Goal: Transaction & Acquisition: Obtain resource

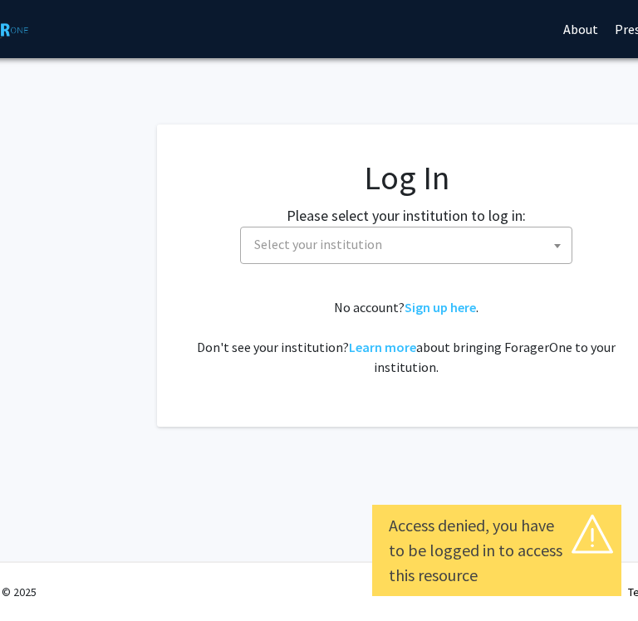
scroll to position [0, 117]
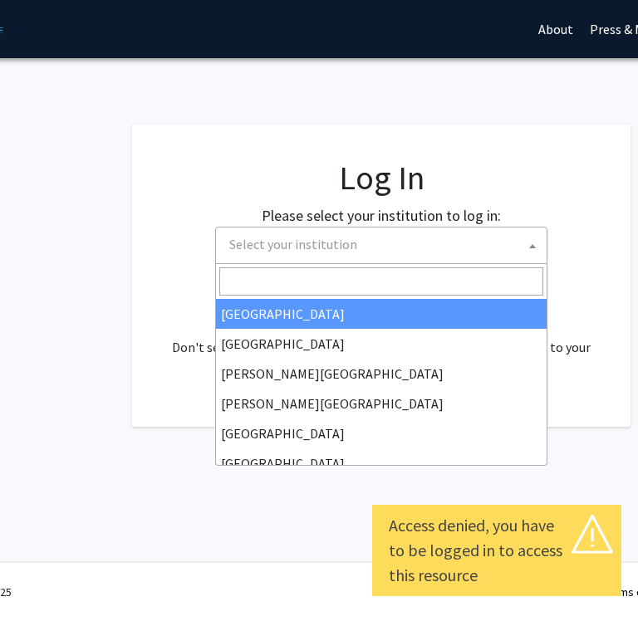
click at [279, 237] on span "Select your institution" at bounding box center [293, 244] width 128 height 17
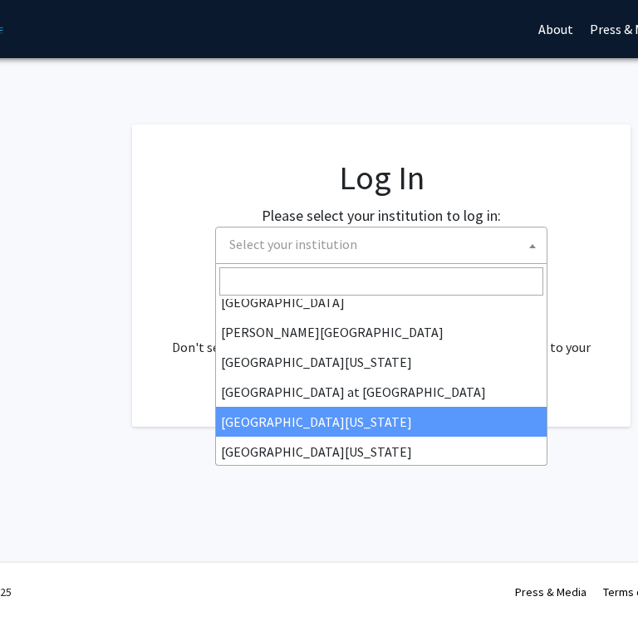
scroll to position [516, 0]
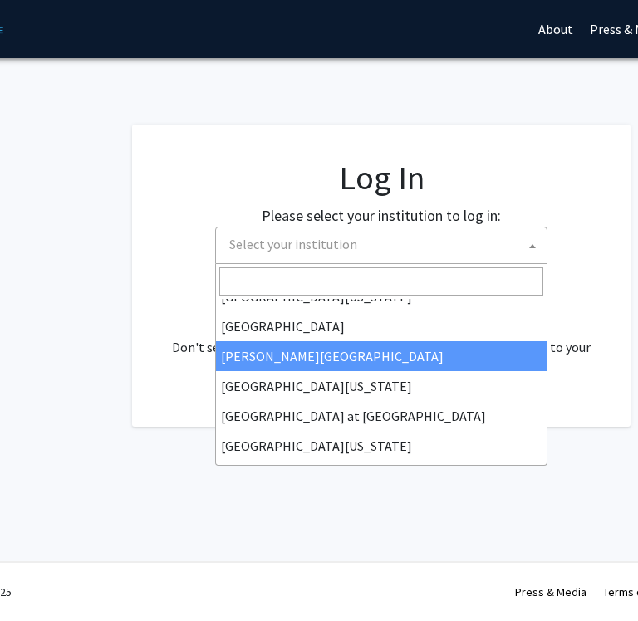
select select "24"
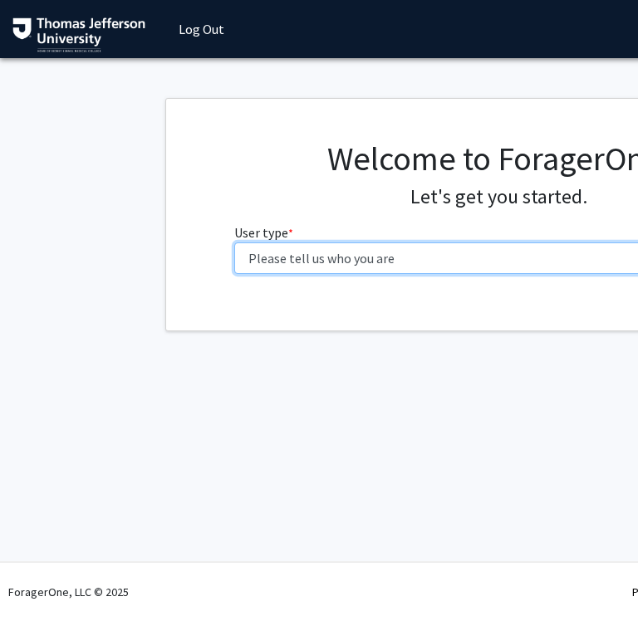
click at [378, 265] on select "Please tell us who you are Undergraduate Student Master's Student Doctoral Cand…" at bounding box center [498, 258] width 529 height 32
select select "3: doc"
click at [234, 242] on select "Please tell us who you are Undergraduate Student Master's Student Doctoral Cand…" at bounding box center [498, 258] width 529 height 32
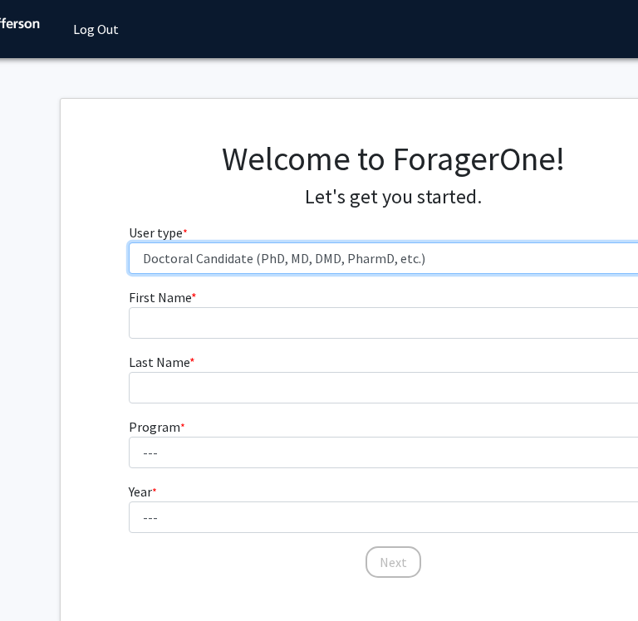
scroll to position [0, 108]
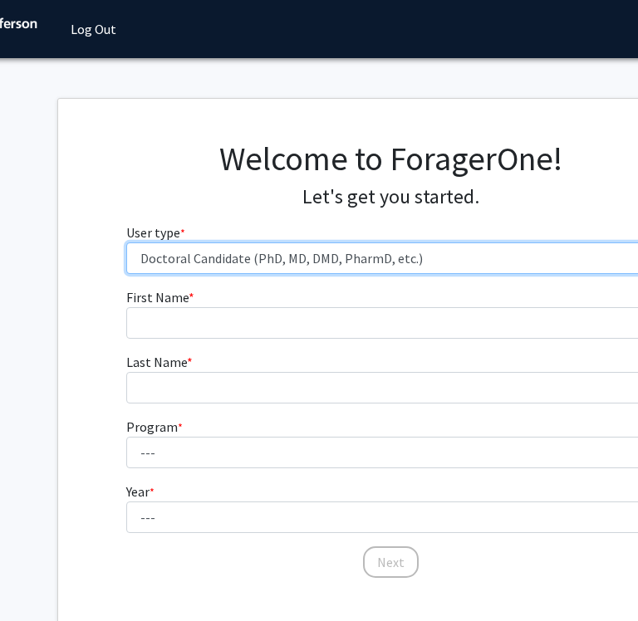
click at [327, 268] on select "Please tell us who you are Undergraduate Student Master's Student Doctoral Cand…" at bounding box center [390, 258] width 529 height 32
click at [126, 242] on select "Please tell us who you are Undergraduate Student Master's Student Doctoral Cand…" at bounding box center [390, 258] width 529 height 32
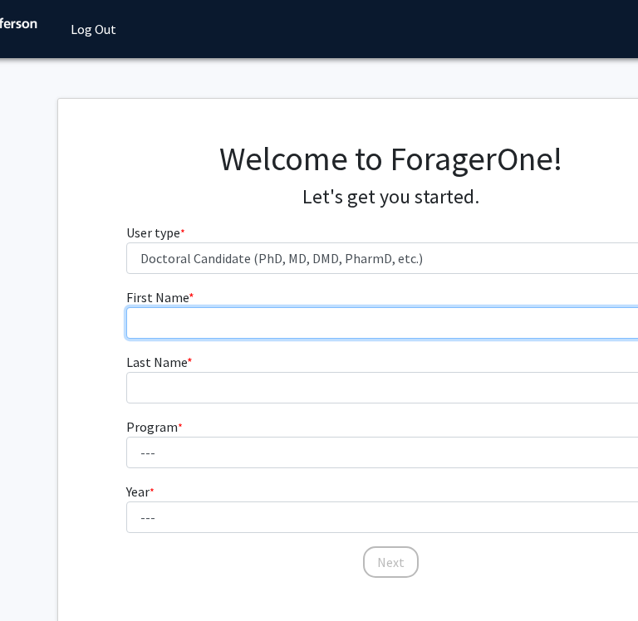
click at [257, 323] on input "First Name * required" at bounding box center [390, 323] width 529 height 32
type input "Isabel"
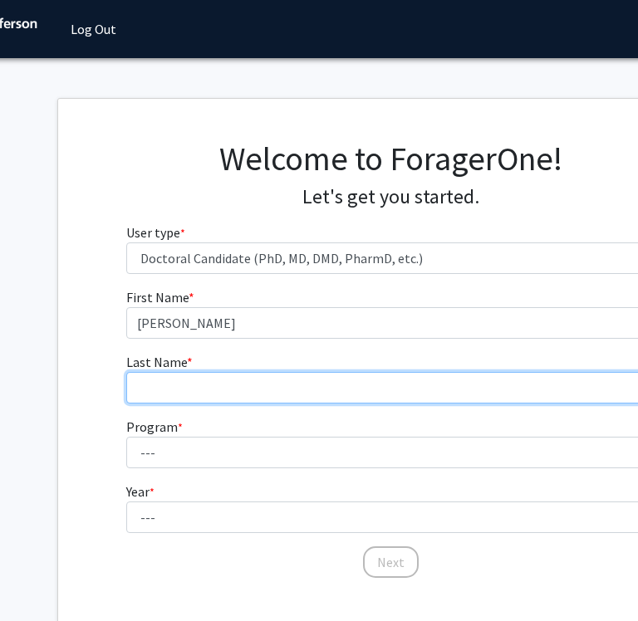
type input "Bruckman"
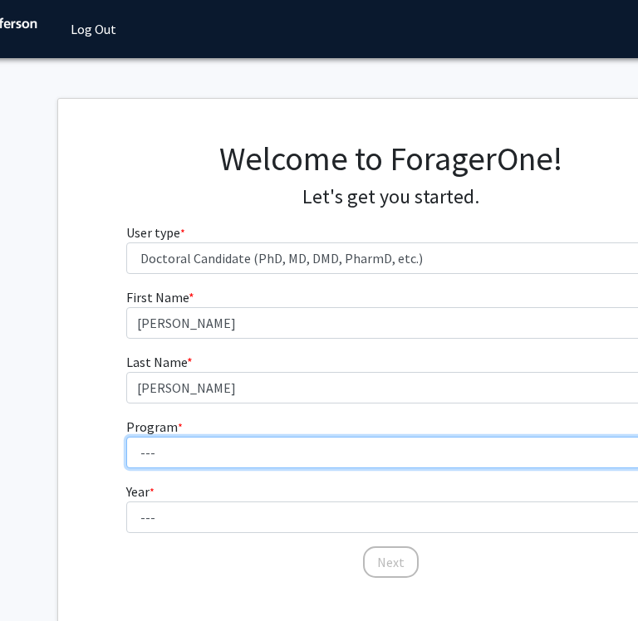
click at [247, 461] on select "--- Accelerated 3+3 BS in Health Sciences/Doctor of Occupational Therapy Accele…" at bounding box center [390, 453] width 529 height 32
select select "35: 815"
click at [126, 437] on select "--- Accelerated 3+3 BS in Health Sciences/Doctor of Occupational Therapy Accele…" at bounding box center [390, 453] width 529 height 32
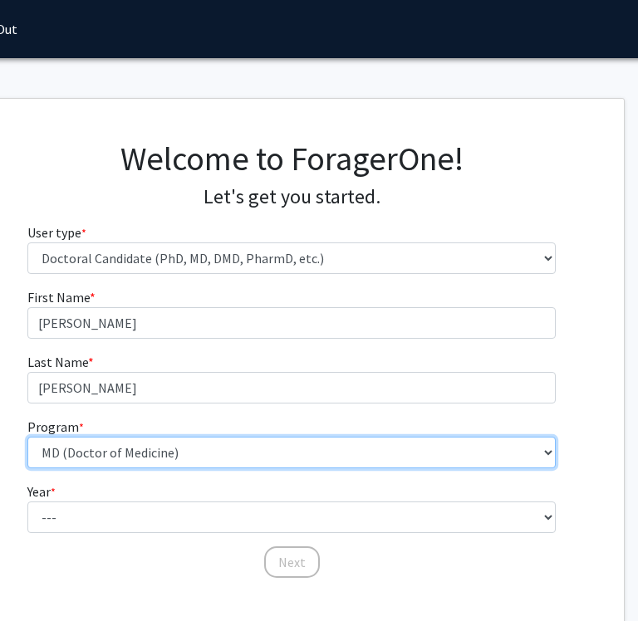
scroll to position [0, 205]
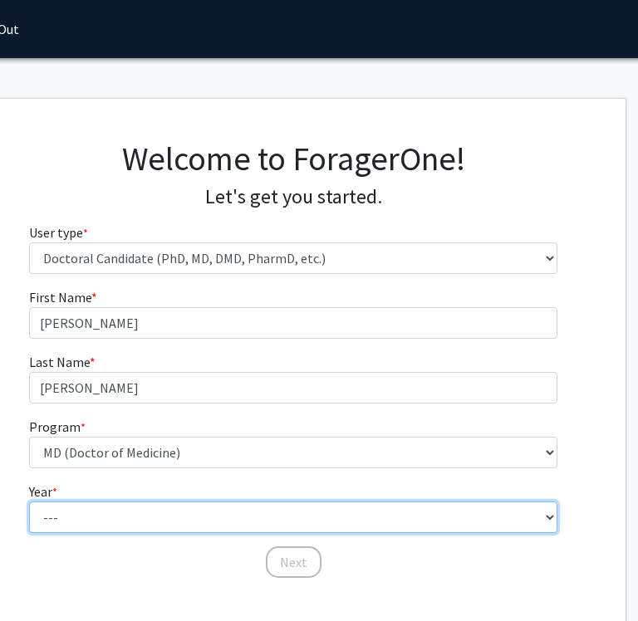
click at [147, 526] on select "--- First Year Second Year Third Year Fourth Year Fifth Year Sixth Year Seventh…" at bounding box center [293, 517] width 529 height 32
click at [87, 521] on select "--- First Year Second Year Third Year Fourth Year Fifth Year Sixth Year Seventh…" at bounding box center [293, 517] width 529 height 32
select select "1: first_year"
click at [29, 501] on select "--- First Year Second Year Third Year Fourth Year Fifth Year Sixth Year Seventh…" at bounding box center [293, 517] width 529 height 32
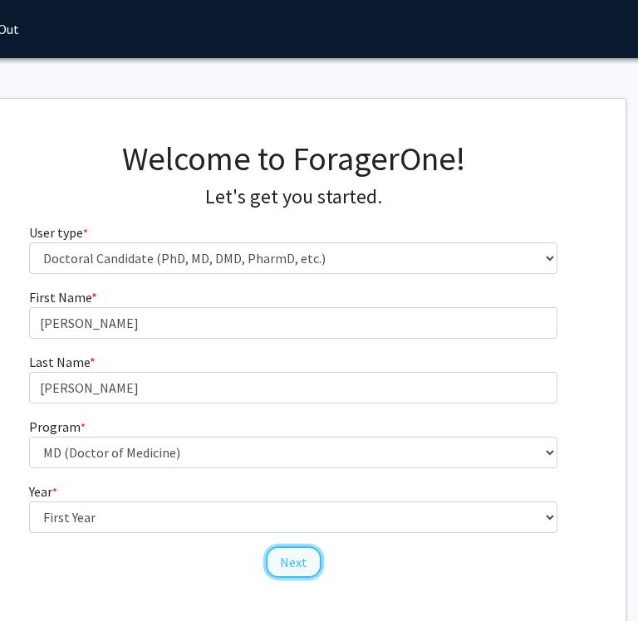
click at [298, 560] on button "Next" at bounding box center [294, 562] width 56 height 32
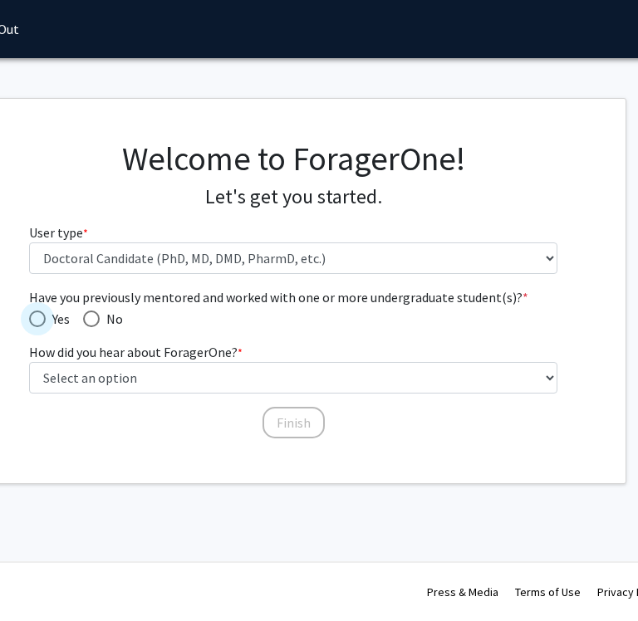
click at [38, 325] on span "Have you previously mentored and worked with one or more undergraduate student(…" at bounding box center [37, 318] width 17 height 17
click at [38, 325] on input "Yes" at bounding box center [37, 318] width 17 height 17
radio input "true"
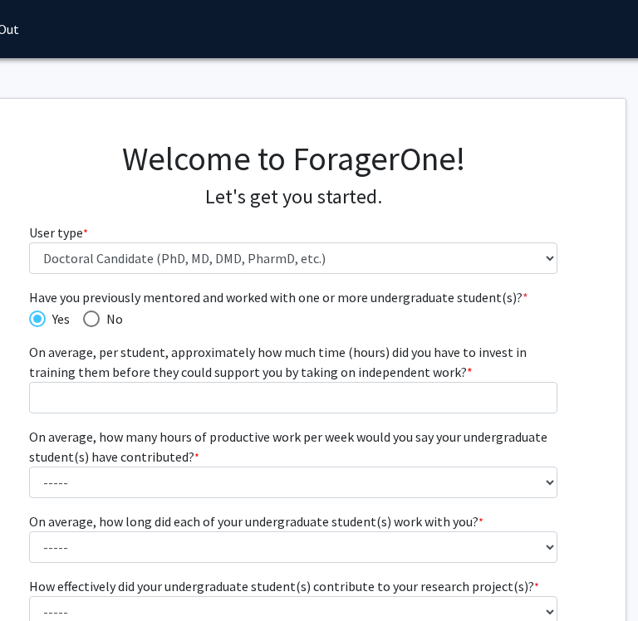
click at [93, 315] on span "Have you previously mentored and worked with one or more undergraduate student(…" at bounding box center [91, 318] width 17 height 17
click at [93, 315] on input "No" at bounding box center [91, 318] width 17 height 17
radio input "true"
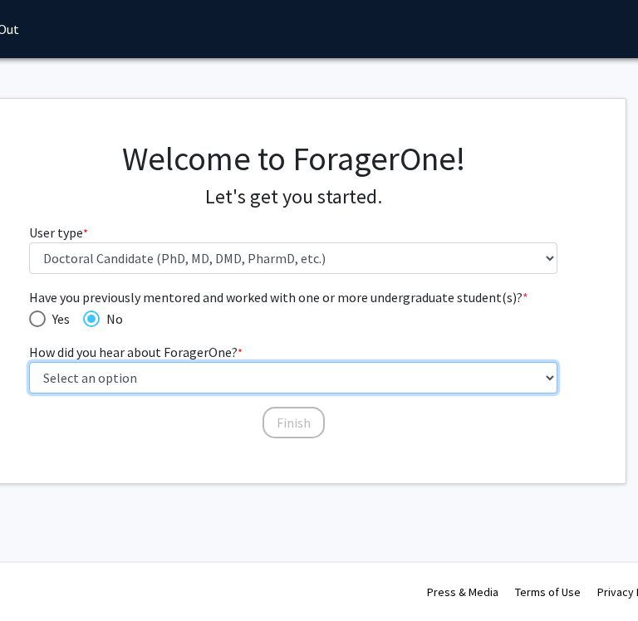
click at [86, 384] on select "Select an option Peer/student recommendation Faculty/staff recommendation Unive…" at bounding box center [293, 378] width 529 height 32
select select "3: university_website"
click at [29, 362] on select "Select an option Peer/student recommendation Faculty/staff recommendation Unive…" at bounding box center [293, 378] width 529 height 32
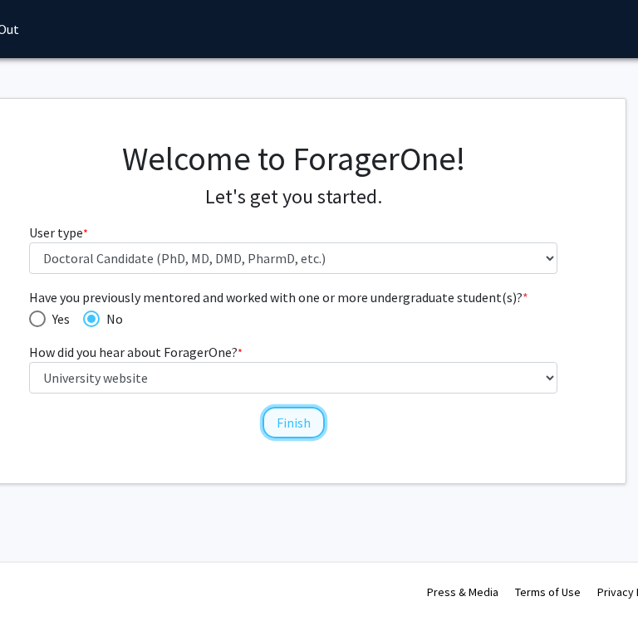
click at [306, 418] on button "Finish" at bounding box center [293, 423] width 62 height 32
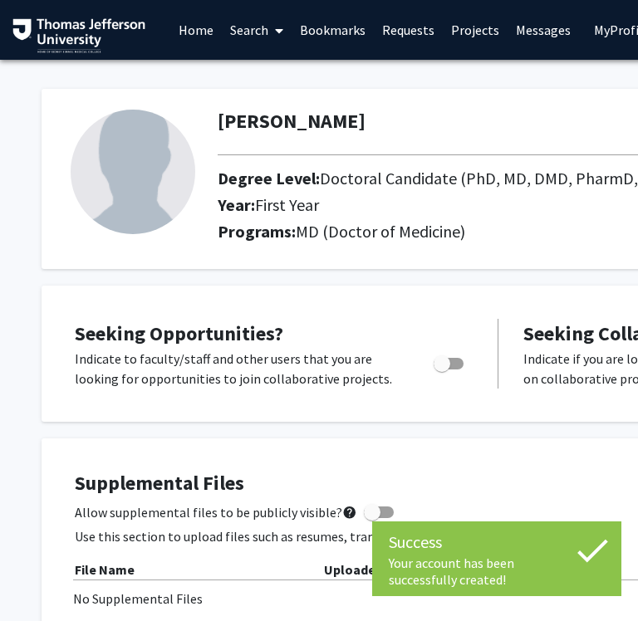
click at [118, 172] on img at bounding box center [133, 172] width 125 height 125
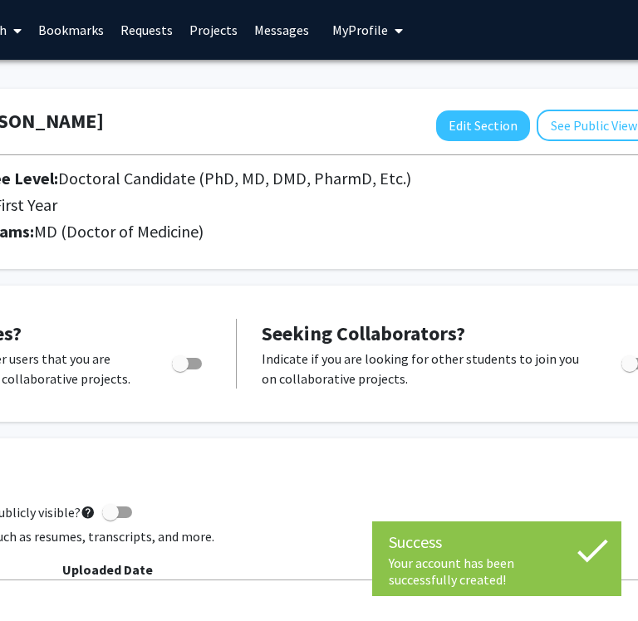
scroll to position [0, 312]
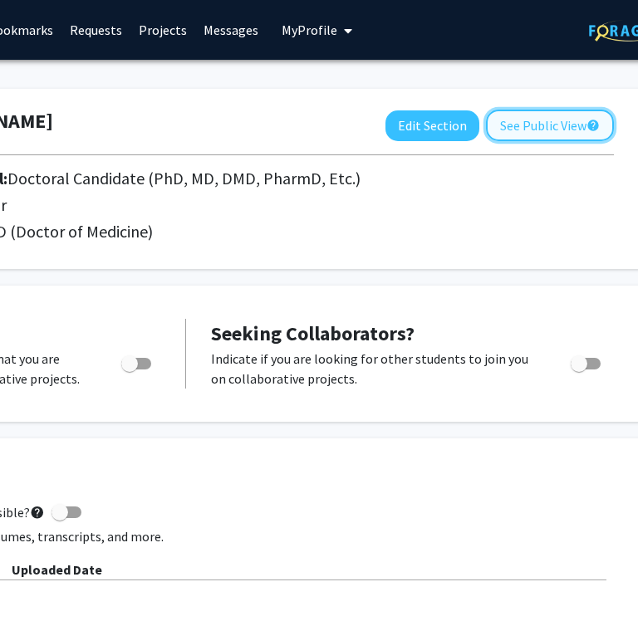
click at [503, 125] on button "See Public View help" at bounding box center [550, 126] width 128 height 32
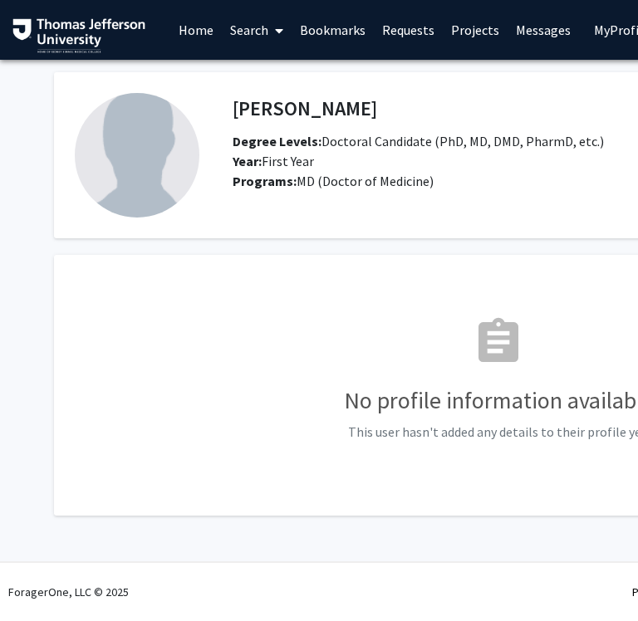
click at [503, 125] on div "Isabel Bruckman Return to Private View help Degree Levels: Doctoral Candidate (…" at bounding box center [577, 142] width 714 height 98
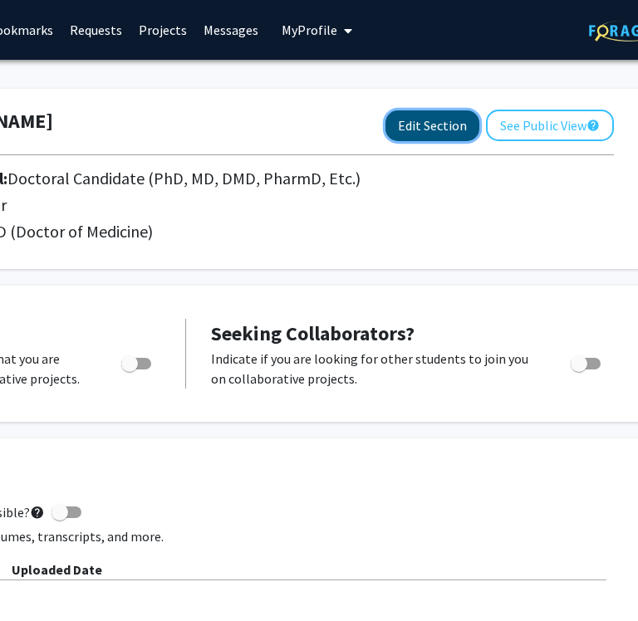
click at [431, 130] on button "Edit Section" at bounding box center [432, 125] width 94 height 31
select select "first_year"
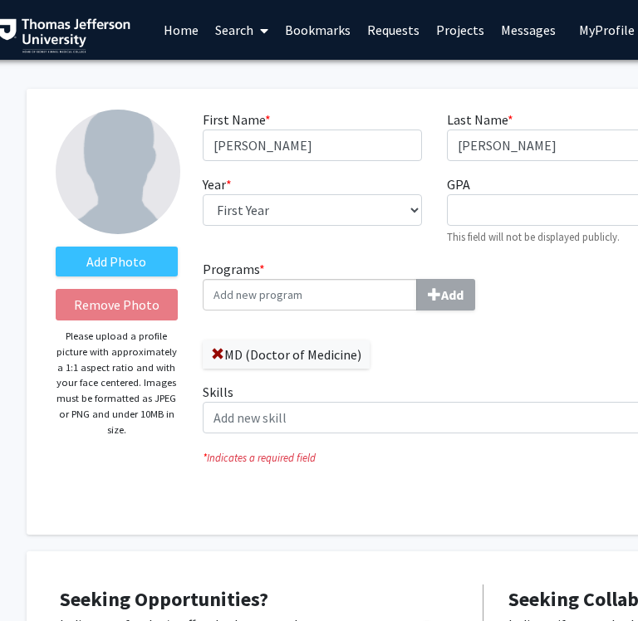
scroll to position [0, 13]
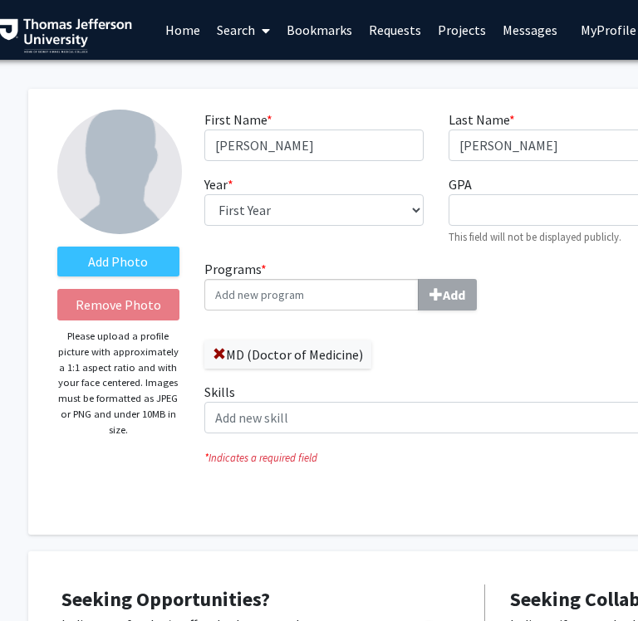
click at [310, 303] on input "Programs * Add" at bounding box center [311, 295] width 214 height 32
click at [121, 222] on img at bounding box center [119, 172] width 125 height 125
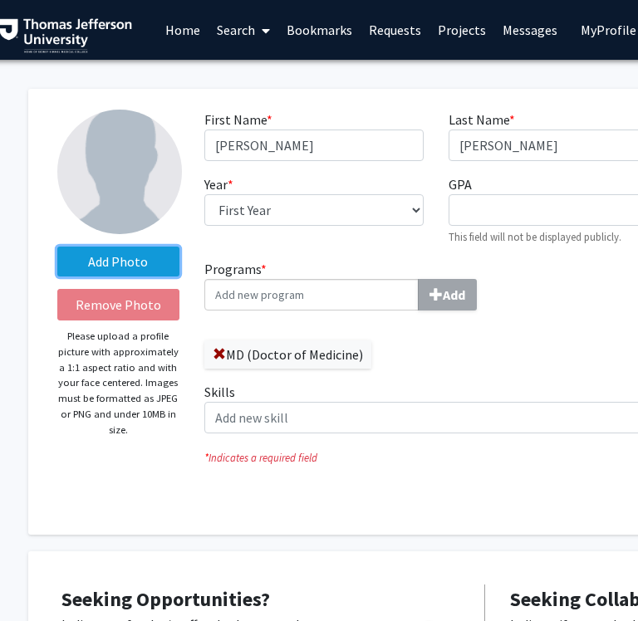
click at [125, 266] on label "Add Photo" at bounding box center [118, 262] width 122 height 30
click at [0, 0] on input "Add Photo" at bounding box center [0, 0] width 0 height 0
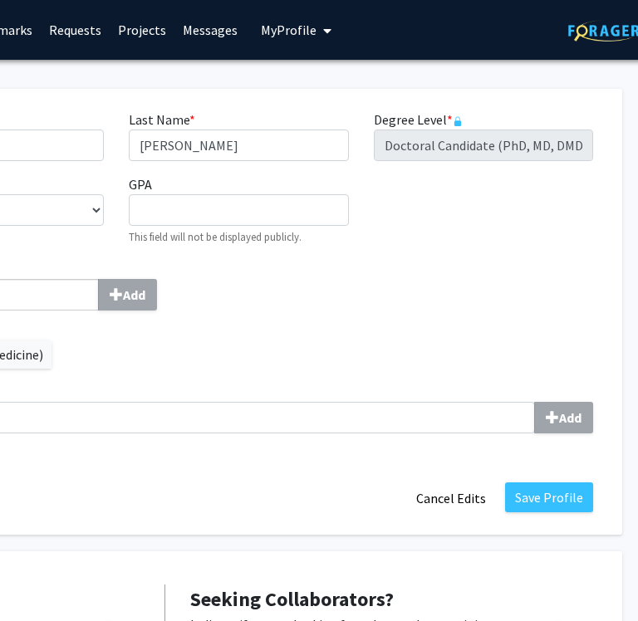
scroll to position [0, 359]
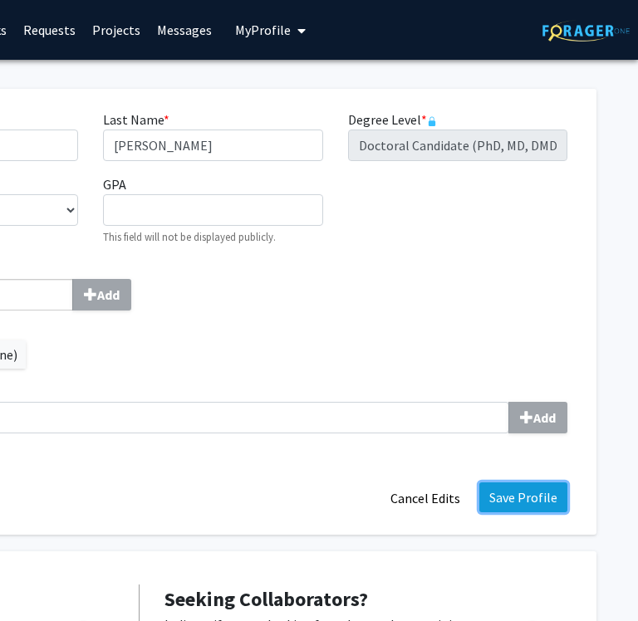
click at [523, 487] on button "Save Profile" at bounding box center [523, 497] width 88 height 30
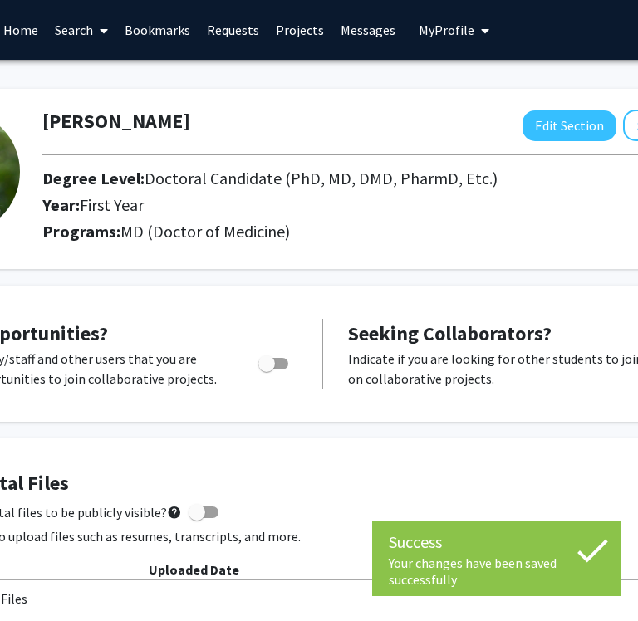
scroll to position [0, 173]
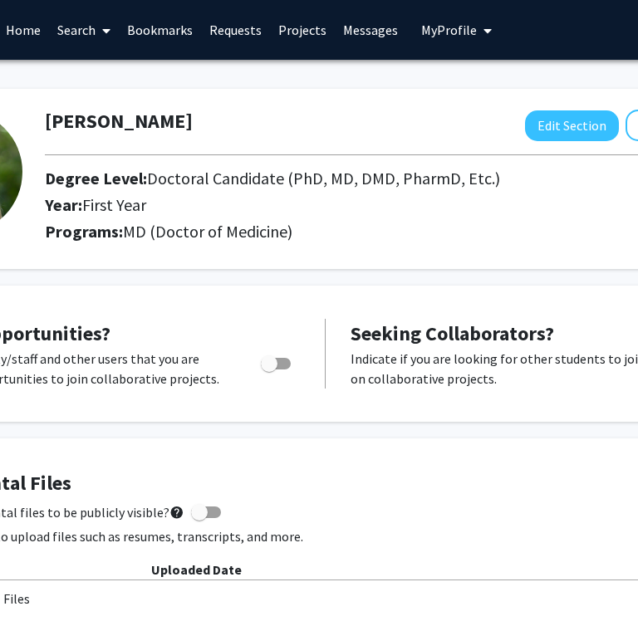
click at [523, 487] on h4 "Supplemental Files" at bounding box center [325, 484] width 847 height 24
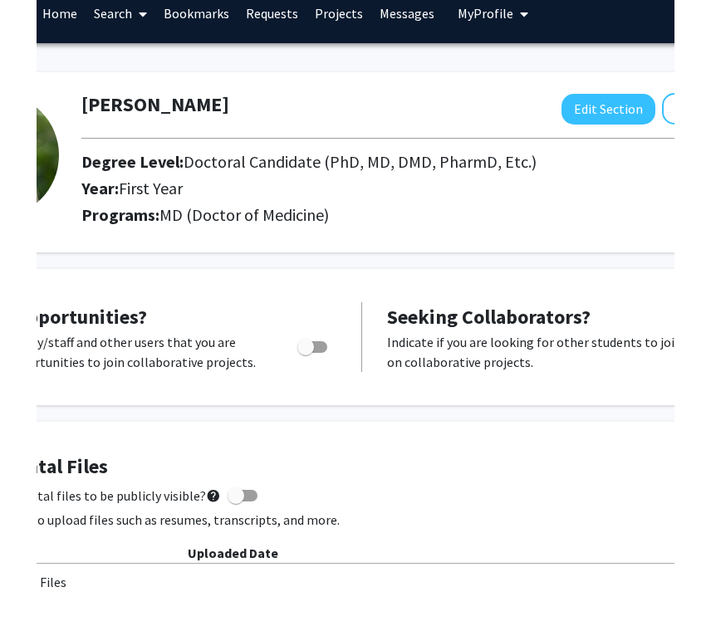
scroll to position [21, 173]
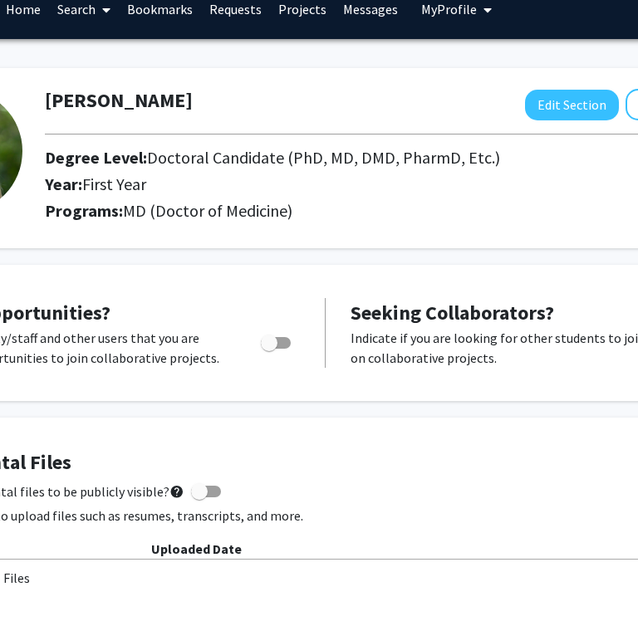
click at [454, 379] on div "Seeking Opportunities? Indicate to faculty/staff and other users that you are l…" at bounding box center [325, 332] width 880 height 103
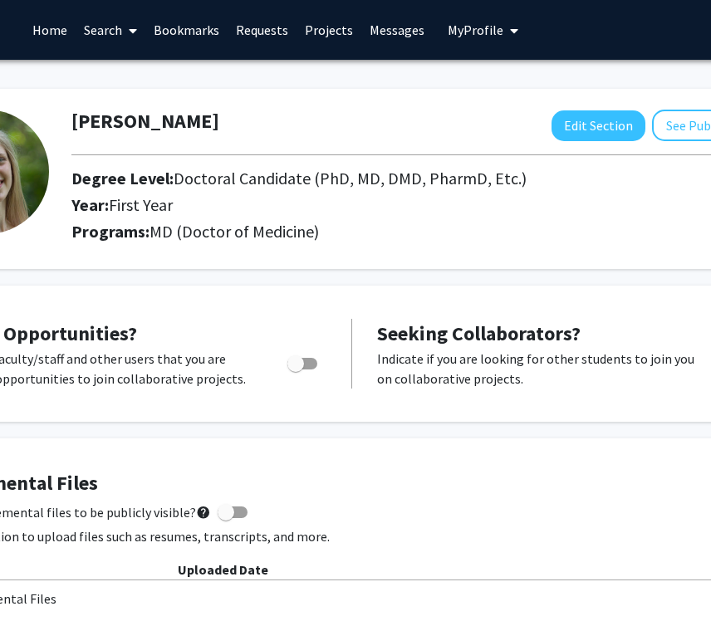
scroll to position [0, 154]
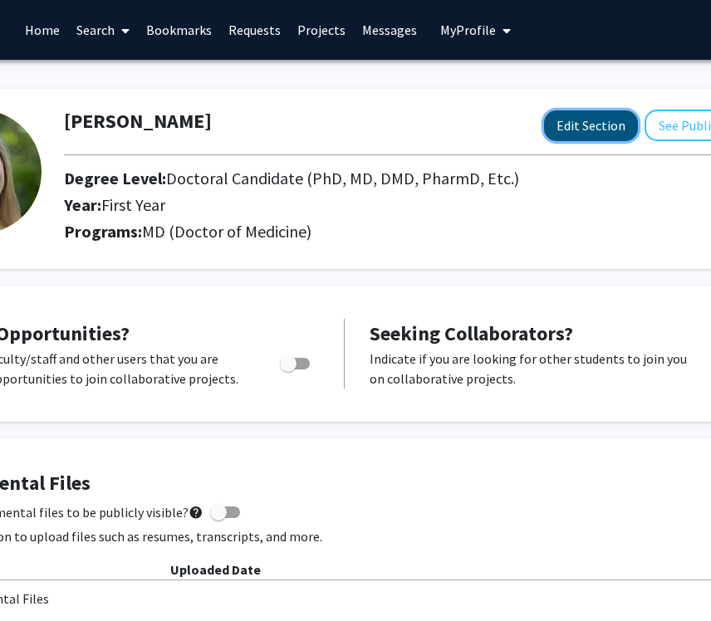
click at [584, 134] on button "Edit Section" at bounding box center [591, 125] width 94 height 31
select select "first_year"
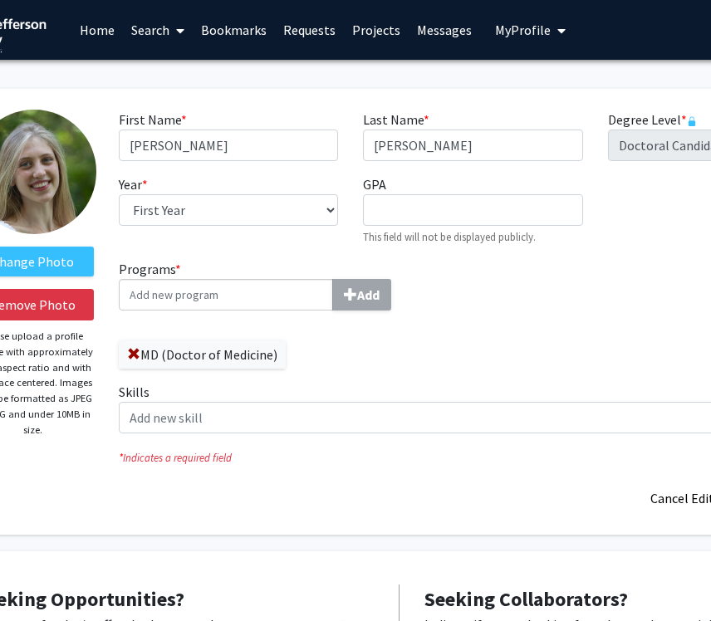
scroll to position [0, 22]
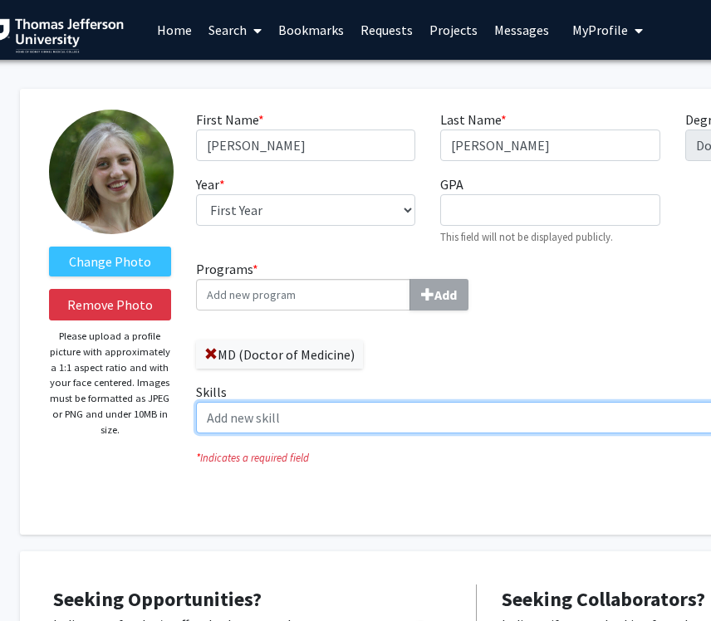
click at [329, 419] on input "Skills Add" at bounding box center [521, 418] width 650 height 32
type input "f"
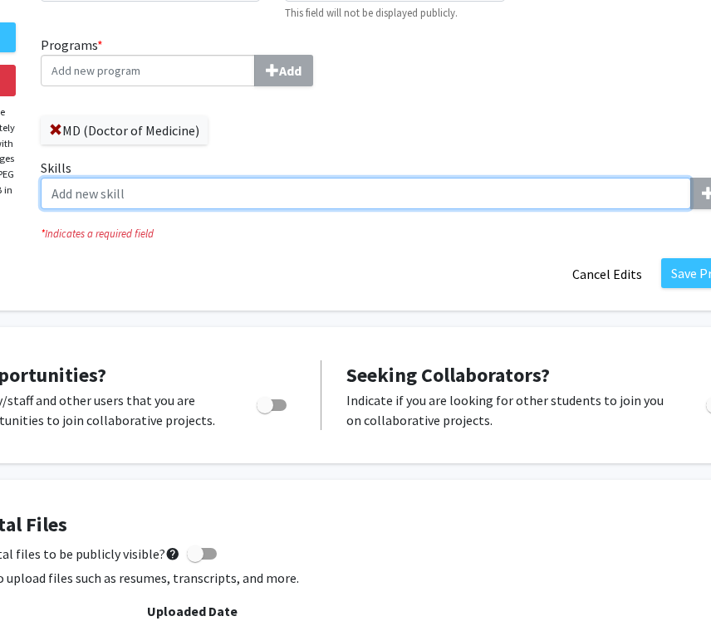
scroll to position [224, 0]
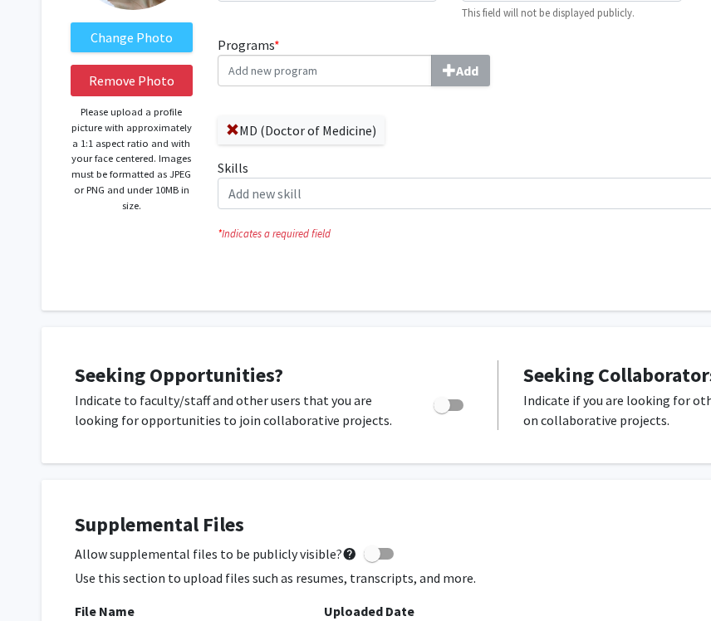
click at [446, 408] on span "Toggle" at bounding box center [441, 405] width 17 height 17
click at [442, 411] on input "Are you actively seeking opportunities?" at bounding box center [441, 411] width 1 height 1
checkbox input "true"
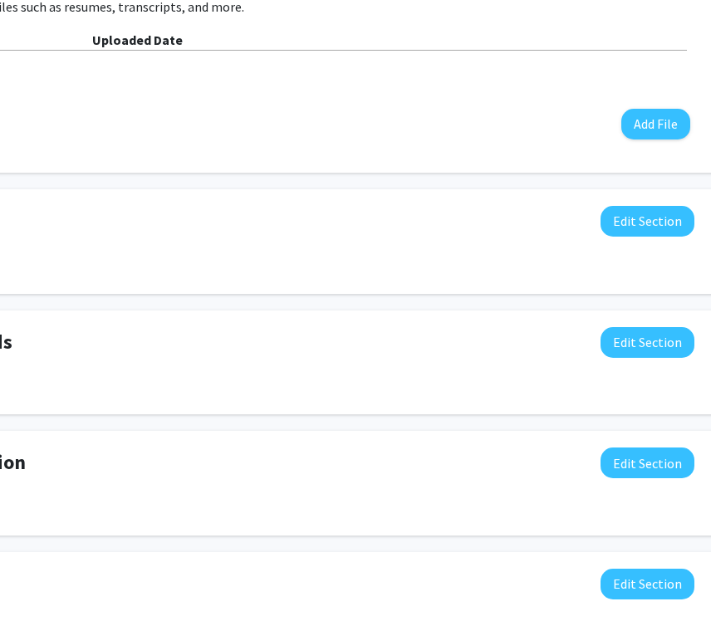
scroll to position [795, 242]
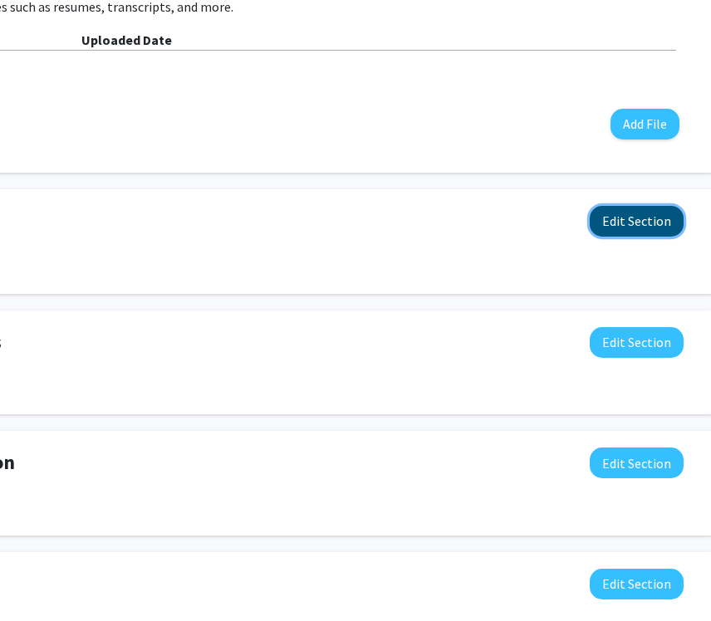
click at [636, 211] on button "Edit Section" at bounding box center [636, 221] width 94 height 31
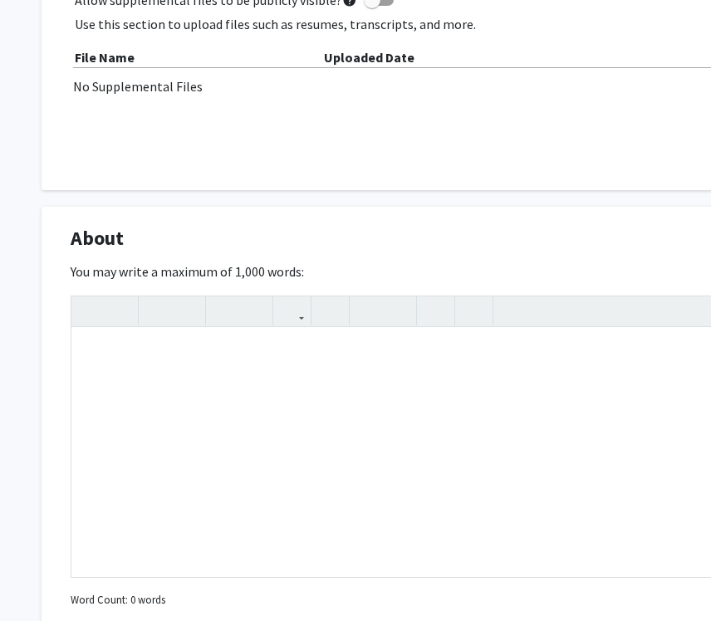
scroll to position [776, 0]
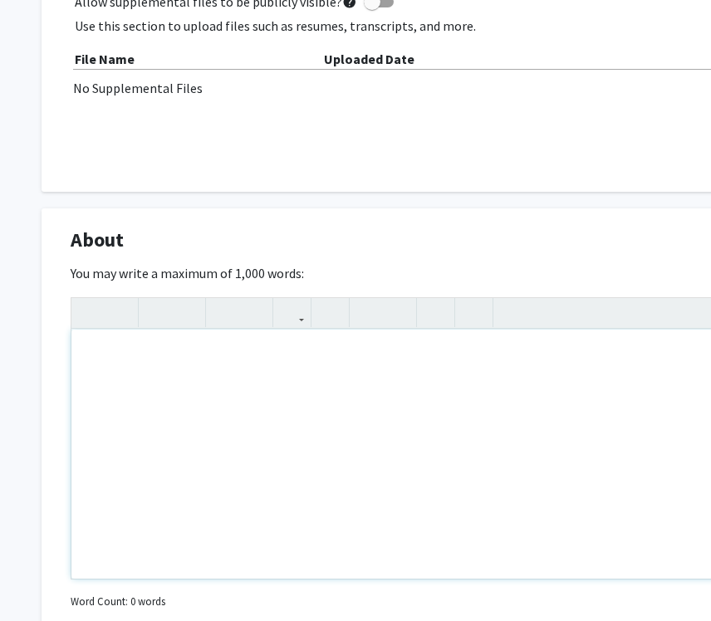
click at [139, 377] on div "Note to users with screen readers: Please deactivate our accessibility plugin f…" at bounding box center [497, 454] width 853 height 249
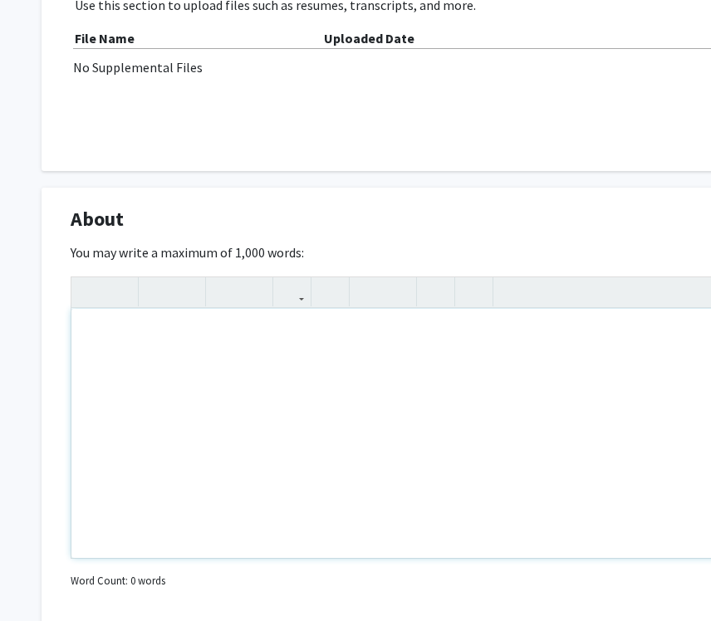
paste div "Note to users with screen readers: Please deactivate our accessibility plugin f…"
type textarea "<p>I am a first-year medical student with prior research experience in systems …"
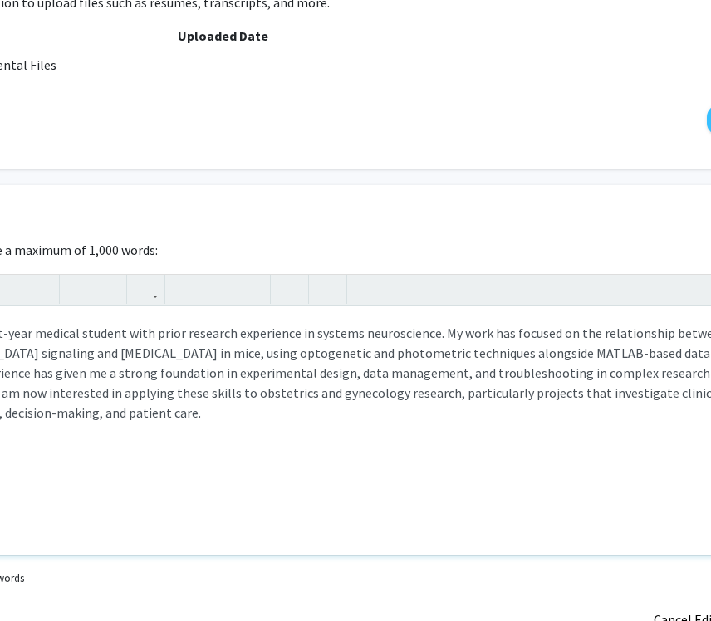
scroll to position [799, 130]
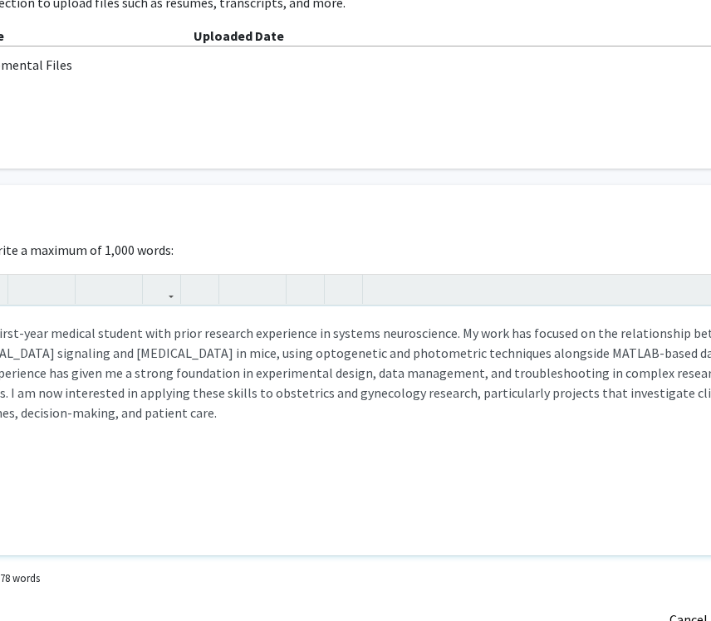
click at [164, 333] on p "I am a first-year medical student with prior research experience in systems neu…" at bounding box center [368, 373] width 820 height 100
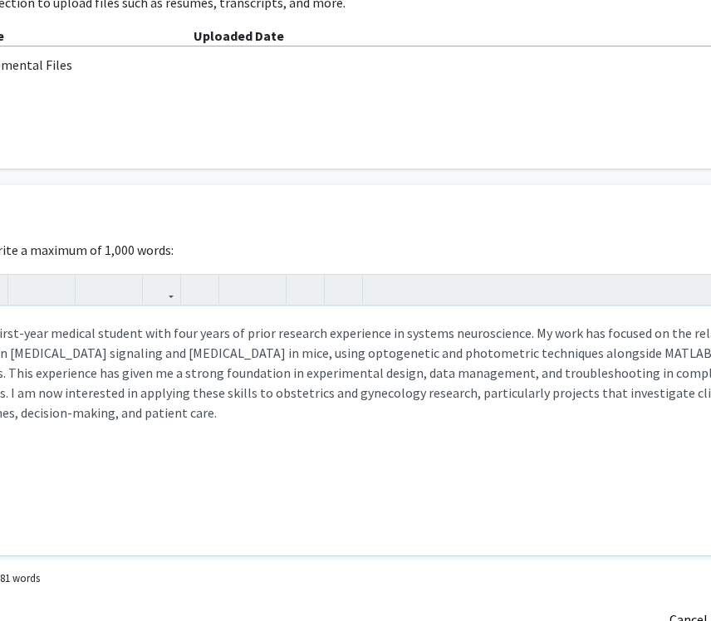
click at [176, 334] on p "I am a first-year medical student with four years of prior research experience …" at bounding box center [368, 373] width 820 height 100
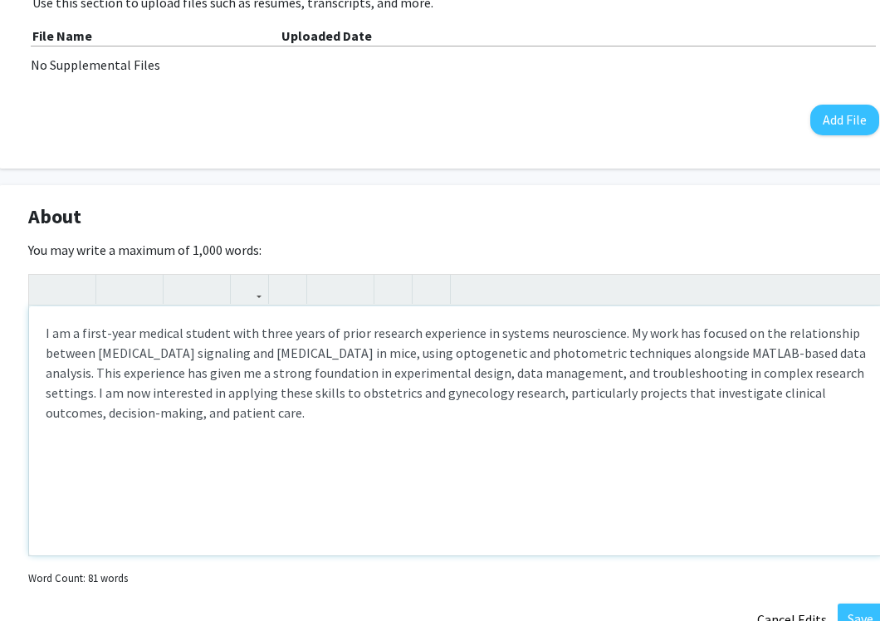
scroll to position [799, 41]
drag, startPoint x: 604, startPoint y: 353, endPoint x: 742, endPoint y: 349, distance: 137.9
click at [637, 349] on p "I am a first-year medical student with three years of prior research experience…" at bounding box center [457, 373] width 820 height 100
click at [637, 355] on p "I am a first-year medical student with three years of prior research experience…" at bounding box center [457, 373] width 820 height 100
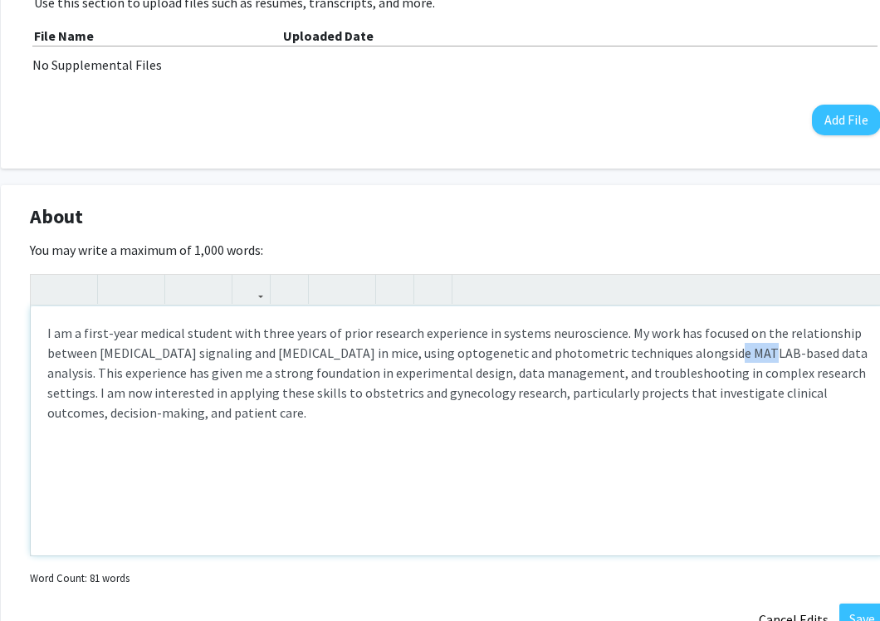
click at [637, 355] on p "I am a first-year medical student with three years of prior research experience…" at bounding box center [457, 373] width 820 height 100
click at [637, 361] on p "I am a first-year medical student with three years of prior research experience…" at bounding box center [457, 373] width 820 height 100
click at [633, 348] on p "I am a first-year medical student with three years of prior research experience…" at bounding box center [457, 373] width 820 height 100
click at [623, 349] on p "I am a first-year medical student with three years of prior research experience…" at bounding box center [457, 373] width 820 height 100
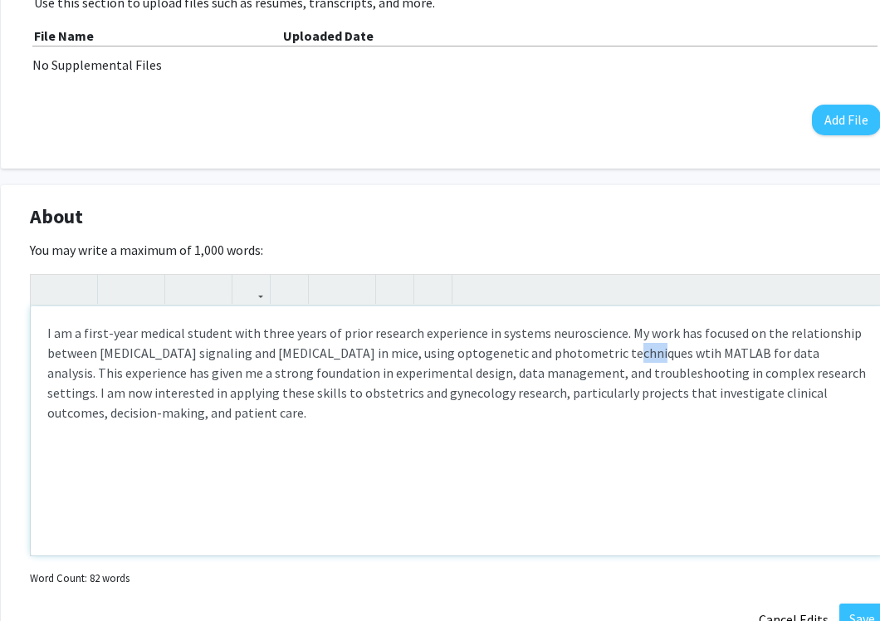
click at [623, 349] on p "I am a first-year medical student with three years of prior research experience…" at bounding box center [457, 373] width 820 height 100
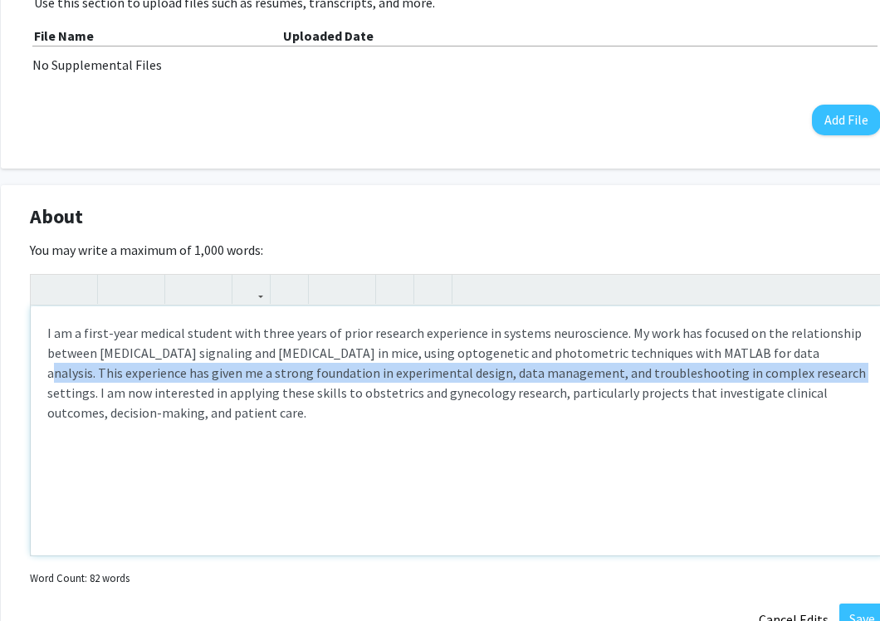
drag, startPoint x: 778, startPoint y: 351, endPoint x: 751, endPoint y: 379, distance: 38.7
click at [637, 379] on p "I am a first-year medical student with three years of prior research experience…" at bounding box center [457, 373] width 820 height 100
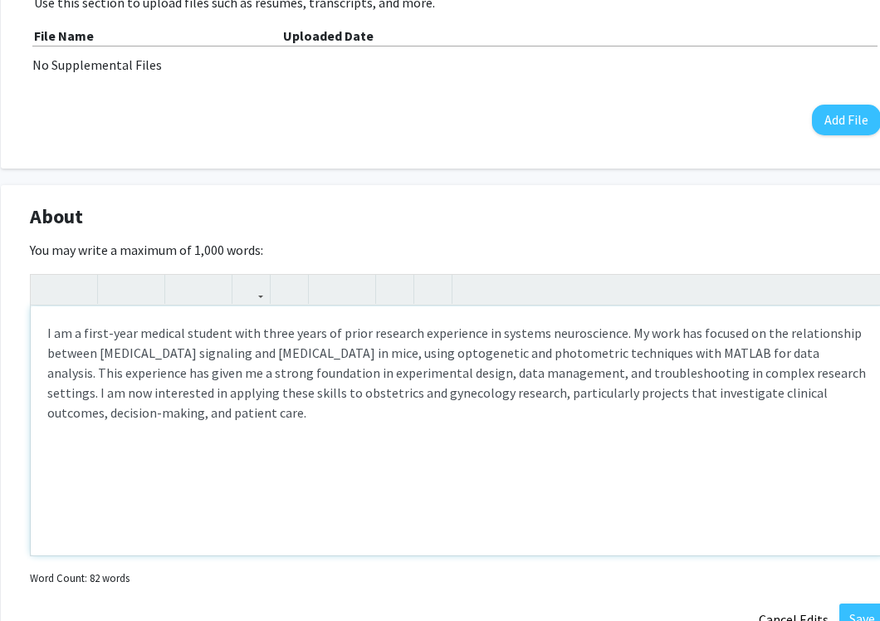
click at [363, 367] on p "I am a first-year medical student with three years of prior research experience…" at bounding box center [457, 373] width 820 height 100
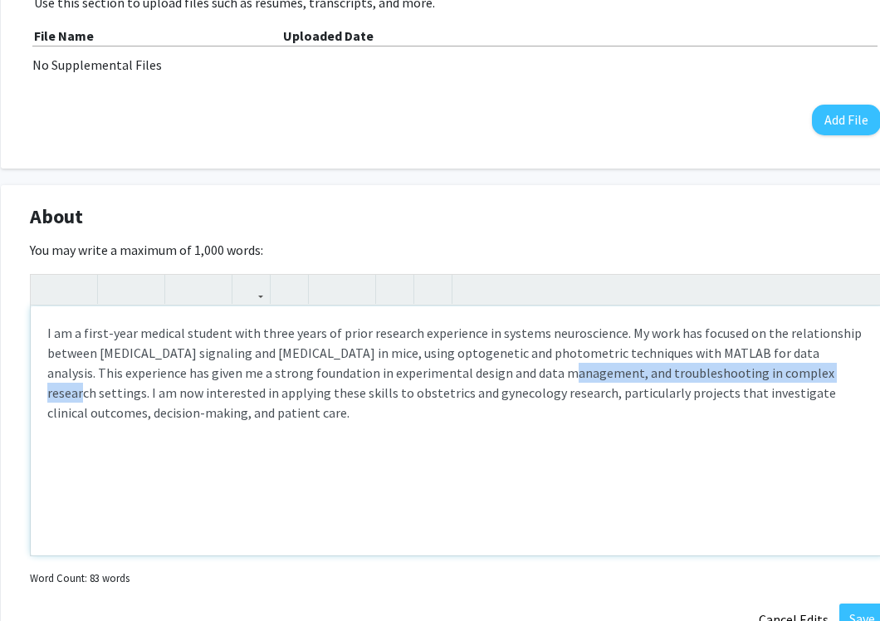
drag, startPoint x: 755, startPoint y: 374, endPoint x: 488, endPoint y: 370, distance: 267.4
click at [488, 370] on p "I am a first-year medical student with three years of prior research experience…" at bounding box center [457, 373] width 820 height 100
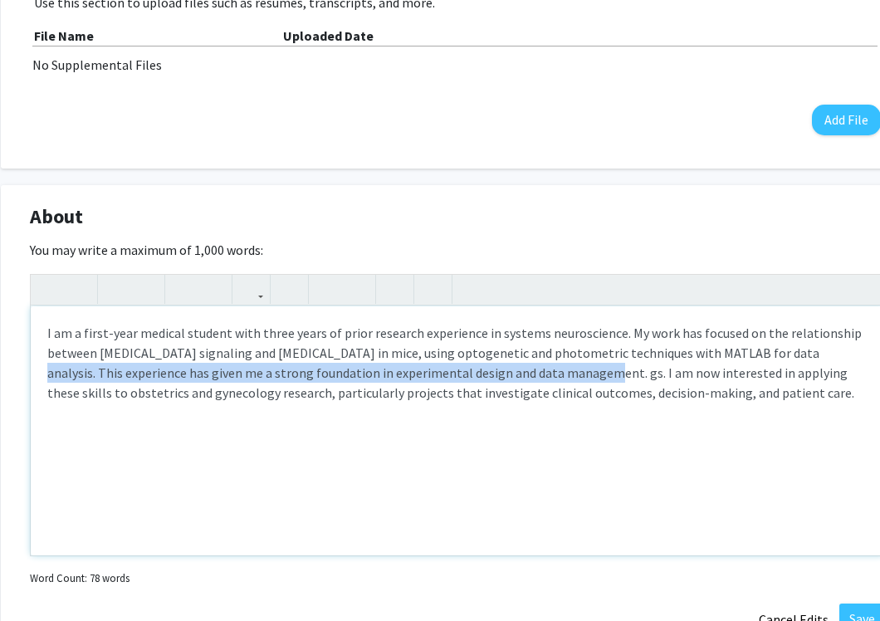
drag, startPoint x: 775, startPoint y: 349, endPoint x: 512, endPoint y: 378, distance: 264.0
click at [512, 378] on p "I am a first-year medical student with three years of prior research experience…" at bounding box center [457, 363] width 820 height 80
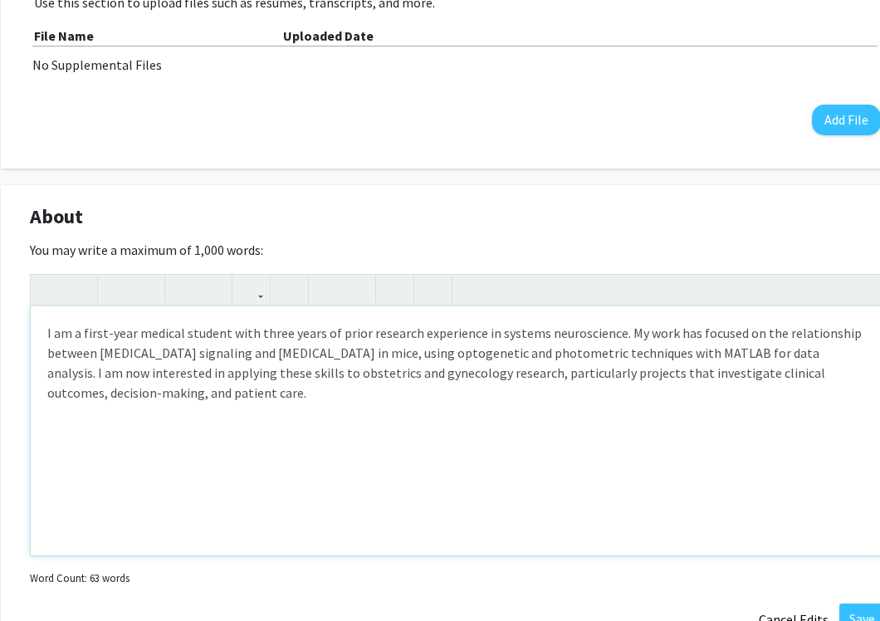
click at [183, 369] on p "I am a first-year medical student with three years of prior research experience…" at bounding box center [457, 363] width 820 height 80
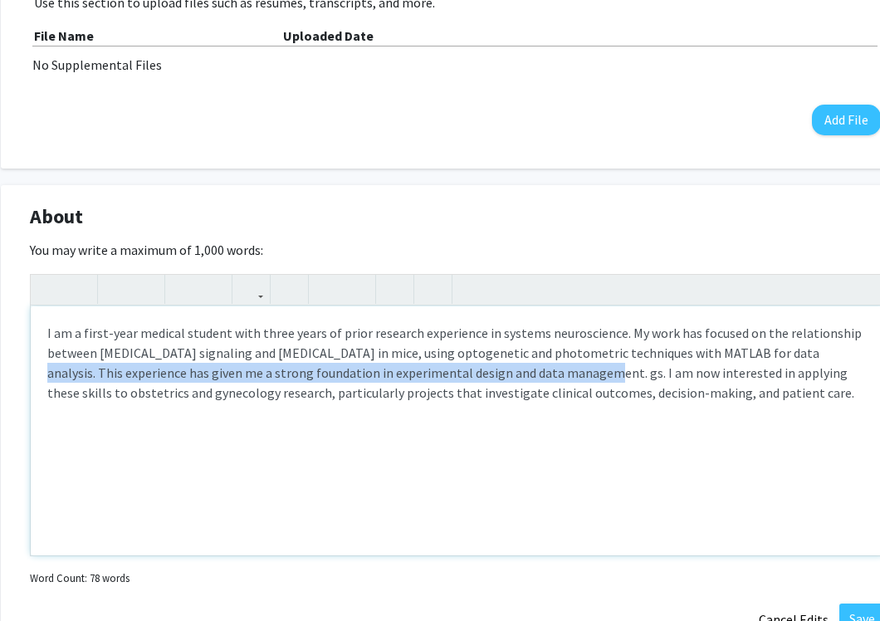
click at [158, 375] on p "I am a first-year medical student with three years of prior research experience…" at bounding box center [457, 363] width 820 height 80
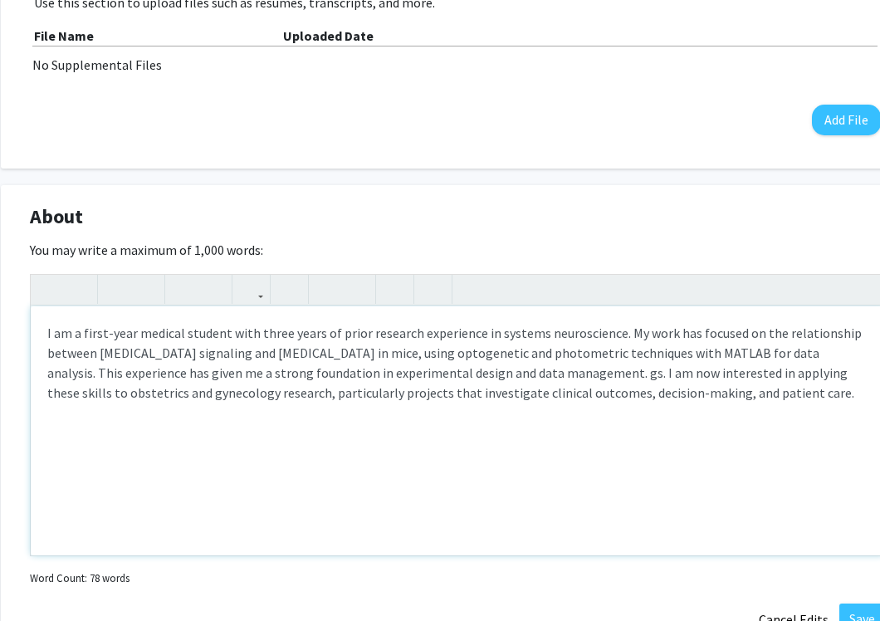
click at [501, 374] on p "I am a first-year medical student with three years of prior research experience…" at bounding box center [457, 363] width 820 height 80
click at [637, 390] on p "I am a first-year medical student with three years of prior research experience…" at bounding box center [457, 363] width 820 height 80
drag, startPoint x: 368, startPoint y: 392, endPoint x: 588, endPoint y: 393, distance: 220.0
click at [588, 393] on p "I am a first-year medical student with three years of prior research experience…" at bounding box center [457, 363] width 820 height 80
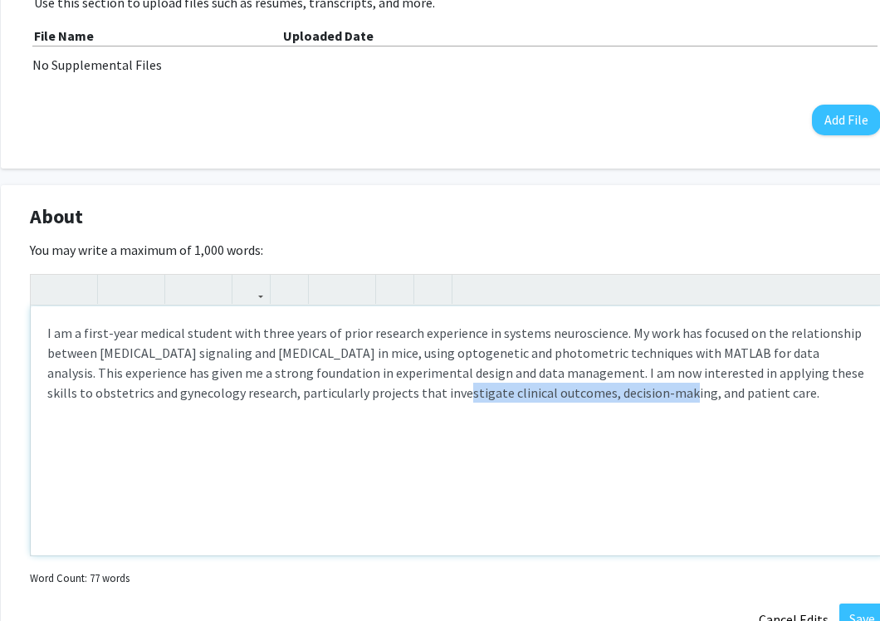
drag, startPoint x: 594, startPoint y: 393, endPoint x: 375, endPoint y: 396, distance: 218.4
click at [375, 396] on p "I am a first-year medical student with three years of prior research experience…" at bounding box center [457, 363] width 820 height 80
drag, startPoint x: 281, startPoint y: 394, endPoint x: 663, endPoint y: 394, distance: 381.9
click at [637, 394] on p "I am a first-year medical student with three years of prior research experience…" at bounding box center [457, 363] width 820 height 80
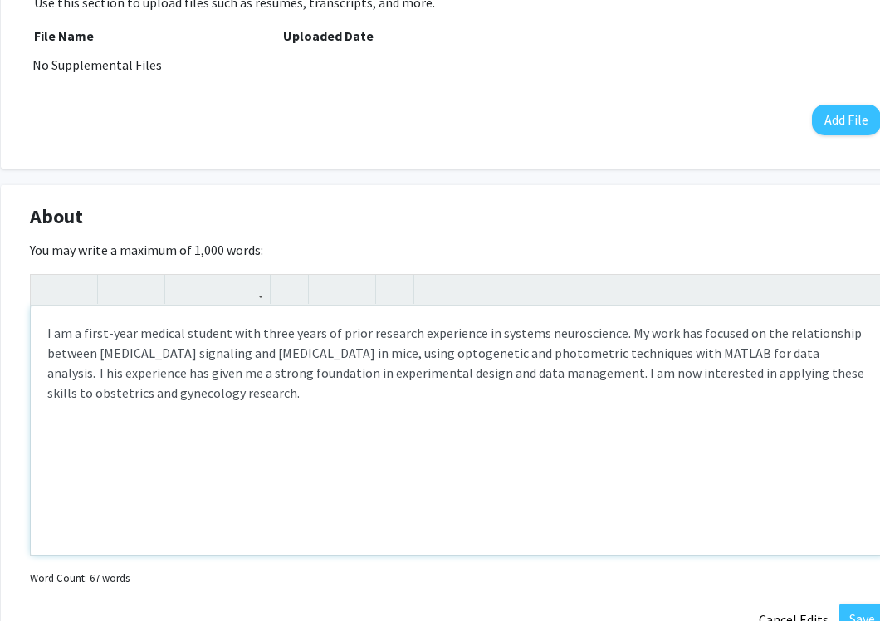
scroll to position [936, 41]
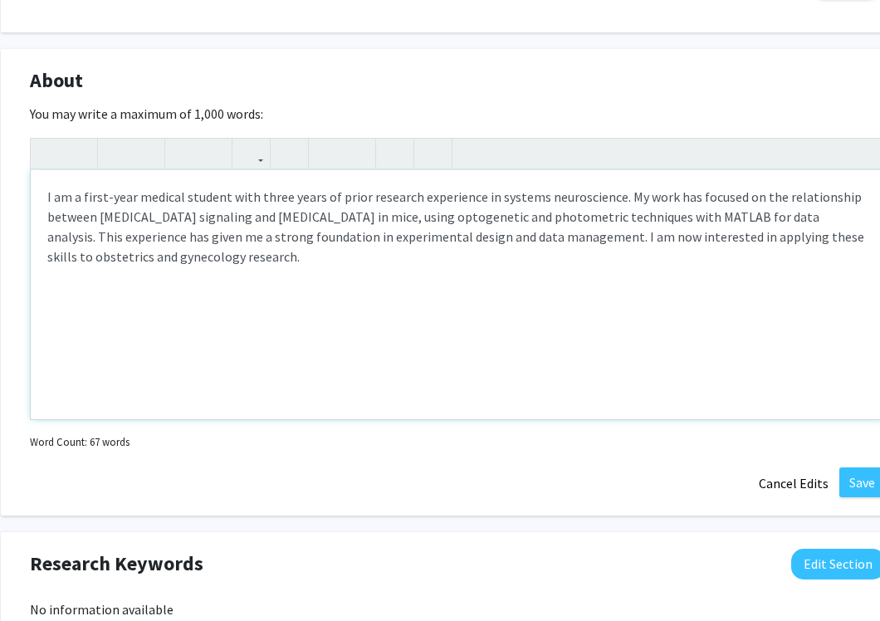
click at [604, 219] on p "I am a first-year medical student with three years of prior research experience…" at bounding box center [457, 227] width 820 height 80
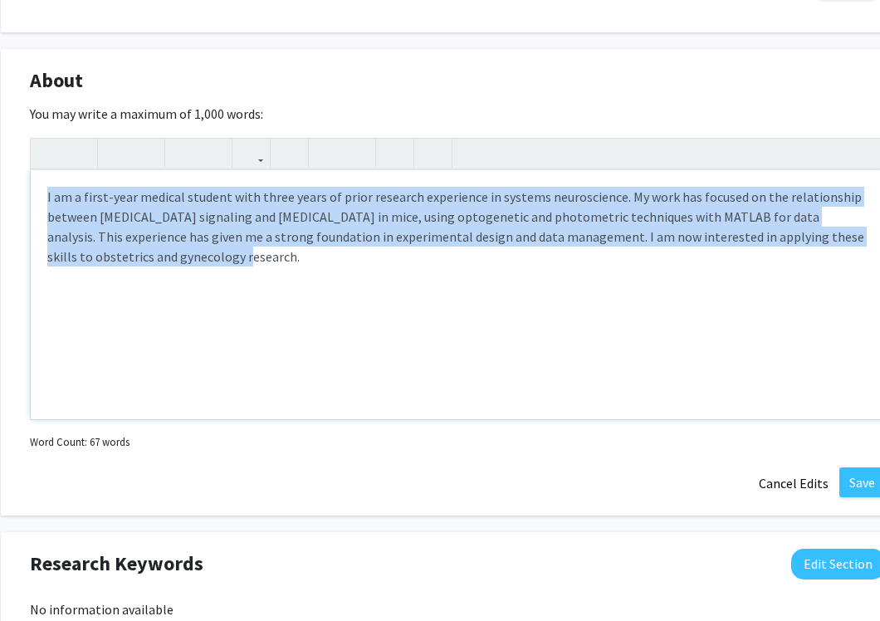
click at [604, 219] on p "I am a first-year medical student with three years of prior research experience…" at bounding box center [457, 227] width 820 height 80
copy p "I am a first-year medical student with three years of prior research experience…"
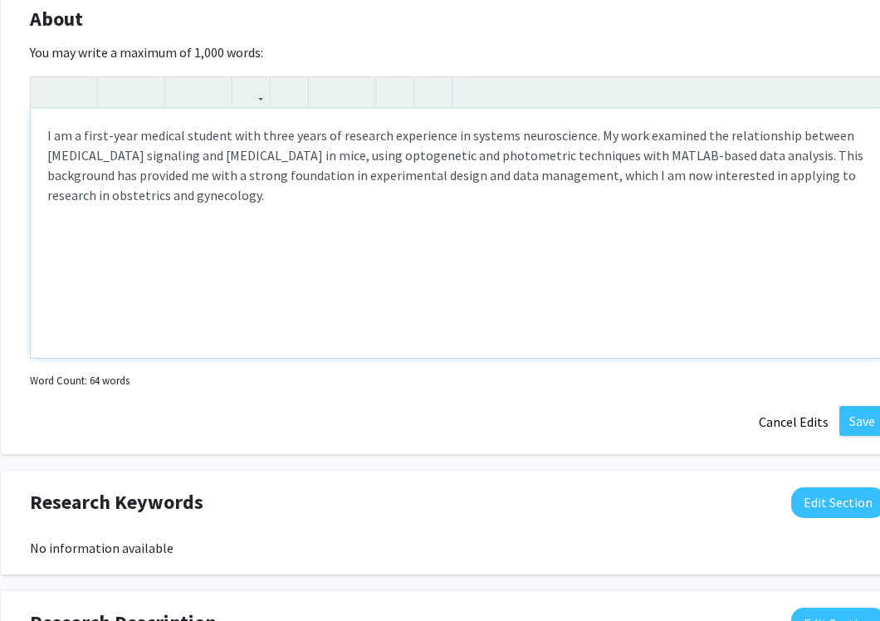
scroll to position [994, 41]
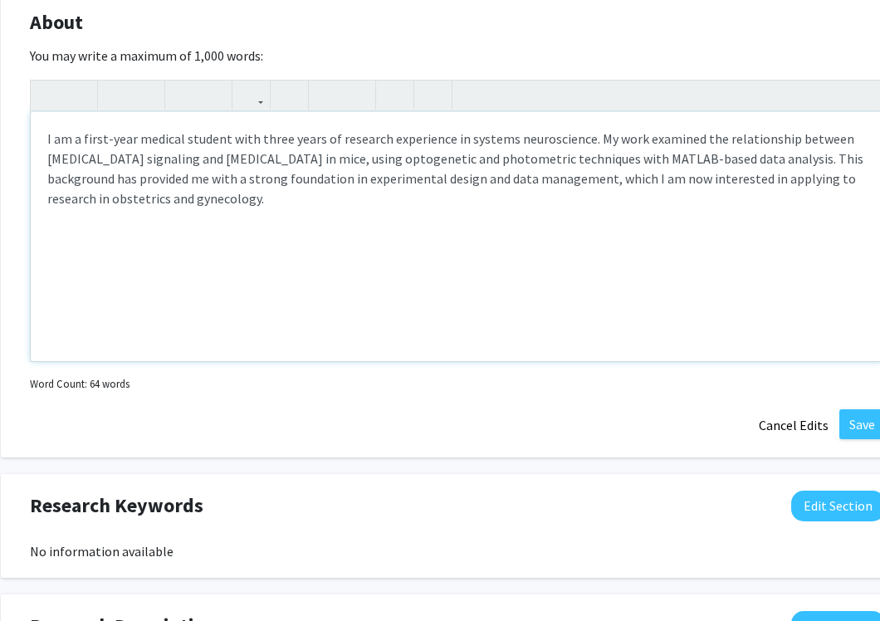
click at [637, 155] on p "I am a first-year medical student with three years of research experience in sy…" at bounding box center [457, 169] width 820 height 80
click at [46, 137] on div "I am a first-year medical student with three years of research experience in sy…" at bounding box center [457, 236] width 853 height 249
click at [97, 165] on p "Hello! I am a first-year medical student with three years of research experienc…" at bounding box center [457, 169] width 820 height 80
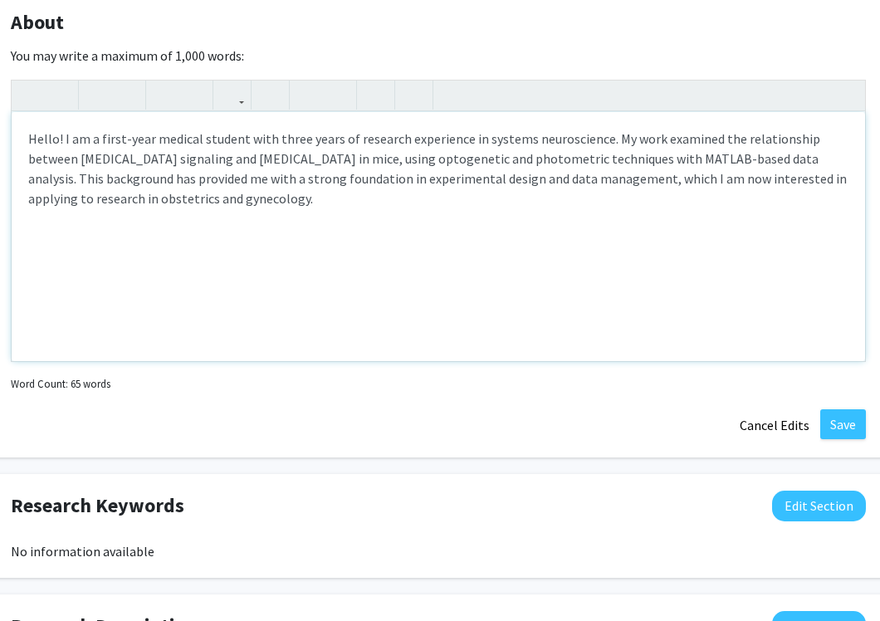
scroll to position [994, 65]
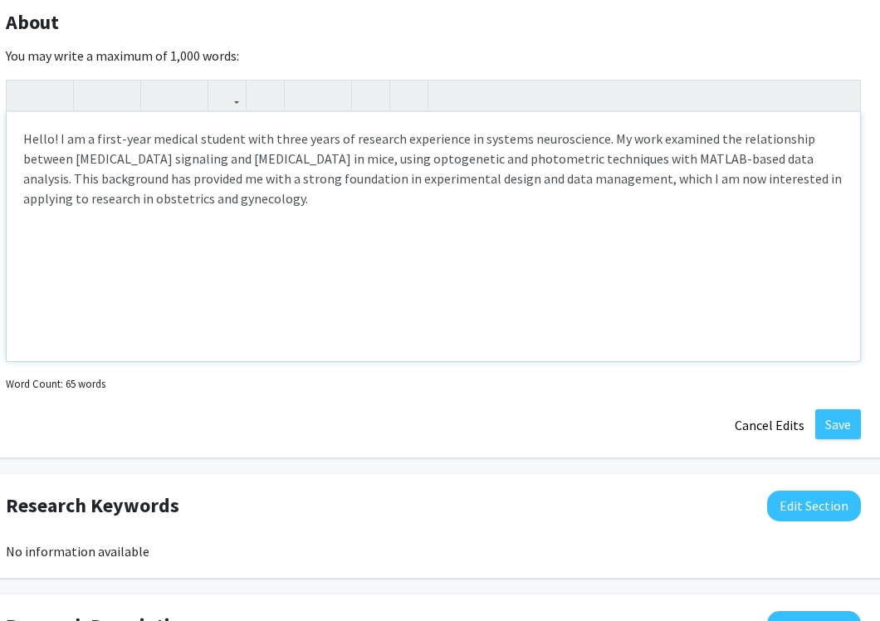
click at [344, 135] on p "Hello! I am a first-year medical student with three years of research experienc…" at bounding box center [433, 169] width 820 height 80
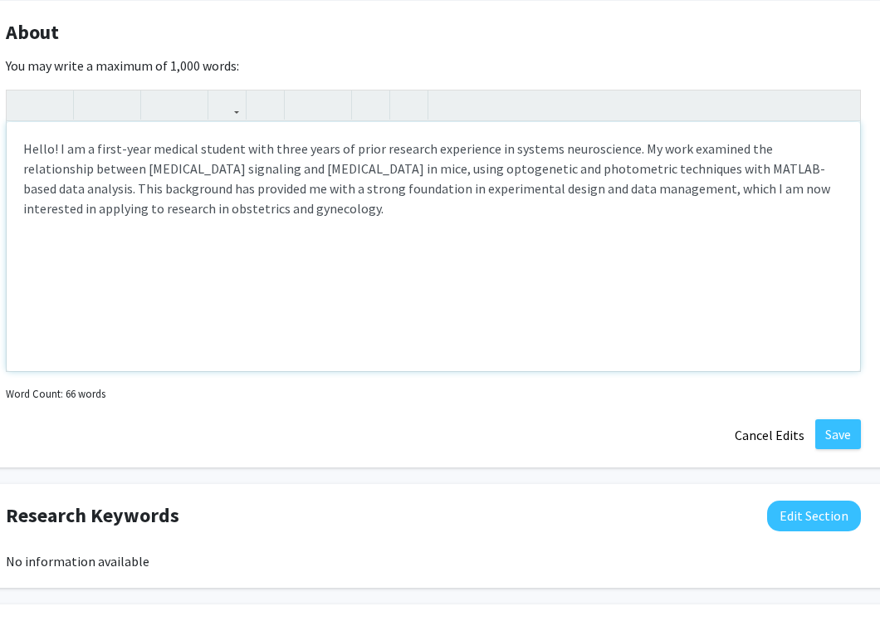
scroll to position [982, 65]
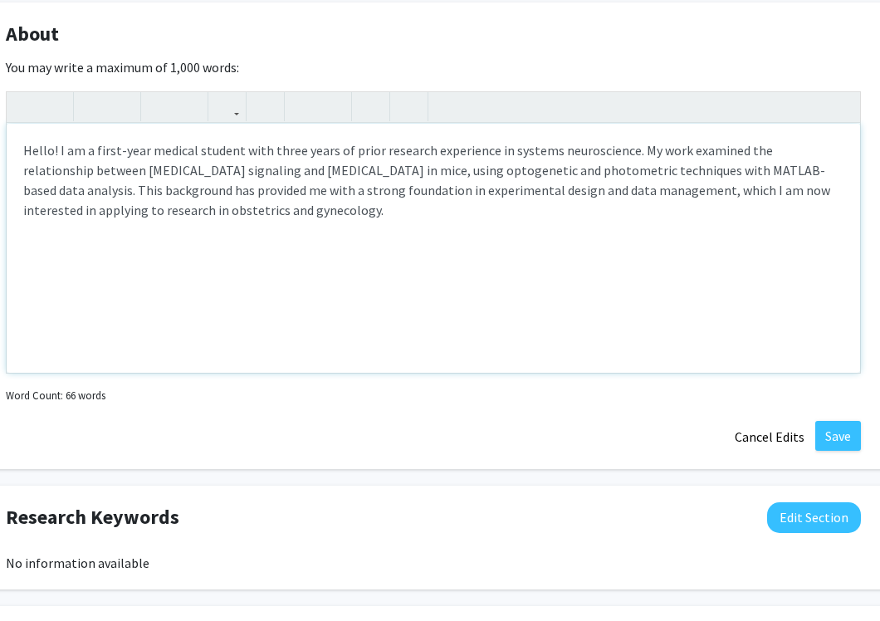
click at [355, 148] on p "Hello! I am a first-year medical student with three years of prior research exp…" at bounding box center [433, 180] width 820 height 80
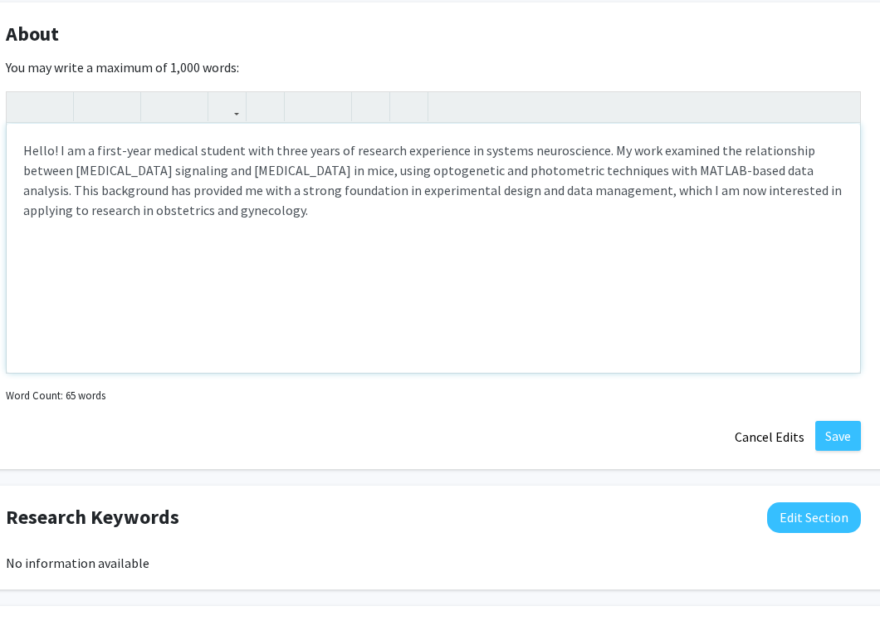
scroll to position [986, 66]
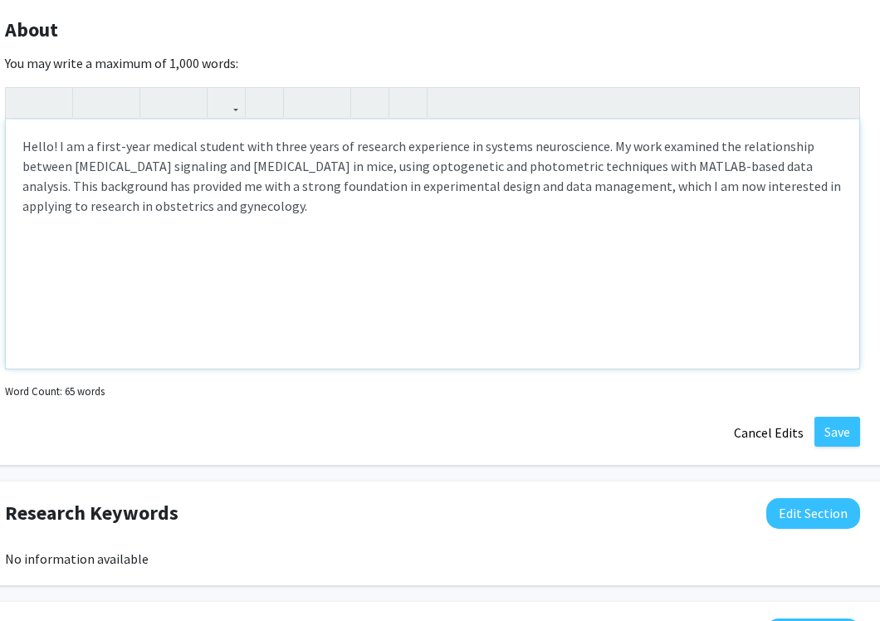
click at [623, 159] on p "Hello! I am a first-year medical student with three years of research experienc…" at bounding box center [432, 176] width 820 height 80
click at [637, 187] on p "Hello! I am a first-year medical student with three years of research experienc…" at bounding box center [432, 176] width 820 height 80
click at [637, 183] on p "Hello! I am a first-year medical student with three years of research experienc…" at bounding box center [432, 176] width 820 height 80
type textarea "<p>Hello! I am a first-year medical student with three years of research experi…"
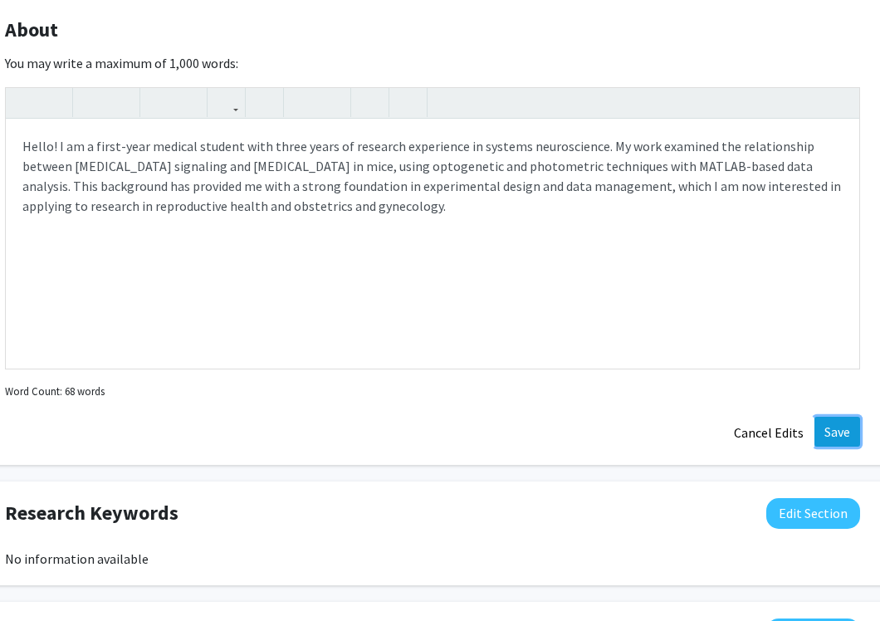
click at [637, 423] on button "Save" at bounding box center [837, 432] width 46 height 30
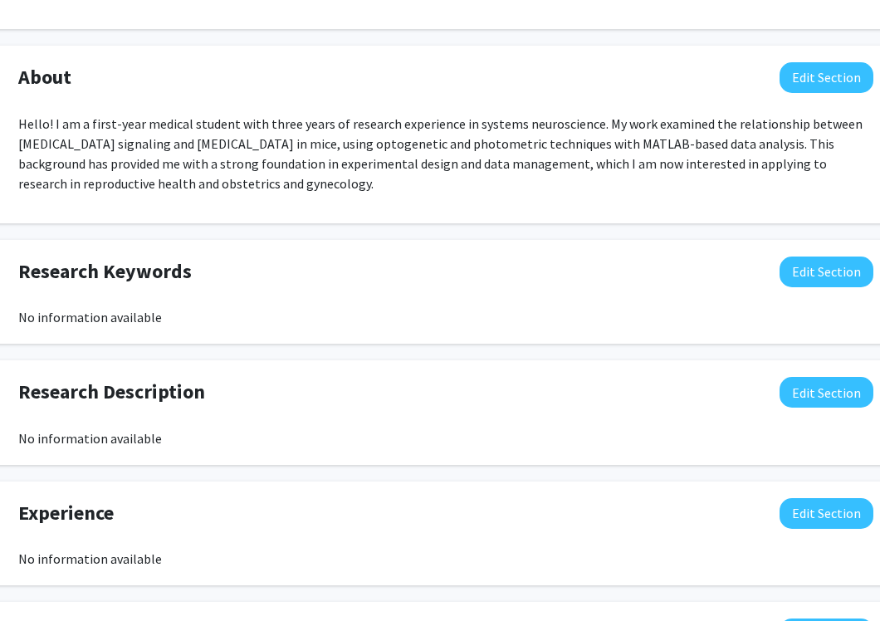
scroll to position [941, 52]
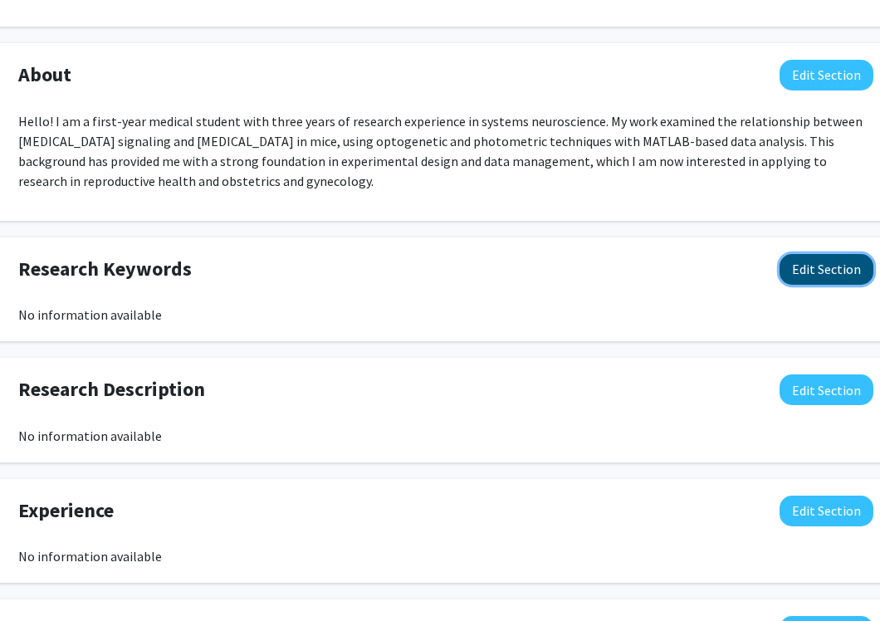
click at [637, 271] on button "Edit Section" at bounding box center [827, 269] width 94 height 31
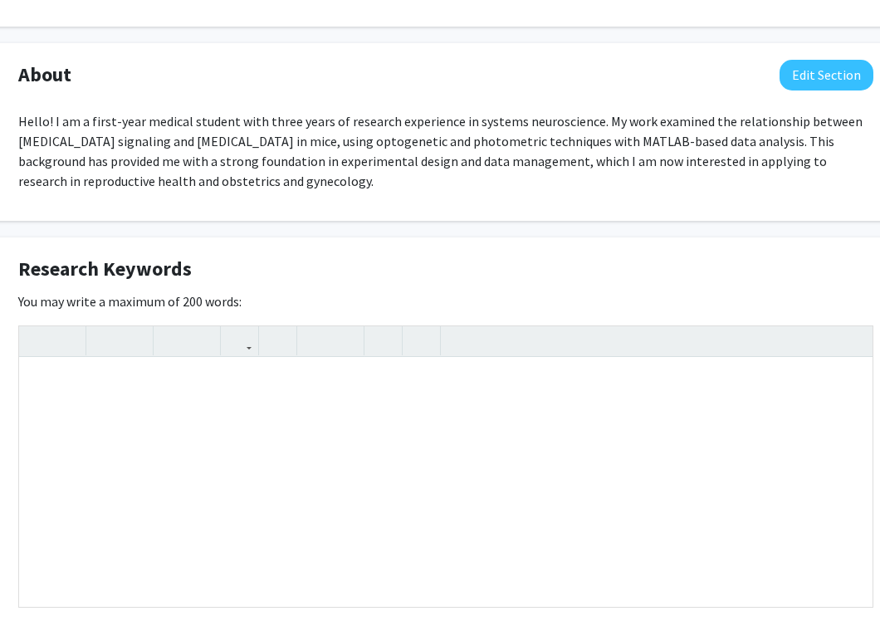
click at [637, 268] on div "Research Keywords Edit Section" at bounding box center [446, 273] width 880 height 38
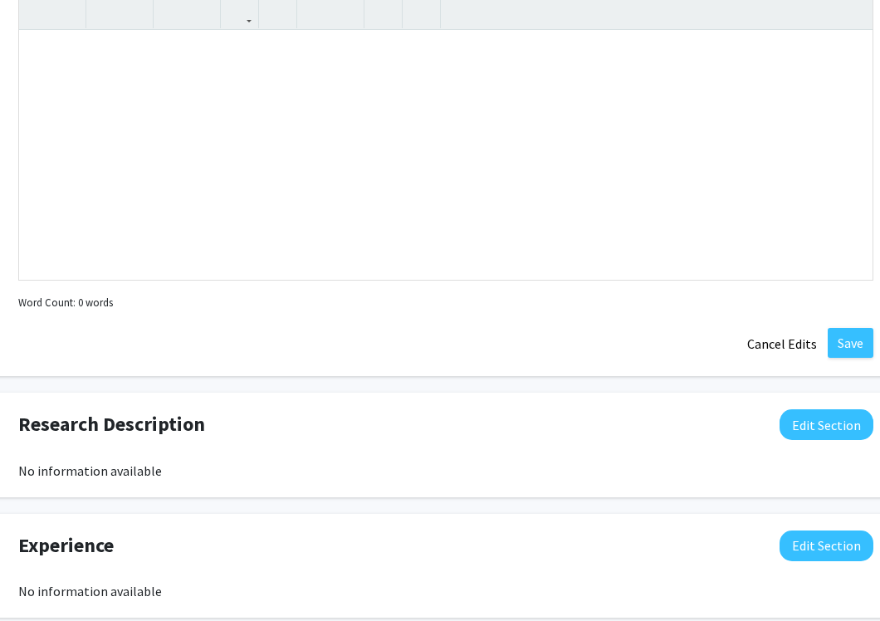
scroll to position [1286, 52]
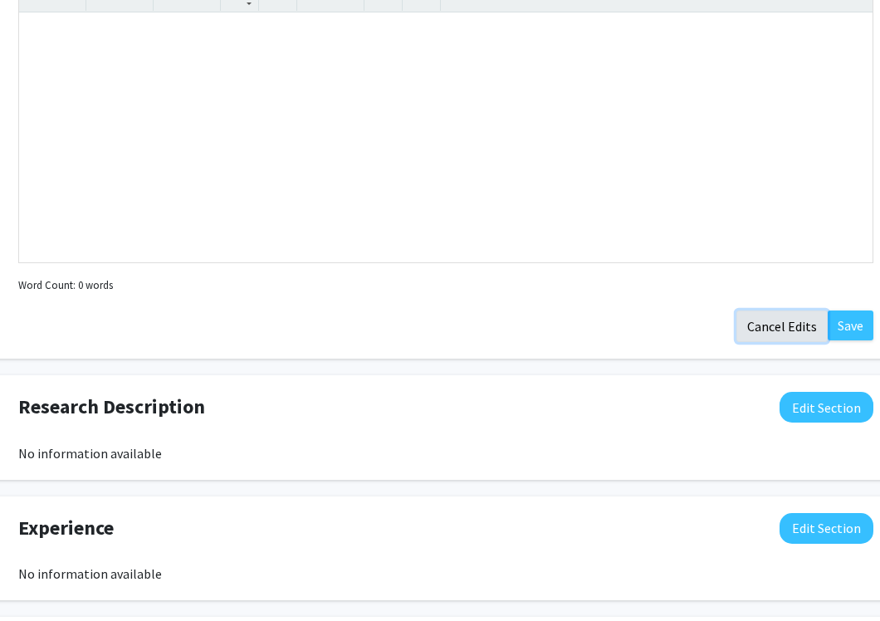
click at [637, 326] on button "Cancel Edits" at bounding box center [781, 326] width 91 height 32
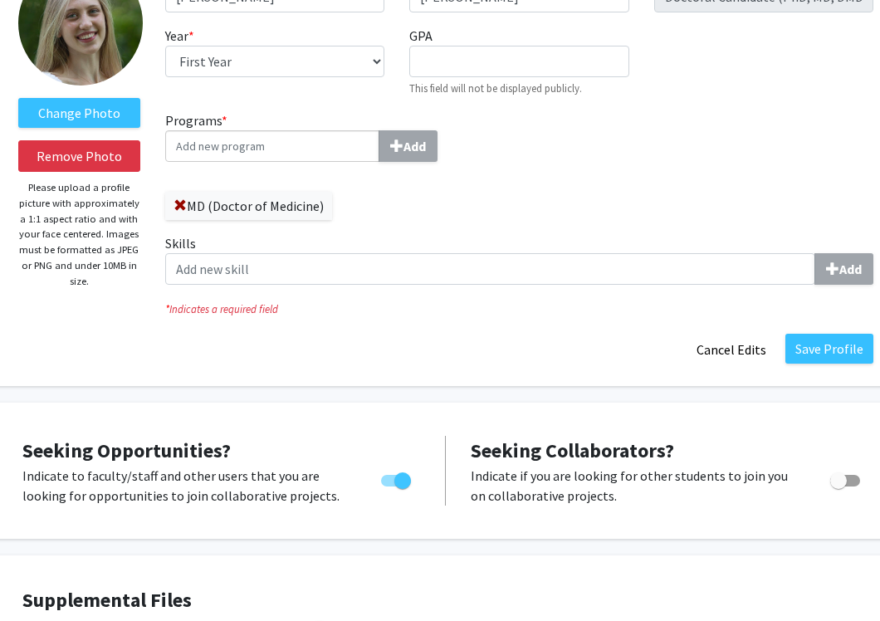
scroll to position [103, 52]
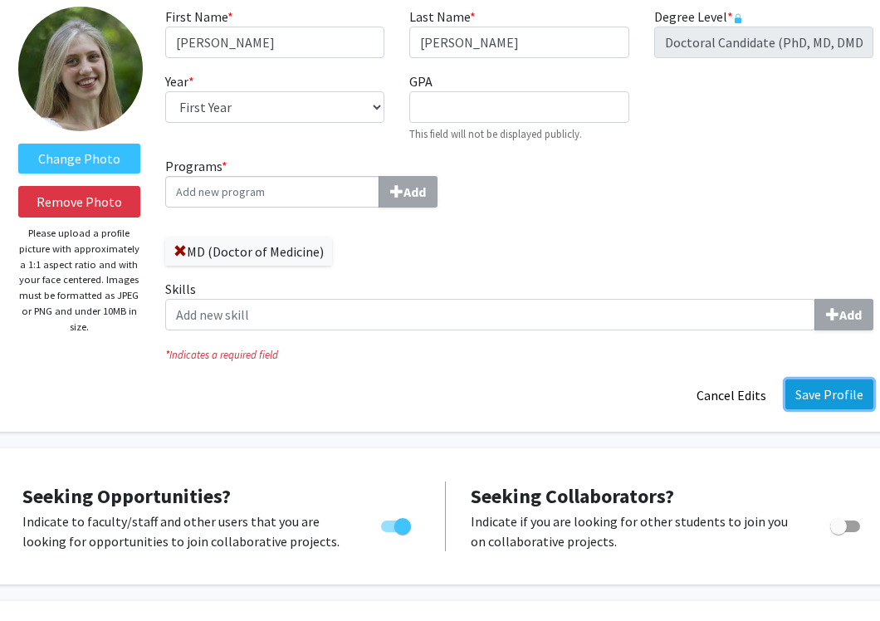
click at [637, 394] on button "Save Profile" at bounding box center [829, 394] width 88 height 30
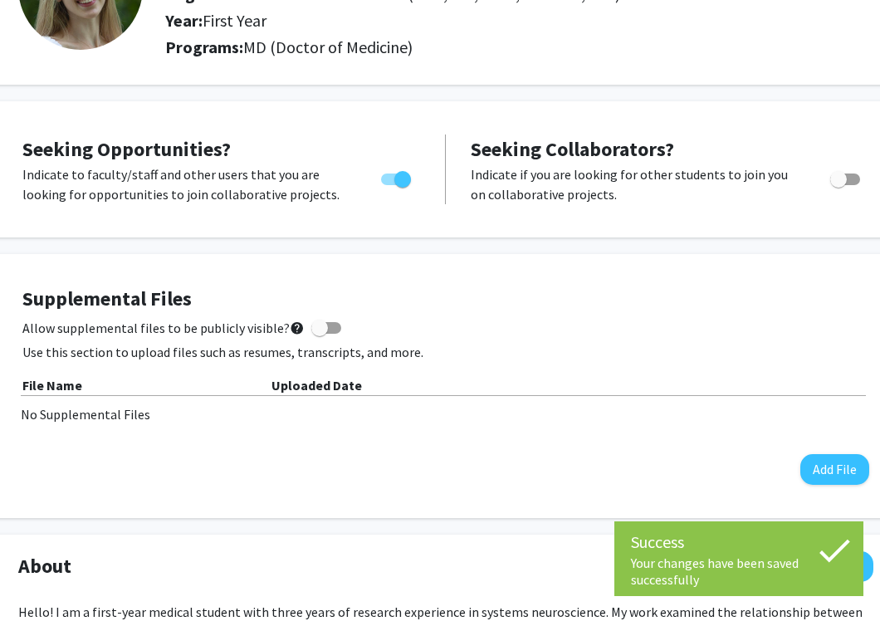
scroll to position [0, 52]
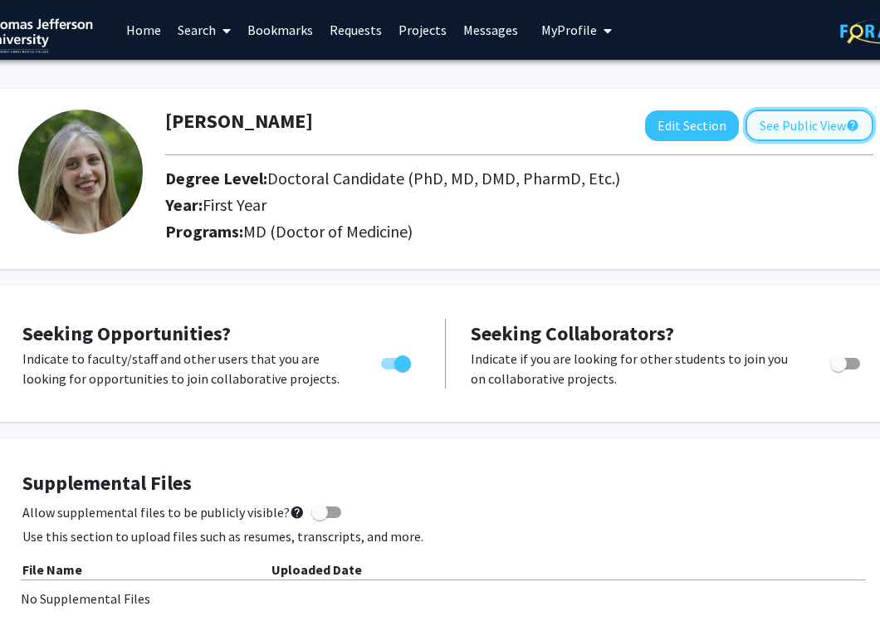
click at [637, 120] on button "See Public View help" at bounding box center [810, 126] width 128 height 32
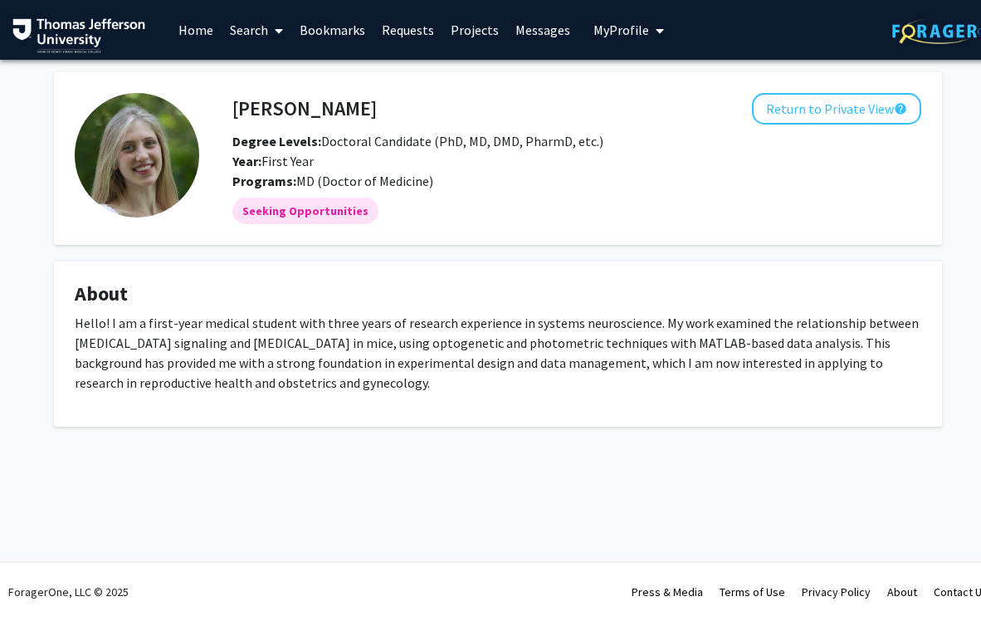
click at [254, 34] on link "Search" at bounding box center [257, 30] width 70 height 58
click at [270, 105] on span "Students" at bounding box center [272, 109] width 101 height 33
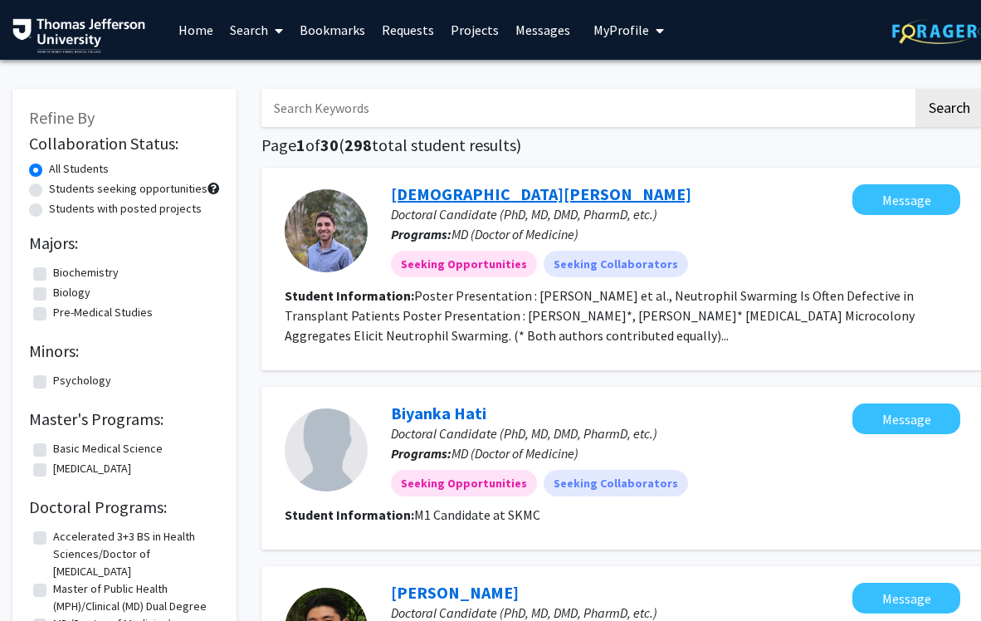
click at [396, 194] on link "Christian Godfrey" at bounding box center [541, 193] width 301 height 21
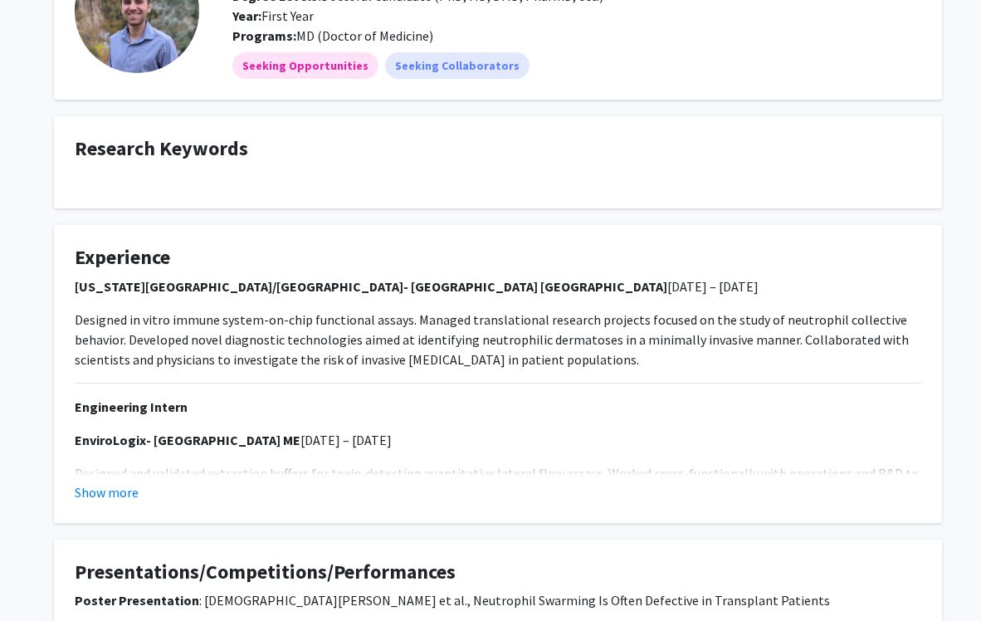
scroll to position [145, 0]
click at [141, 493] on div "Show more" at bounding box center [498, 492] width 847 height 20
click at [115, 491] on button "Show more" at bounding box center [107, 492] width 64 height 20
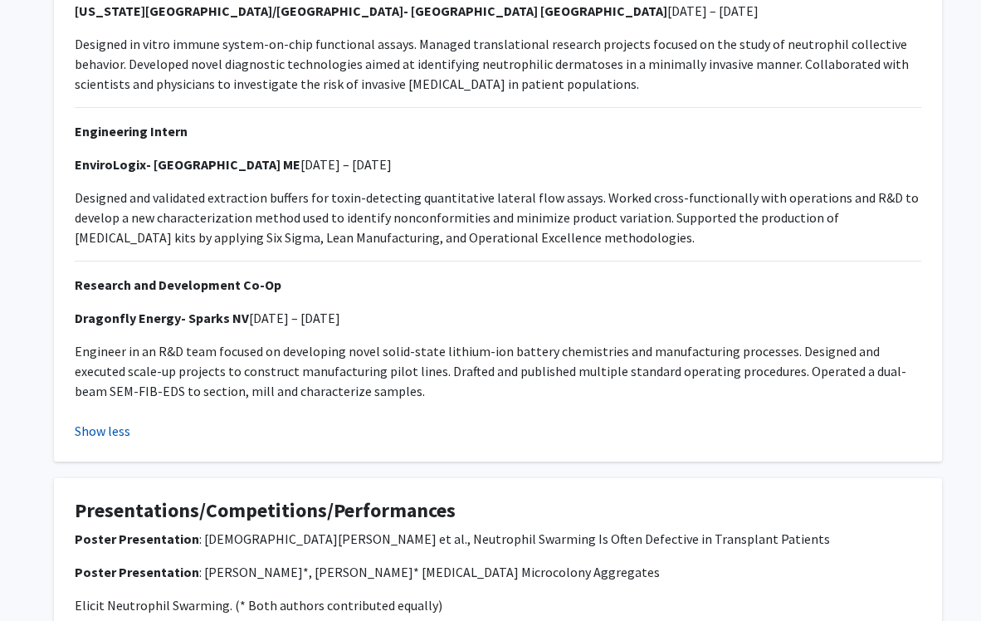
scroll to position [494, 0]
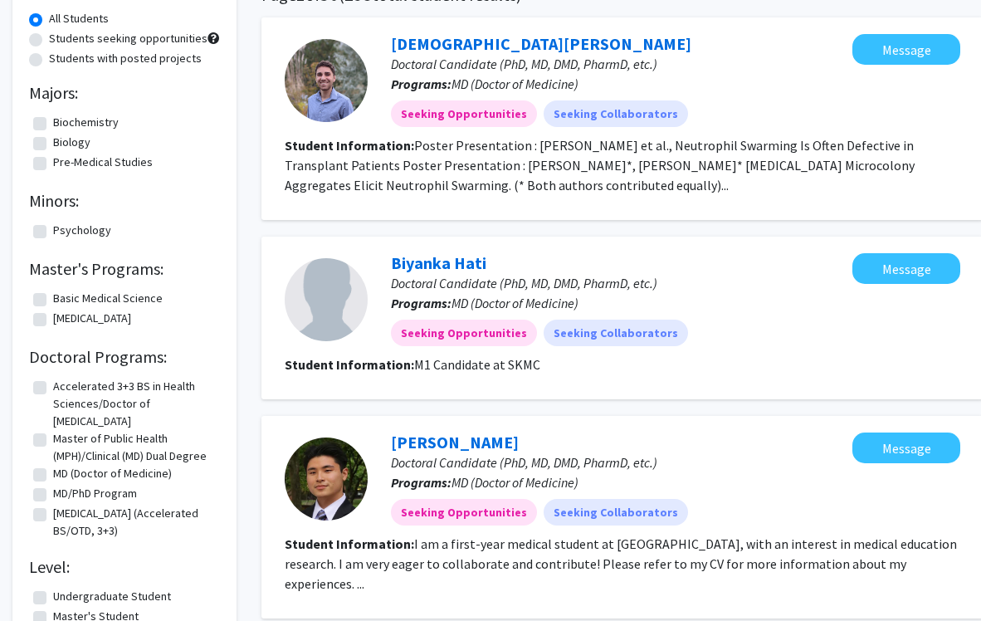
scroll to position [152, 0]
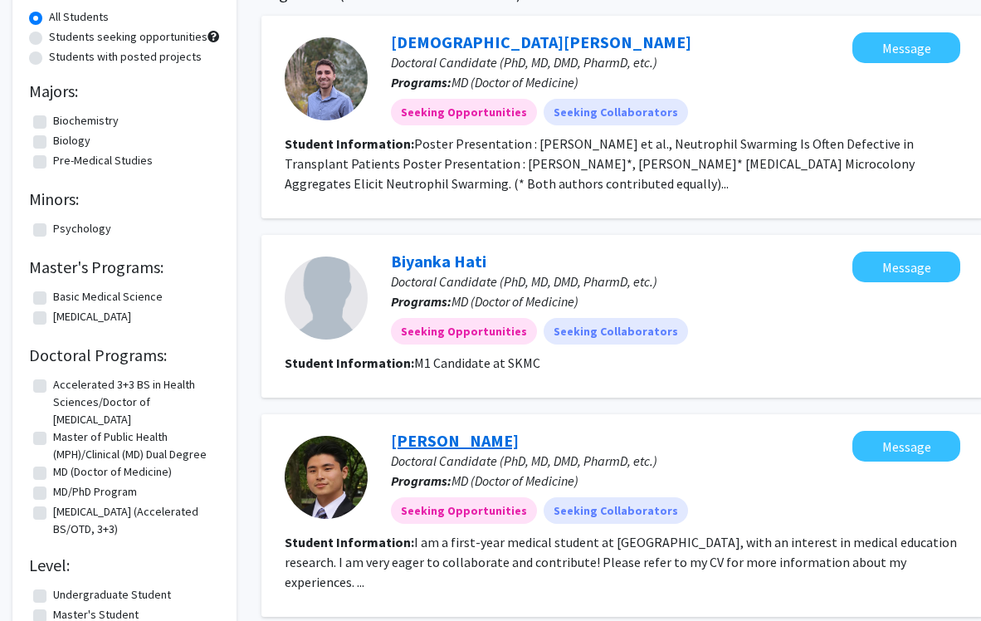
click at [408, 443] on link "Joshua Kim" at bounding box center [455, 440] width 128 height 21
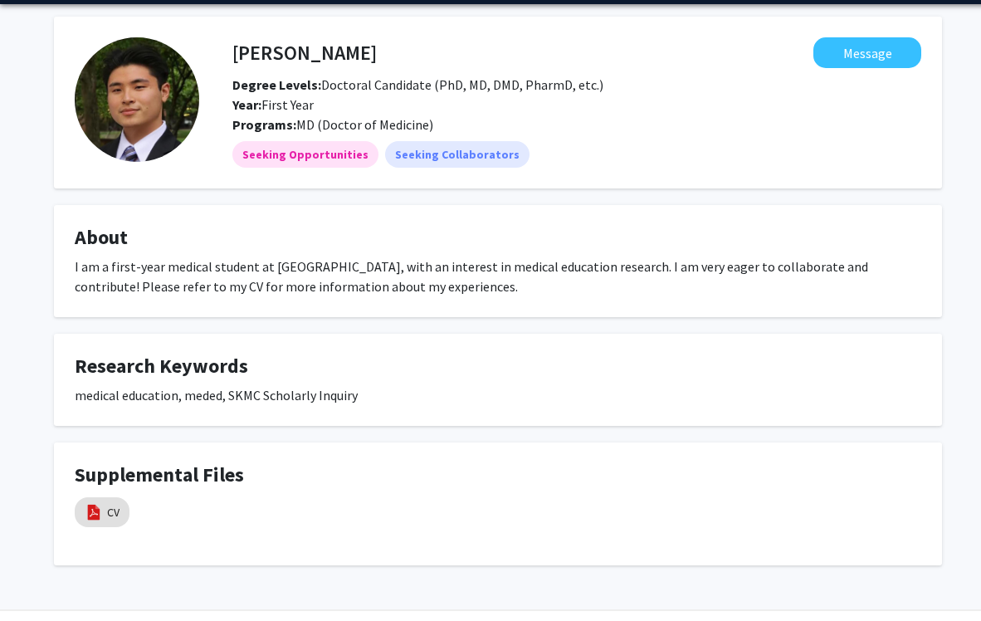
scroll to position [71, 0]
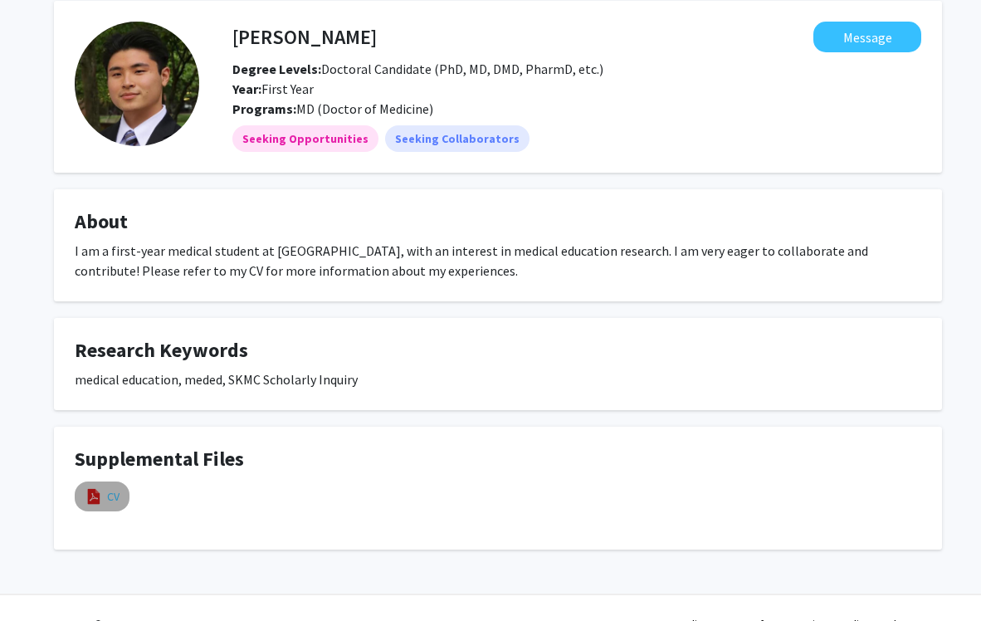
click at [115, 501] on link "CV" at bounding box center [113, 496] width 12 height 17
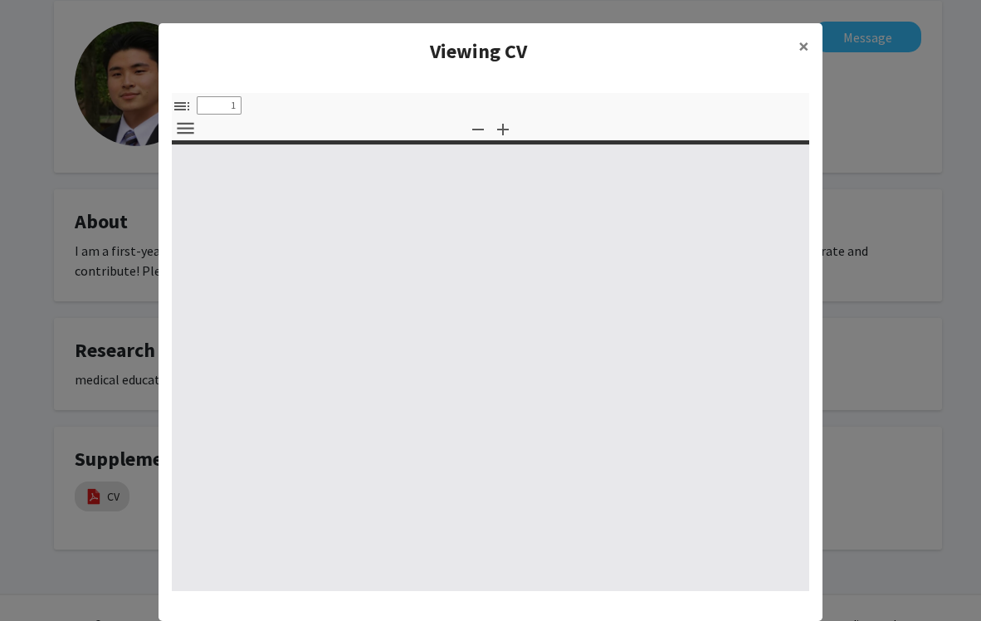
select select "custom"
type input "0"
select select "custom"
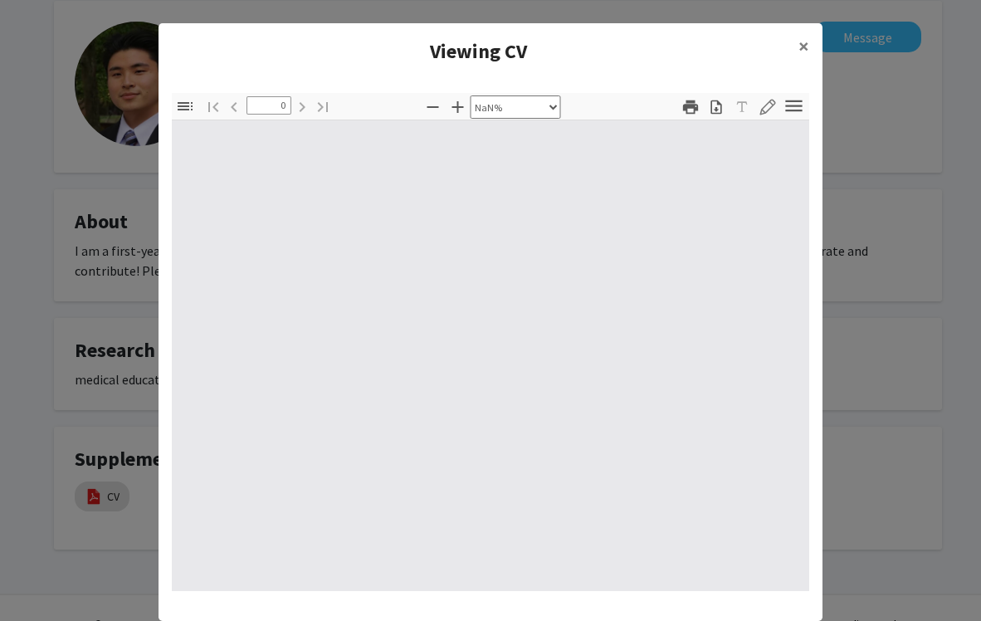
type input "1"
select select "auto"
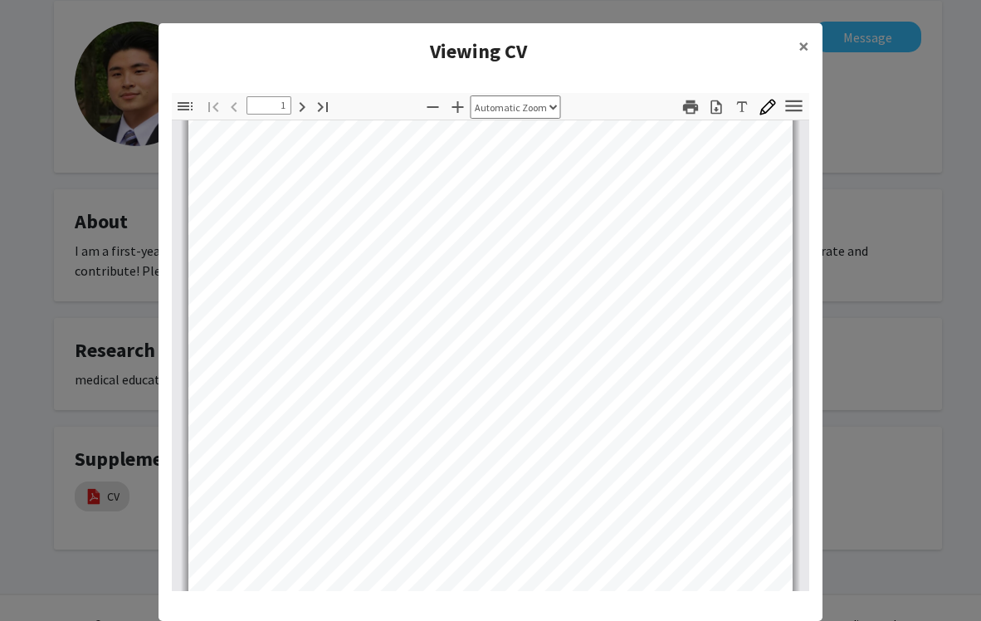
scroll to position [370, 0]
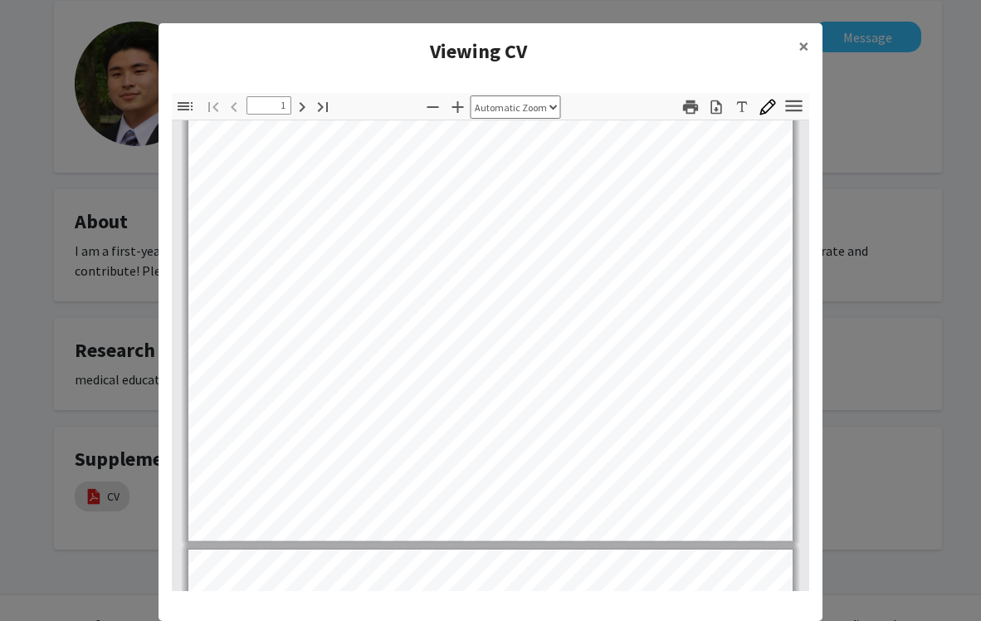
click at [166, 98] on div "Thumbnails Document Outline Attachments Layers Current Outline Item Toggle Side…" at bounding box center [491, 342] width 664 height 525
click at [121, 76] on modal-container "Viewing CV × Thumbnails Document Outline Attachments Layers Current Outline Ite…" at bounding box center [490, 310] width 981 height 621
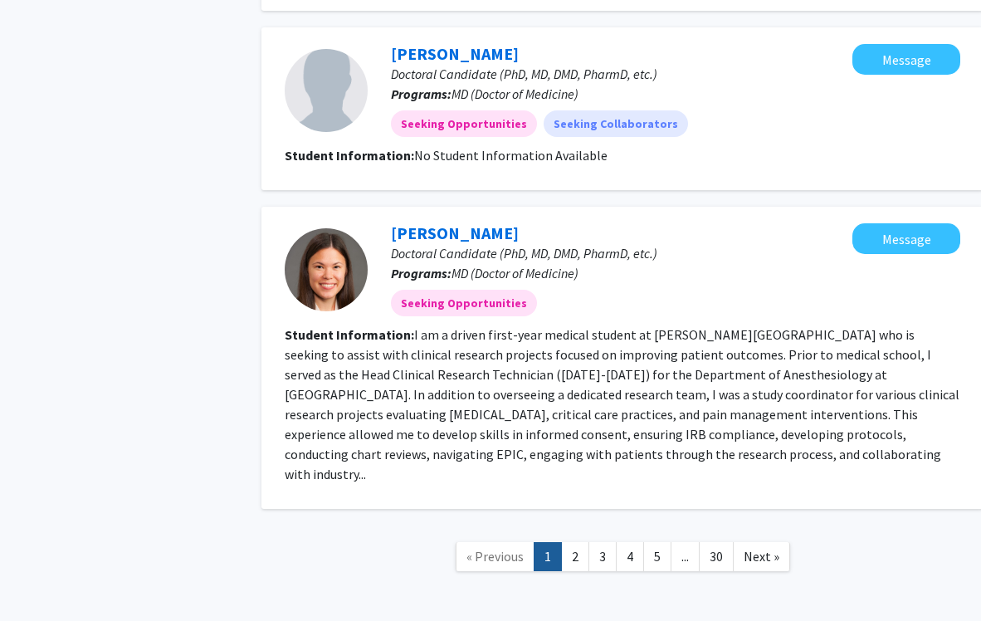
scroll to position [1686, 0]
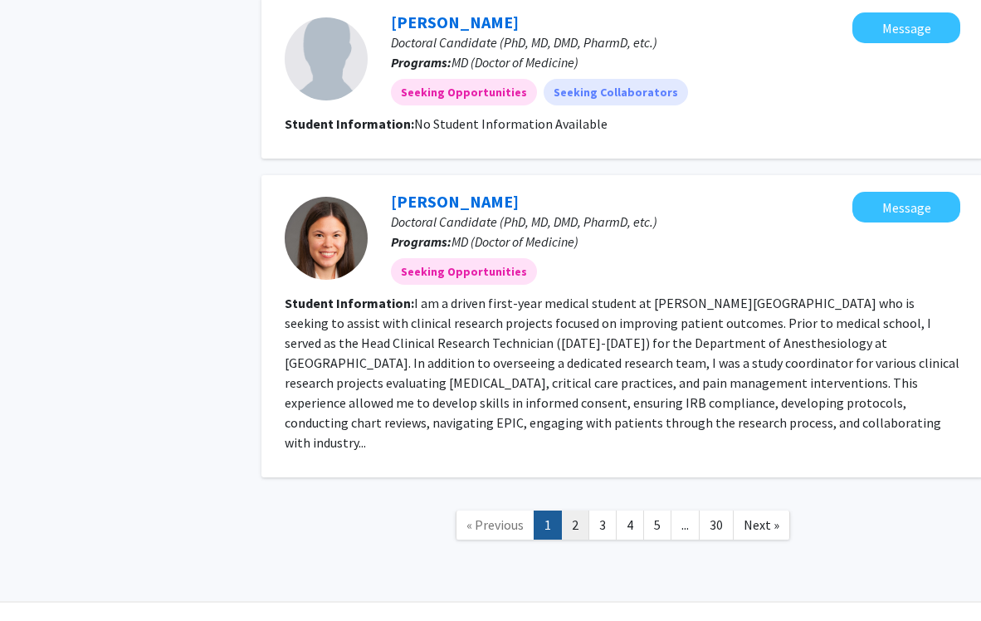
click at [570, 511] on link "2" at bounding box center [575, 525] width 28 height 29
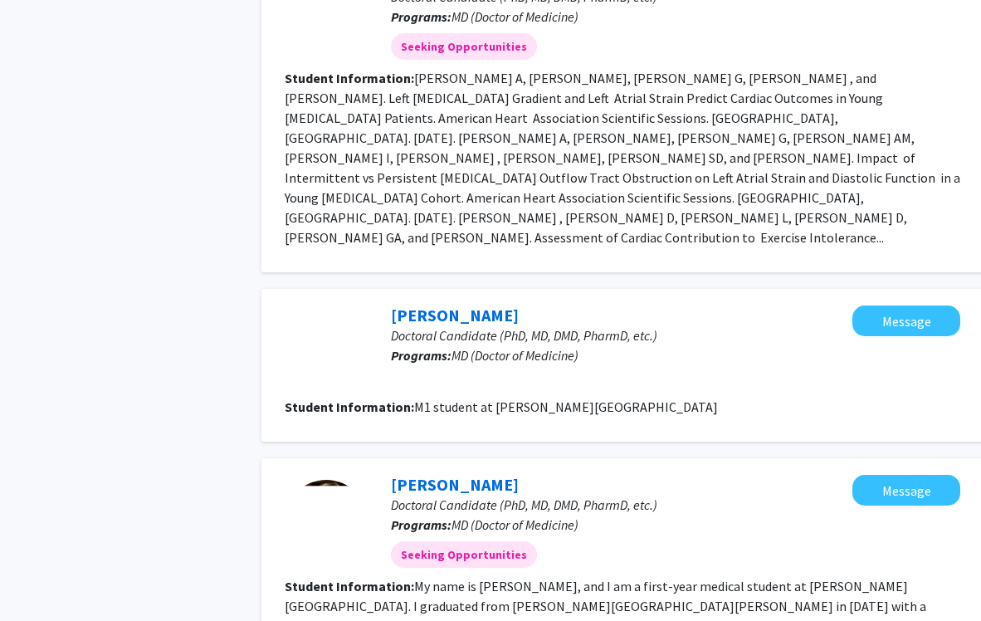
scroll to position [1308, 0]
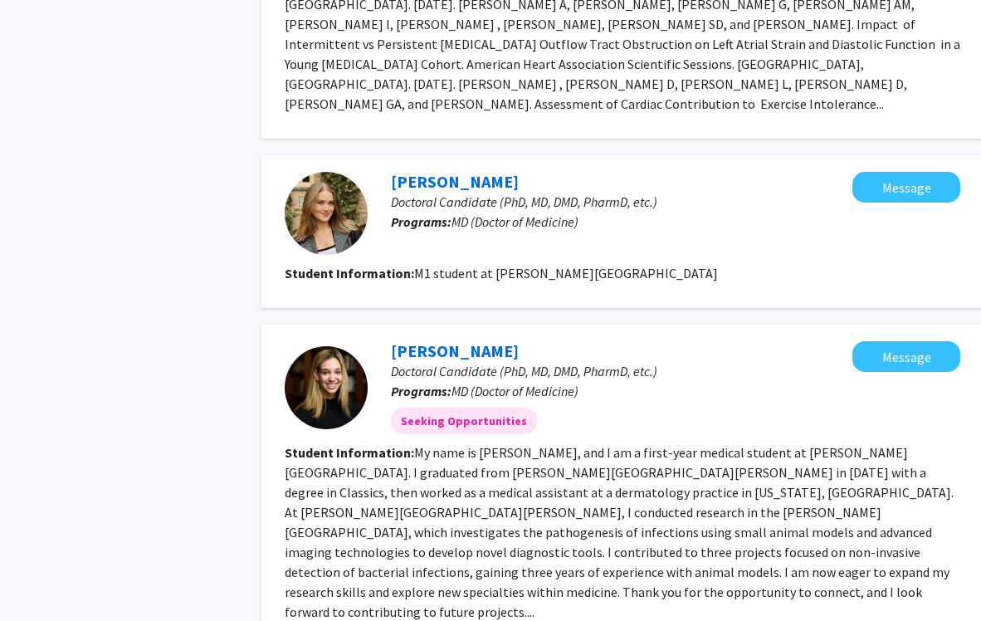
click at [519, 341] on div "Amy Kronenberg Doctoral Candidate (PhD, MD, DMD, PharmD, etc.) Programs: MD (Do…" at bounding box center [610, 387] width 485 height 93
click at [500, 340] on link "Amy Kronenberg" at bounding box center [455, 350] width 128 height 21
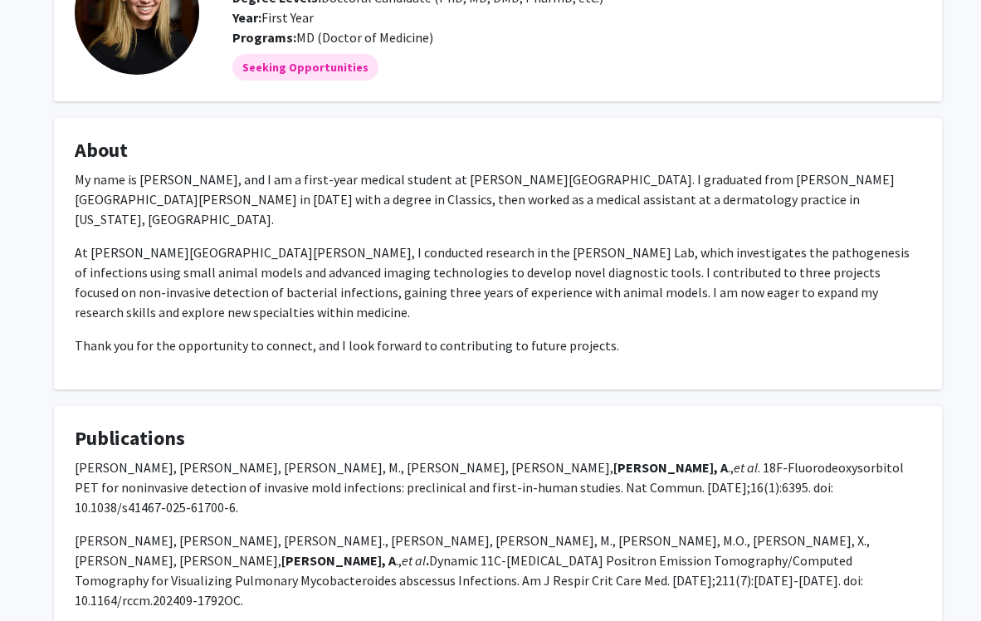
scroll to position [164, 0]
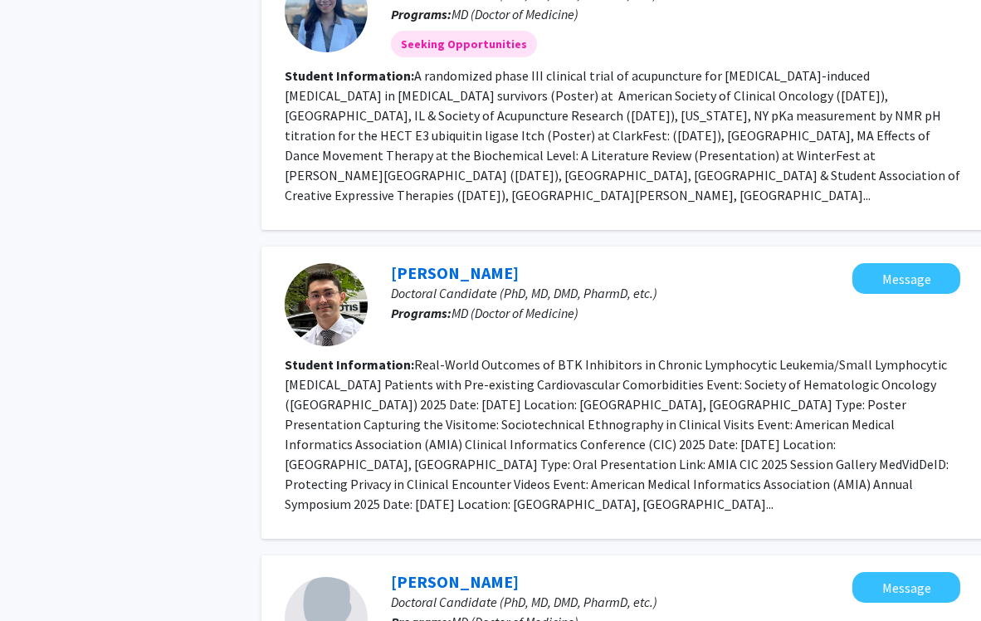
scroll to position [2583, 0]
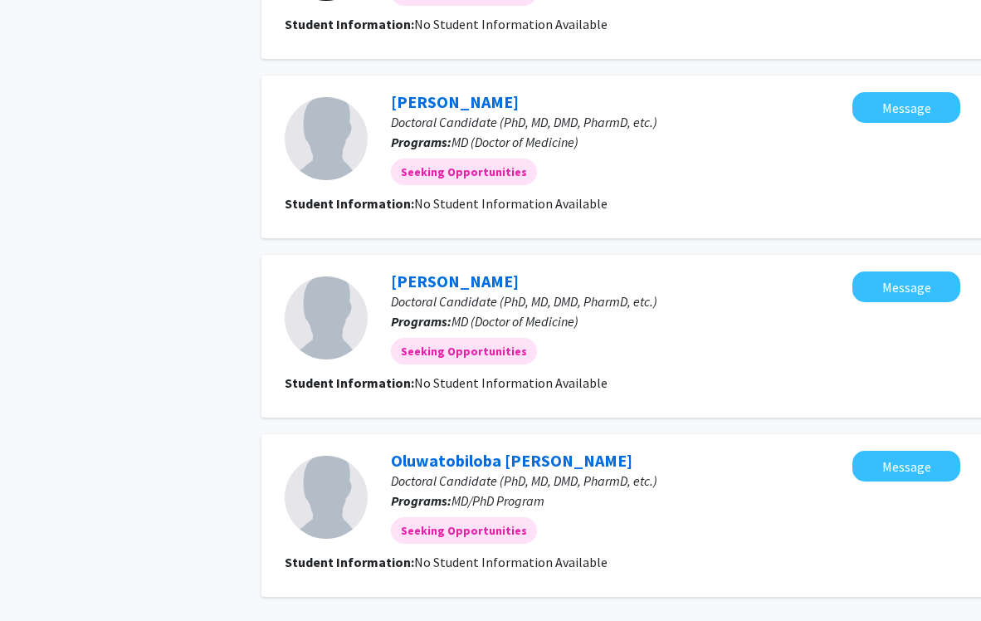
scroll to position [1676, 0]
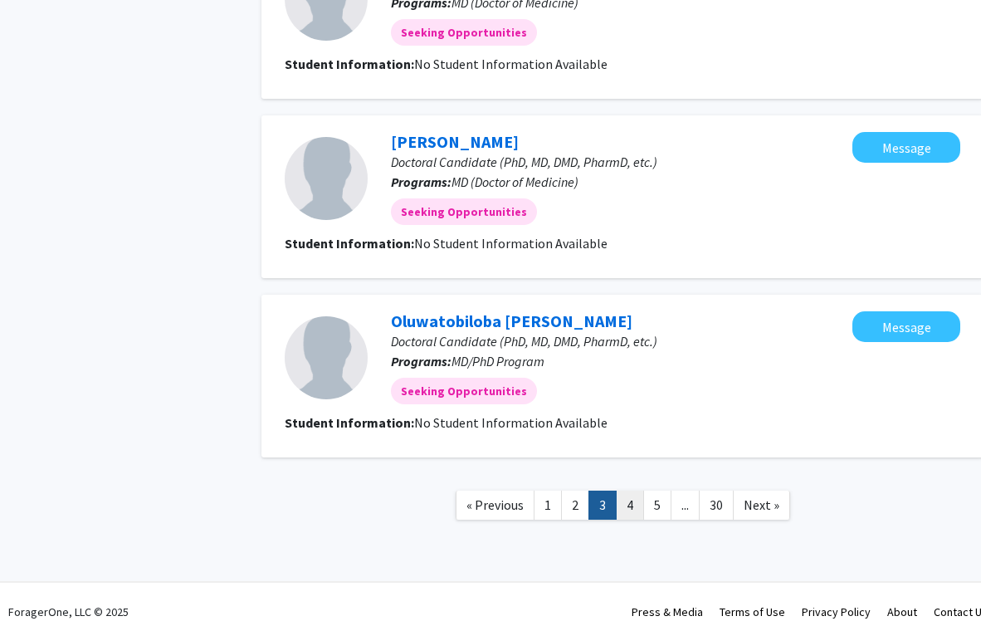
click at [637, 491] on link "4" at bounding box center [630, 505] width 28 height 29
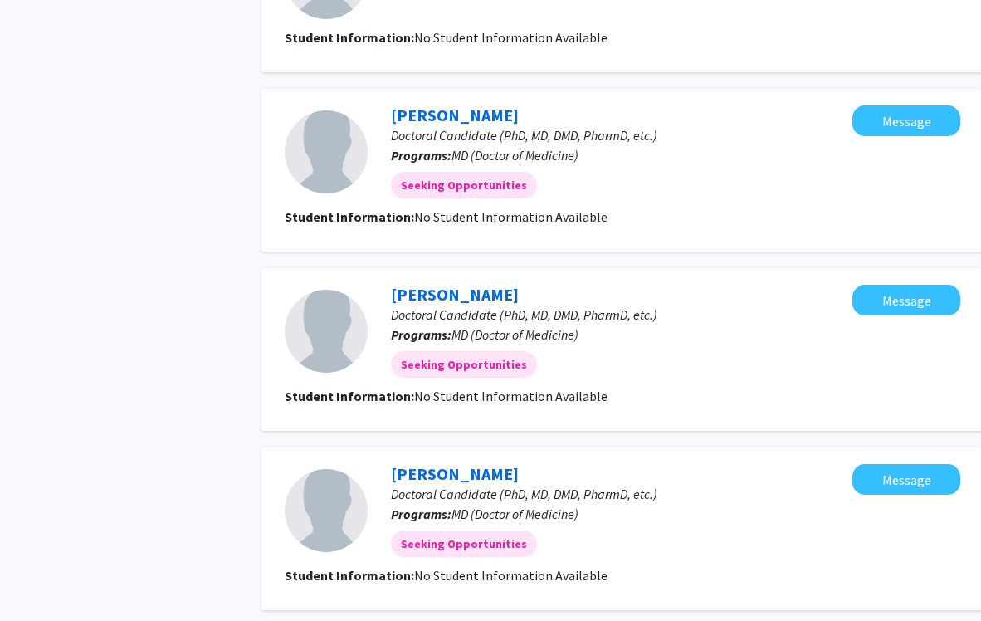
scroll to position [1487, 0]
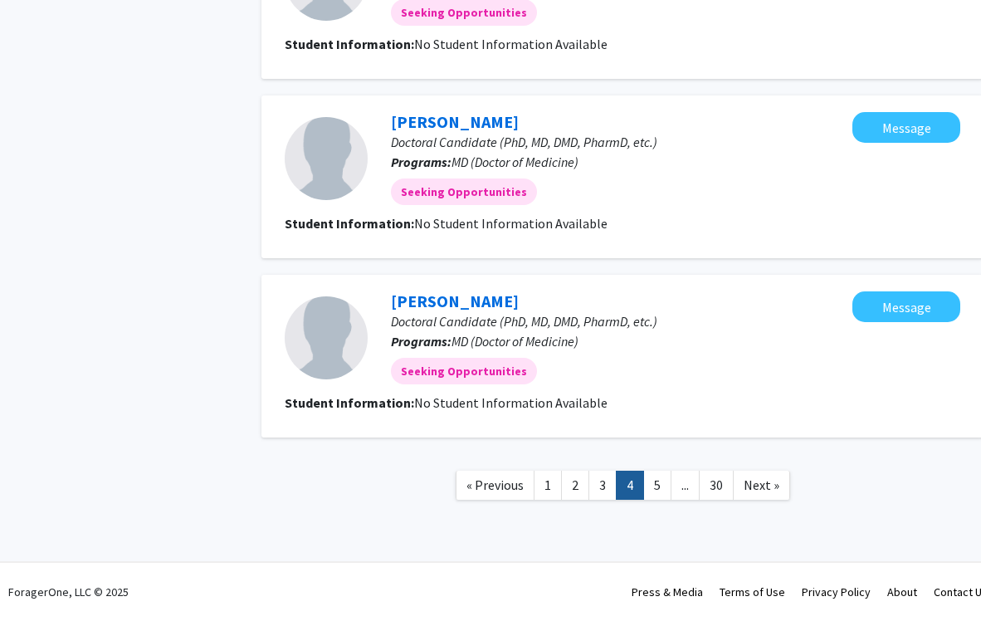
click at [637, 492] on link "..." at bounding box center [685, 485] width 29 height 29
click at [637, 490] on link "5" at bounding box center [657, 485] width 28 height 29
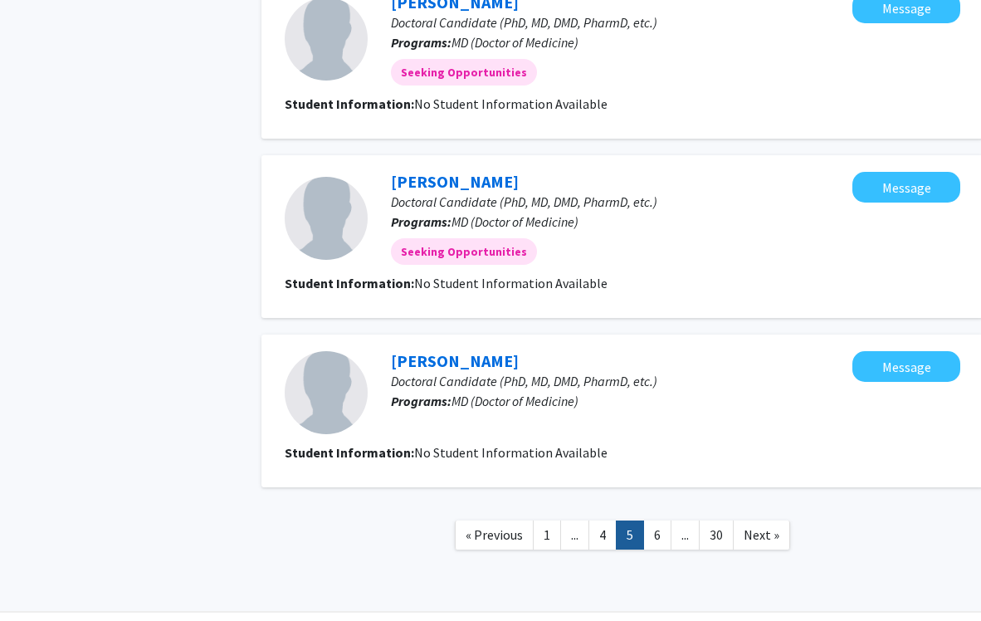
scroll to position [1477, 0]
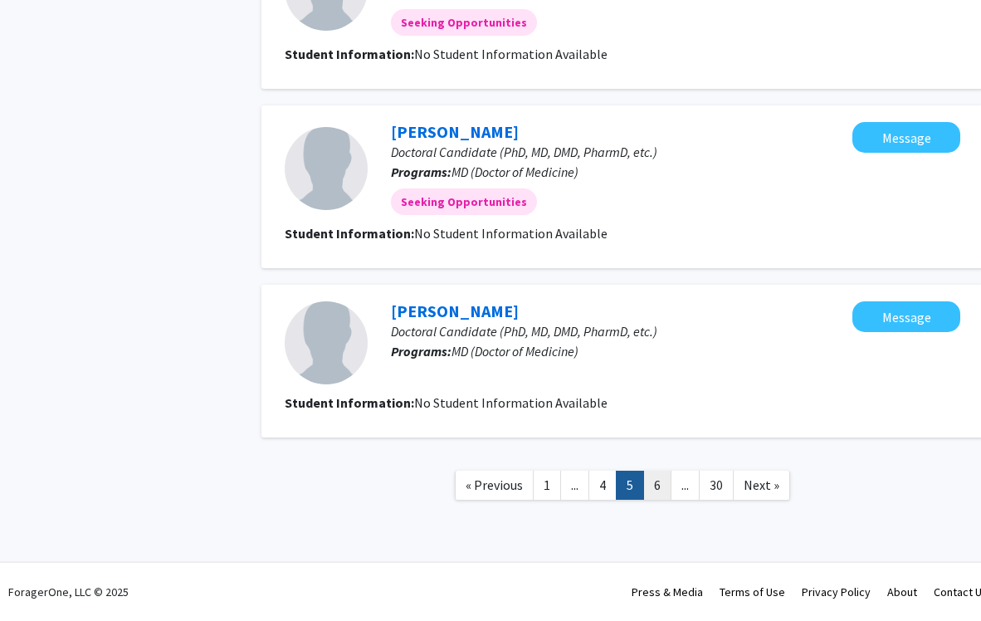
click at [637, 496] on link "6" at bounding box center [657, 485] width 28 height 29
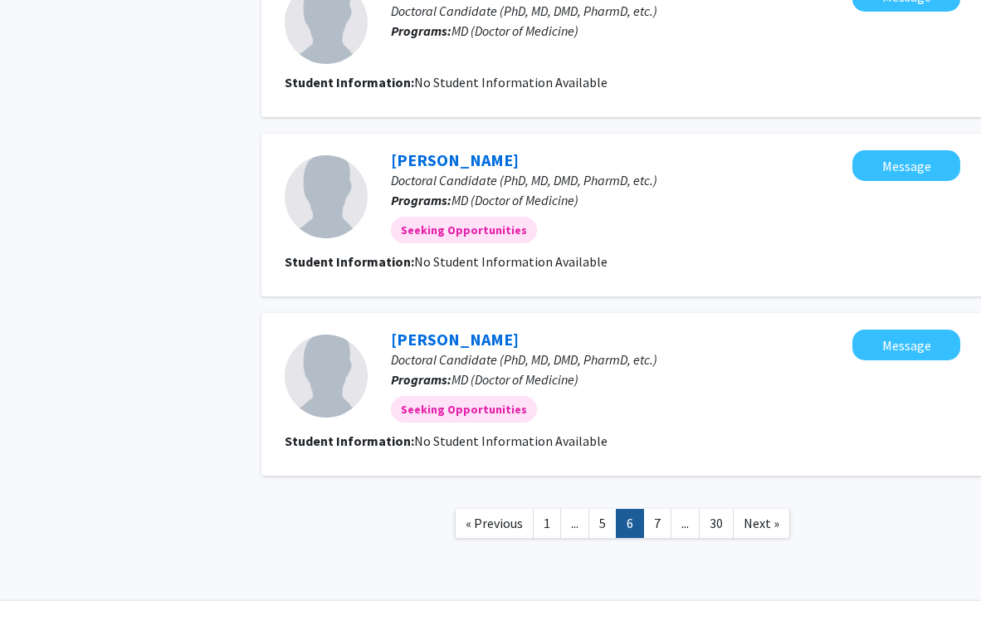
scroll to position [1487, 0]
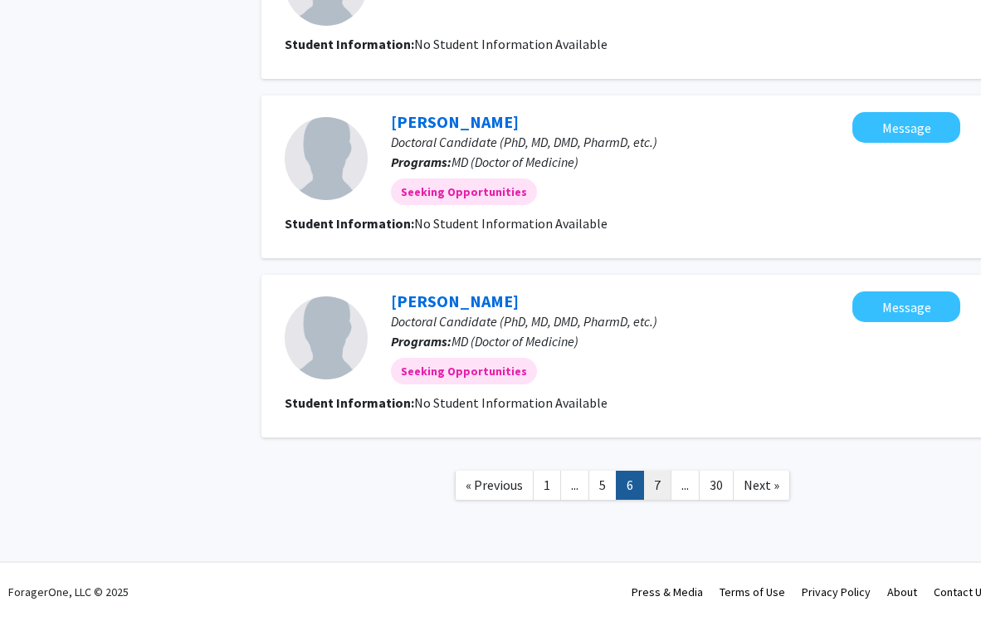
click at [637, 484] on link "7" at bounding box center [657, 485] width 28 height 29
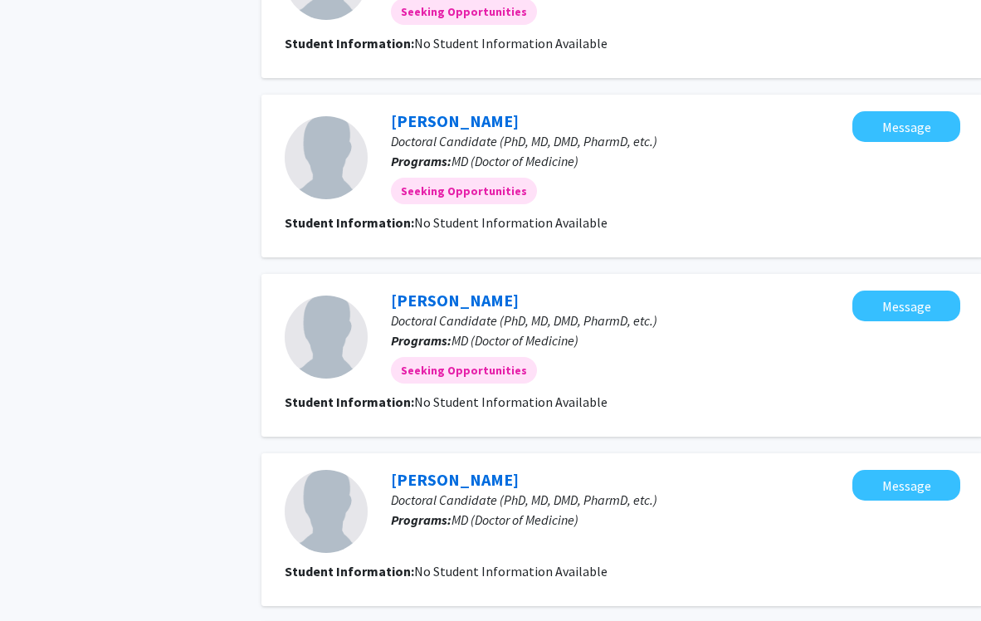
scroll to position [1487, 0]
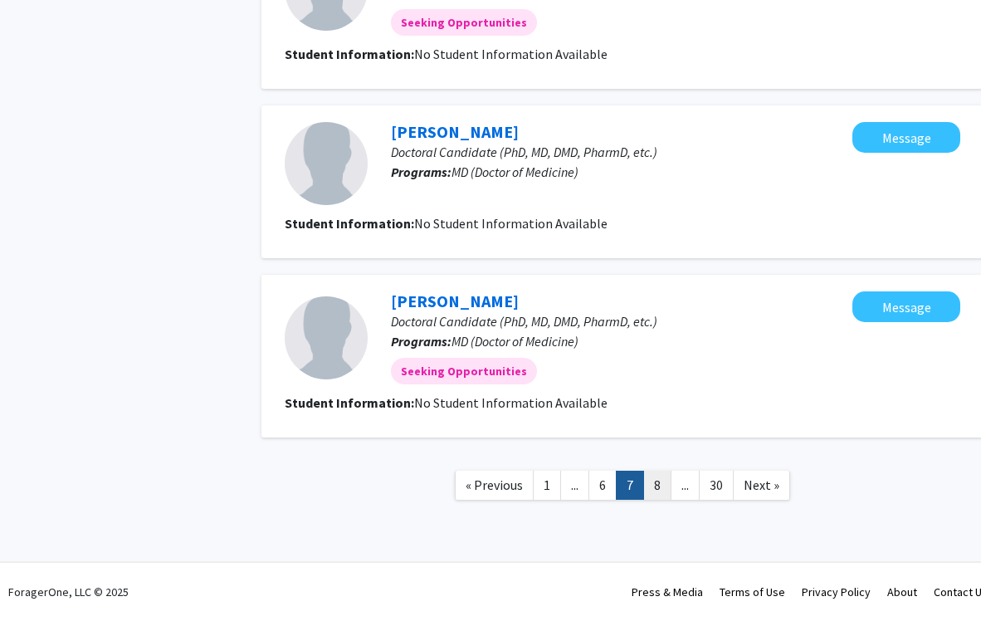
click at [637, 491] on link "8" at bounding box center [657, 485] width 28 height 29
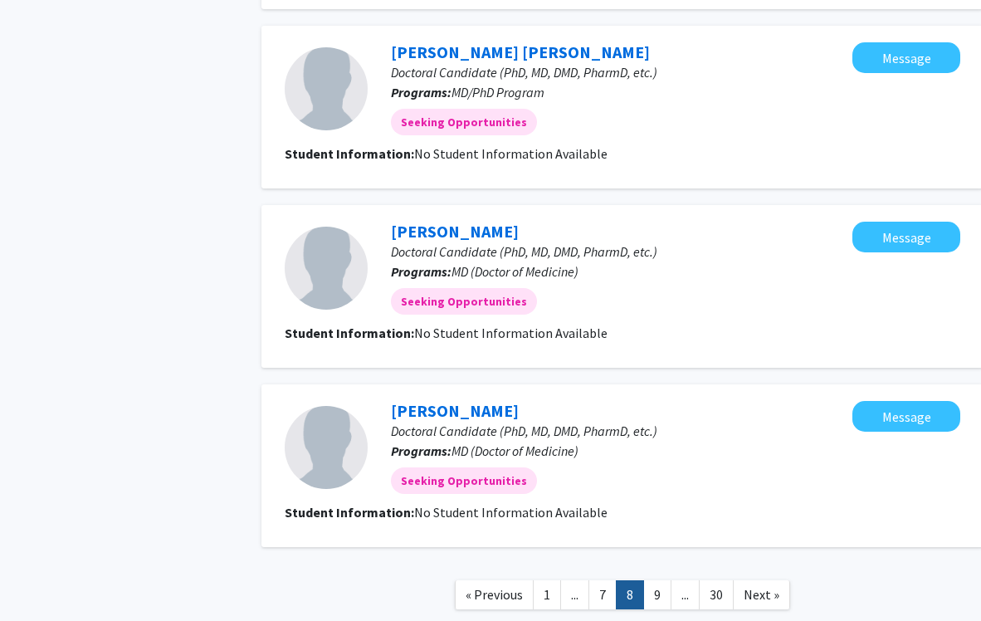
scroll to position [1497, 0]
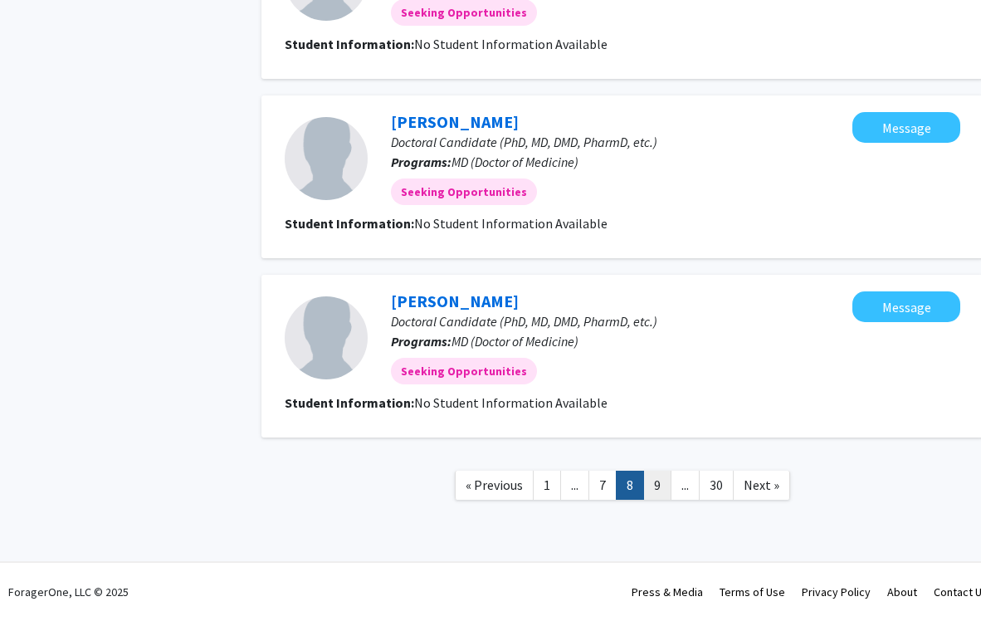
click at [637, 488] on link "9" at bounding box center [657, 485] width 28 height 29
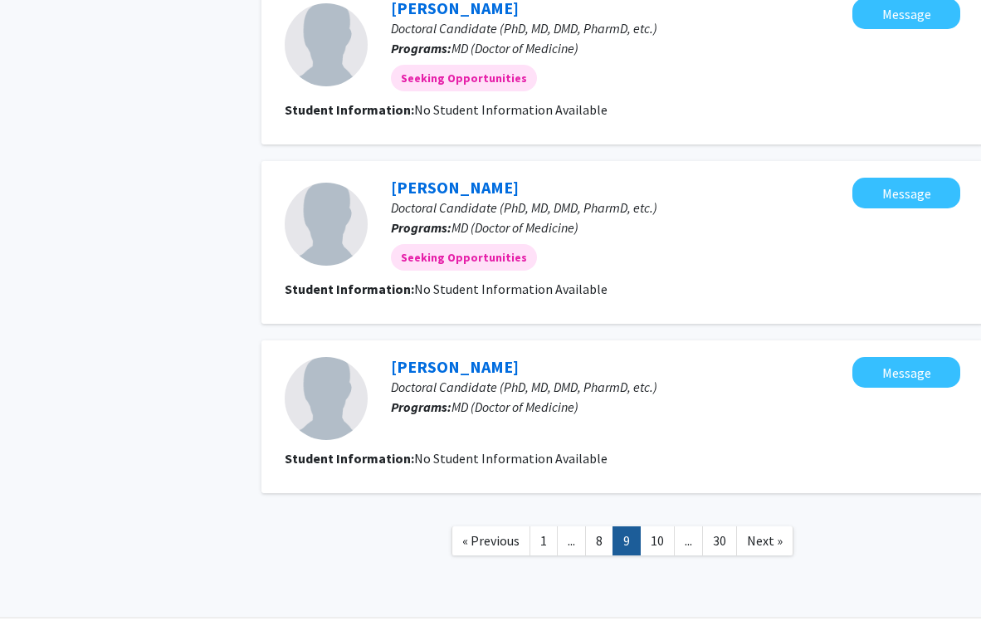
scroll to position [1467, 0]
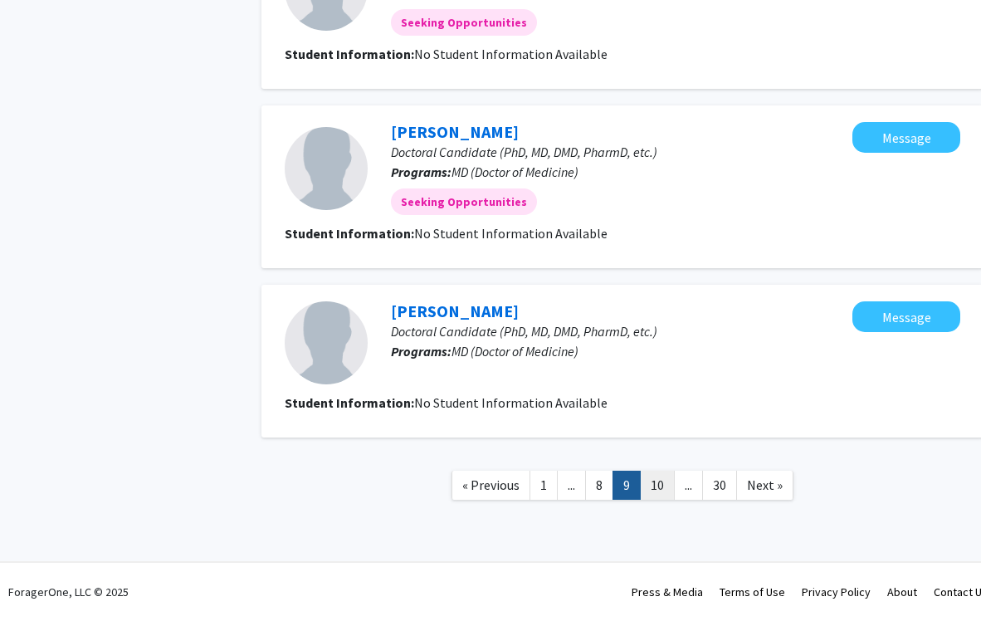
click at [637, 484] on link "10" at bounding box center [657, 485] width 35 height 29
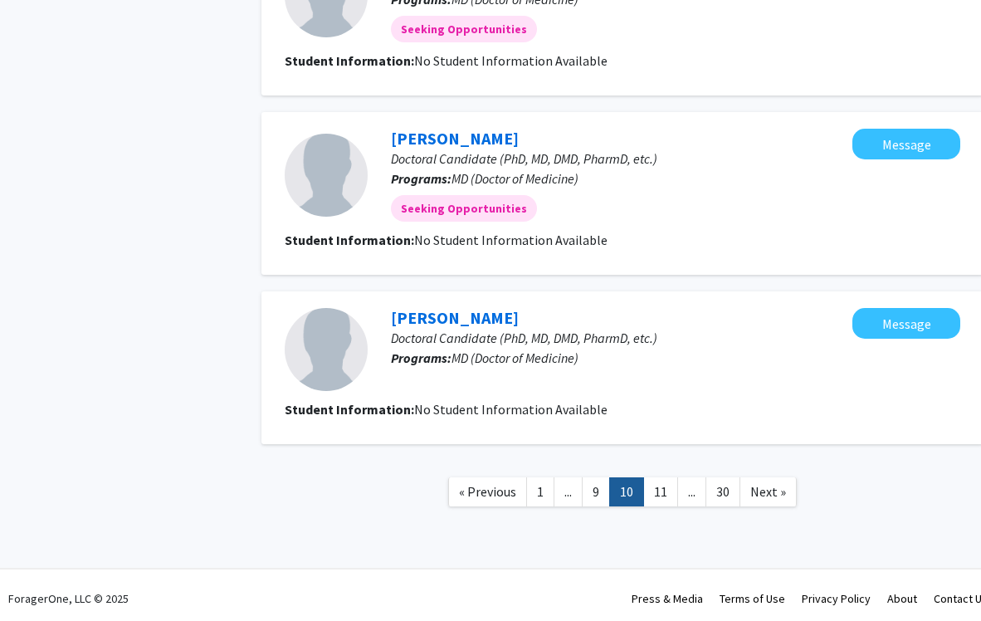
scroll to position [1487, 0]
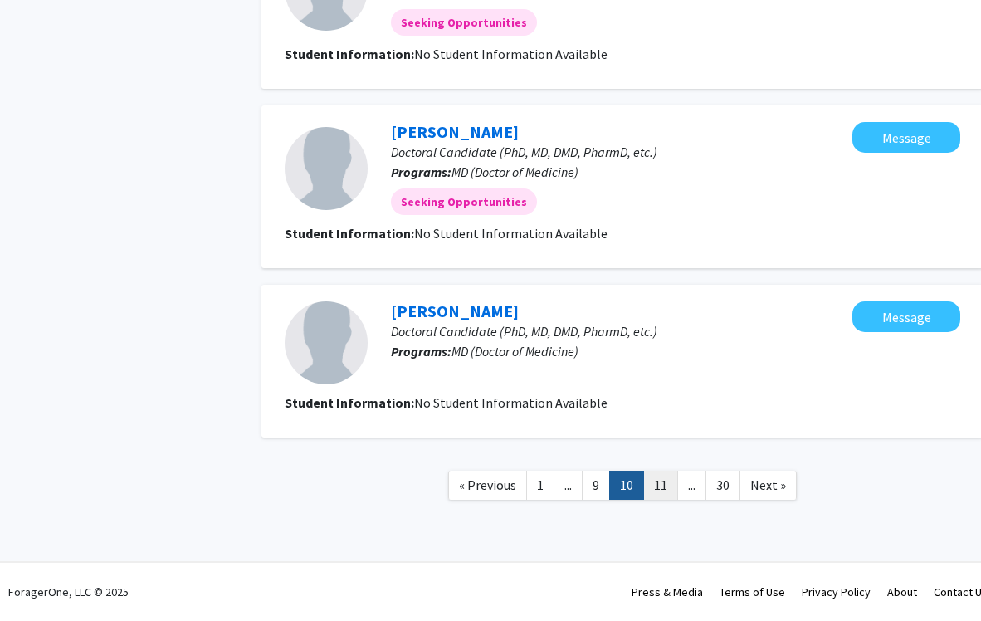
click at [637, 475] on link "11" at bounding box center [660, 485] width 35 height 29
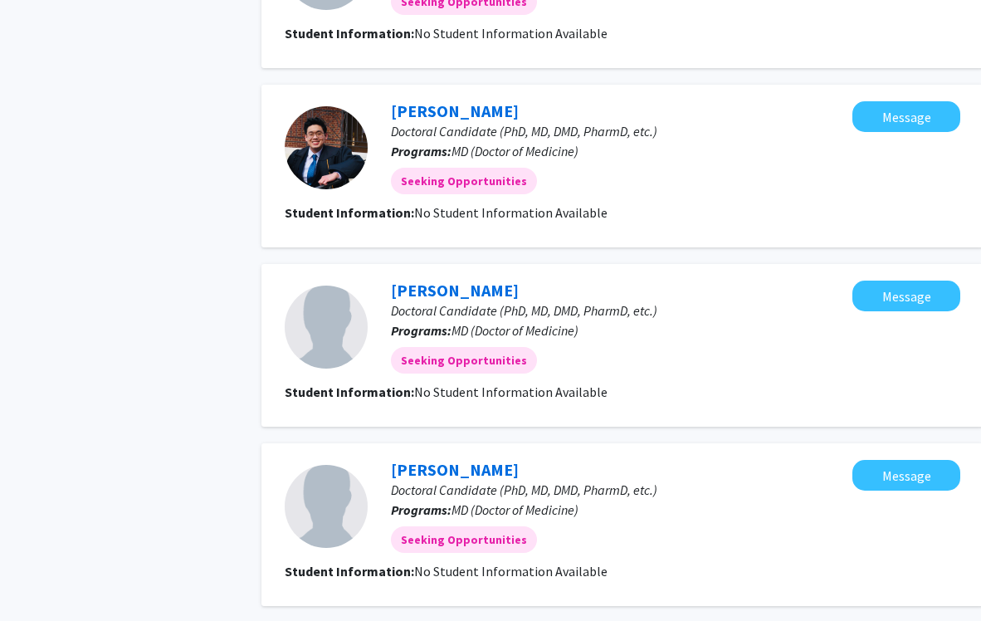
scroll to position [1497, 0]
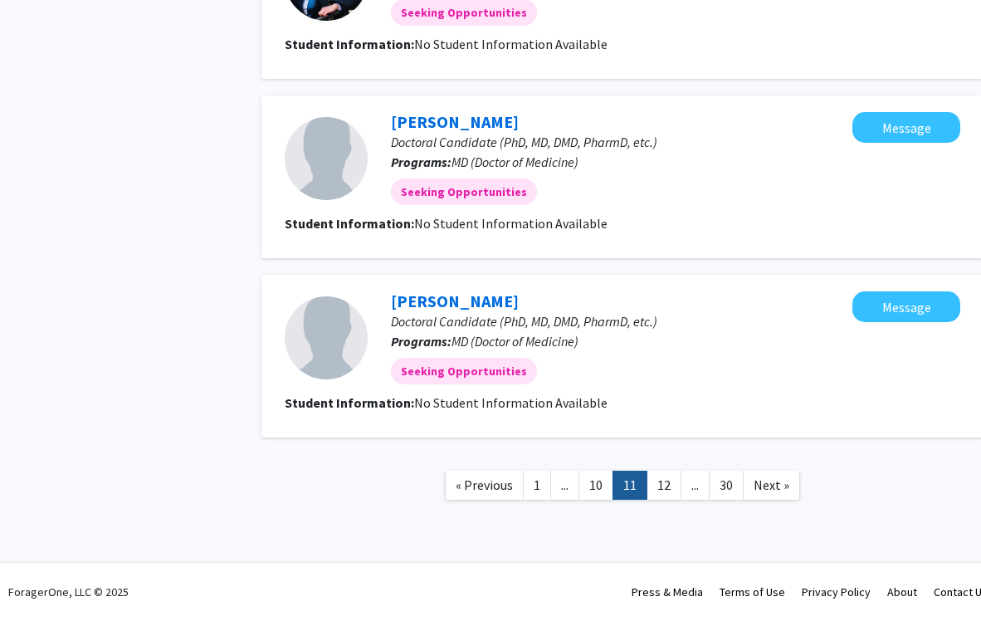
click at [637, 483] on link "..." at bounding box center [695, 485] width 29 height 29
click at [637, 487] on link "12" at bounding box center [664, 485] width 35 height 29
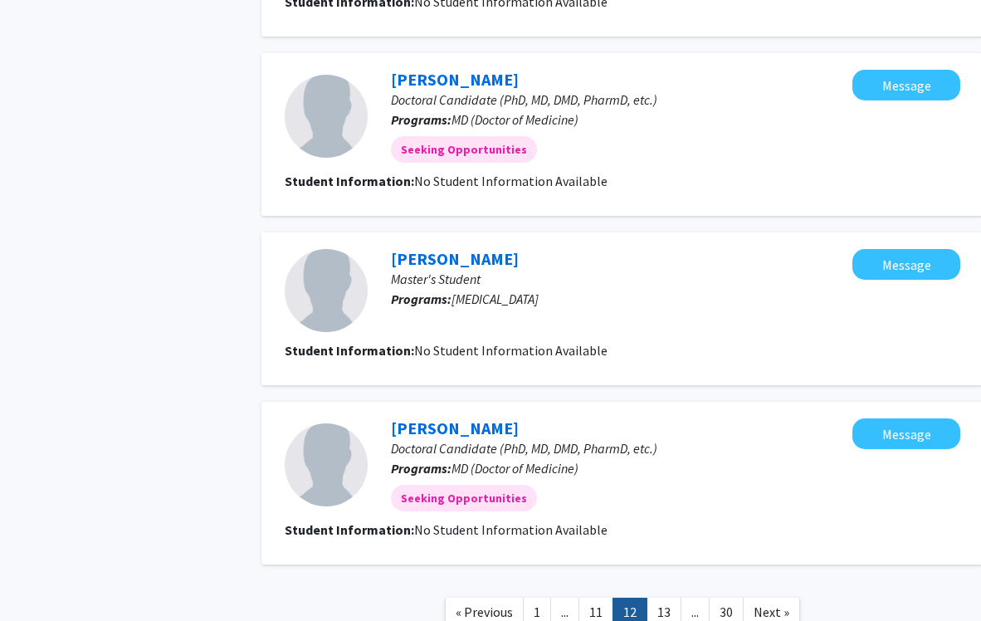
scroll to position [1487, 0]
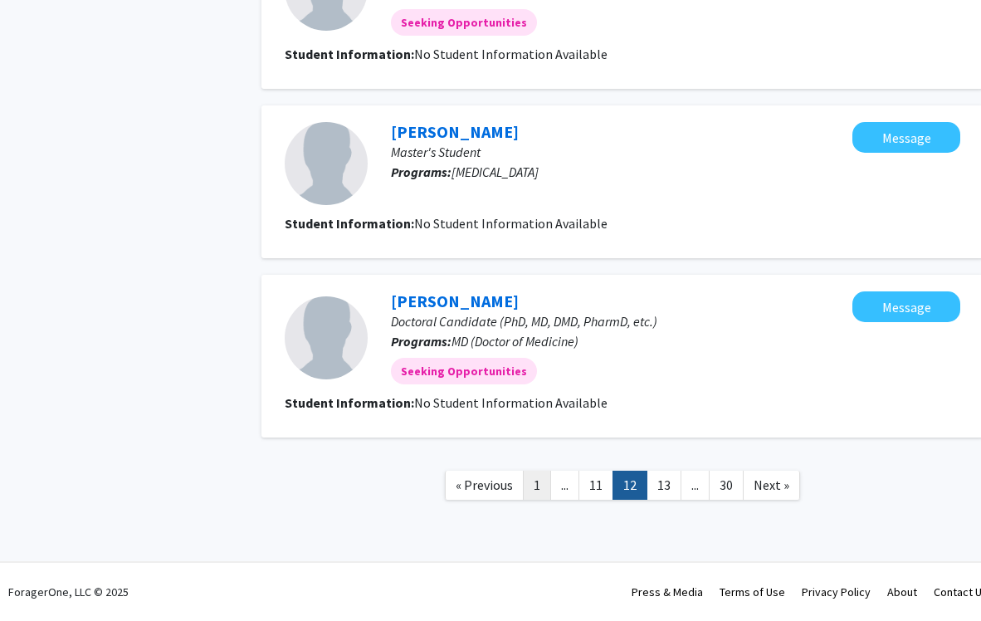
click at [540, 490] on link "1" at bounding box center [537, 485] width 28 height 29
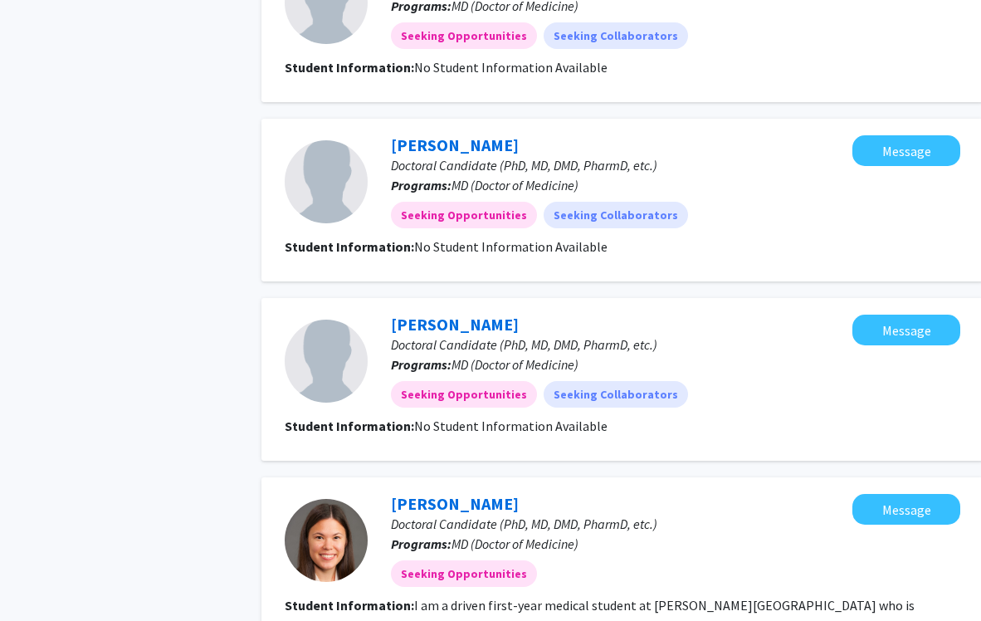
scroll to position [1686, 0]
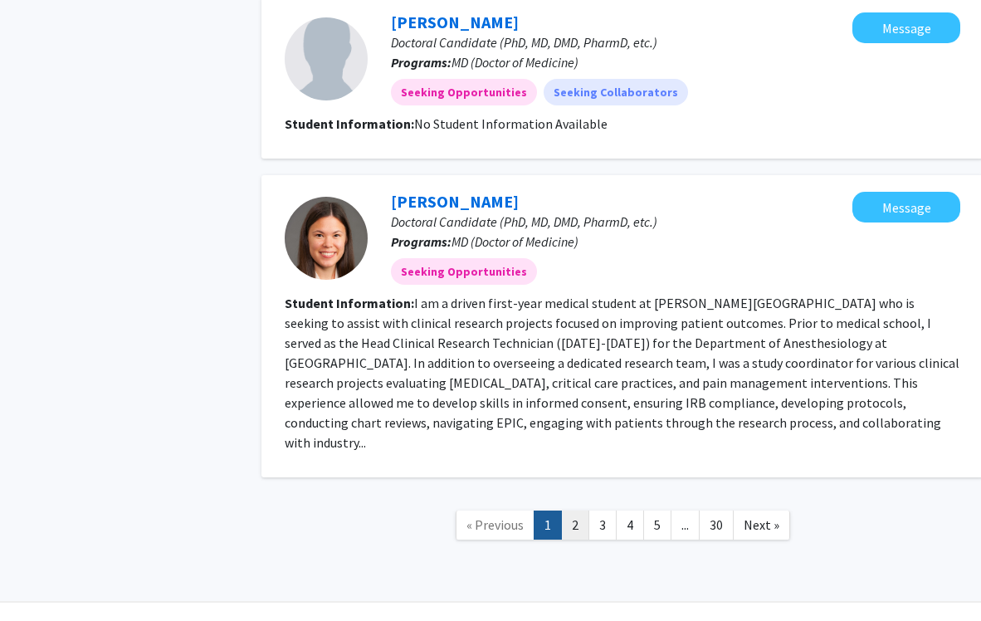
click at [566, 511] on link "2" at bounding box center [575, 525] width 28 height 29
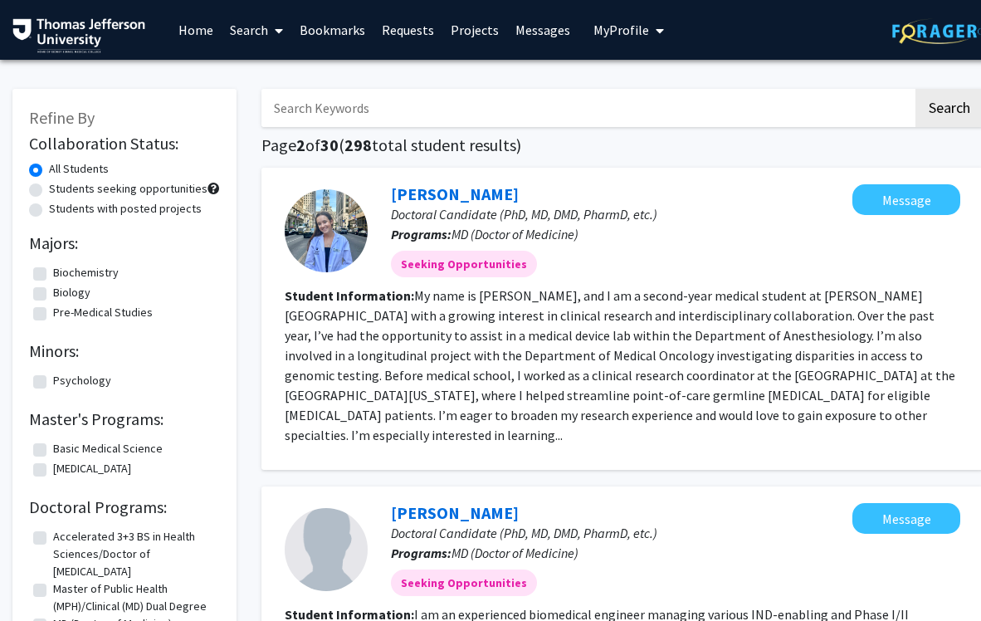
scroll to position [0, 15]
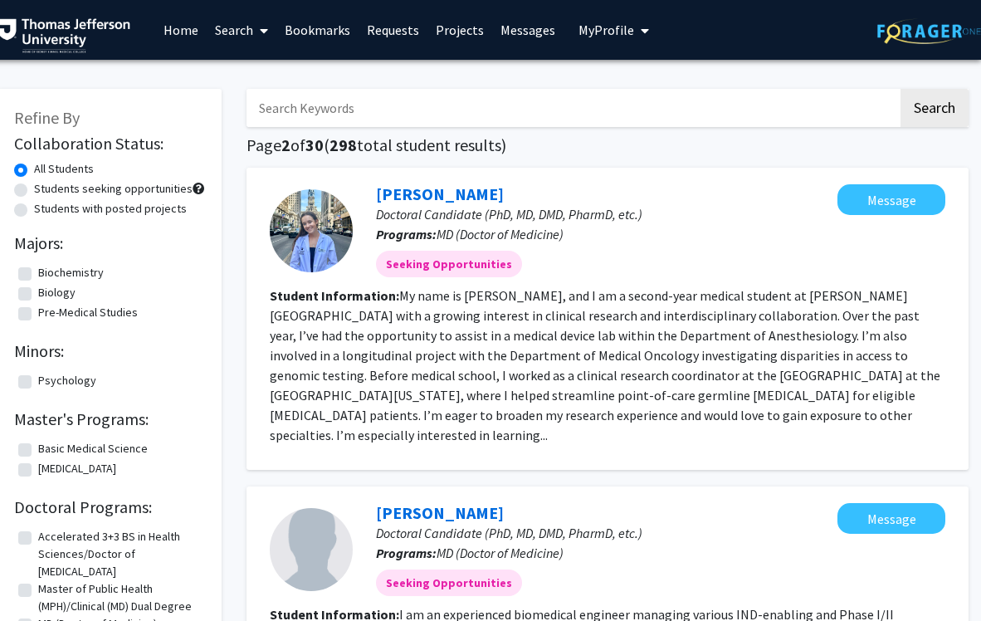
click at [614, 22] on span "My Profile" at bounding box center [607, 30] width 56 height 17
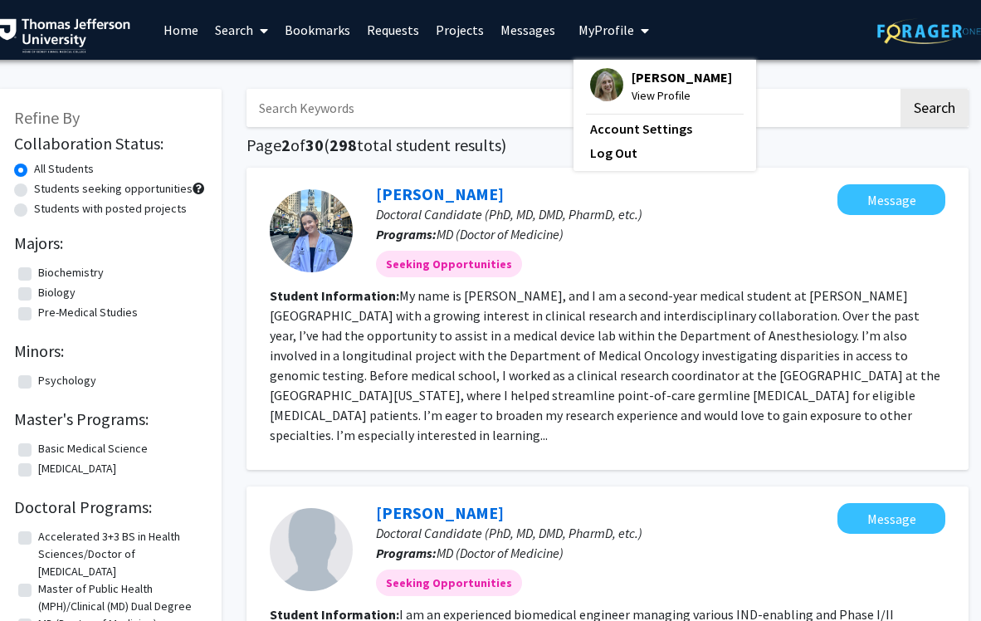
click at [632, 81] on span "[PERSON_NAME]" at bounding box center [682, 77] width 100 height 18
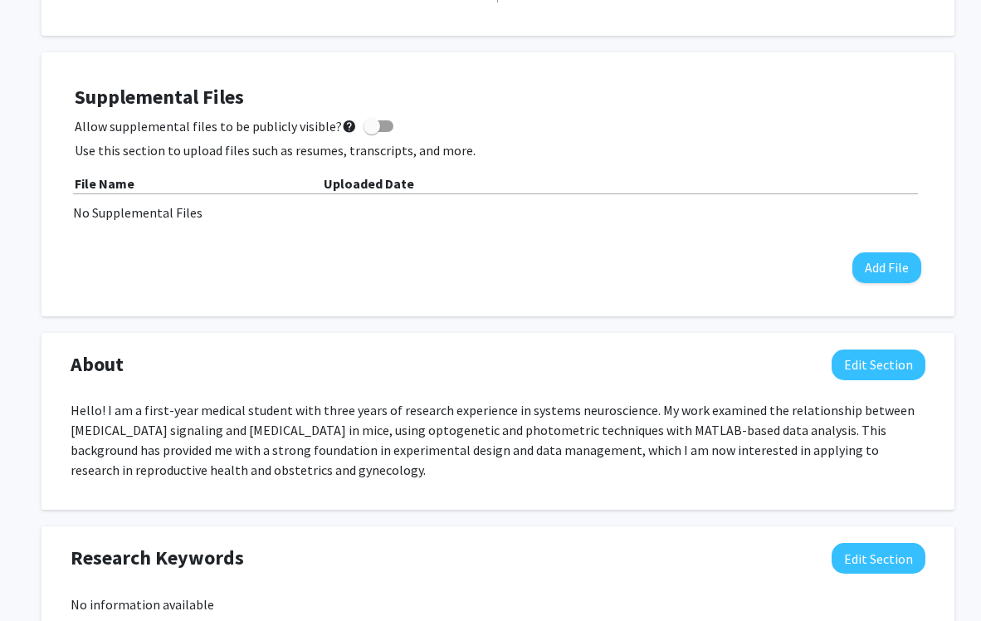
scroll to position [433, 0]
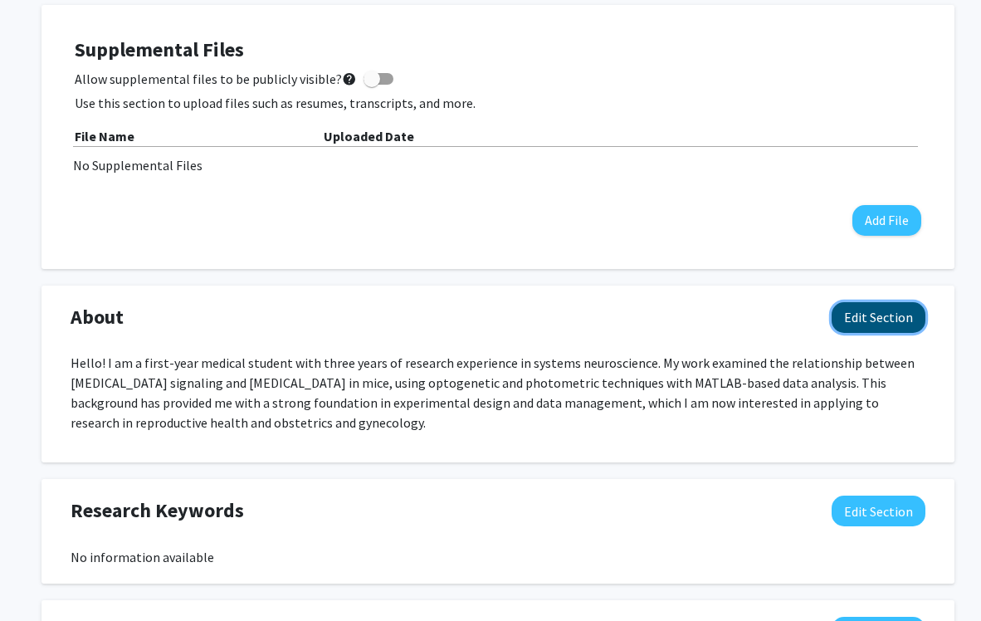
click at [637, 302] on button "Edit Section" at bounding box center [879, 317] width 94 height 31
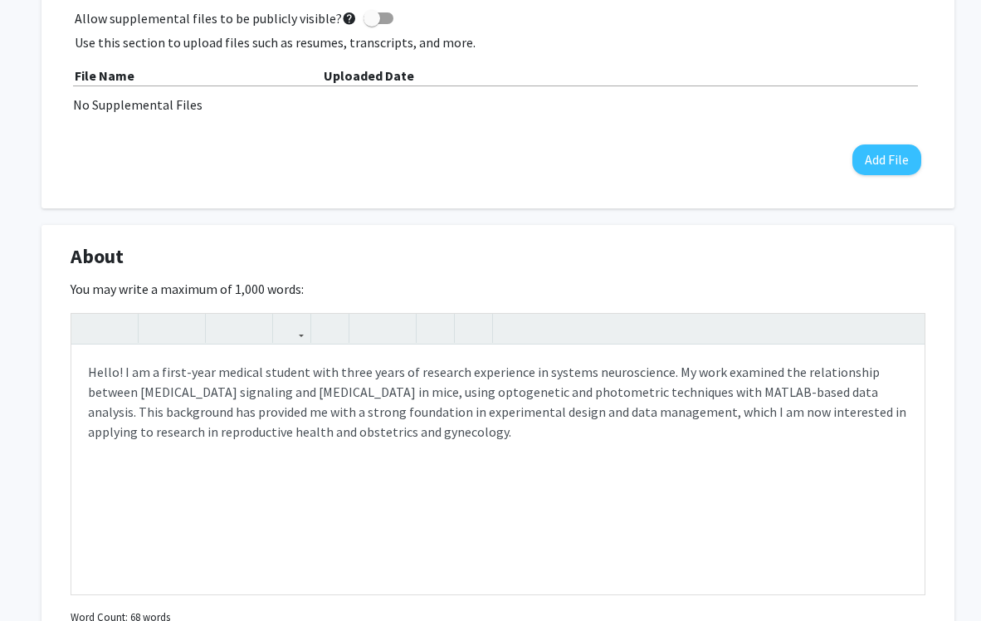
scroll to position [496, 0]
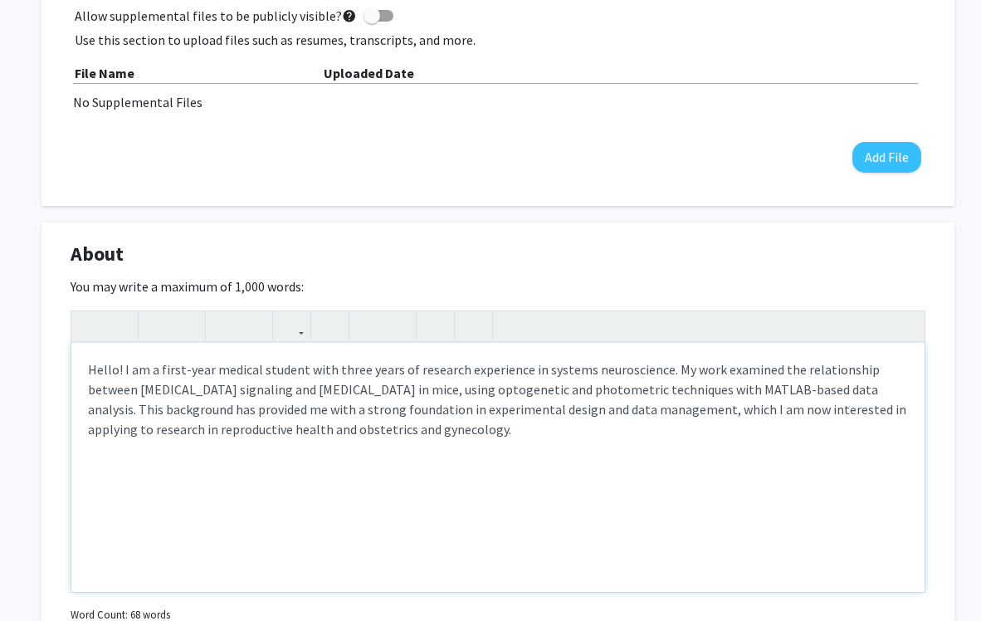
click at [117, 375] on p "Hello! I am a first-year medical student with three years of research experienc…" at bounding box center [498, 399] width 820 height 80
drag, startPoint x: 122, startPoint y: 374, endPoint x: 80, endPoint y: 374, distance: 42.3
click at [80, 374] on div "Hello! I am a first-year medical student with three years of research experienc…" at bounding box center [497, 467] width 853 height 249
click at [164, 384] on p "I am a first-year medical student with three years of research experience in sy…" at bounding box center [498, 399] width 820 height 80
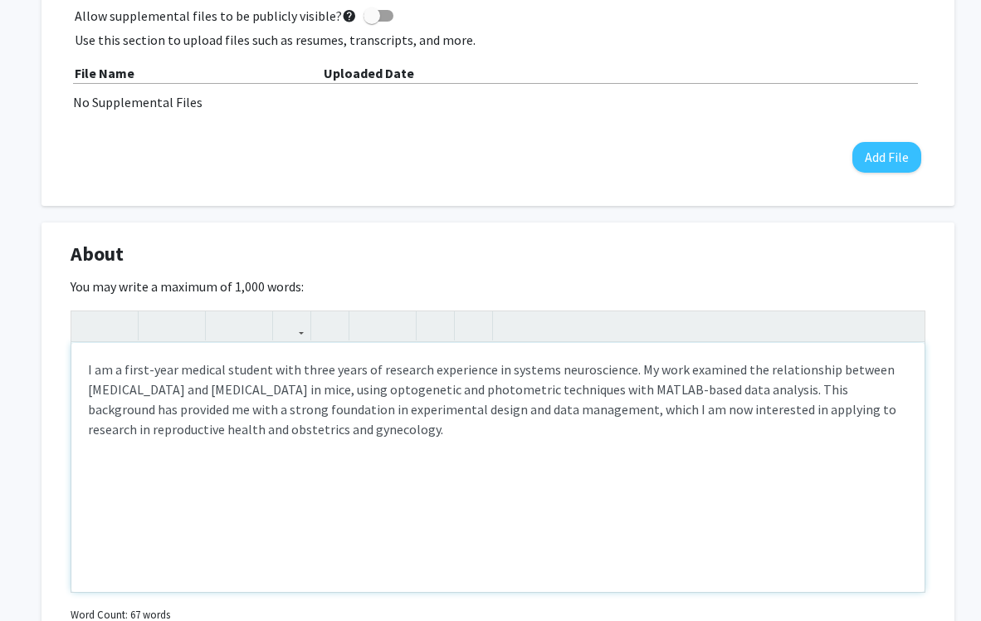
drag, startPoint x: 692, startPoint y: 389, endPoint x: 799, endPoint y: 388, distance: 107.1
click at [637, 388] on p "I am a first-year medical student with three years of research experience in sy…" at bounding box center [498, 399] width 820 height 80
drag, startPoint x: 803, startPoint y: 390, endPoint x: 701, endPoint y: 392, distance: 102.1
click at [637, 392] on p "I am a first-year medical student with three years of research experience in sy…" at bounding box center [498, 399] width 820 height 80
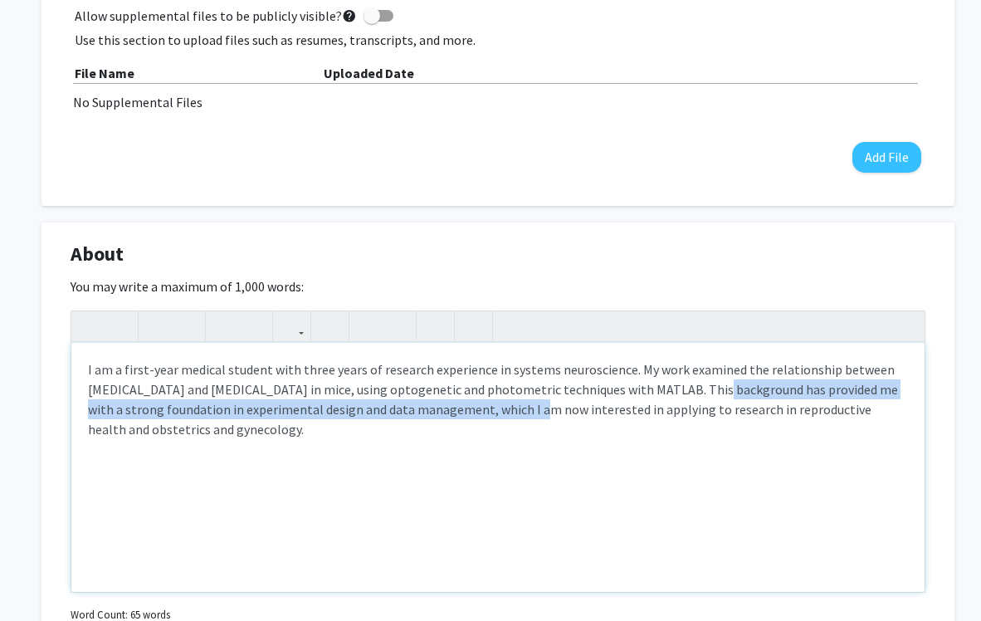
drag, startPoint x: 697, startPoint y: 389, endPoint x: 521, endPoint y: 409, distance: 178.0
click at [521, 409] on p "I am a first-year medical student with three years of research experience in sy…" at bounding box center [498, 399] width 820 height 80
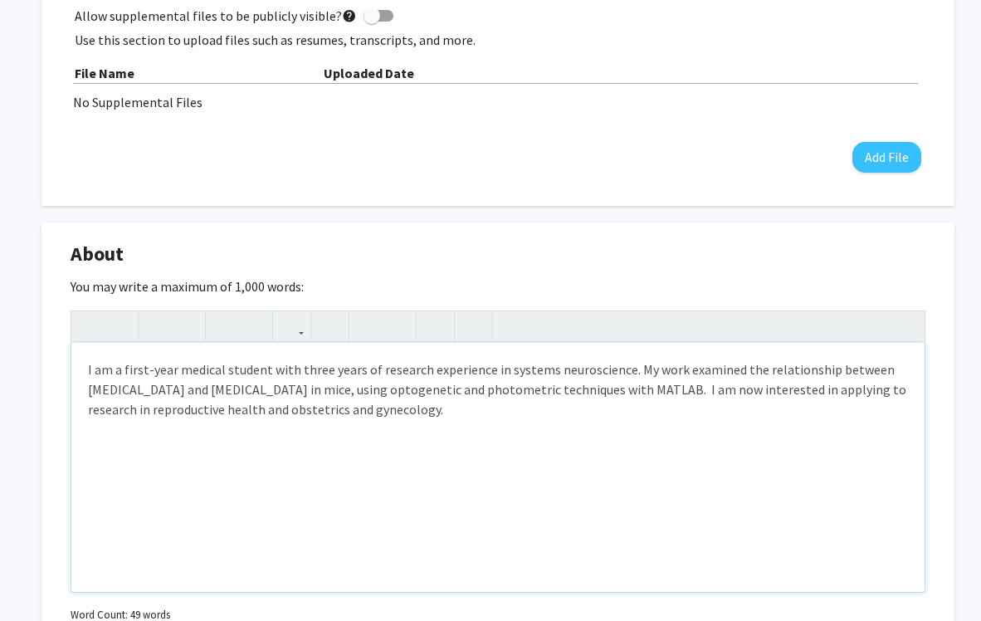
click at [637, 389] on p "I am a first-year medical student with three years of research experience in sy…" at bounding box center [498, 389] width 820 height 60
click at [637, 384] on p "I am a first-year medical student with three years of research experience in sy…" at bounding box center [498, 389] width 820 height 60
click at [148, 408] on p "I am a first-year medical student with three years of research experience in sy…" at bounding box center [498, 389] width 820 height 60
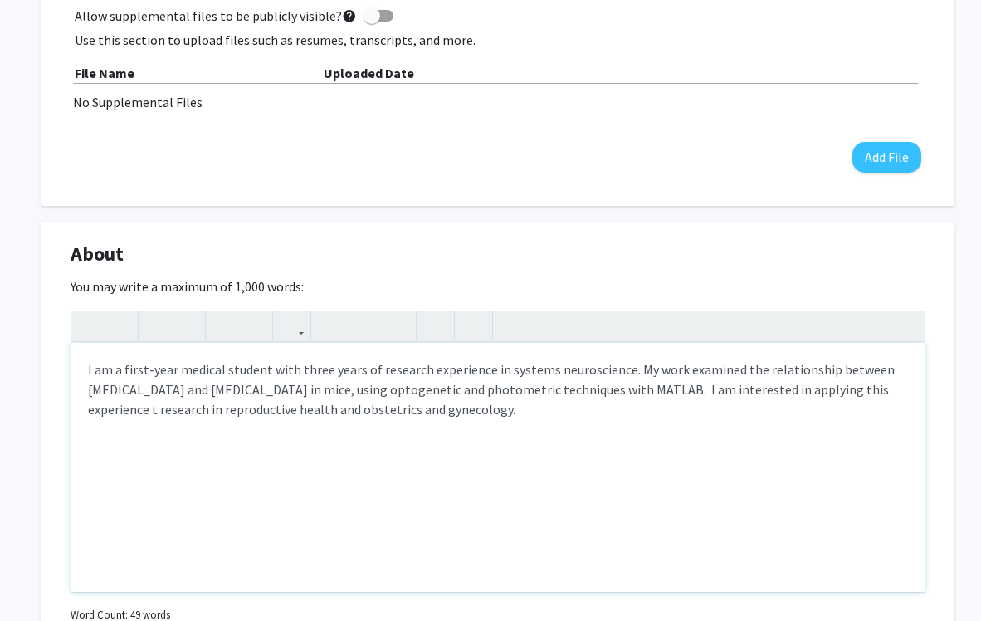
type textarea "<p>I am a first-year medical student with three years of research experience in…"
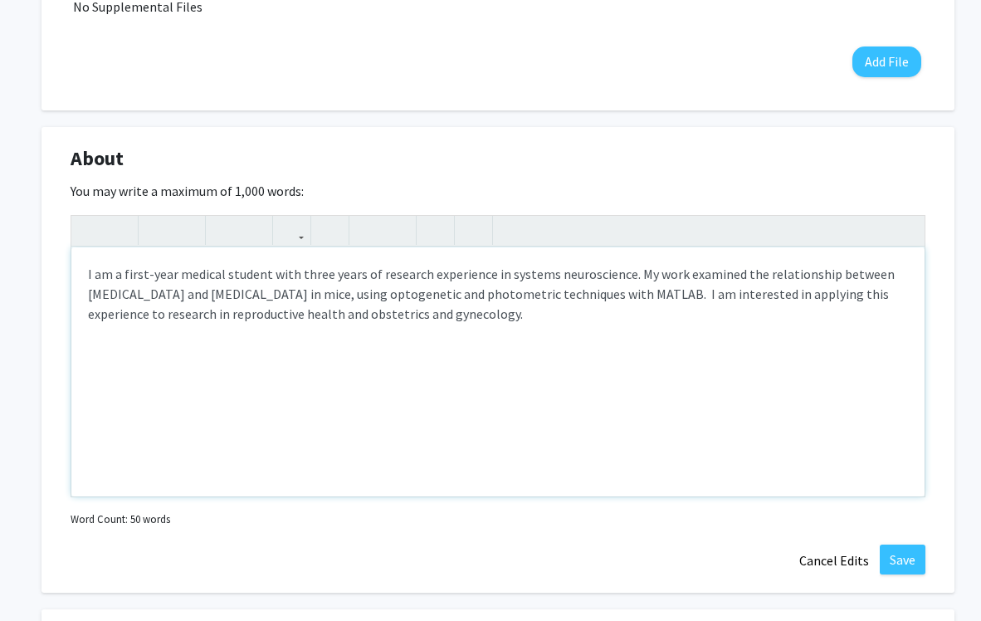
scroll to position [723, 0]
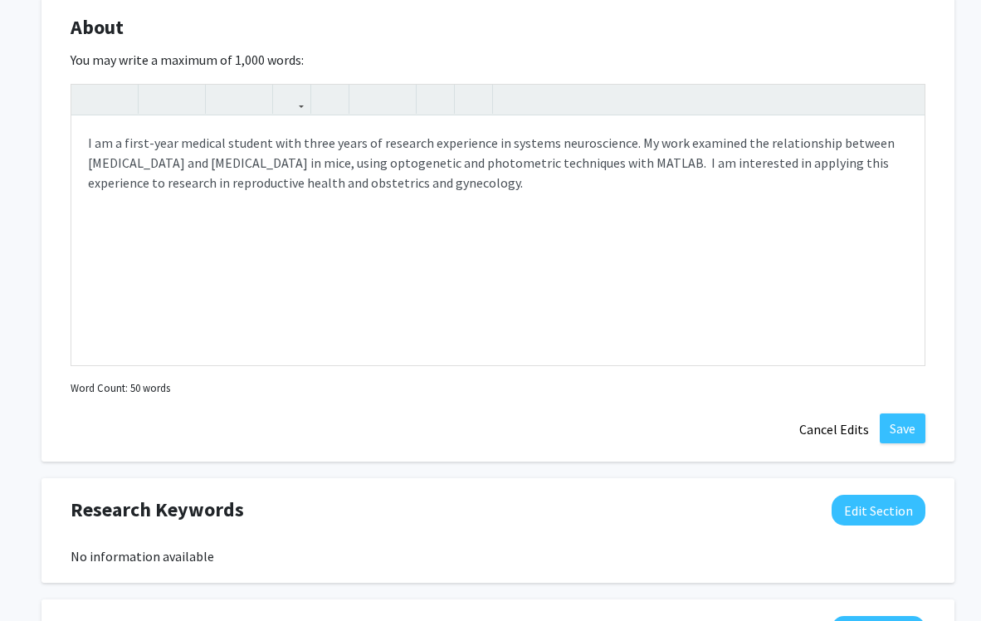
click at [637, 445] on div "About Edit Section You may write a maximum of 1,000 words: <p>I am a first-year…" at bounding box center [498, 229] width 913 height 467
click at [637, 433] on button "Save" at bounding box center [903, 428] width 46 height 30
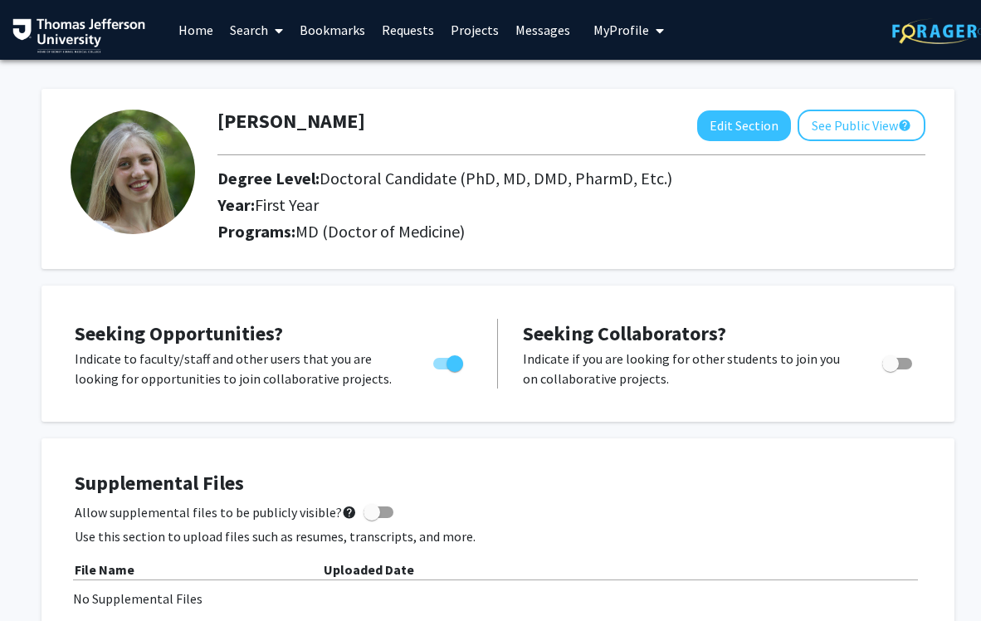
scroll to position [384, 0]
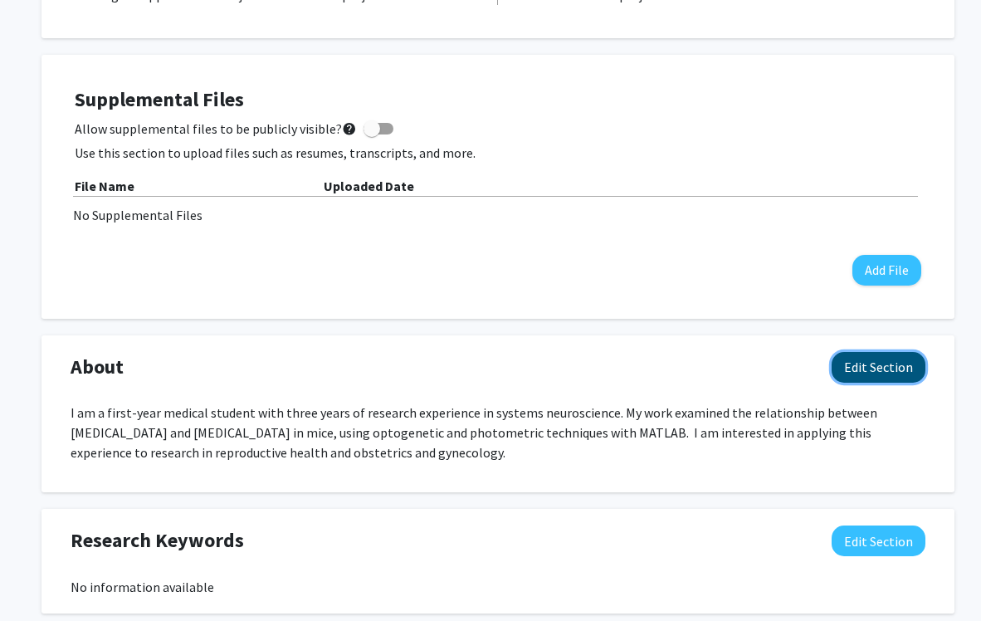
click at [637, 372] on button "Edit Section" at bounding box center [879, 367] width 94 height 31
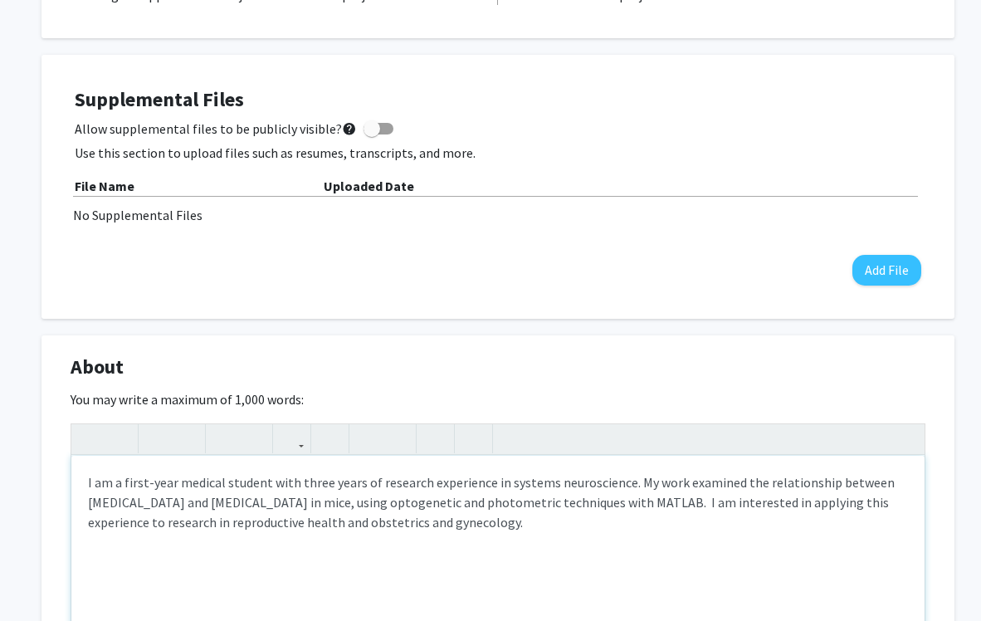
click at [440, 484] on p "I am a first-year medical student with three years of research experience in sy…" at bounding box center [498, 502] width 820 height 60
drag, startPoint x: 419, startPoint y: 484, endPoint x: 296, endPoint y: 484, distance: 123.7
click at [296, 484] on p "I am a first-year medical student with three years of research experience in sy…" at bounding box center [498, 502] width 820 height 60
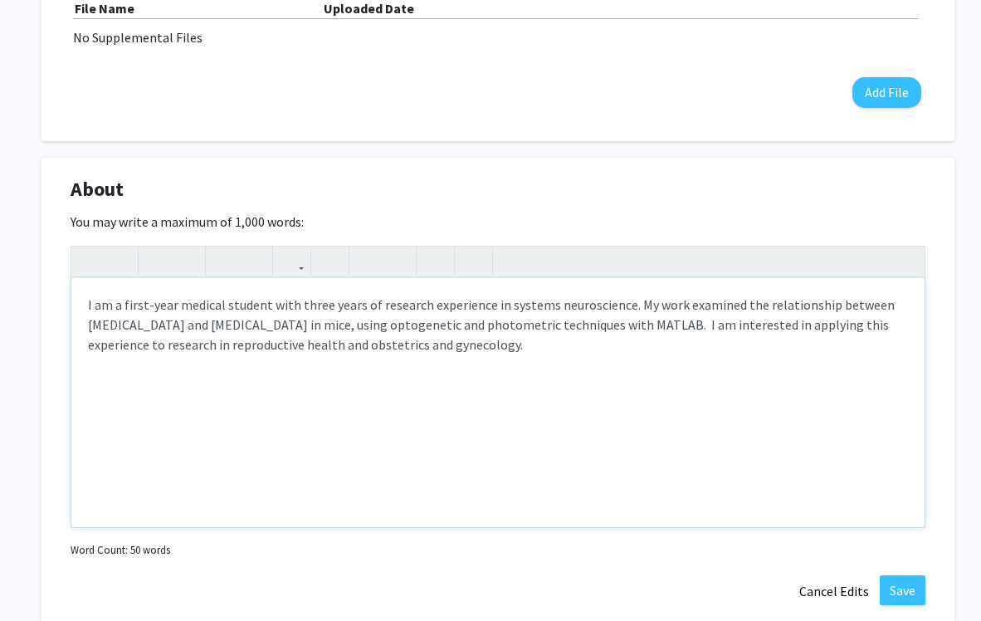
scroll to position [838, 0]
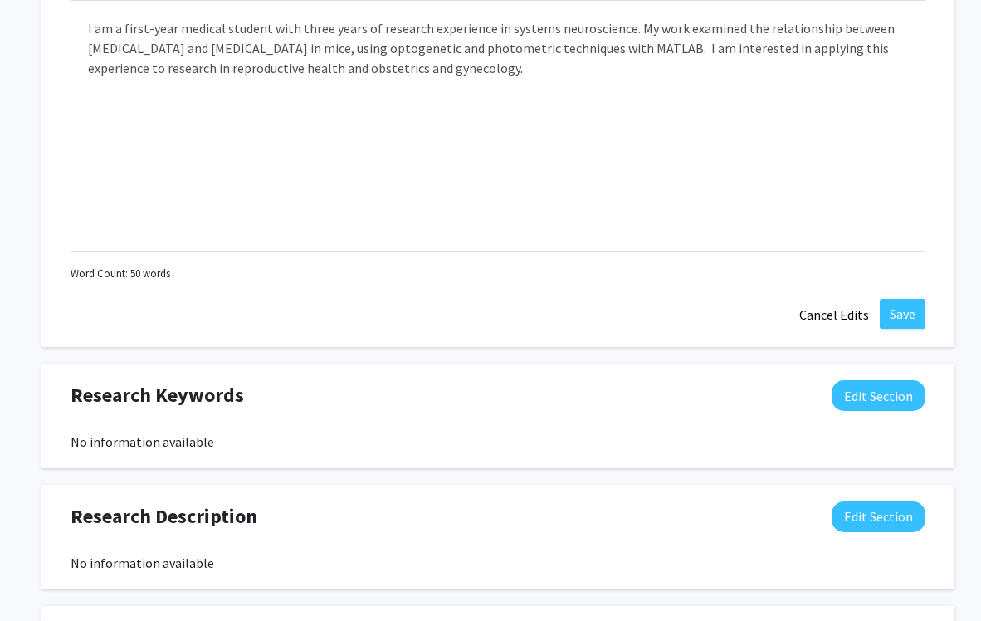
click at [637, 335] on div "About Edit Section You may write a maximum of 1,000 words: <p>I am a first-year…" at bounding box center [498, 114] width 913 height 467
click at [637, 320] on button "Save" at bounding box center [903, 314] width 46 height 30
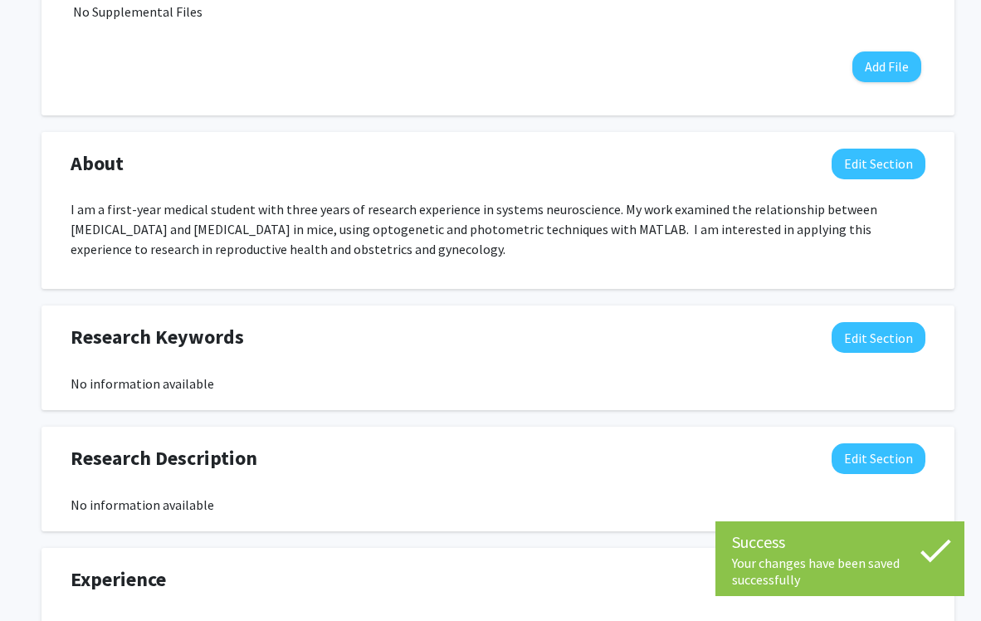
scroll to position [575, 0]
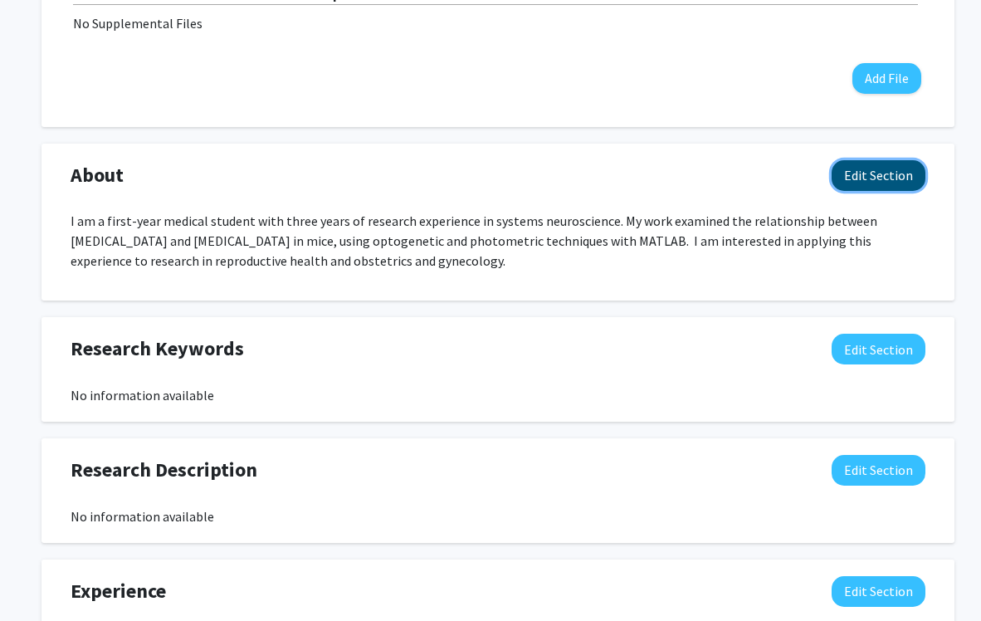
click at [637, 169] on button "Edit Section" at bounding box center [879, 175] width 94 height 31
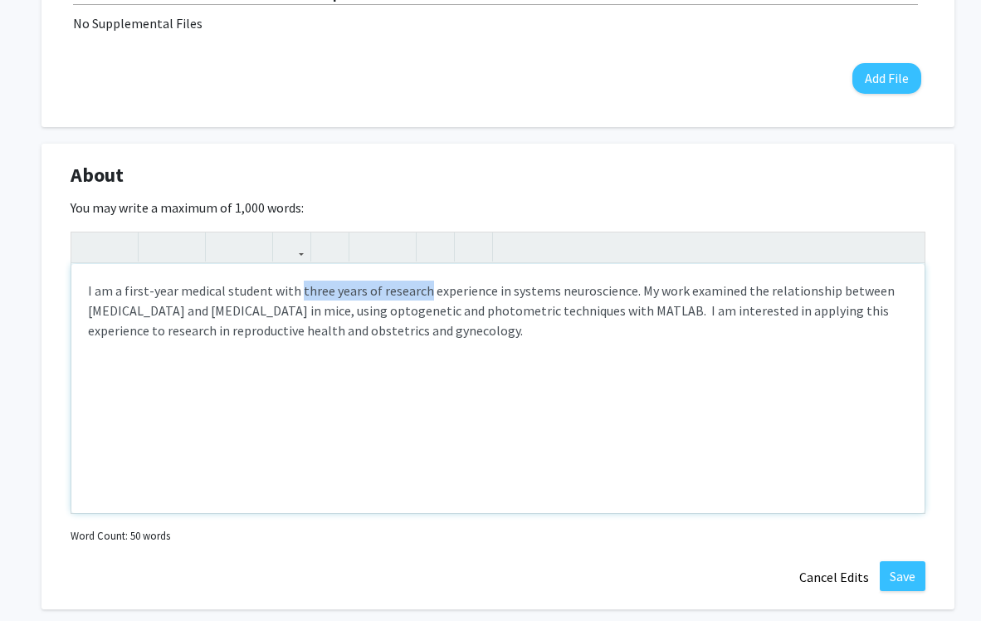
drag, startPoint x: 296, startPoint y: 292, endPoint x: 419, endPoint y: 294, distance: 123.7
click at [419, 294] on p "I am a first-year medical student with three years of research experience in sy…" at bounding box center [498, 311] width 820 height 60
click at [637, 586] on button "Save" at bounding box center [903, 576] width 46 height 30
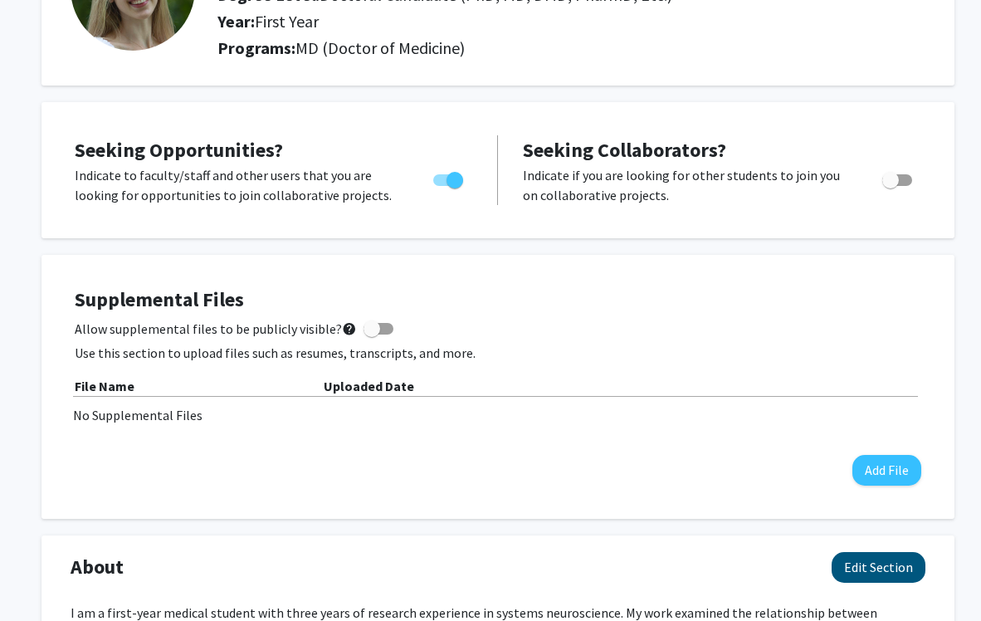
scroll to position [0, 0]
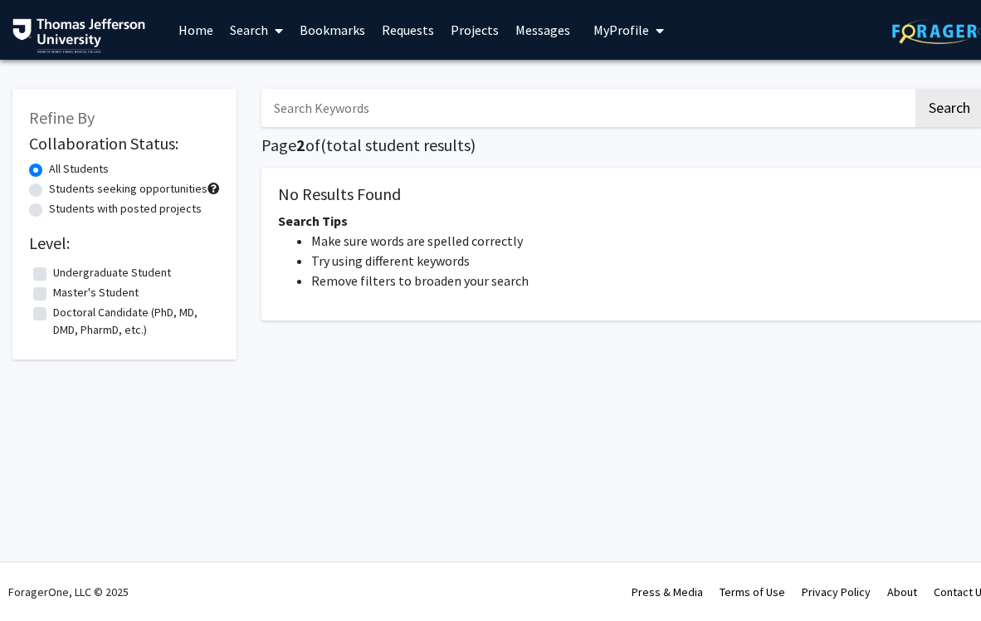
scroll to position [0, 15]
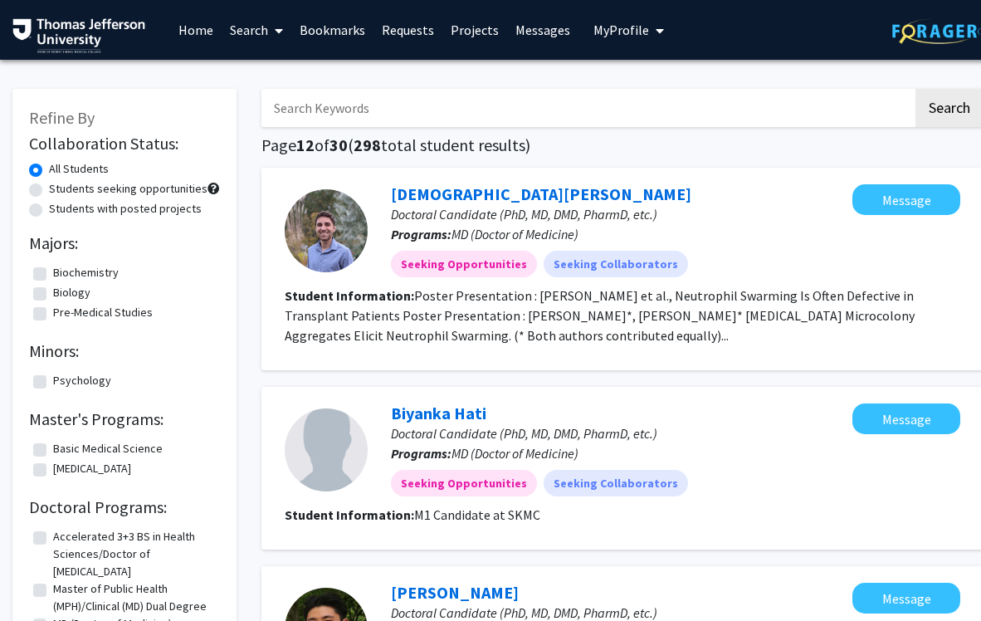
scroll to position [1487, 0]
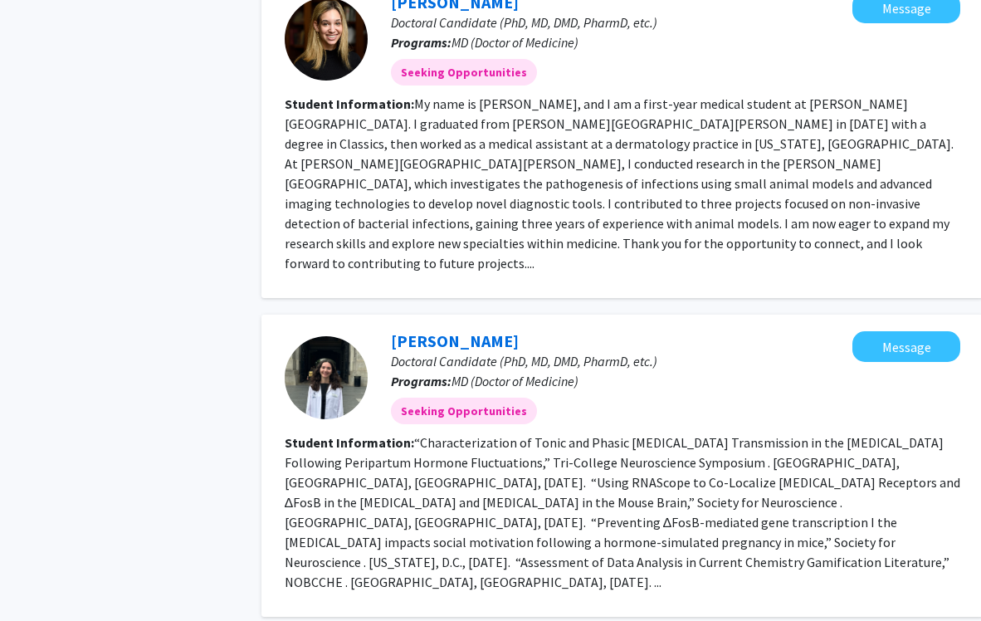
scroll to position [1686, 0]
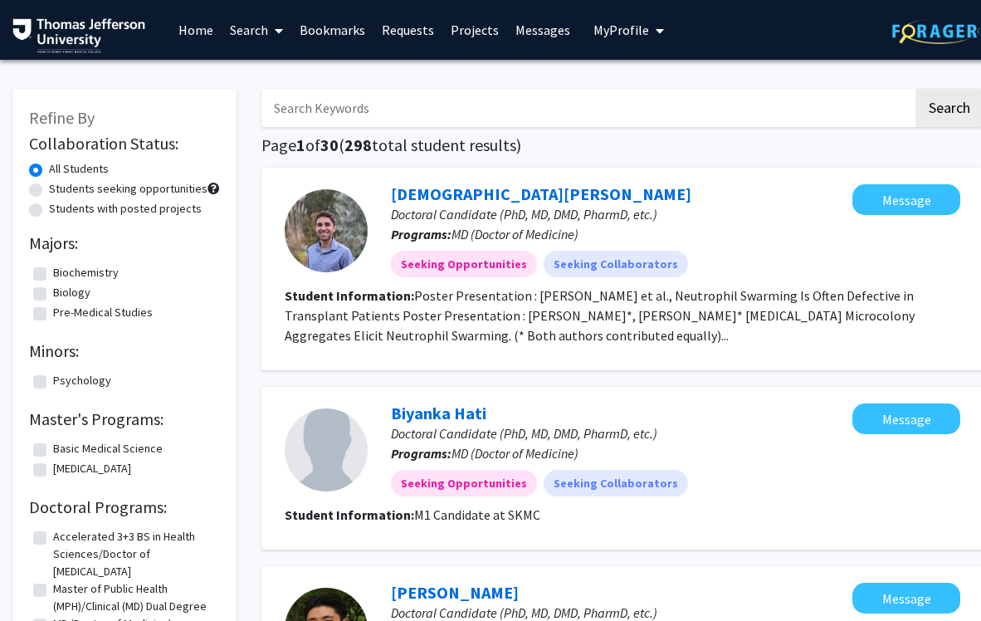
click at [615, 38] on button "My Profile" at bounding box center [629, 30] width 81 height 60
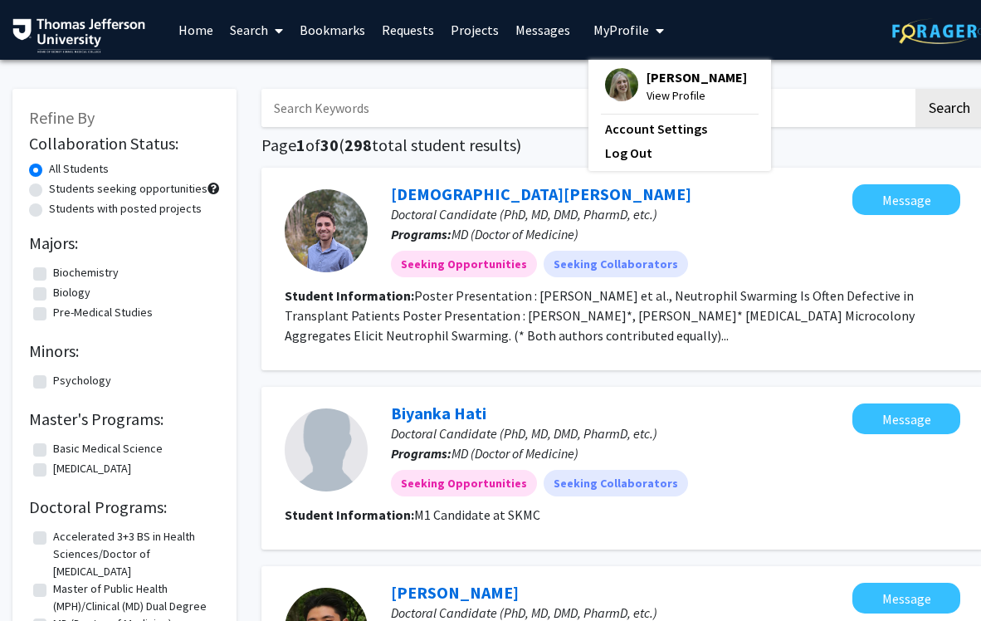
click at [619, 66] on div "Isabel Bruckman View Profile Account Settings Log Out" at bounding box center [680, 115] width 183 height 111
click at [619, 96] on img at bounding box center [621, 84] width 33 height 33
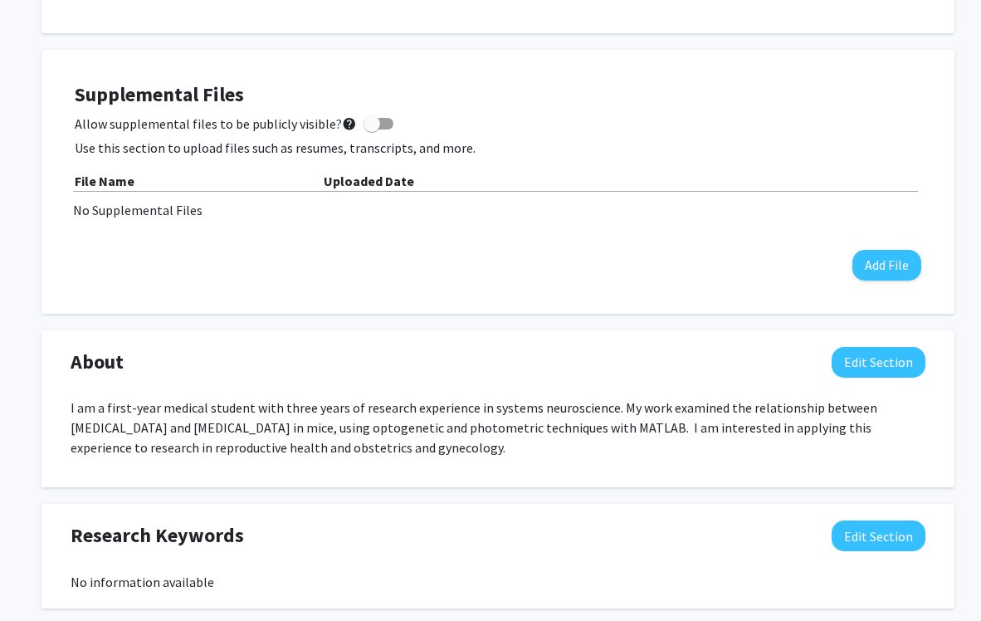
scroll to position [392, 0]
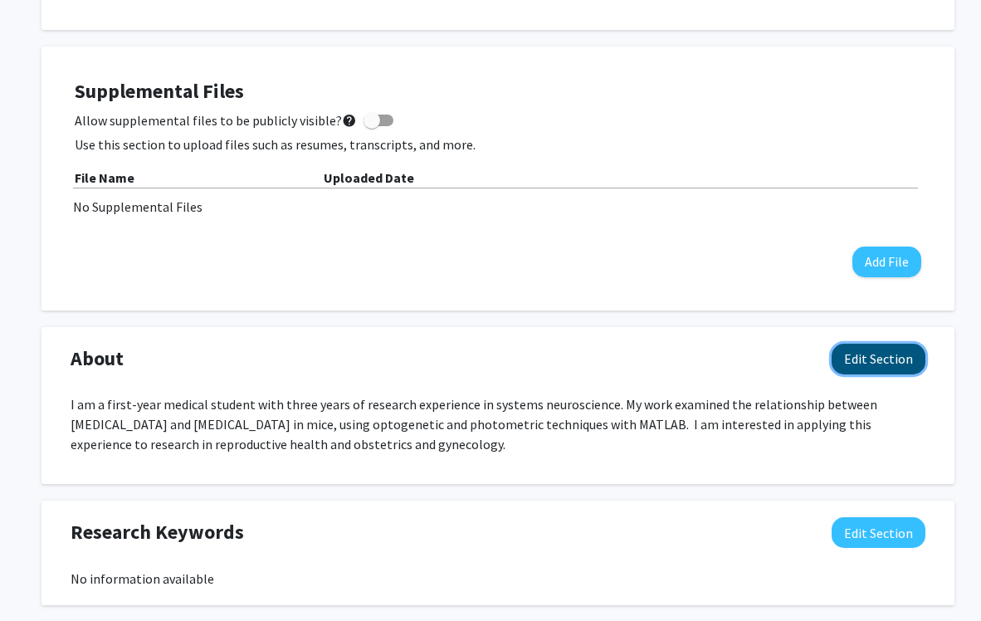
click at [637, 346] on button "Edit Section" at bounding box center [879, 359] width 94 height 31
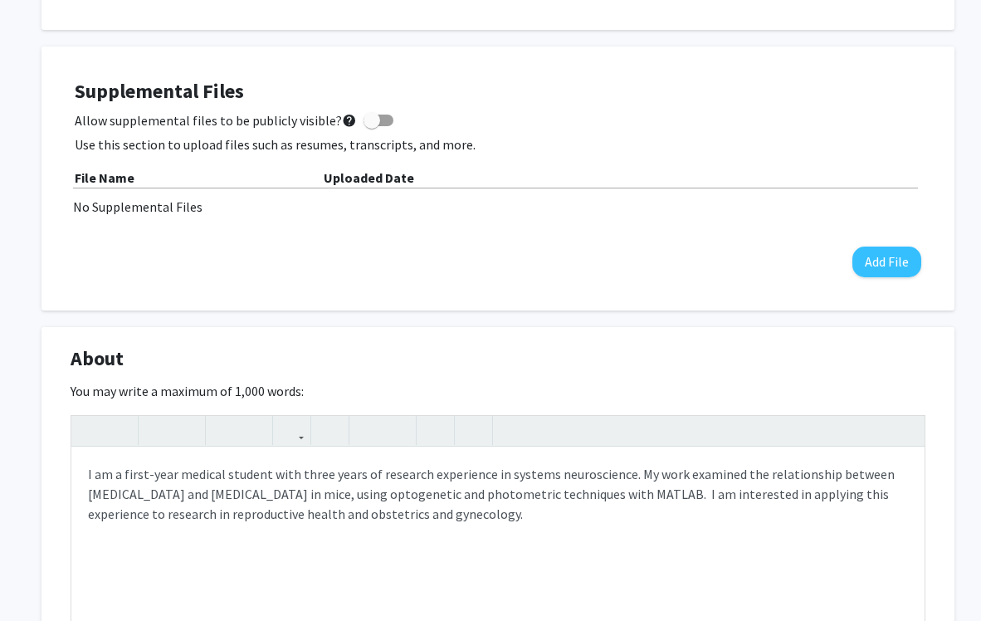
scroll to position [421, 0]
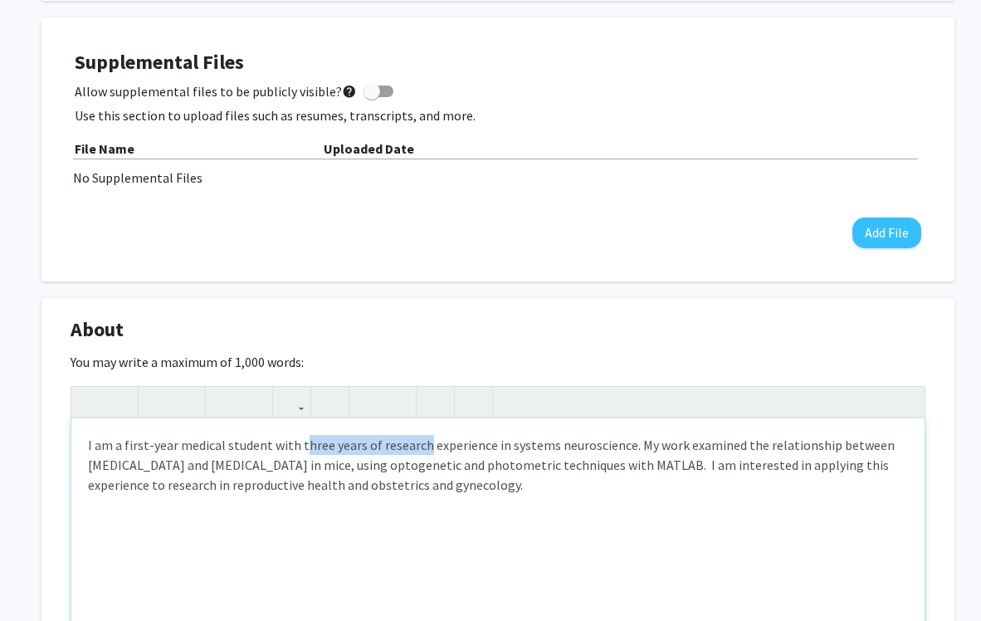
drag, startPoint x: 420, startPoint y: 446, endPoint x: 301, endPoint y: 447, distance: 119.6
click at [301, 447] on p "I am a first-year medical student with three years of research experience in sy…" at bounding box center [498, 465] width 820 height 60
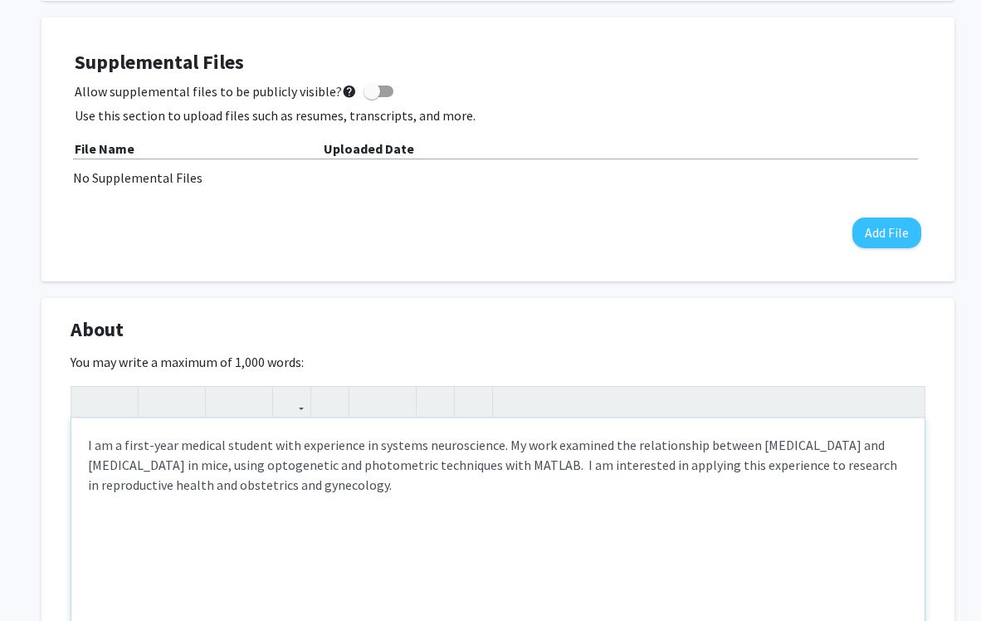
click at [487, 447] on p "I am a first-year medical student with experience in systems neuroscience. My w…" at bounding box center [498, 465] width 820 height 60
type textarea "<p>I am a first-year medical student with experience in systems neuroscience re…"
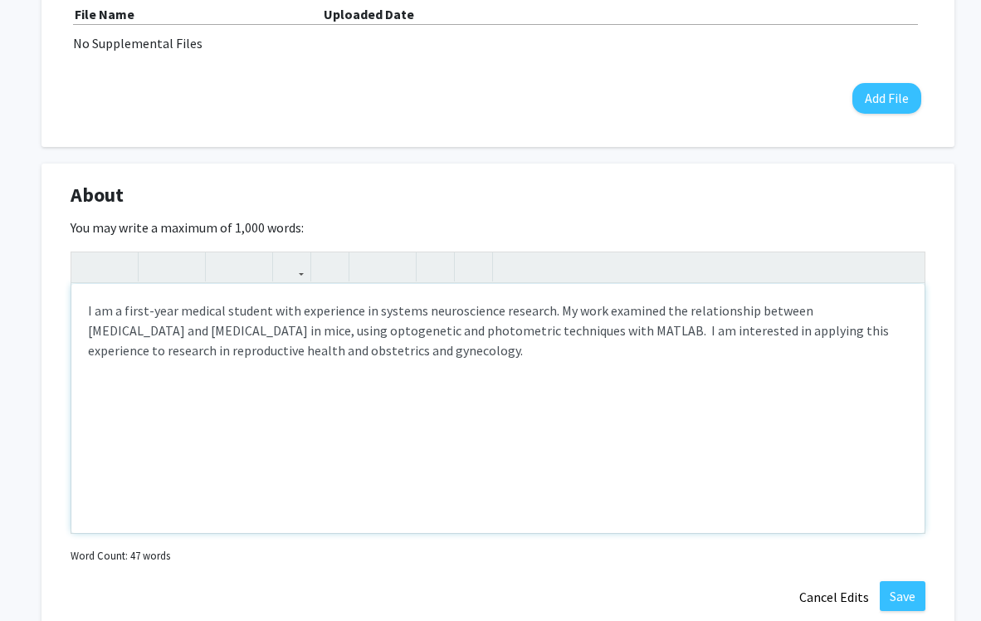
scroll to position [674, 0]
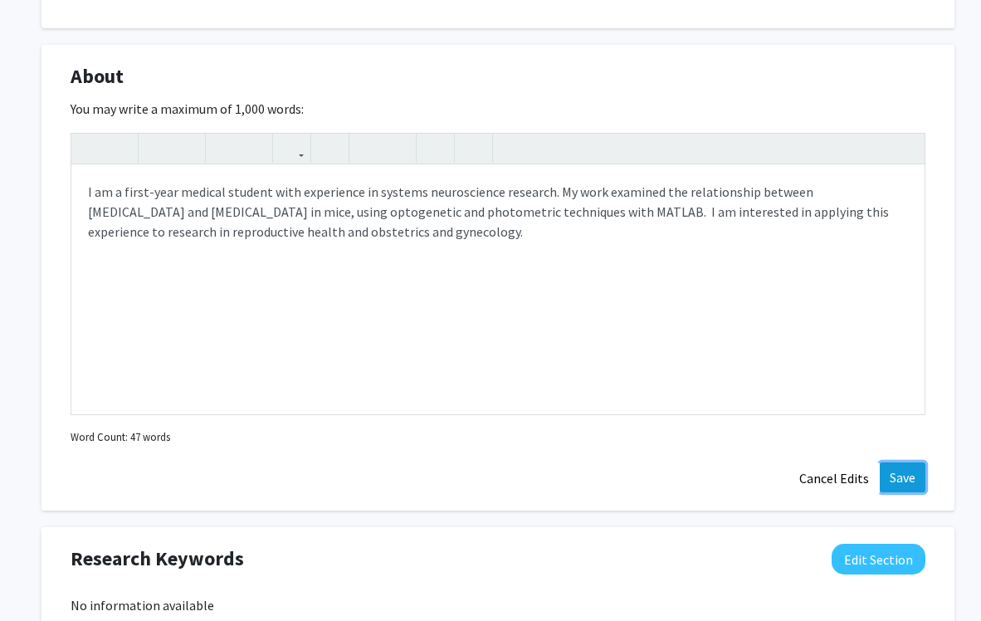
click at [637, 485] on button "Save" at bounding box center [903, 477] width 46 height 30
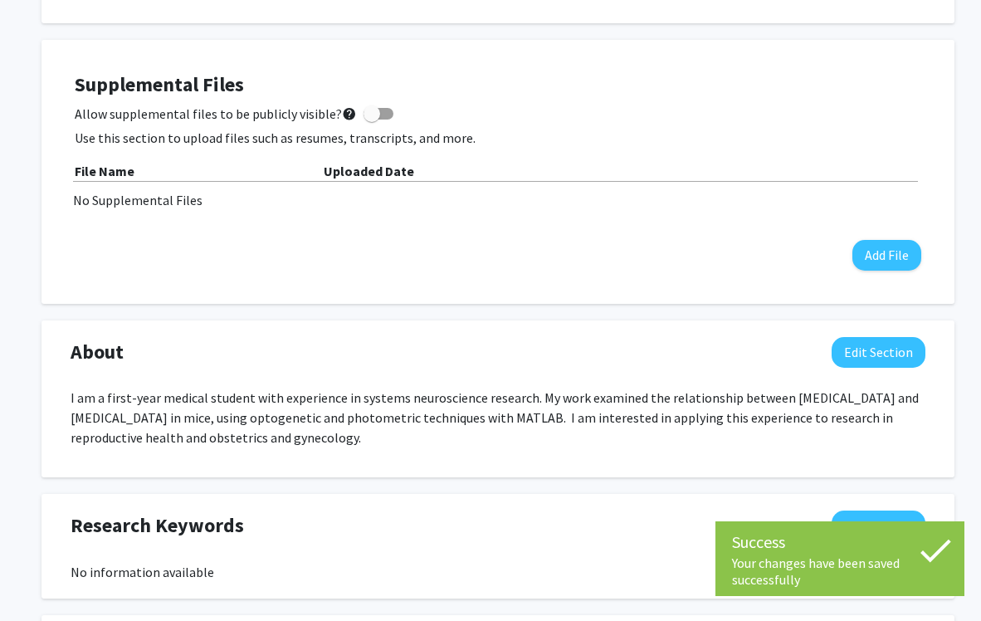
scroll to position [0, 0]
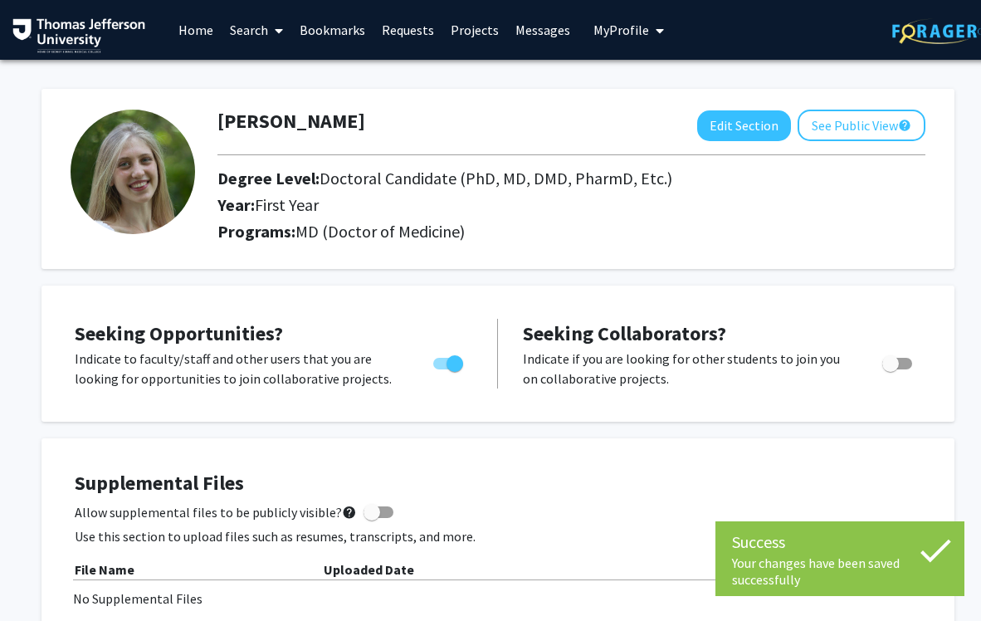
click at [273, 116] on h1 "[PERSON_NAME]" at bounding box center [292, 122] width 148 height 24
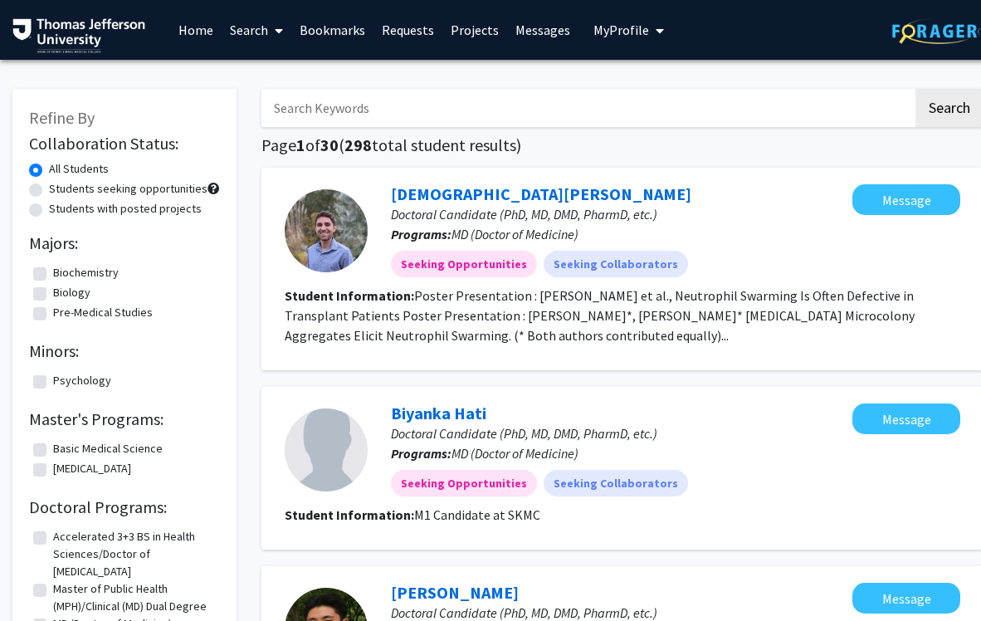
scroll to position [0, 15]
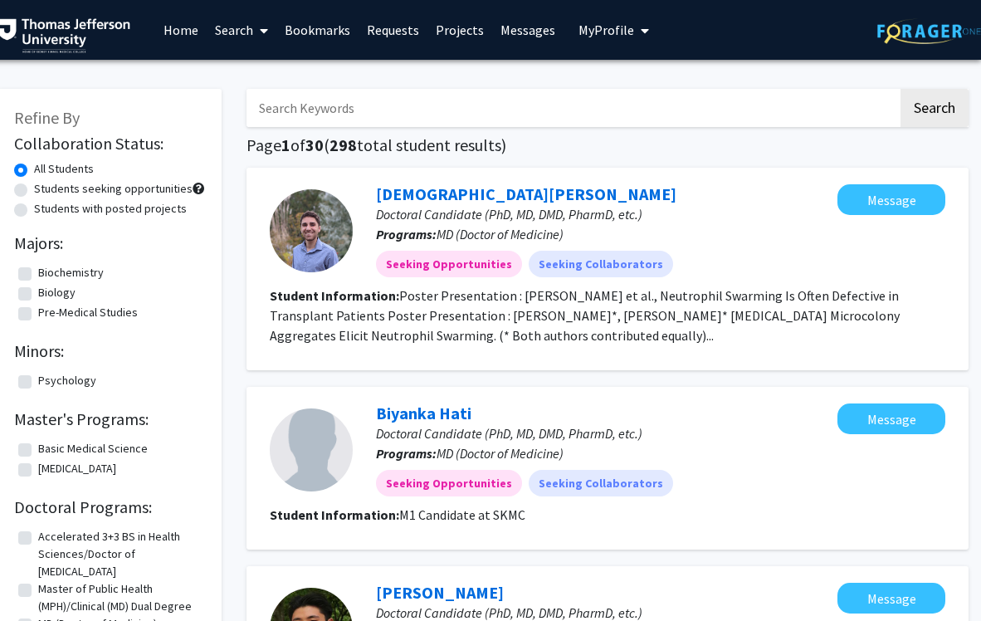
click at [607, 25] on span "My Profile" at bounding box center [607, 30] width 56 height 17
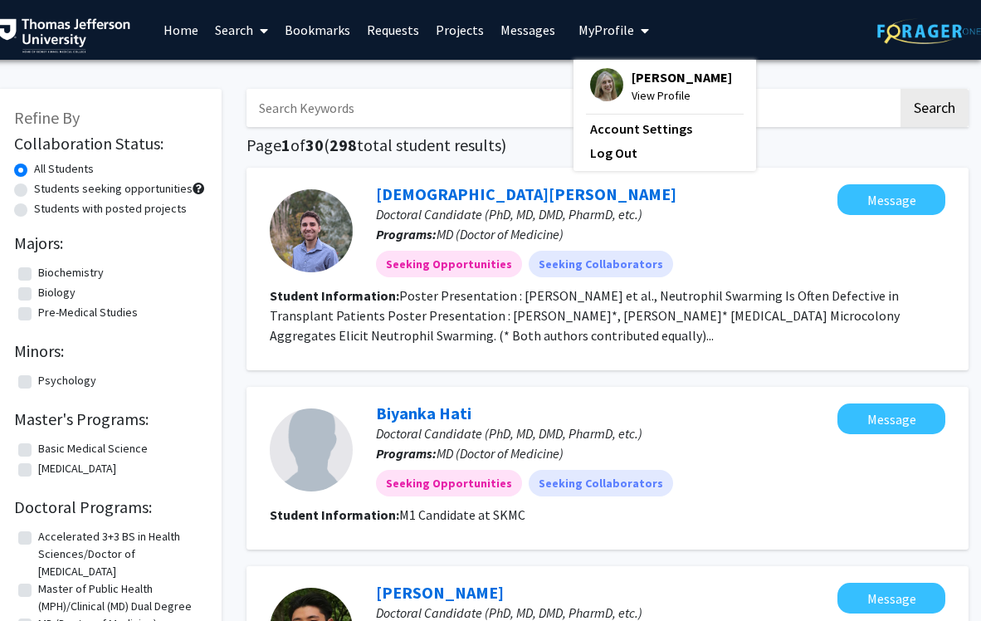
click at [632, 86] on span "[PERSON_NAME]" at bounding box center [682, 77] width 100 height 18
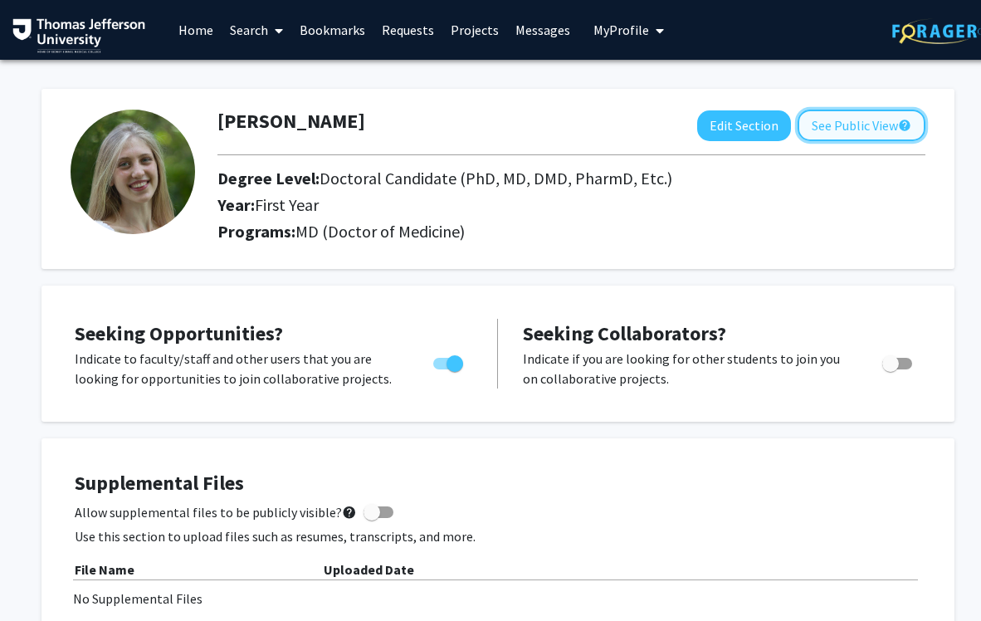
click at [842, 115] on button "See Public View help" at bounding box center [862, 126] width 128 height 32
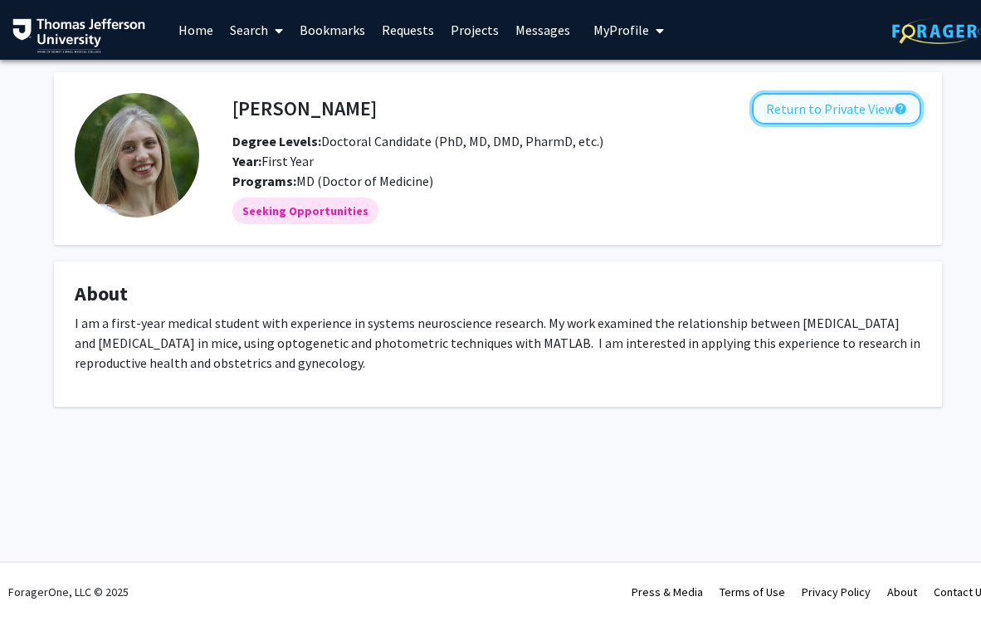
click at [841, 119] on button "Return to Private View help" at bounding box center [836, 109] width 169 height 32
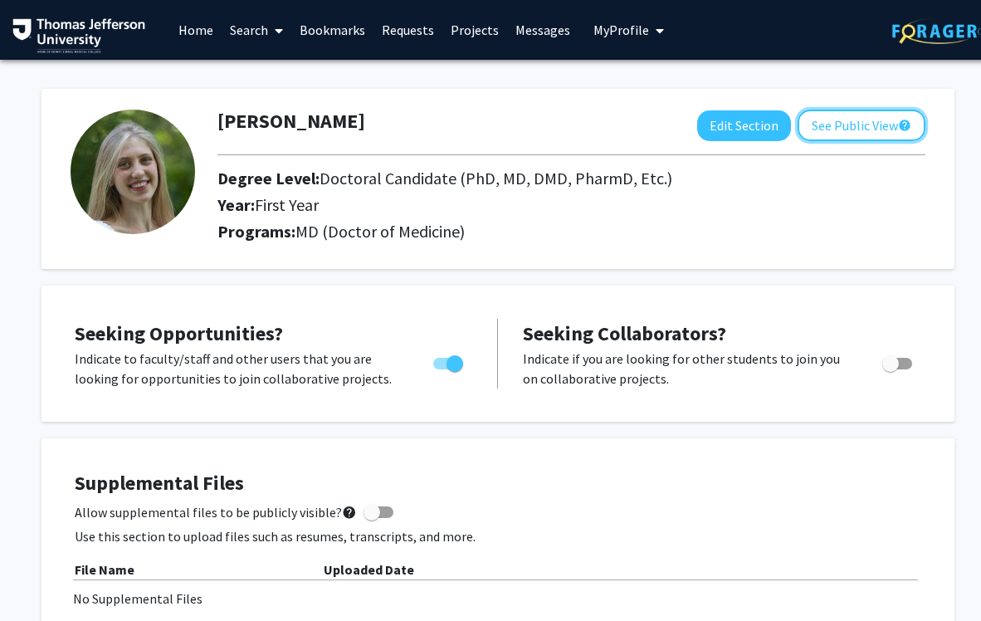
click at [841, 119] on button "See Public View help" at bounding box center [862, 126] width 128 height 32
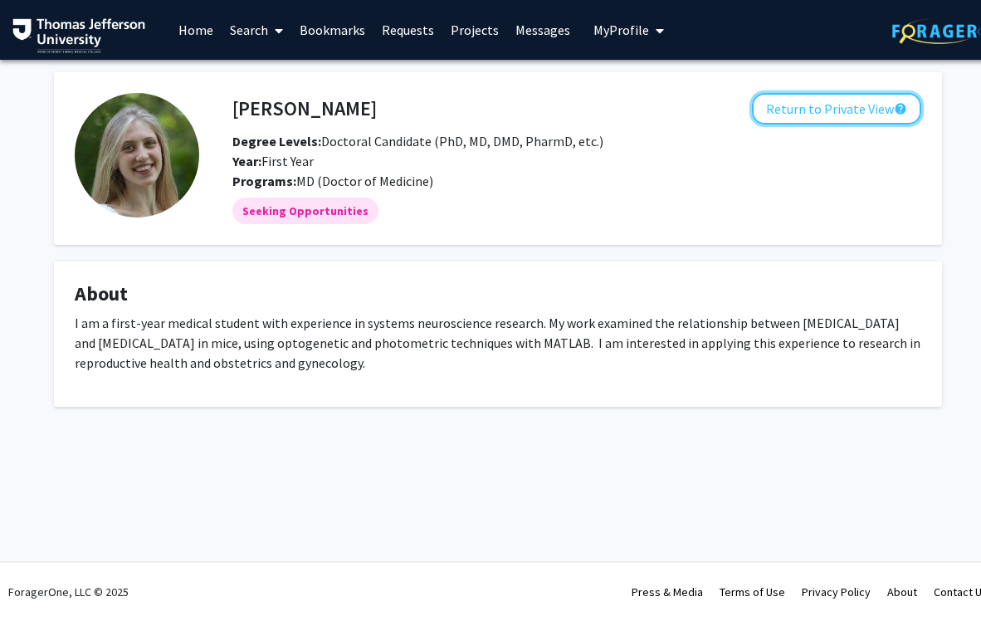
click at [841, 119] on button "Return to Private View help" at bounding box center [836, 109] width 169 height 32
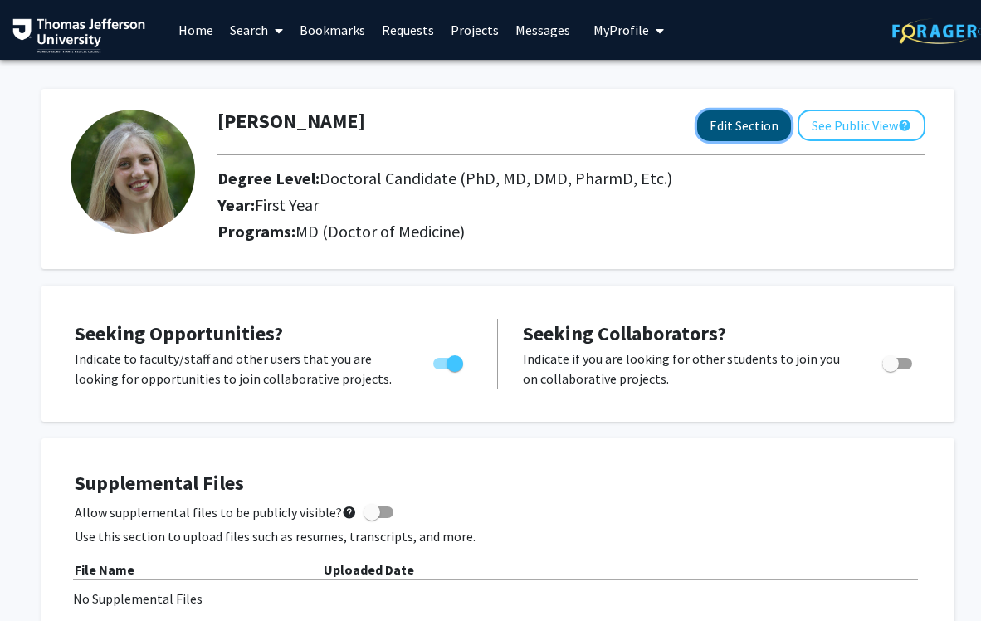
click at [775, 120] on button "Edit Section" at bounding box center [744, 125] width 94 height 31
select select "first_year"
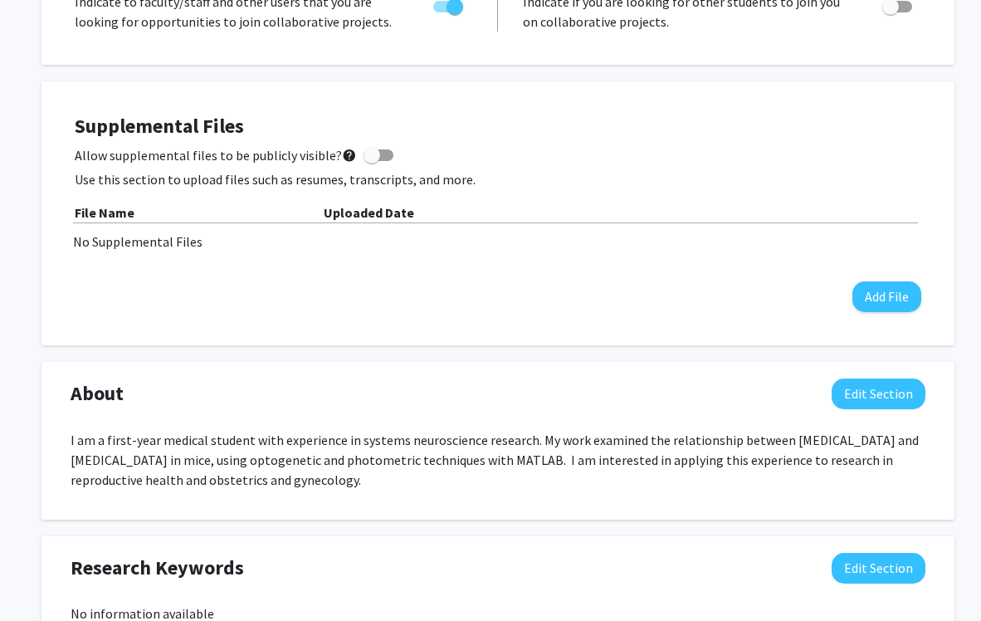
scroll to position [653, 0]
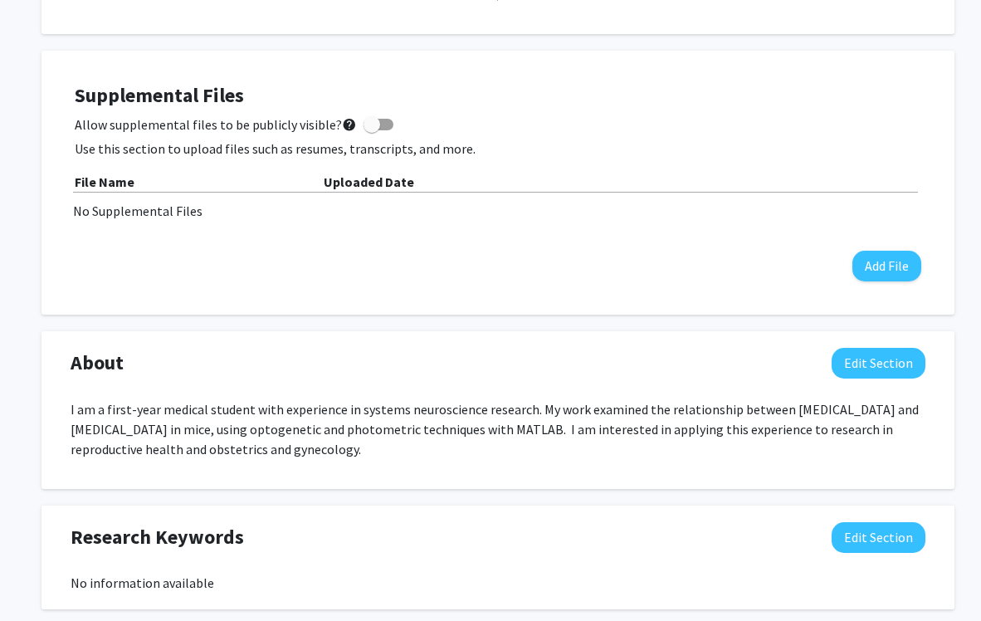
click at [344, 404] on p "I am a first-year medical student with experience in systems neuroscience resea…" at bounding box center [498, 429] width 855 height 60
click at [286, 411] on p "I am a first-year medical student with experience in systems neuroscience resea…" at bounding box center [498, 429] width 855 height 60
click at [865, 339] on div "About Edit Section I am a first-year medical student with experience in systems…" at bounding box center [498, 410] width 913 height 158
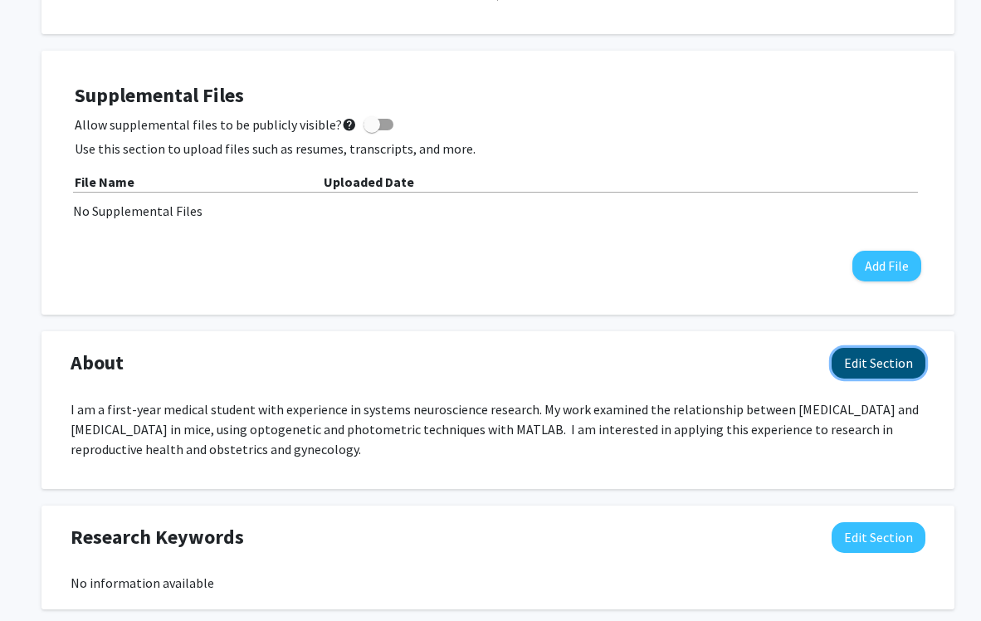
click at [860, 373] on button "Edit Section" at bounding box center [879, 363] width 94 height 31
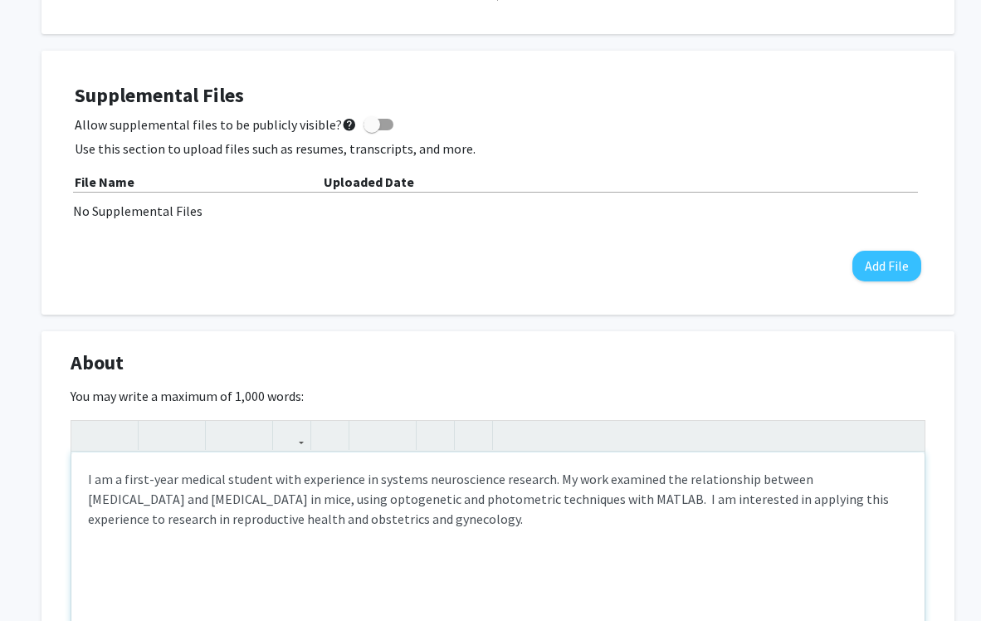
click at [399, 501] on p "I am a first-year medical student with experience in systems neuroscience resea…" at bounding box center [498, 499] width 820 height 60
type textarea "<p>I am a first-year medical student with experience in systems neuroscience re…"
click at [291, 479] on p "I am a first-year medical student with experience in systems neuroscience resea…" at bounding box center [498, 499] width 820 height 60
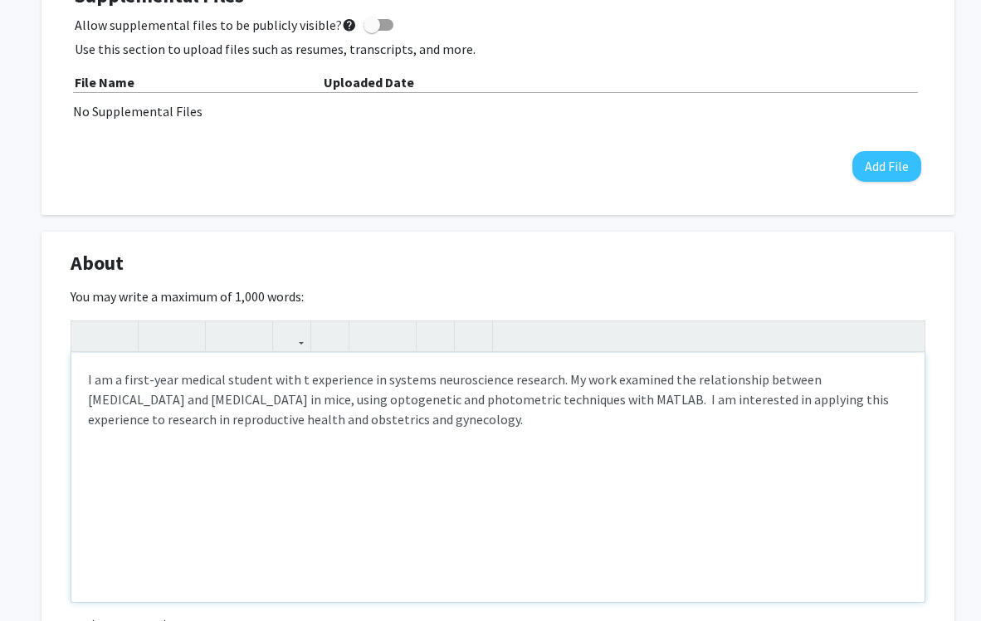
scroll to position [851, 0]
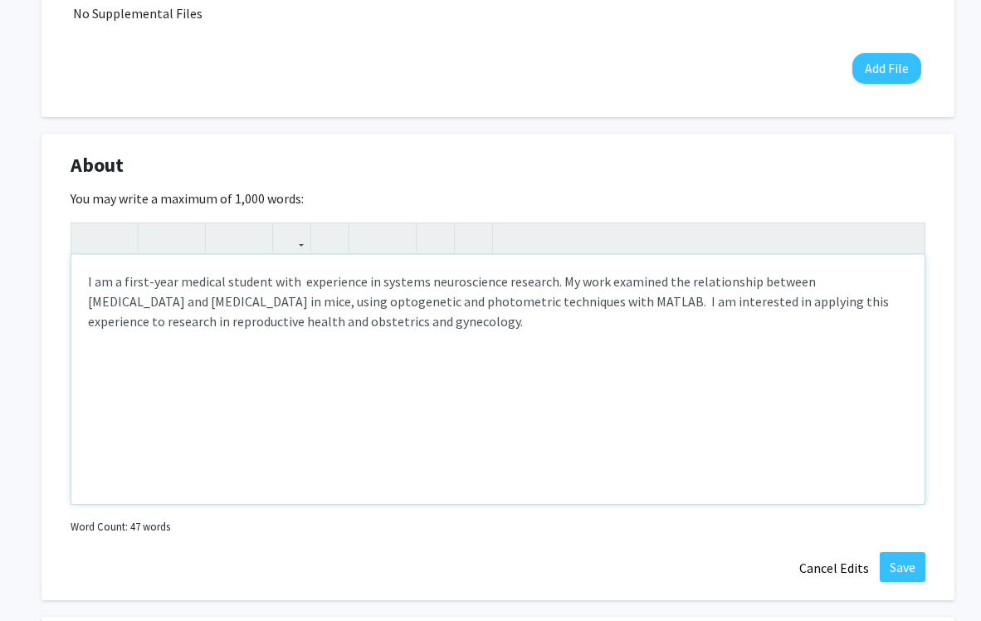
type textarea "<p>I am a first-year medical student with experience in systems neuroscience re…"
click at [900, 572] on button "Save" at bounding box center [903, 567] width 46 height 30
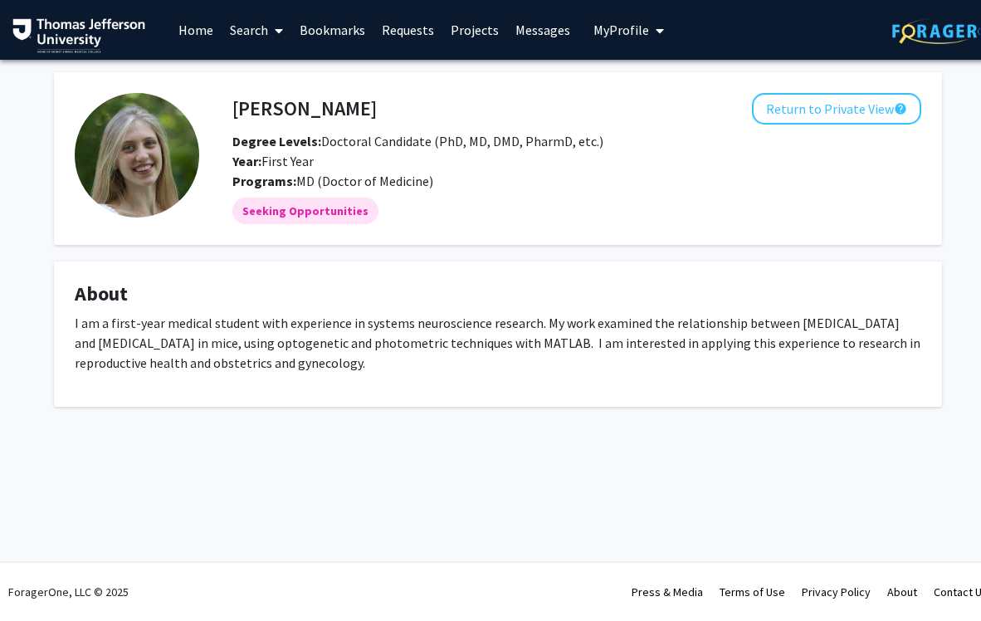
click at [201, 34] on link "Home" at bounding box center [195, 30] width 51 height 58
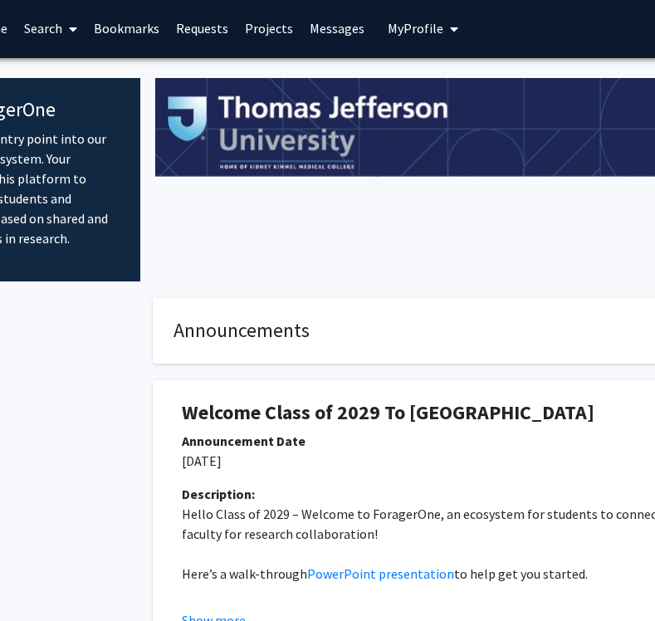
scroll to position [2, 205]
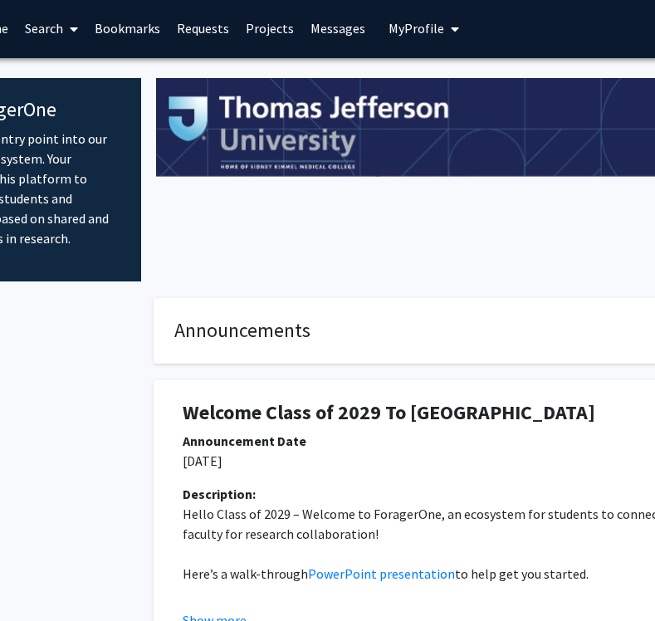
click at [257, 20] on link "Projects" at bounding box center [269, 28] width 65 height 58
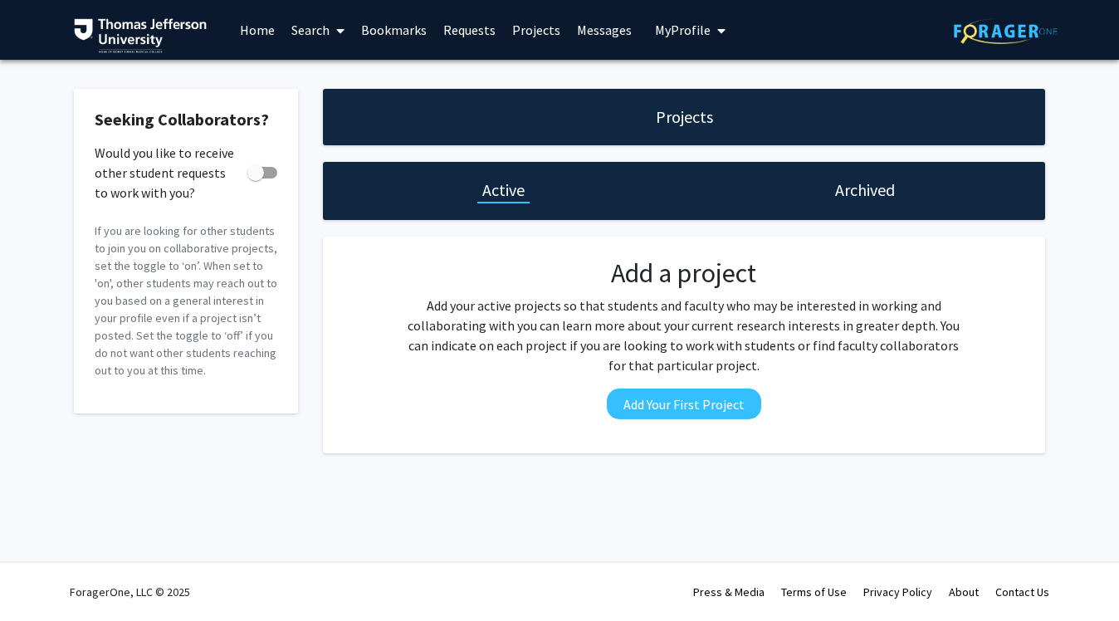
click at [540, 27] on link "Projects" at bounding box center [536, 30] width 65 height 58
click at [322, 39] on link "Search" at bounding box center [318, 30] width 70 height 58
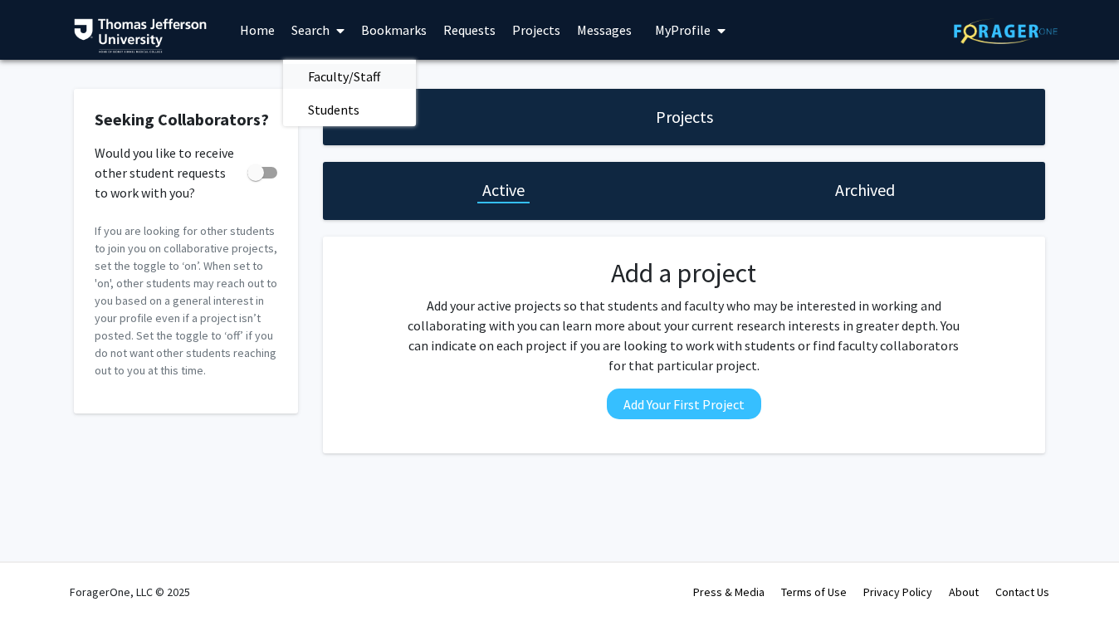
click at [334, 76] on span "Faculty/Staff" at bounding box center [344, 76] width 122 height 33
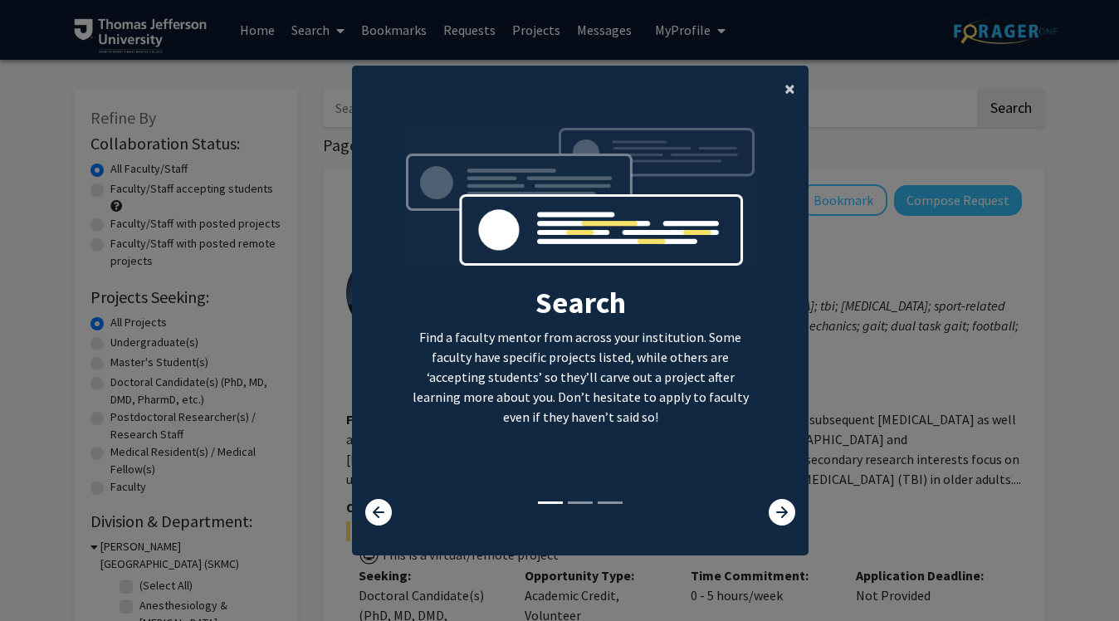
click at [789, 100] on span "×" at bounding box center [790, 89] width 11 height 26
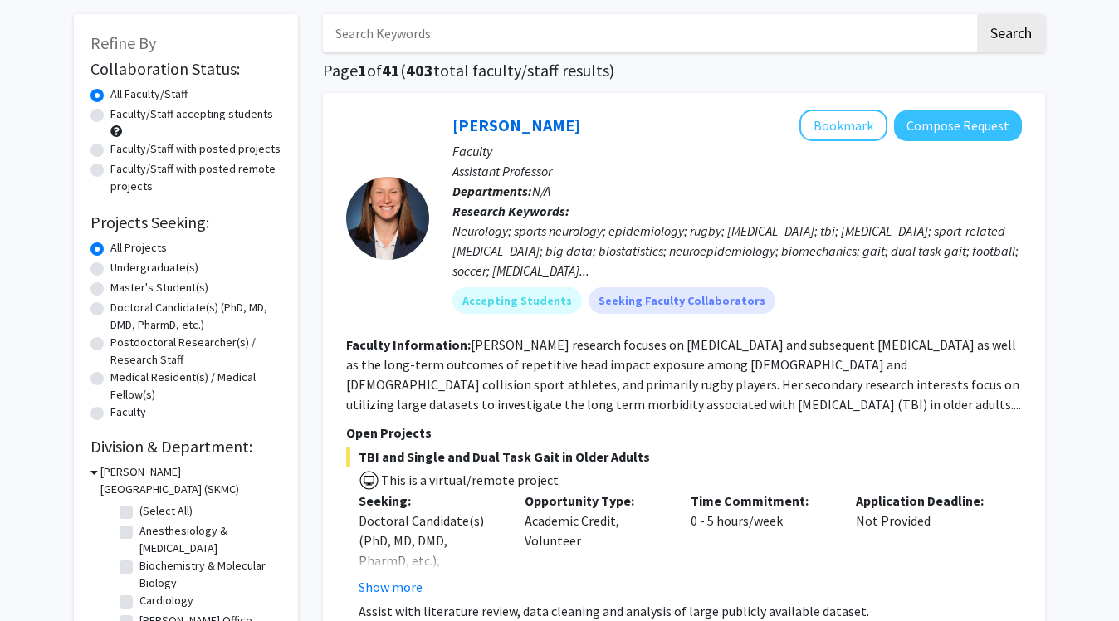
scroll to position [76, 0]
click at [400, 586] on button "Show more" at bounding box center [391, 586] width 64 height 20
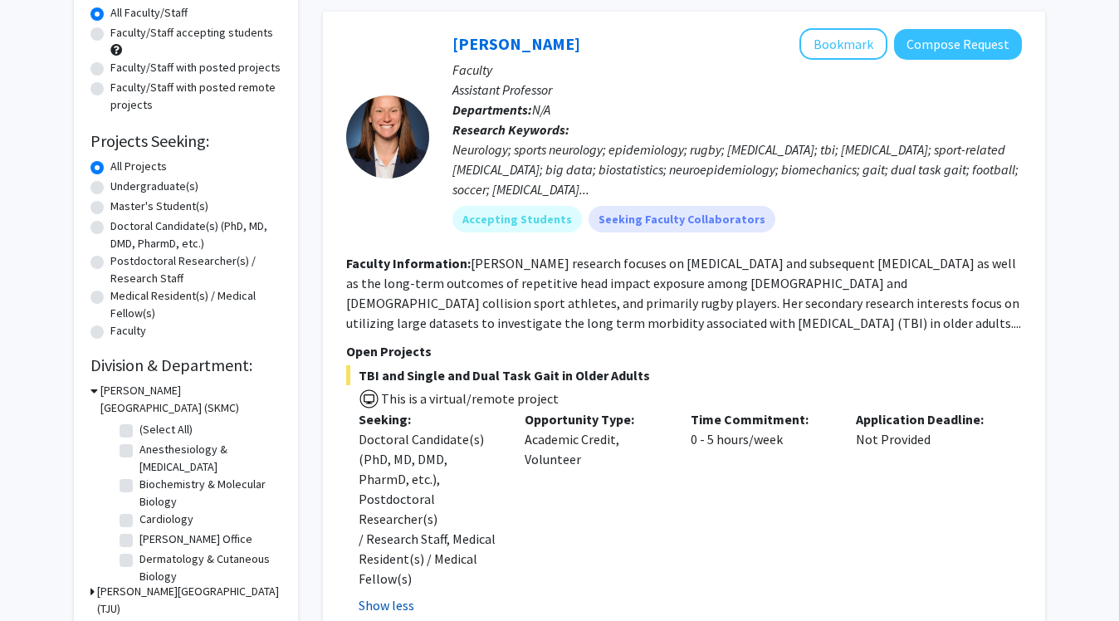
scroll to position [158, 0]
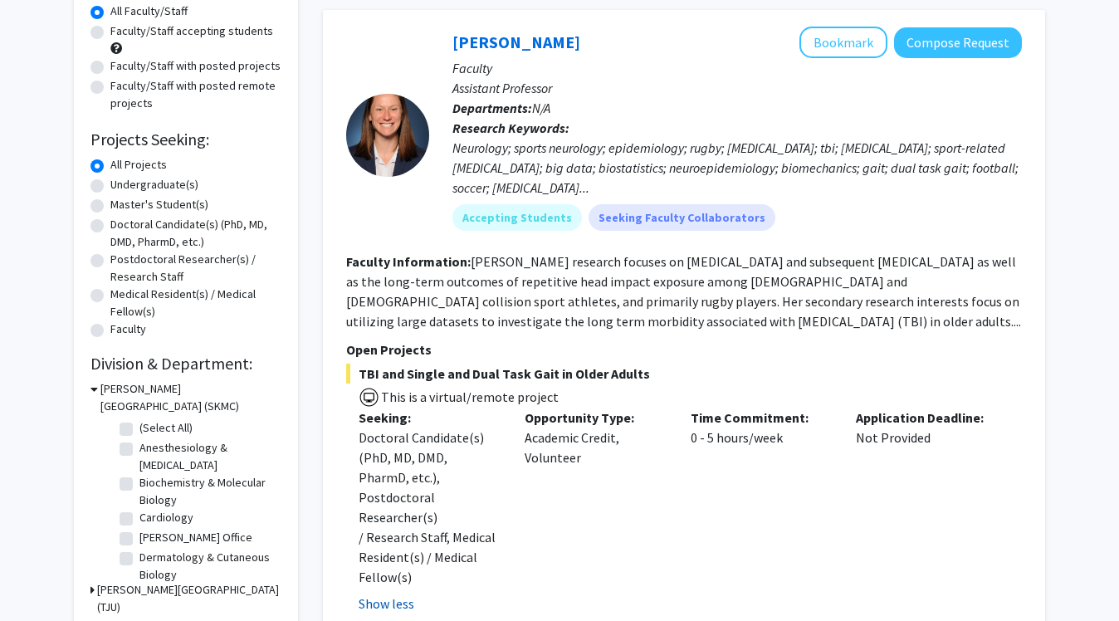
click at [392, 594] on button "Show less" at bounding box center [387, 604] width 56 height 20
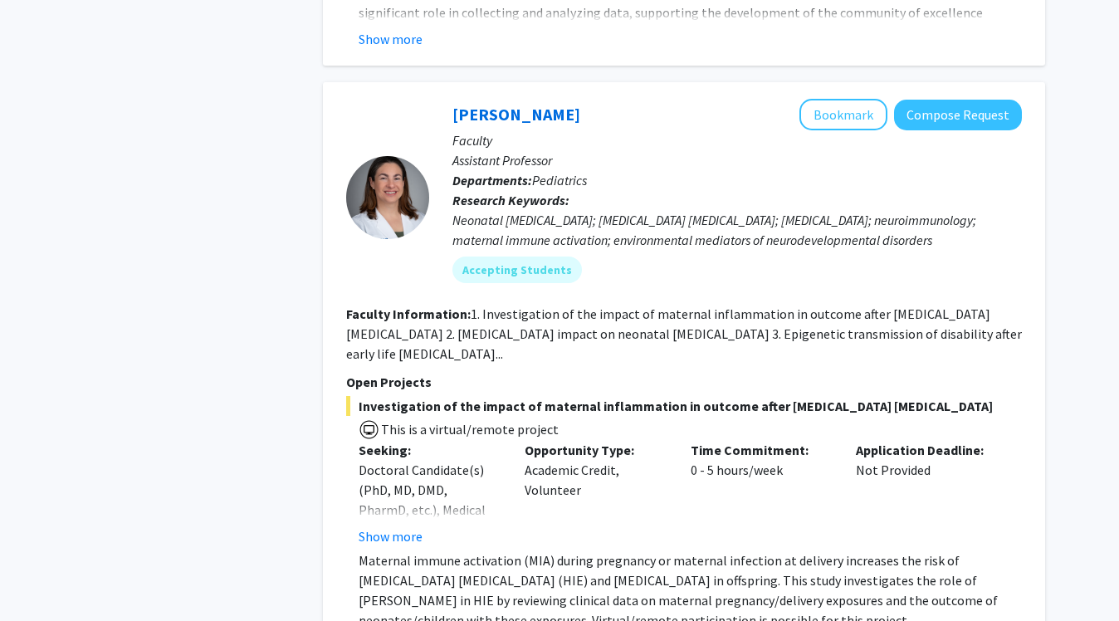
scroll to position [3781, 0]
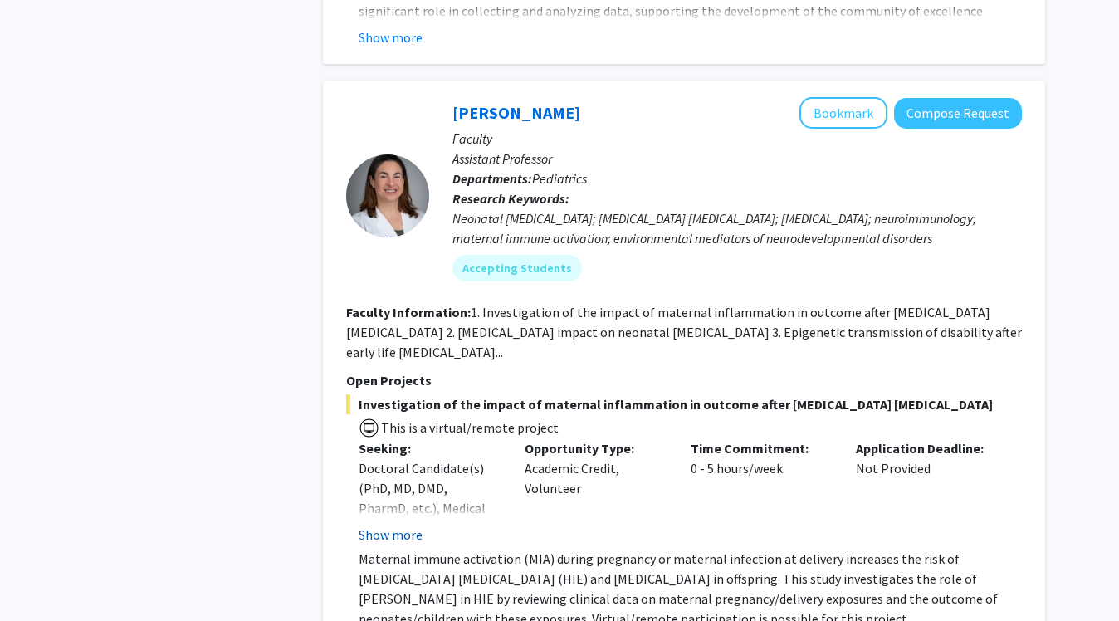
click at [378, 533] on button "Show more" at bounding box center [391, 535] width 64 height 20
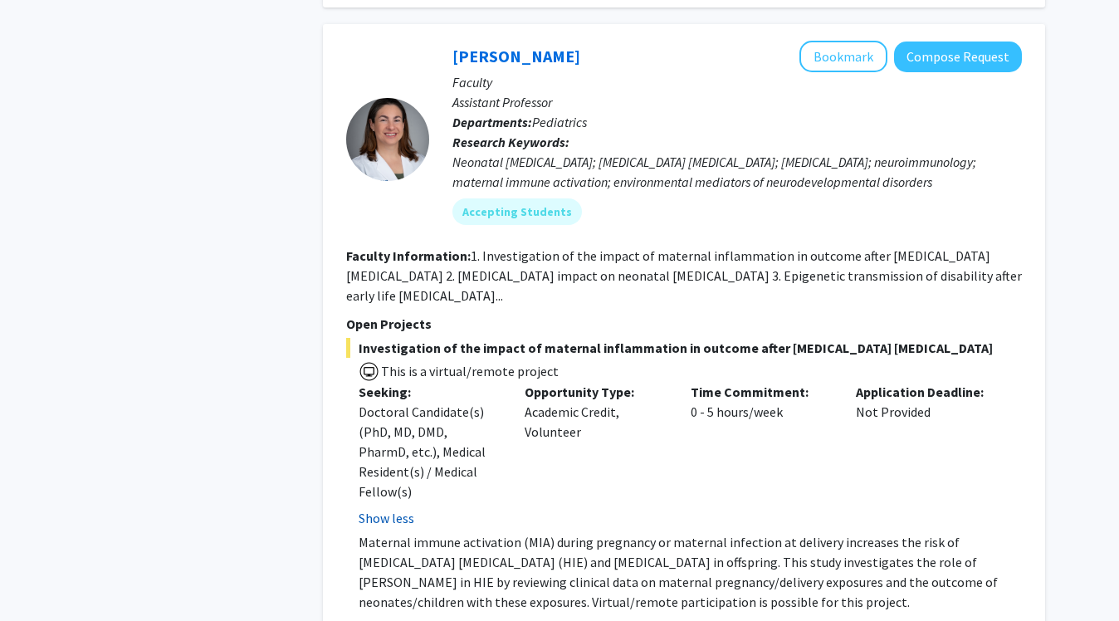
scroll to position [3832, 0]
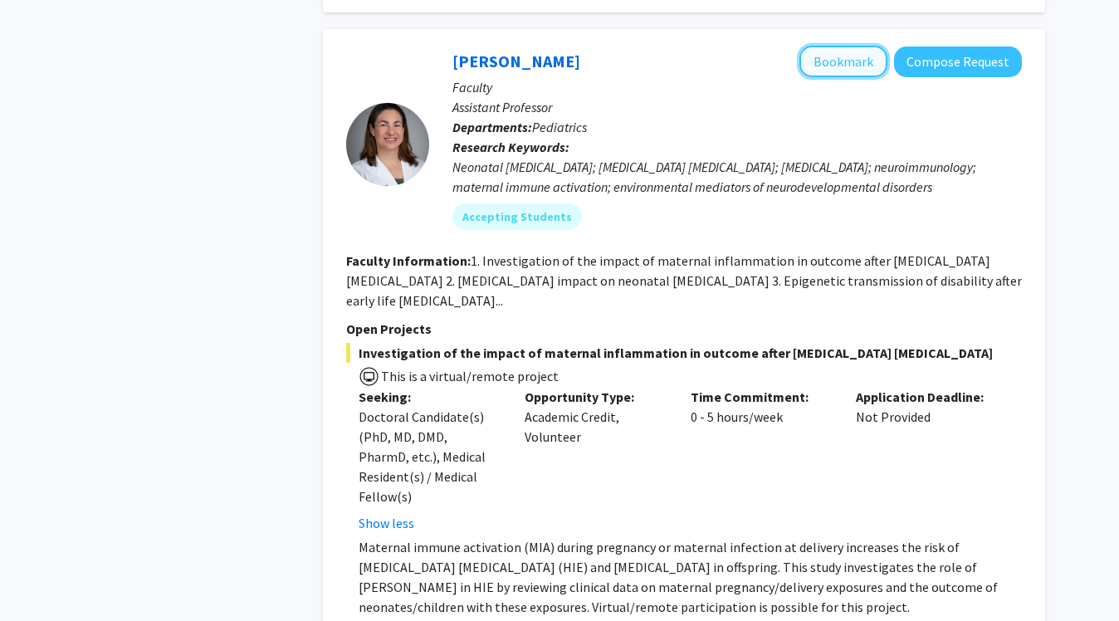
click at [825, 61] on button "Bookmark" at bounding box center [843, 62] width 88 height 32
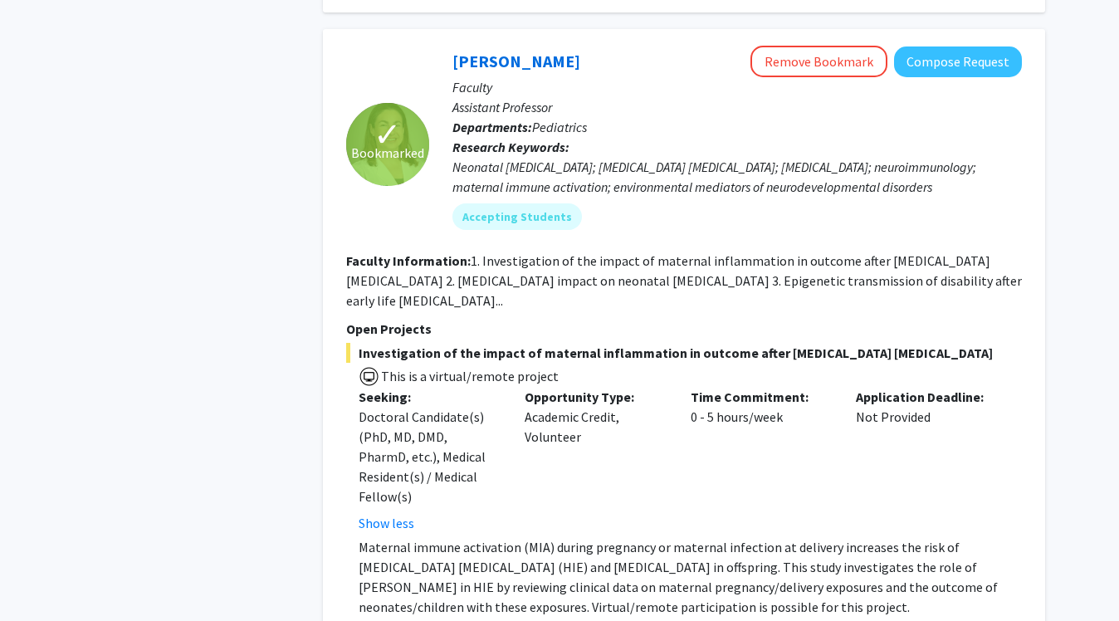
click at [372, 295] on fg-read-more "1. Investigation of the impact of maternal inflammation in outcome after hypoxi…" at bounding box center [684, 280] width 676 height 56
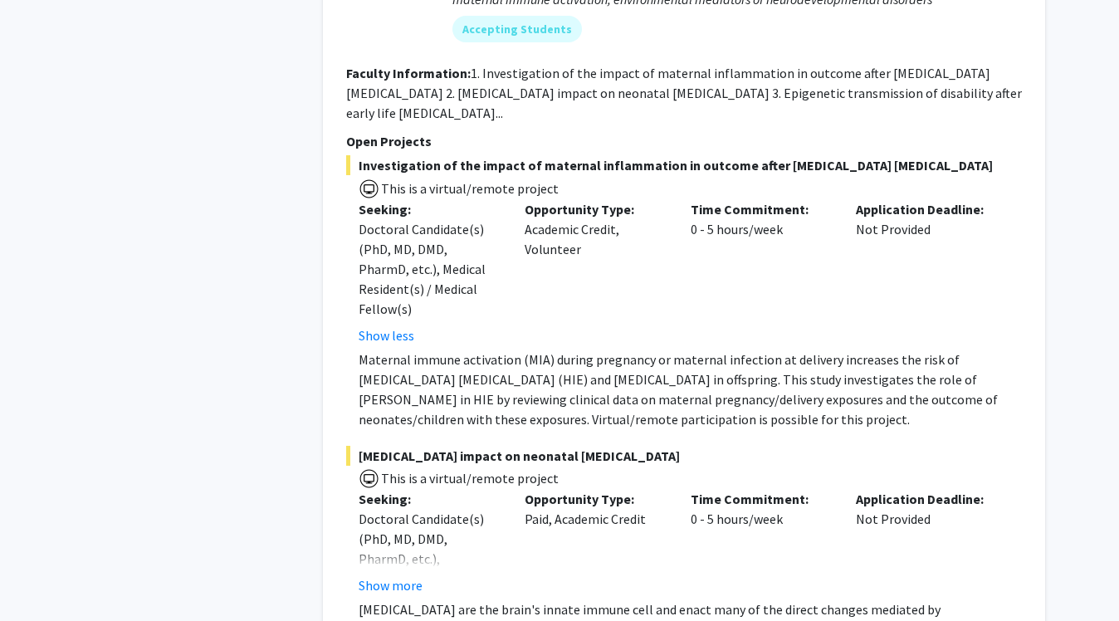
scroll to position [4021, 0]
click at [473, 411] on fg-project-list "Investigation of the impact of maternal inflammation in outcome after hypoxic i…" at bounding box center [684, 551] width 676 height 795
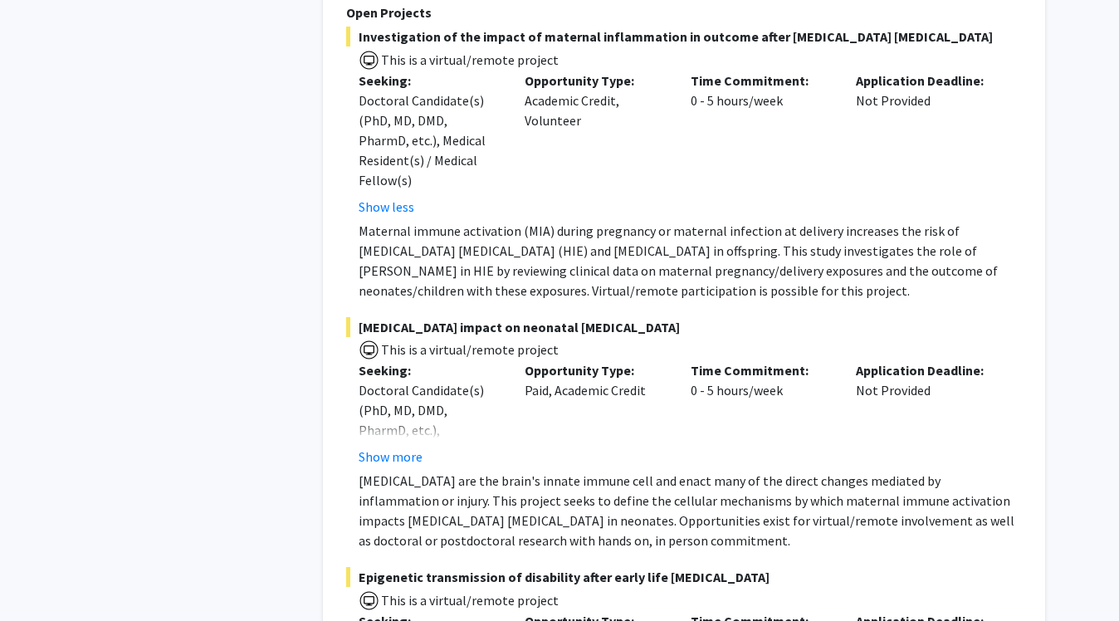
scroll to position [4151, 0]
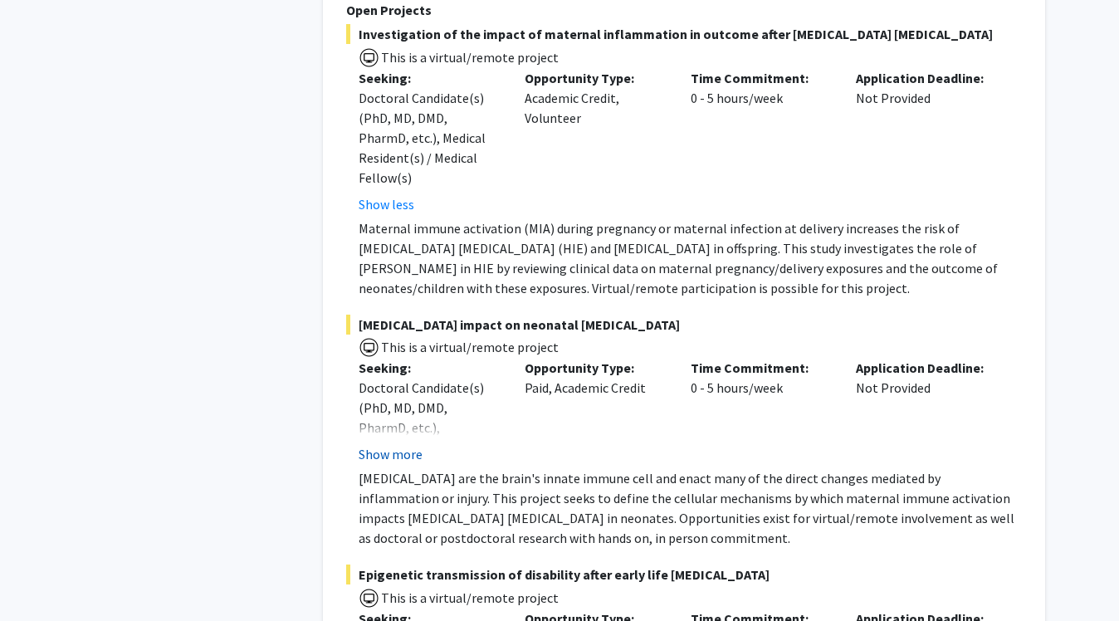
click at [408, 444] on button "Show more" at bounding box center [391, 454] width 64 height 20
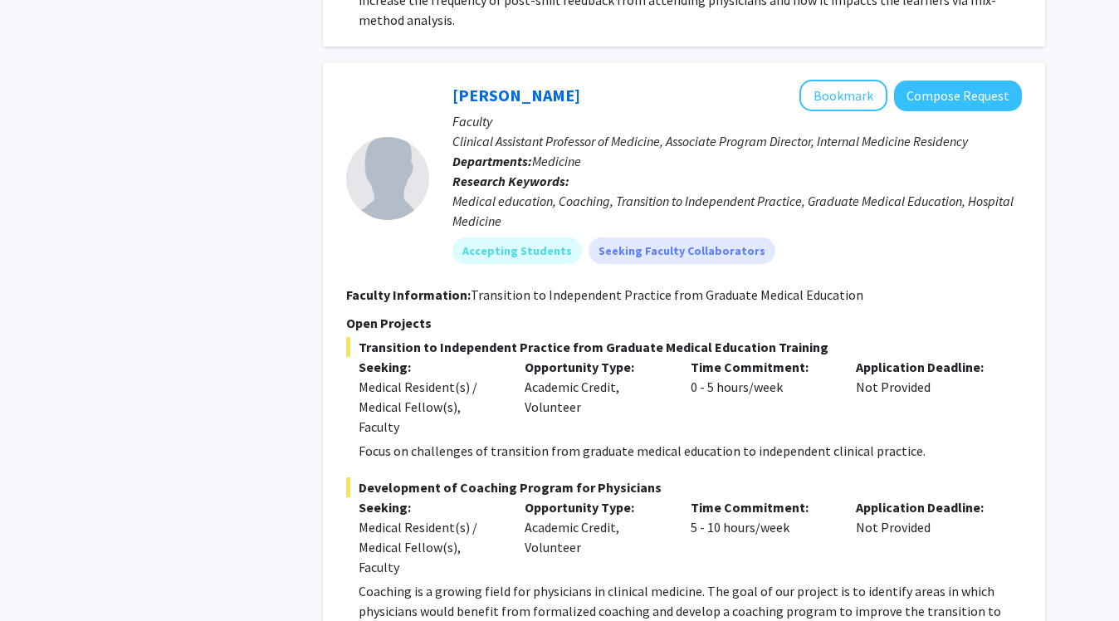
scroll to position [12336, 0]
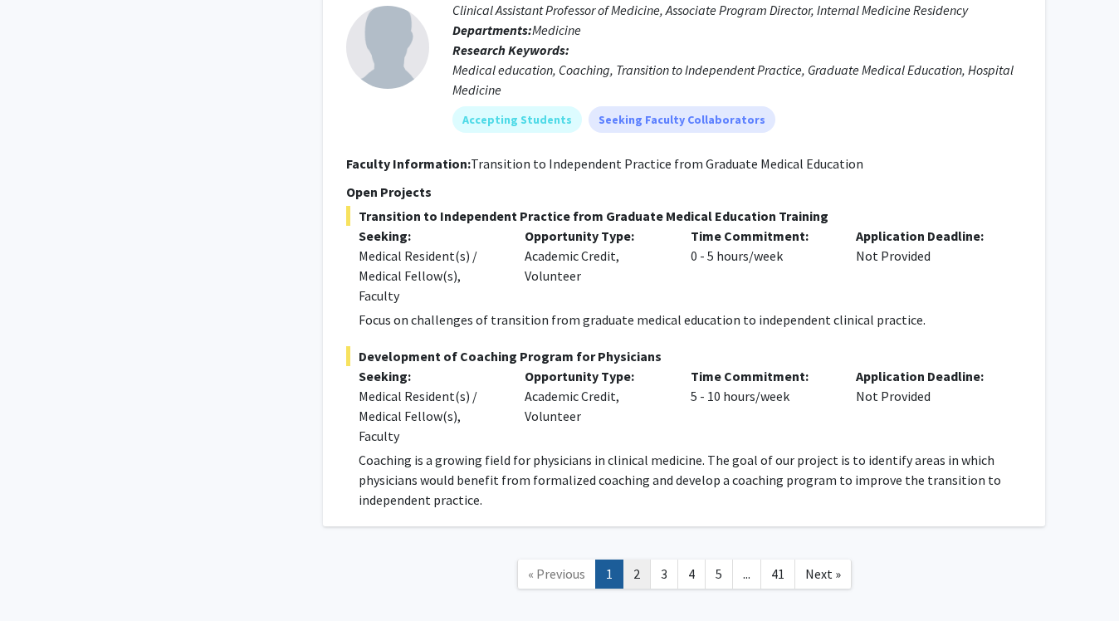
click at [642, 560] on link "2" at bounding box center [637, 574] width 28 height 29
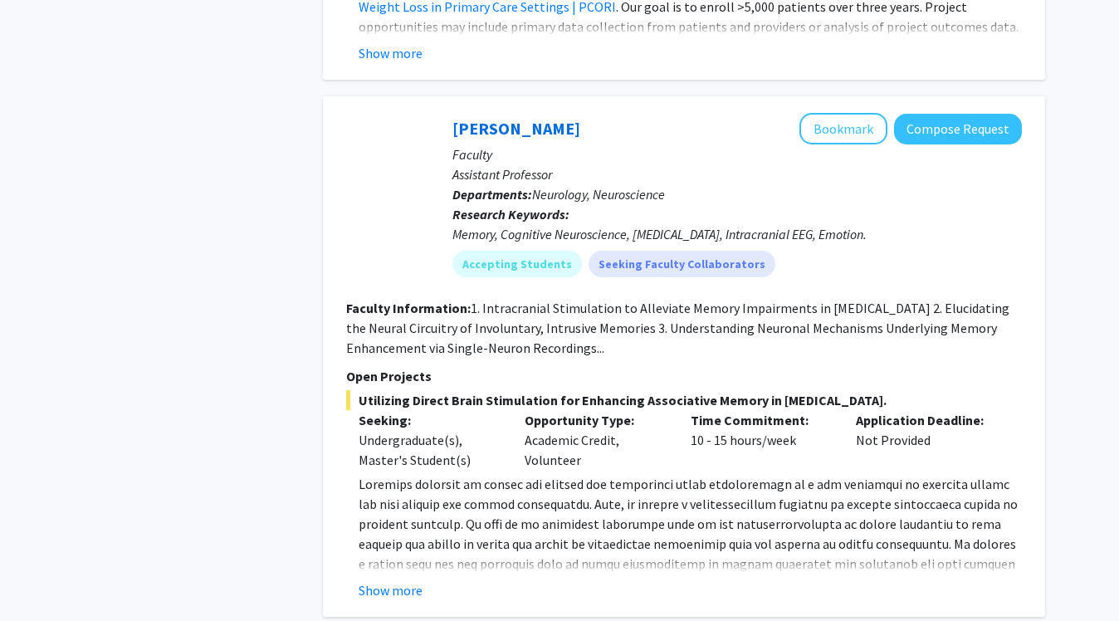
scroll to position [2011, 0]
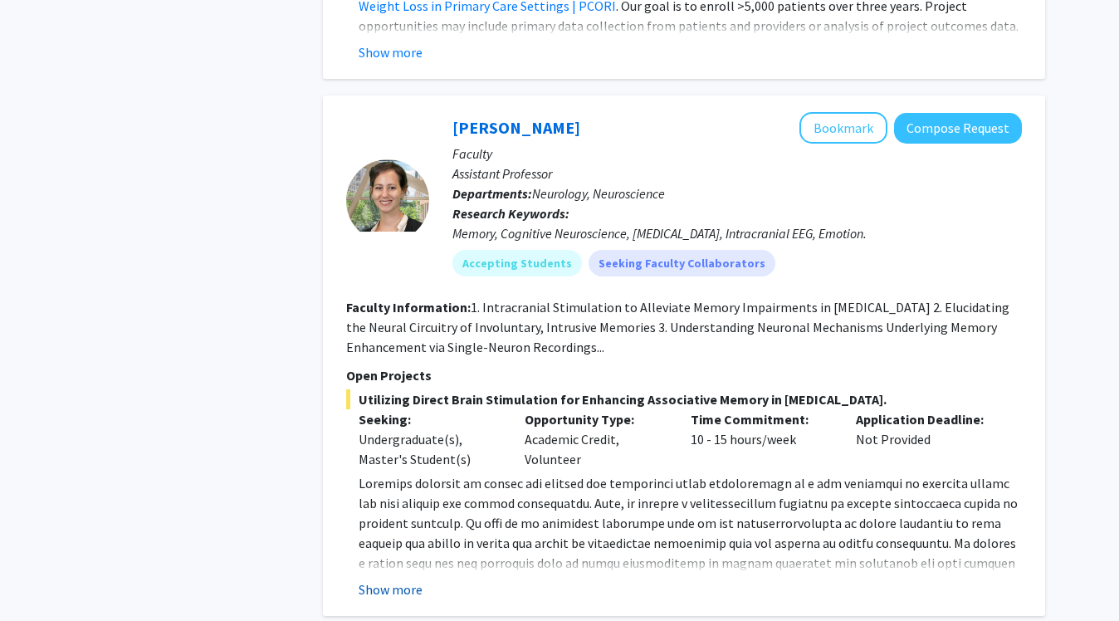
click at [399, 596] on button "Show more" at bounding box center [391, 589] width 64 height 20
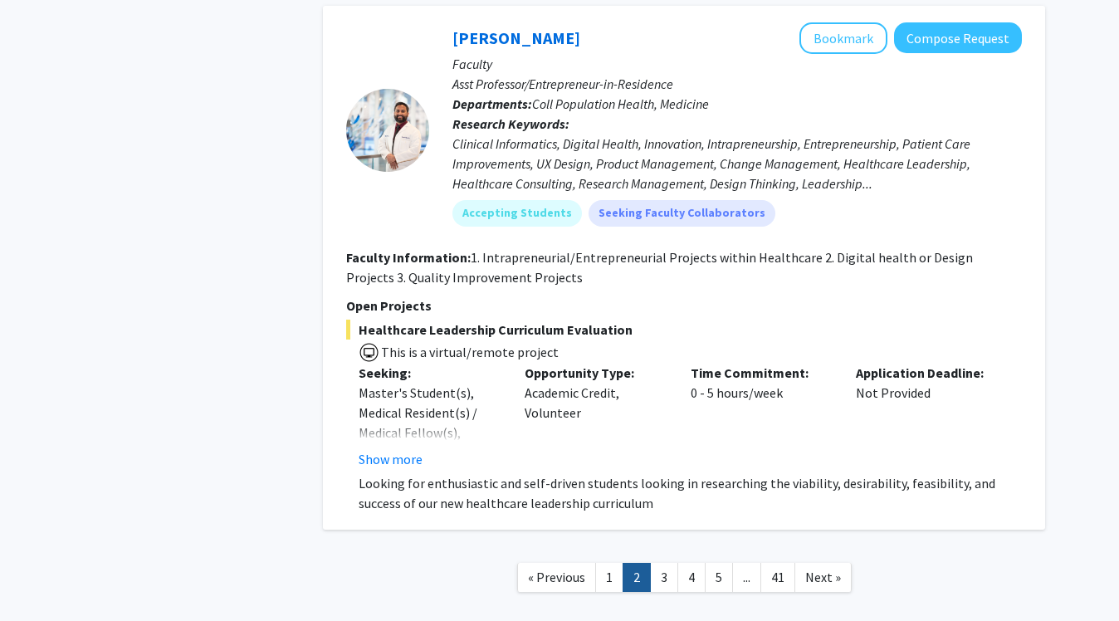
scroll to position [6559, 0]
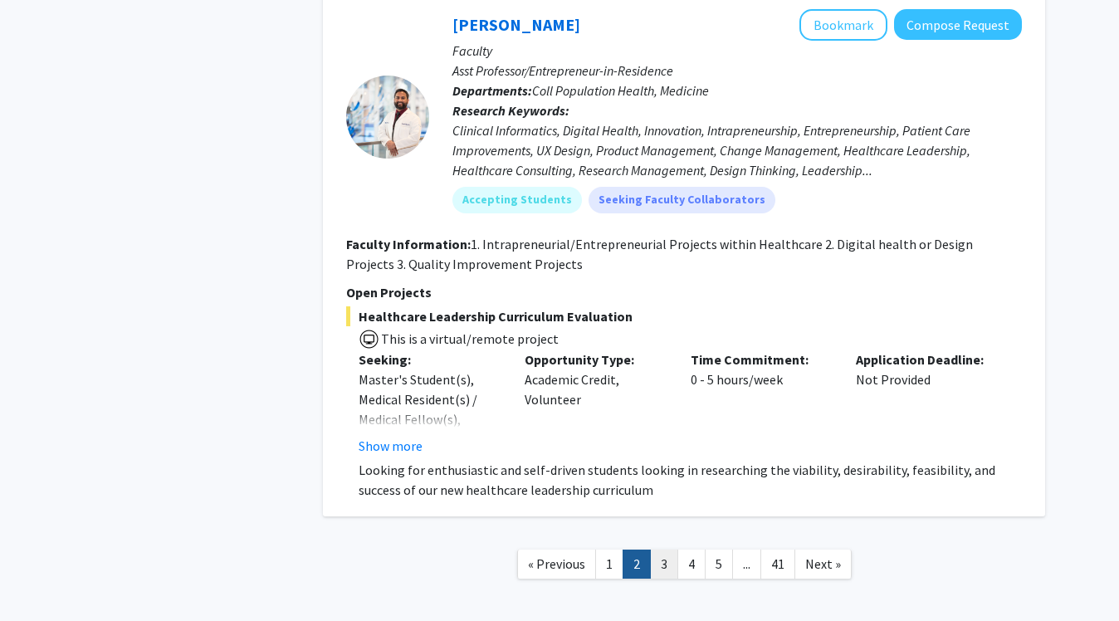
click at [671, 550] on link "3" at bounding box center [664, 564] width 28 height 29
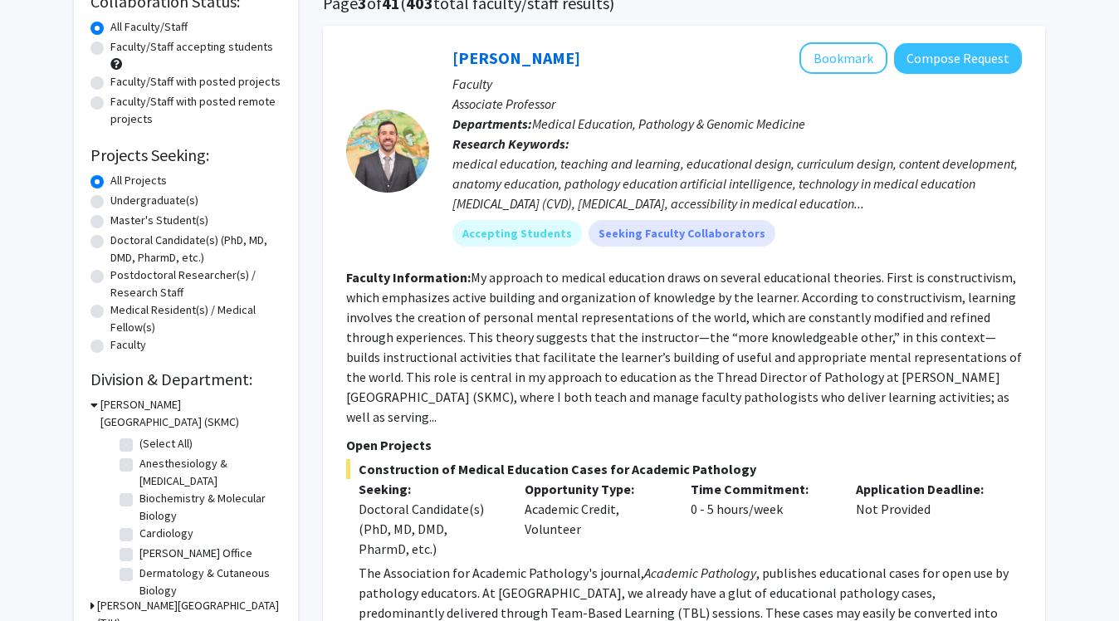
scroll to position [141, 0]
click at [953, 396] on fg-read-more "My approach to medical education draws on several educational theories. First i…" at bounding box center [684, 348] width 676 height 156
click at [962, 404] on section "Faculty Information: My approach to medical education draws on several educatio…" at bounding box center [684, 347] width 676 height 159
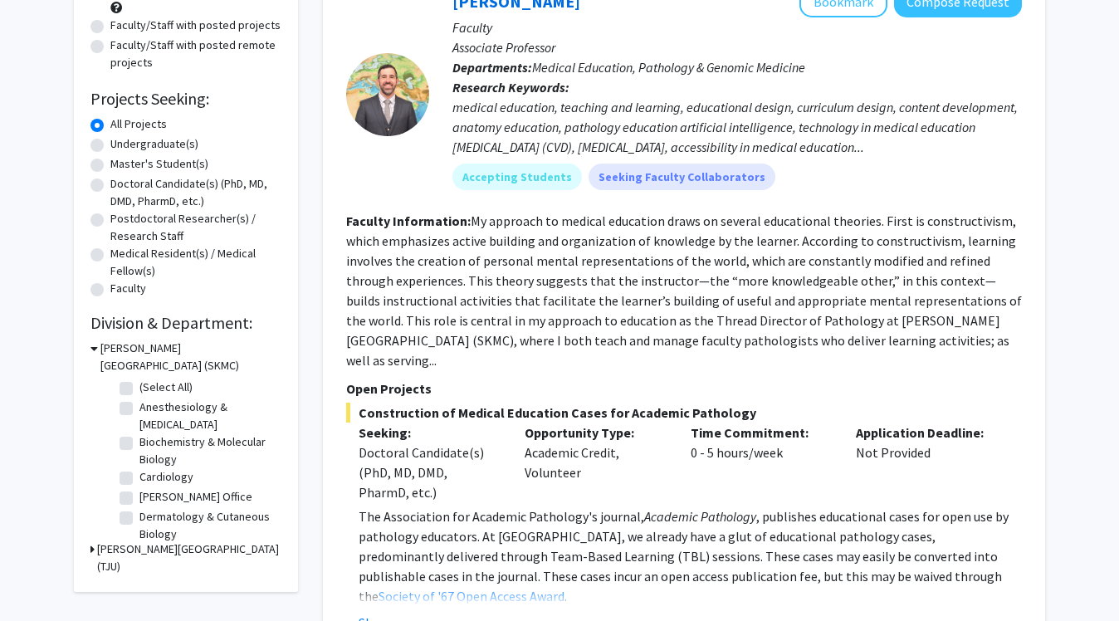
scroll to position [248, 0]
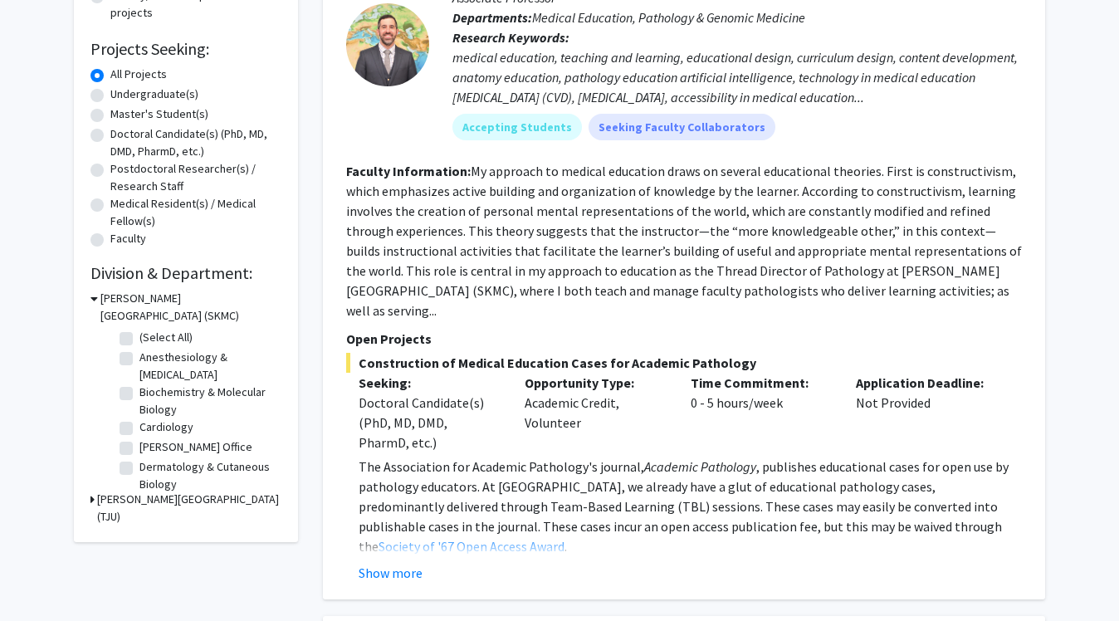
click at [383, 329] on p "Open Projects" at bounding box center [684, 339] width 676 height 20
click at [379, 565] on div "Alexander Macnow Bookmark Compose Request Faculty Associate Professor Departmen…" at bounding box center [684, 259] width 722 height 680
click at [379, 563] on button "Show more" at bounding box center [391, 573] width 64 height 20
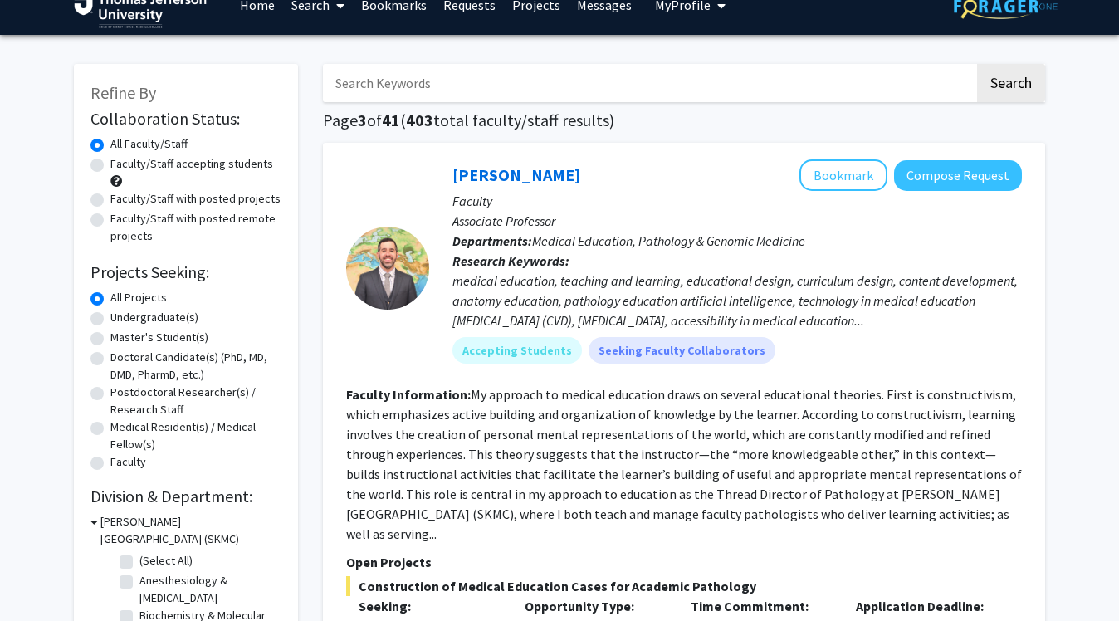
scroll to position [0, 0]
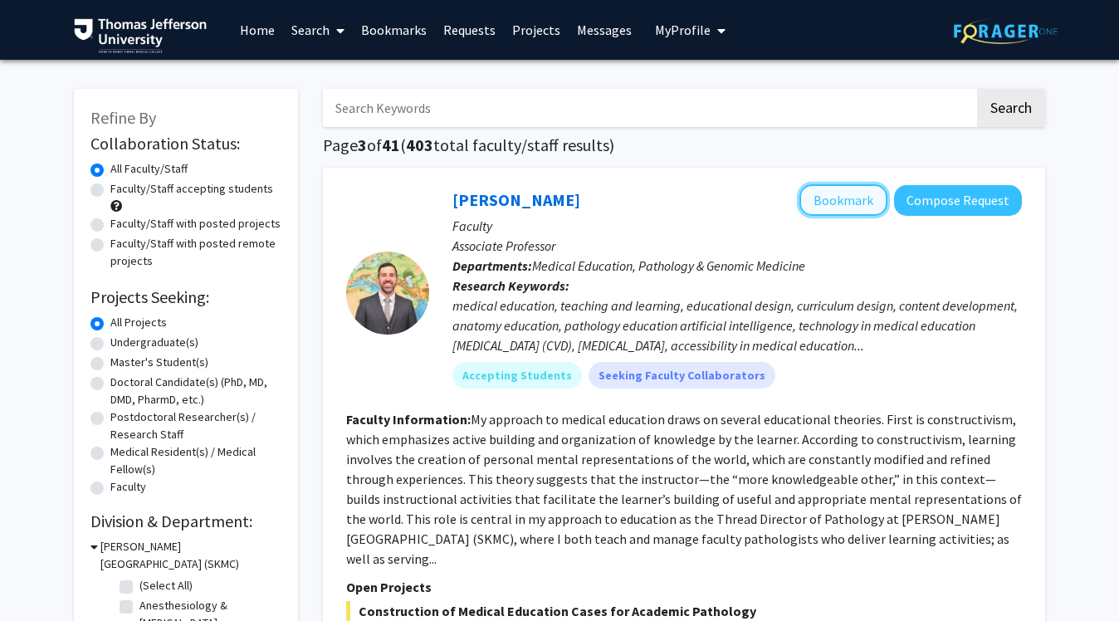
click at [814, 204] on button "Bookmark" at bounding box center [843, 200] width 88 height 32
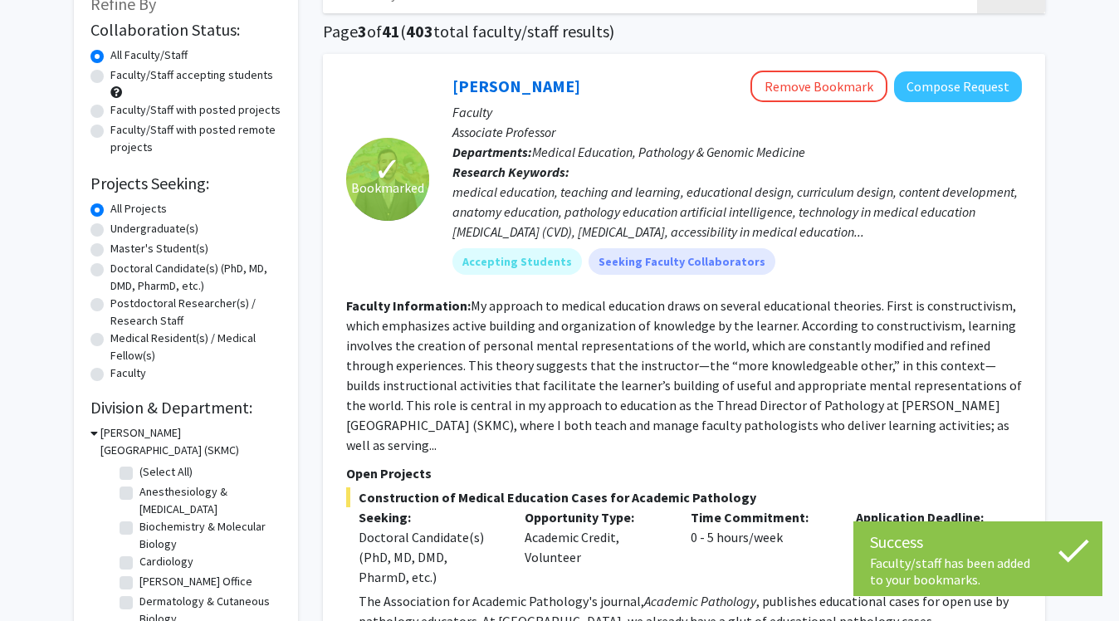
scroll to position [129, 0]
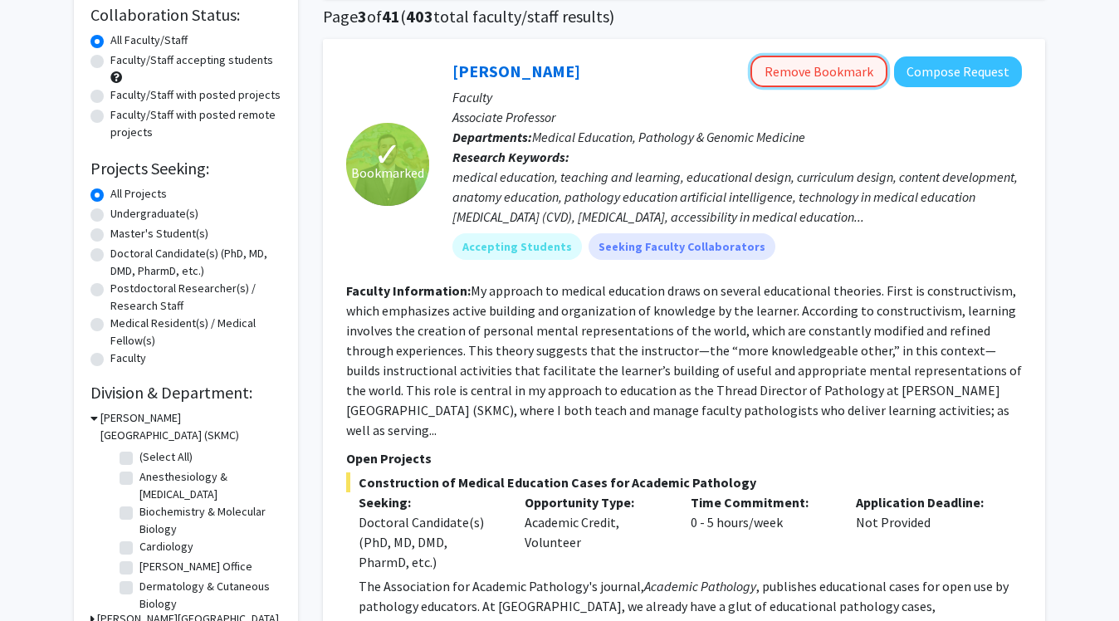
click at [850, 67] on button "Remove Bookmark" at bounding box center [819, 72] width 137 height 32
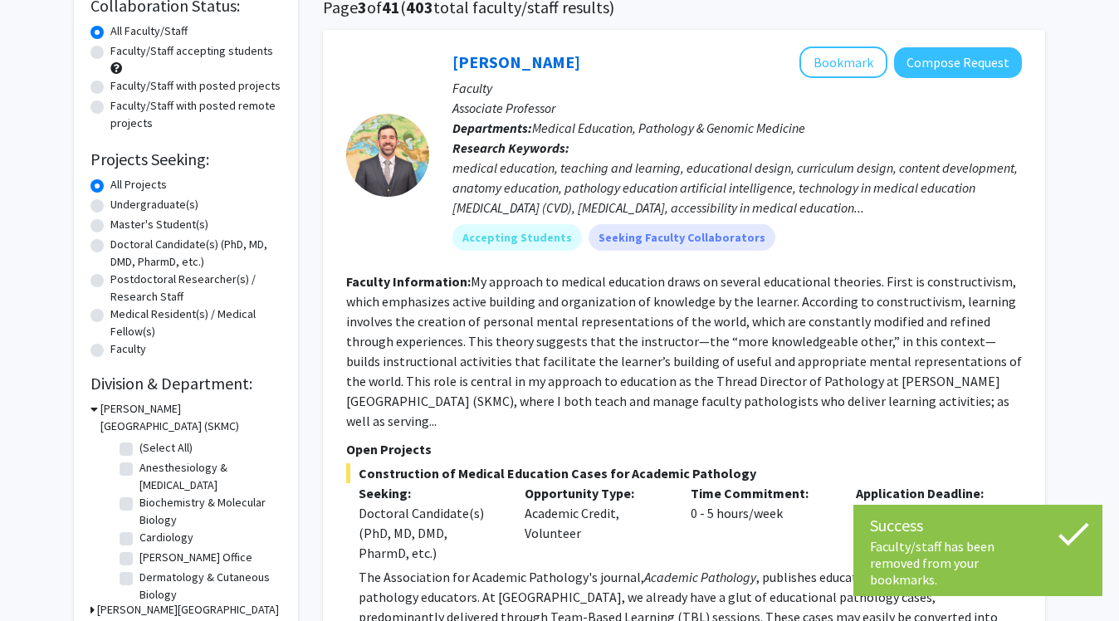
scroll to position [127, 0]
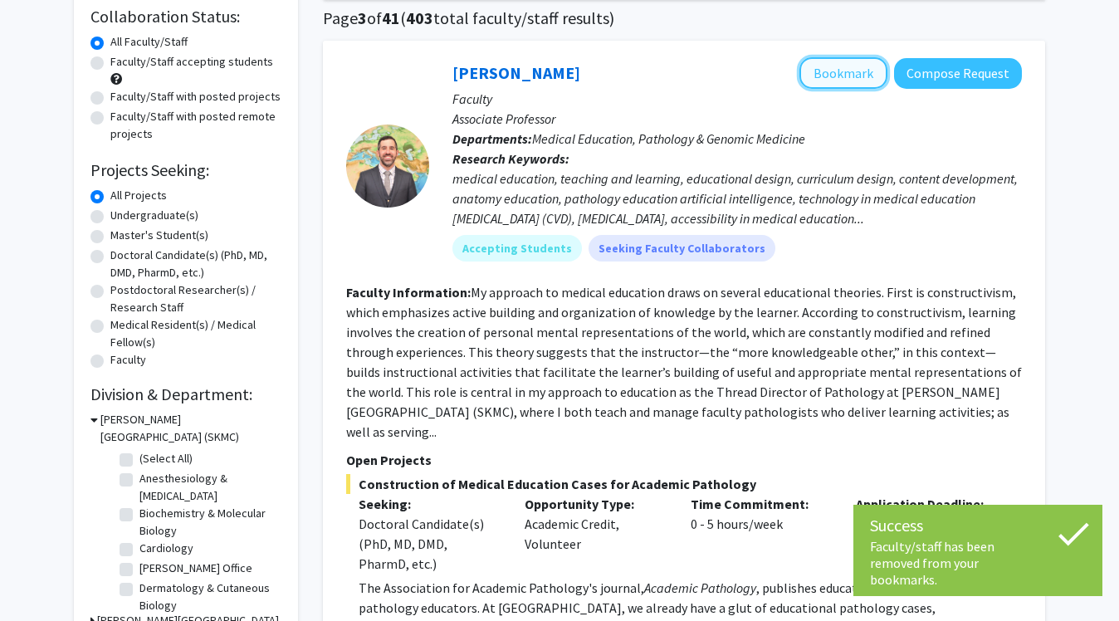
click at [829, 82] on button "Bookmark" at bounding box center [843, 73] width 88 height 32
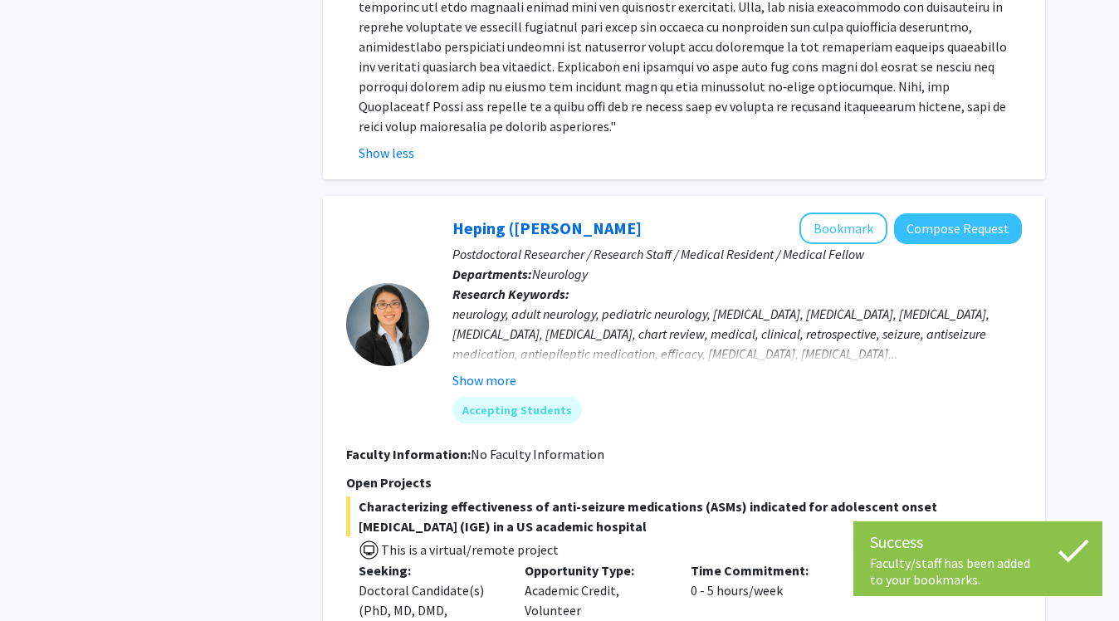
scroll to position [1352, 0]
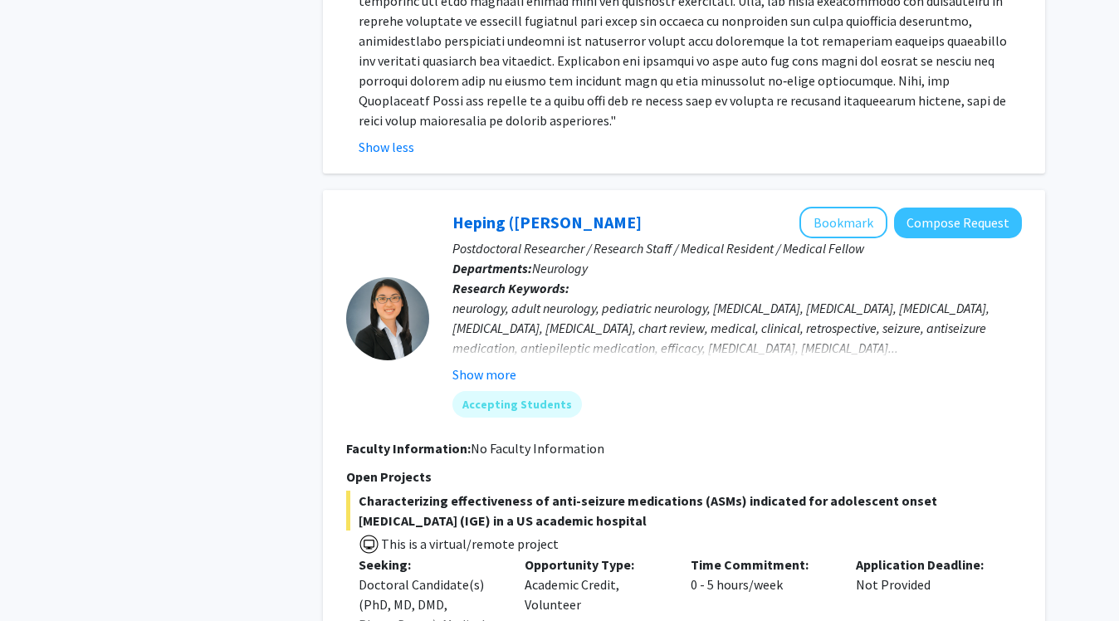
click at [499, 384] on fg-user-badges "Accepting Students" at bounding box center [737, 400] width 570 height 33
click at [479, 364] on button "Show more" at bounding box center [484, 374] width 64 height 20
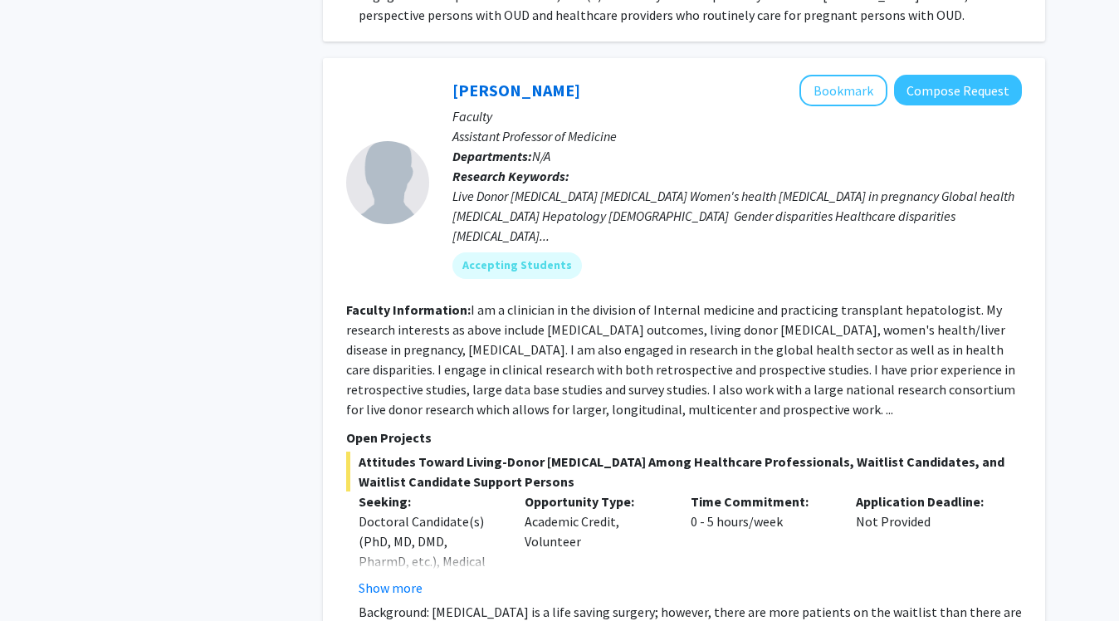
scroll to position [2568, 0]
click at [834, 76] on button "Bookmark" at bounding box center [843, 92] width 88 height 32
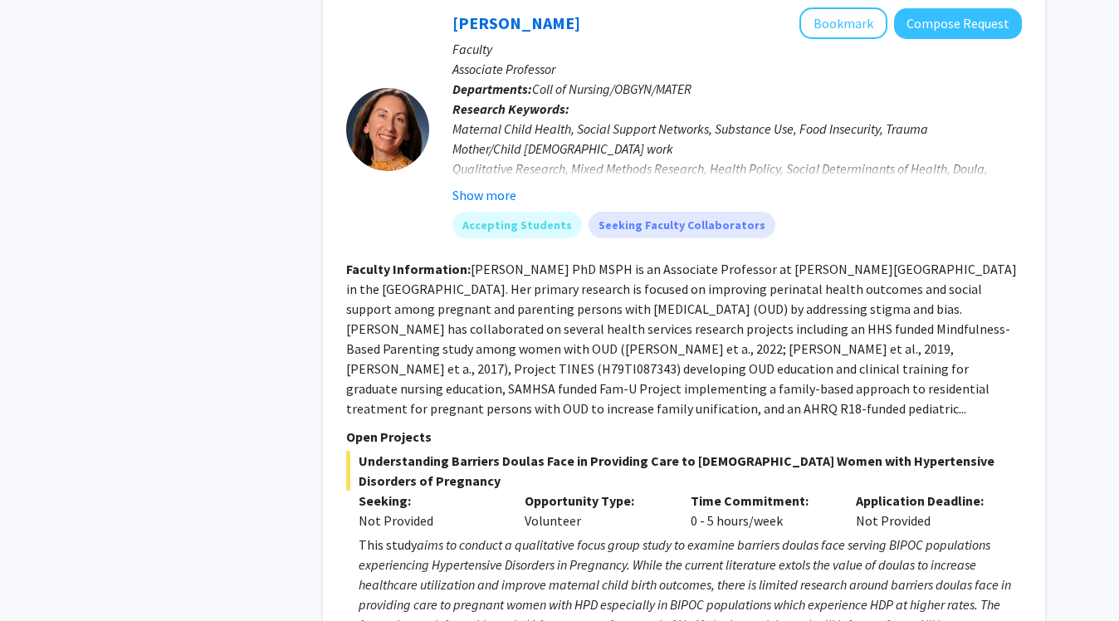
scroll to position [5568, 0]
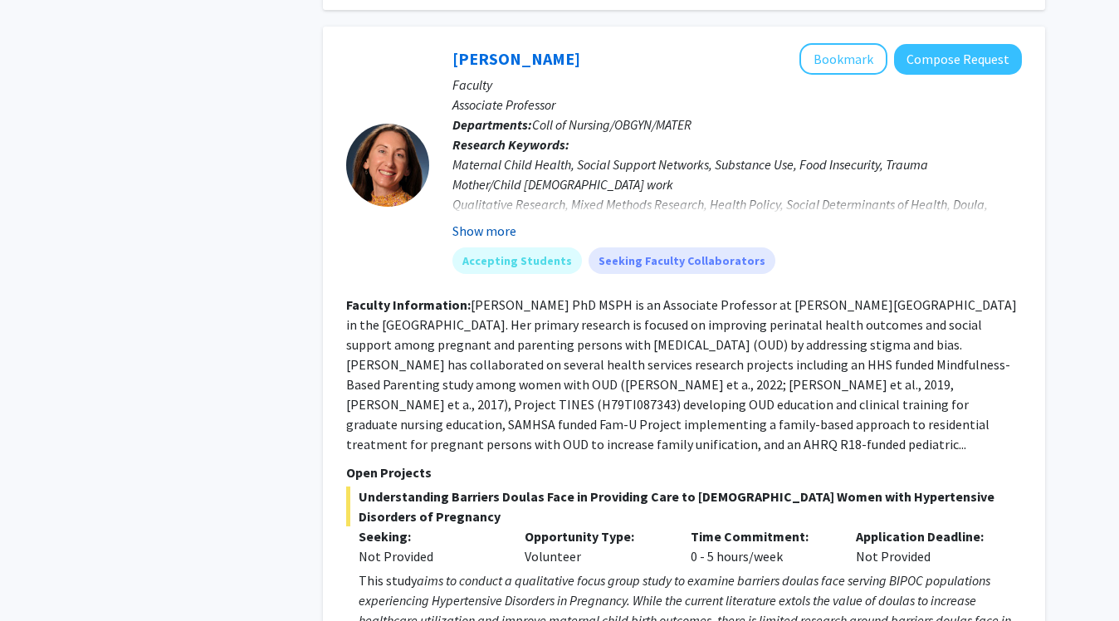
click at [487, 221] on button "Show more" at bounding box center [484, 231] width 64 height 20
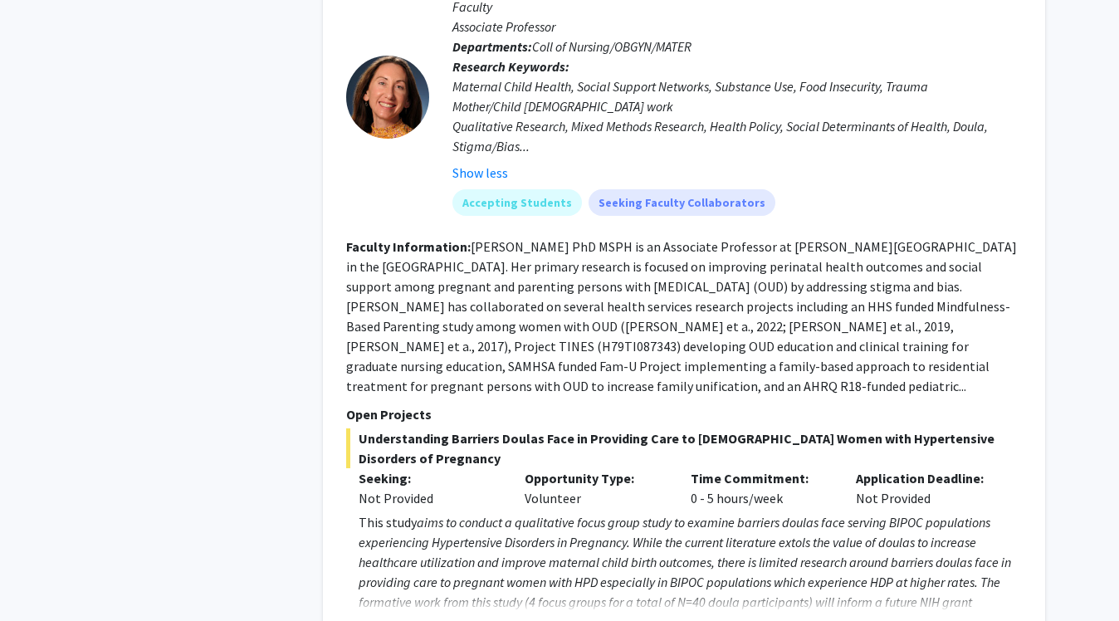
scroll to position [5765, 0]
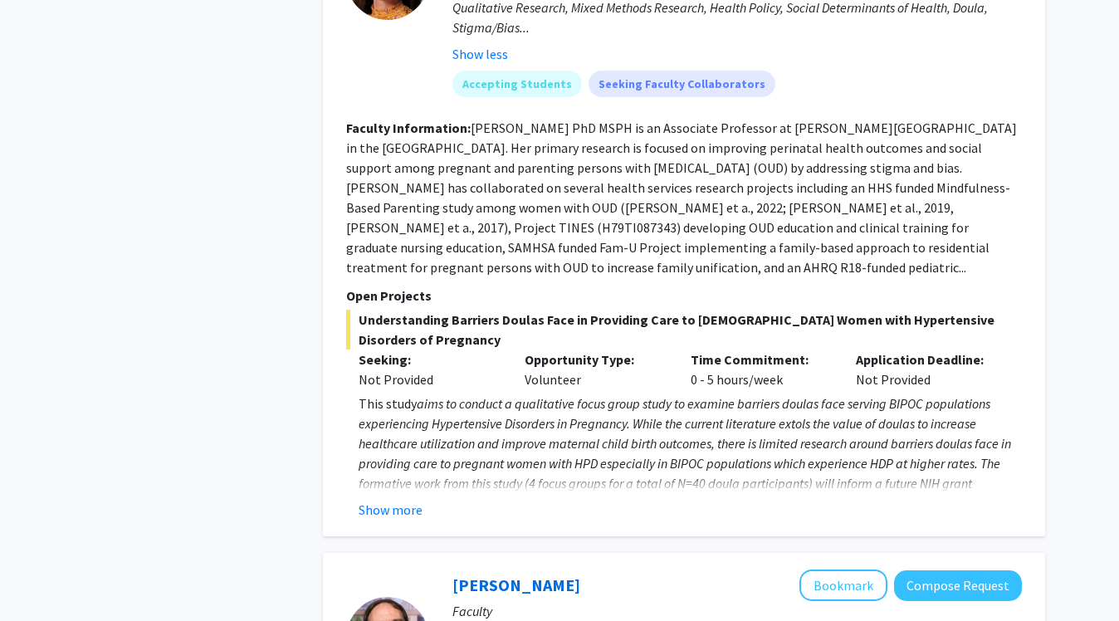
click at [373, 414] on fg-read-more "This study aims to conduct a qualitative focus group study to examine barriers …" at bounding box center [684, 457] width 676 height 126
click at [375, 500] on button "Show more" at bounding box center [391, 510] width 64 height 20
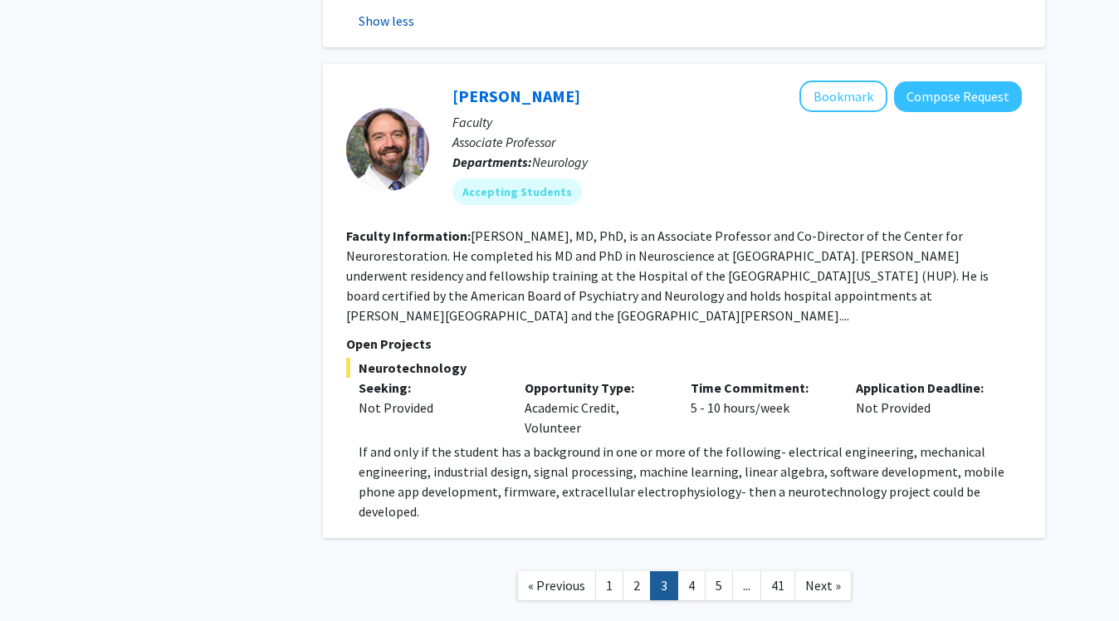
scroll to position [6315, 0]
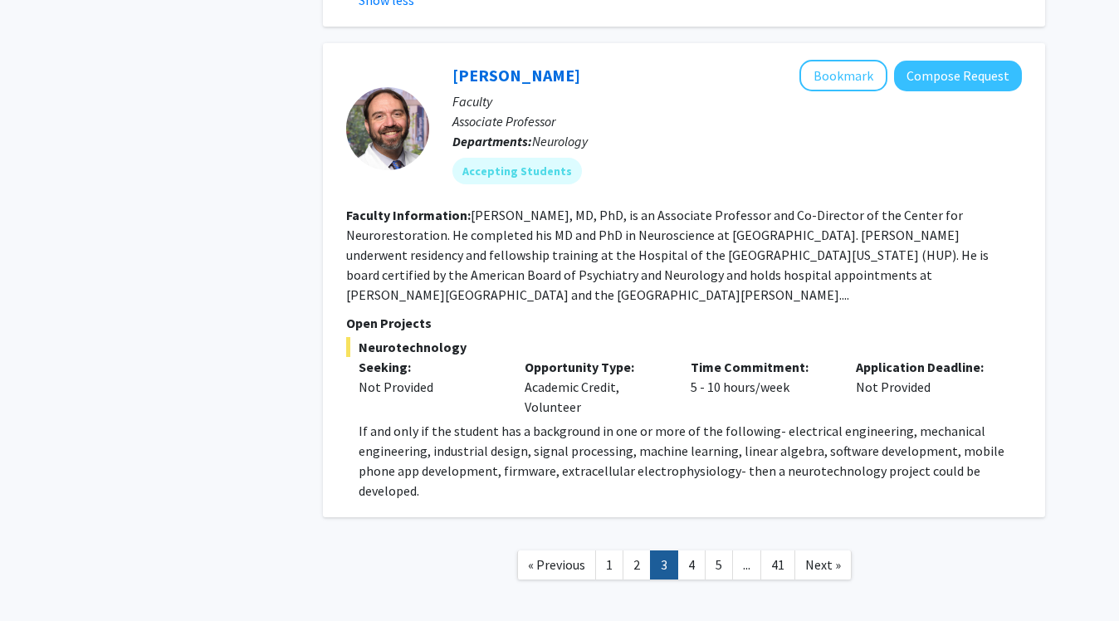
click at [677, 550] on link "3" at bounding box center [664, 564] width 28 height 29
click at [684, 550] on link "4" at bounding box center [691, 564] width 28 height 29
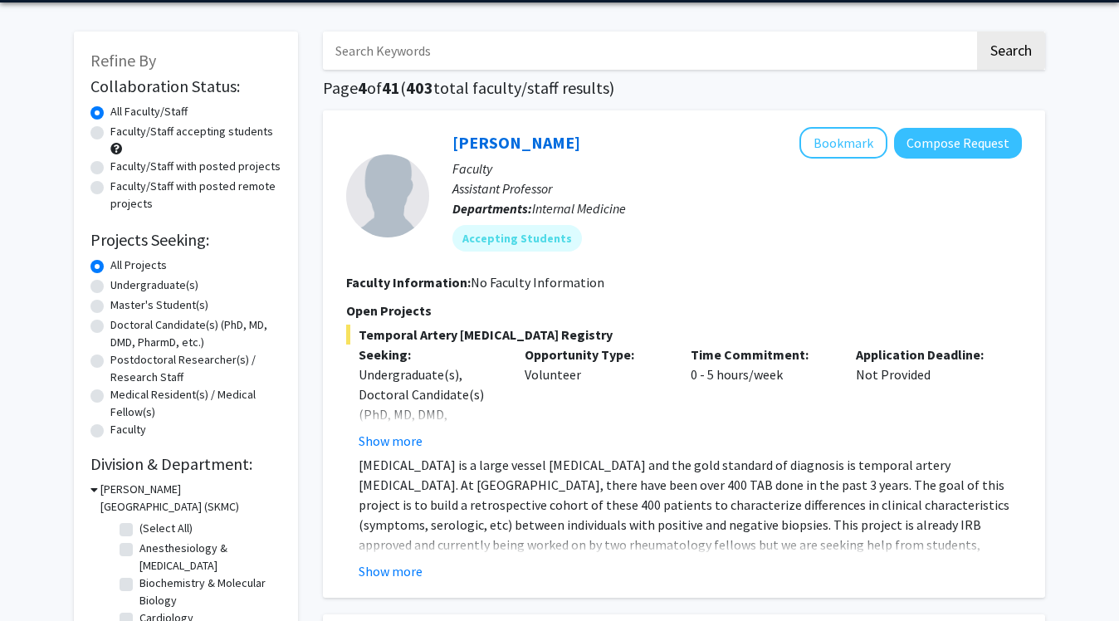
scroll to position [61, 0]
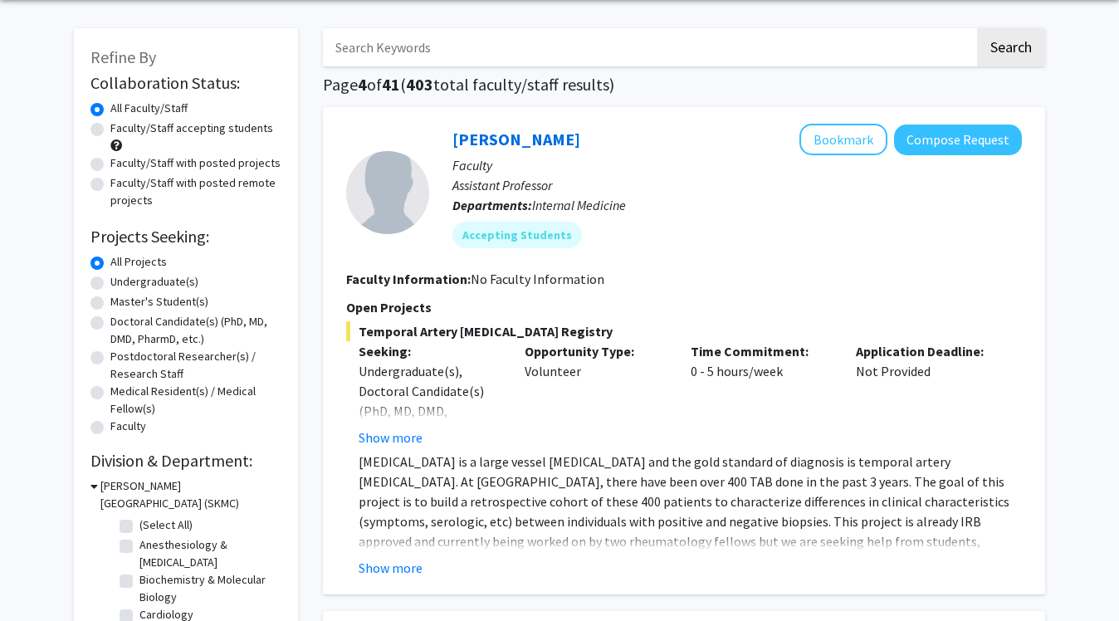
click at [429, 553] on fg-read-more "Giant cell arteritis is a large vessel vasculitis and the gold standard of diag…" at bounding box center [684, 515] width 676 height 126
click at [403, 567] on button "Show more" at bounding box center [391, 568] width 64 height 20
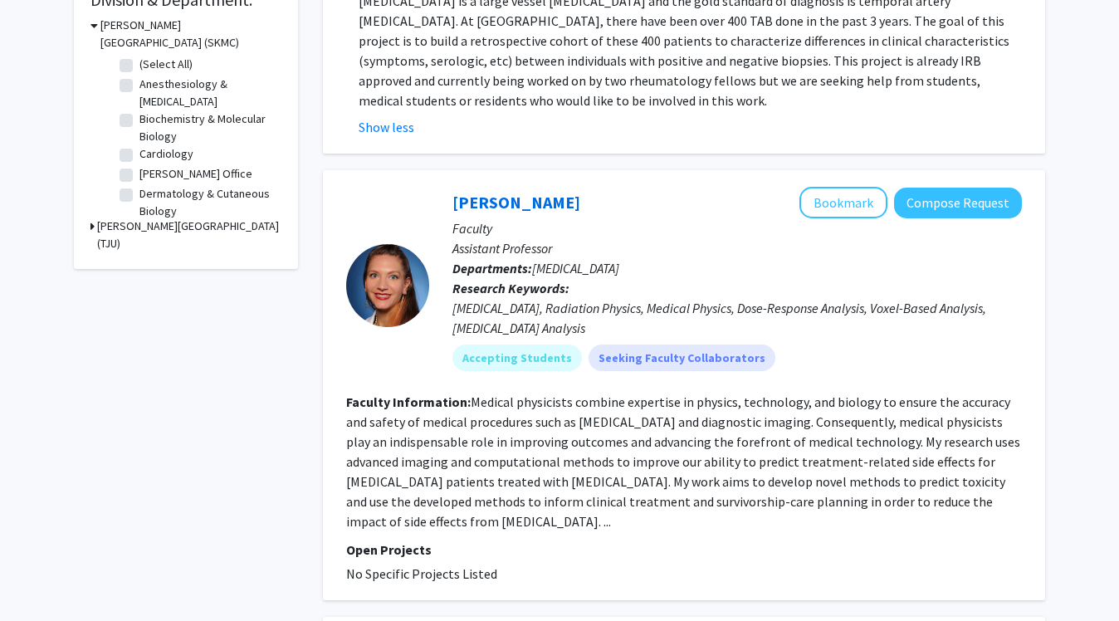
scroll to position [0, 0]
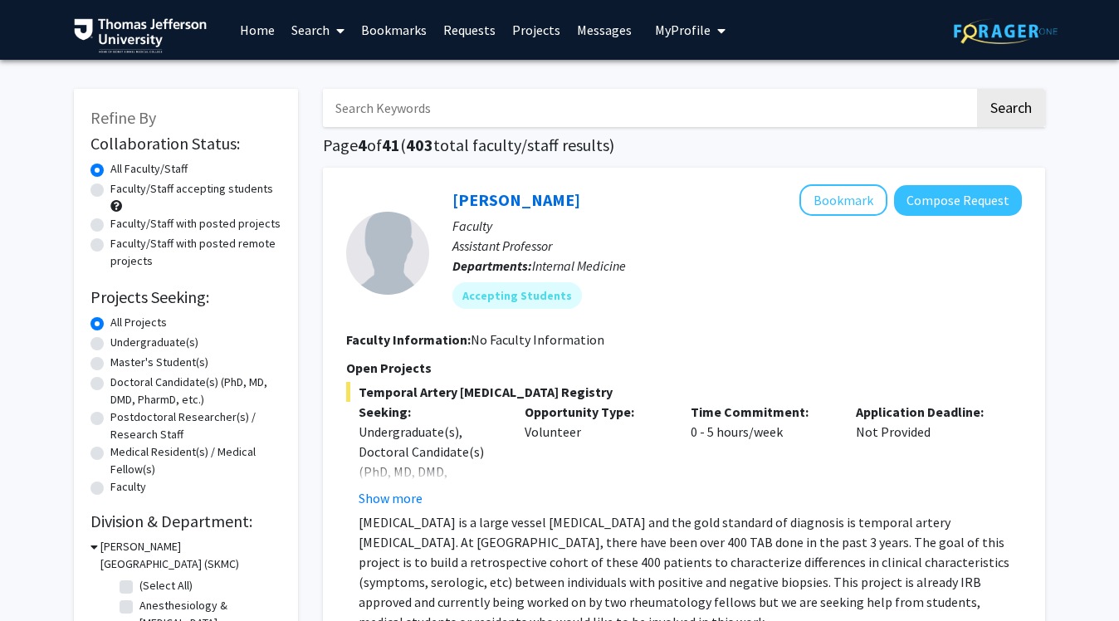
click at [110, 386] on label "Doctoral Candidate(s) (PhD, MD, DMD, PharmD, etc.)" at bounding box center [195, 391] width 171 height 35
click at [110, 384] on input "Doctoral Candidate(s) (PhD, MD, DMD, PharmD, etc.)" at bounding box center [115, 379] width 11 height 11
radio input "true"
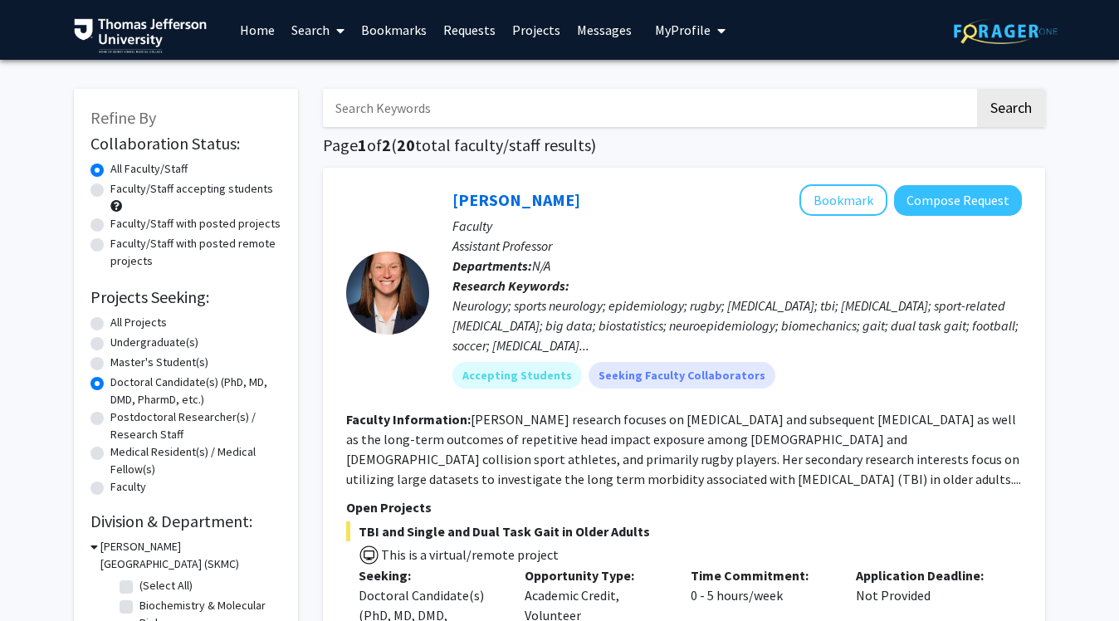
click at [110, 190] on label "Faculty/Staff accepting students" at bounding box center [191, 188] width 163 height 17
click at [110, 190] on input "Faculty/Staff accepting students" at bounding box center [115, 185] width 11 height 11
radio input "true"
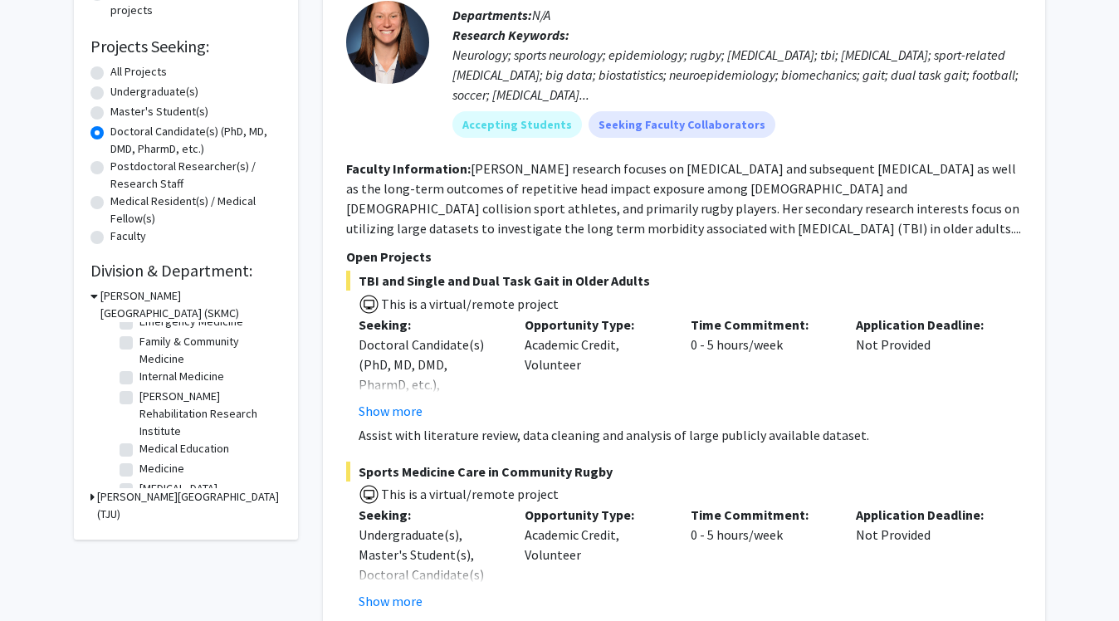
scroll to position [64, 0]
click at [149, 408] on label "Jefferson Moss Rehabilitation Research Institute" at bounding box center [208, 418] width 138 height 52
click at [149, 403] on input "Jefferson Moss Rehabilitation Research Institute" at bounding box center [144, 397] width 11 height 11
checkbox input "true"
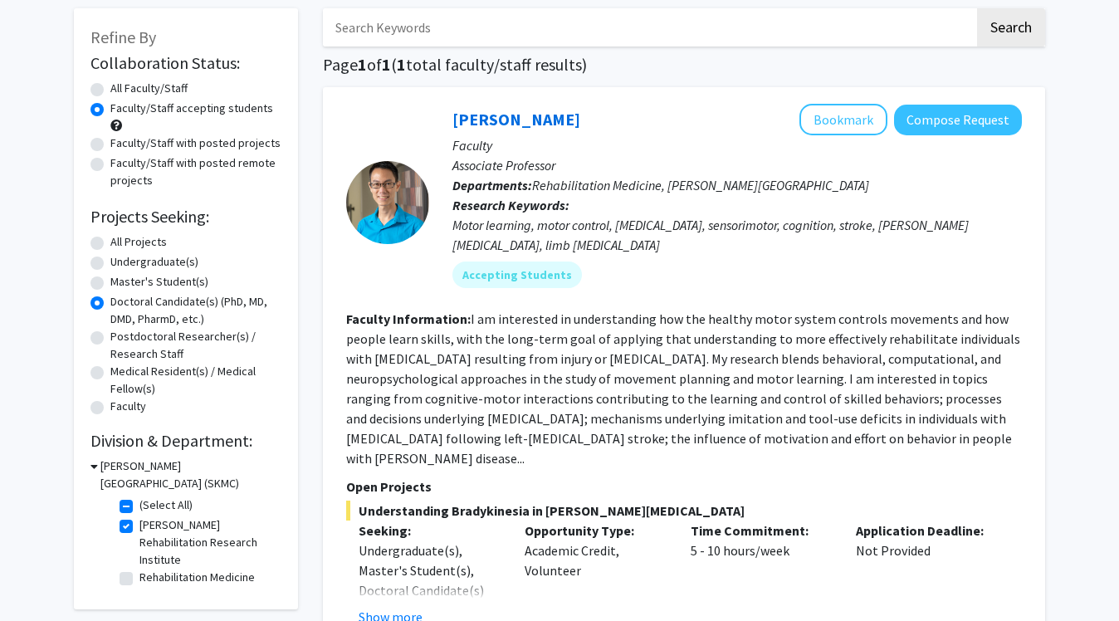
scroll to position [81, 0]
click at [139, 530] on label "Jefferson Moss Rehabilitation Research Institute" at bounding box center [208, 542] width 138 height 52
click at [139, 526] on input "Jefferson Moss Rehabilitation Research Institute" at bounding box center [144, 521] width 11 height 11
checkbox input "false"
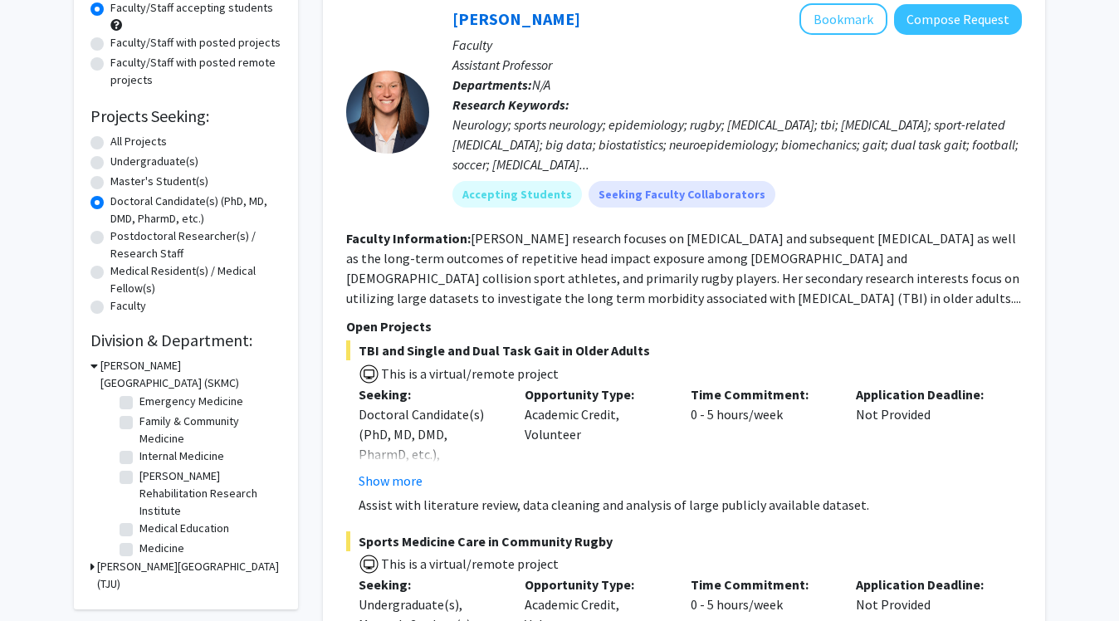
scroll to position [84, 0]
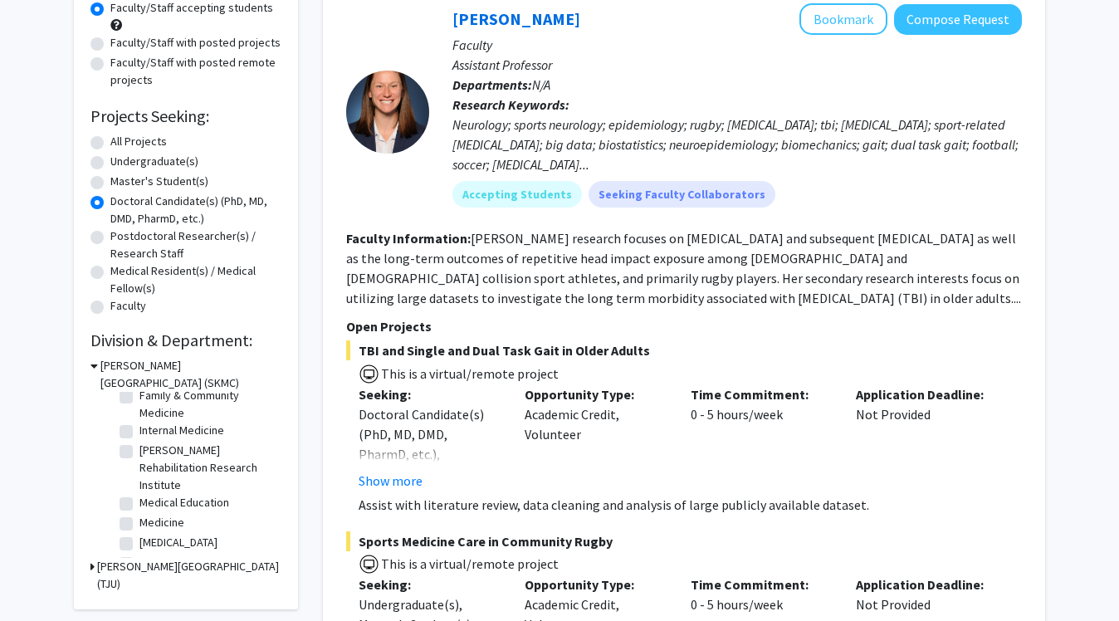
click at [139, 430] on label "Internal Medicine" at bounding box center [181, 430] width 85 height 17
click at [139, 430] on input "Internal Medicine" at bounding box center [144, 427] width 11 height 11
checkbox input "true"
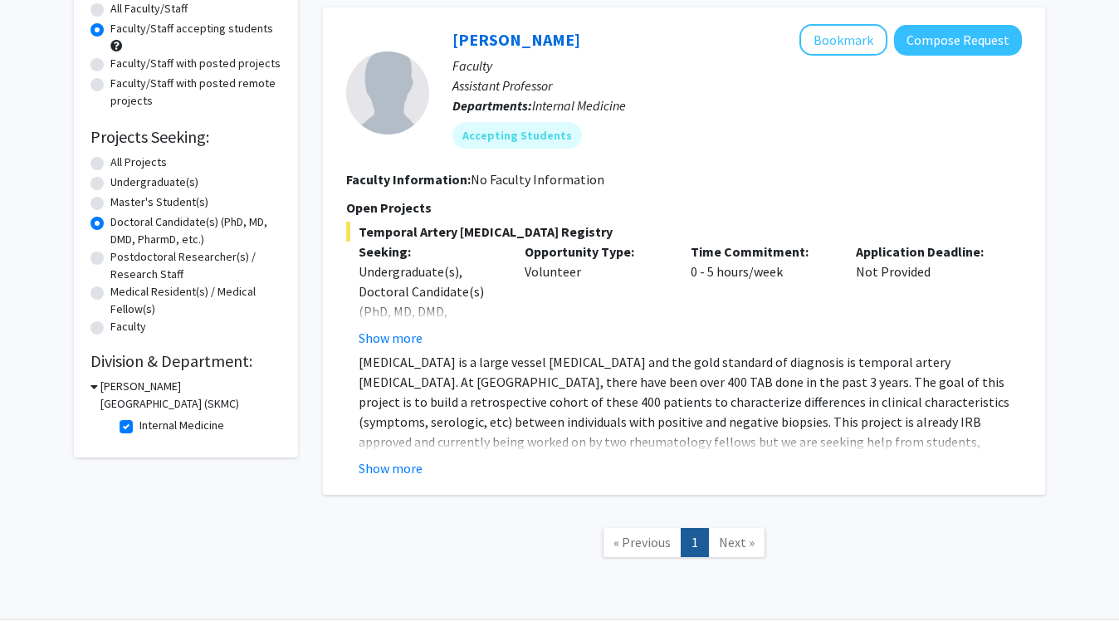
scroll to position [152, 0]
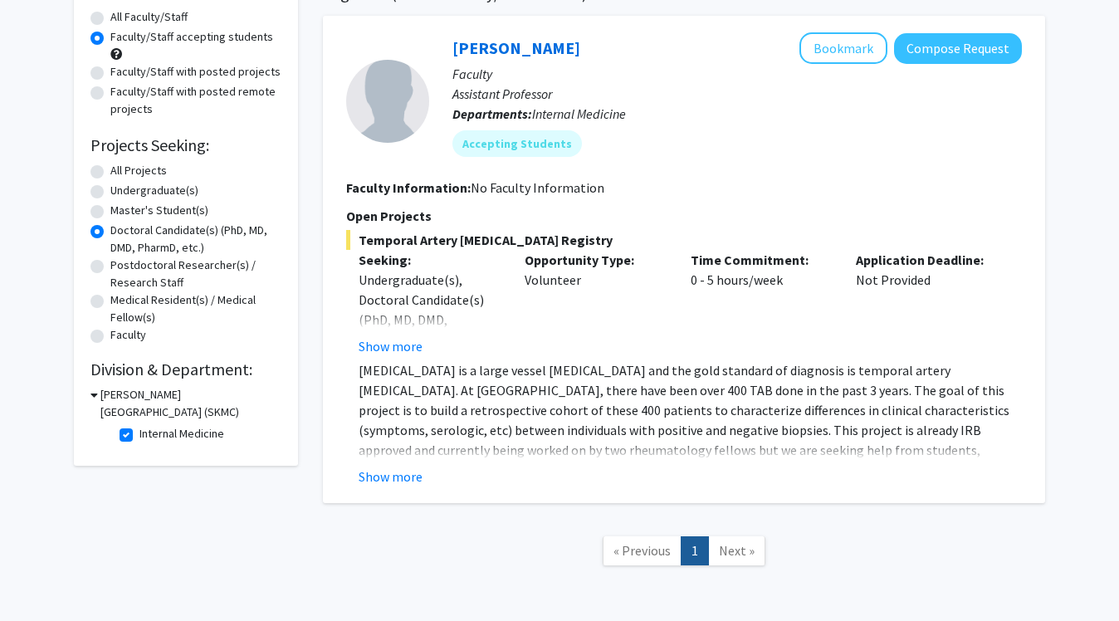
click at [139, 432] on label "Internal Medicine" at bounding box center [181, 433] width 85 height 17
click at [139, 432] on input "Internal Medicine" at bounding box center [144, 430] width 11 height 11
checkbox input "false"
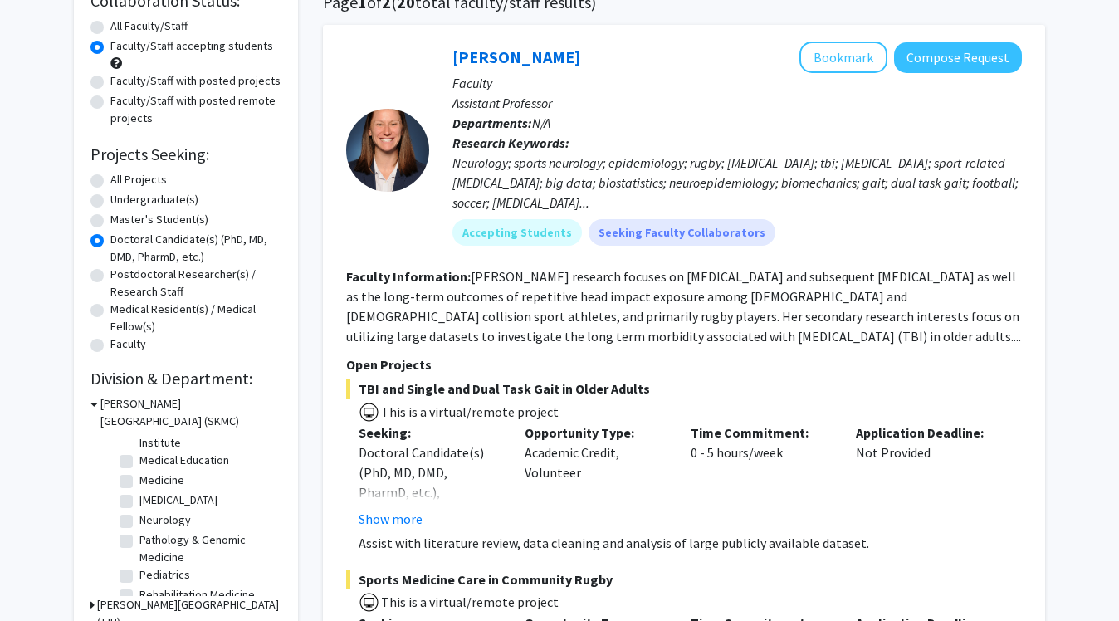
scroll to position [178, 0]
click at [139, 510] on label "Neurology" at bounding box center [164, 505] width 51 height 17
click at [139, 508] on input "Neurology" at bounding box center [144, 502] width 11 height 11
checkbox input "true"
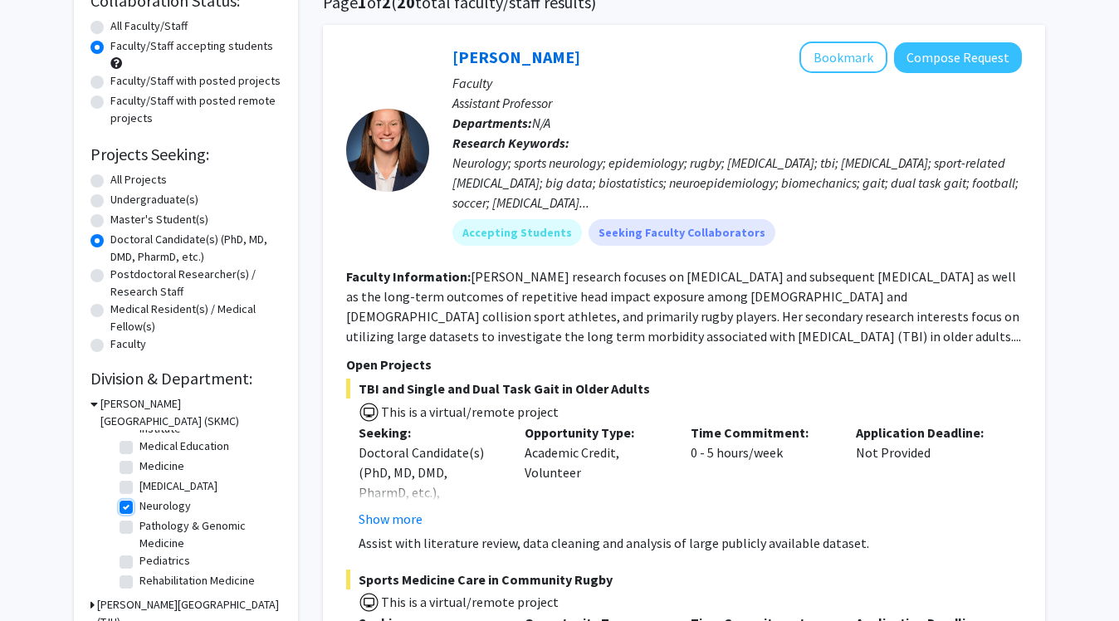
checkbox input "true"
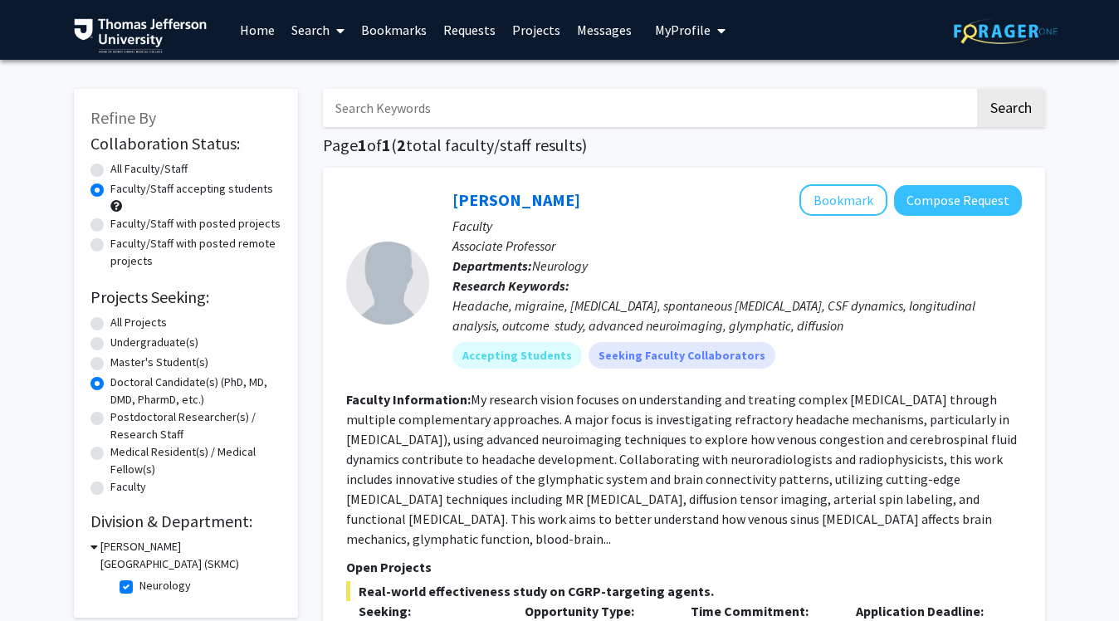
click at [394, 36] on link "Bookmarks" at bounding box center [394, 30] width 82 height 58
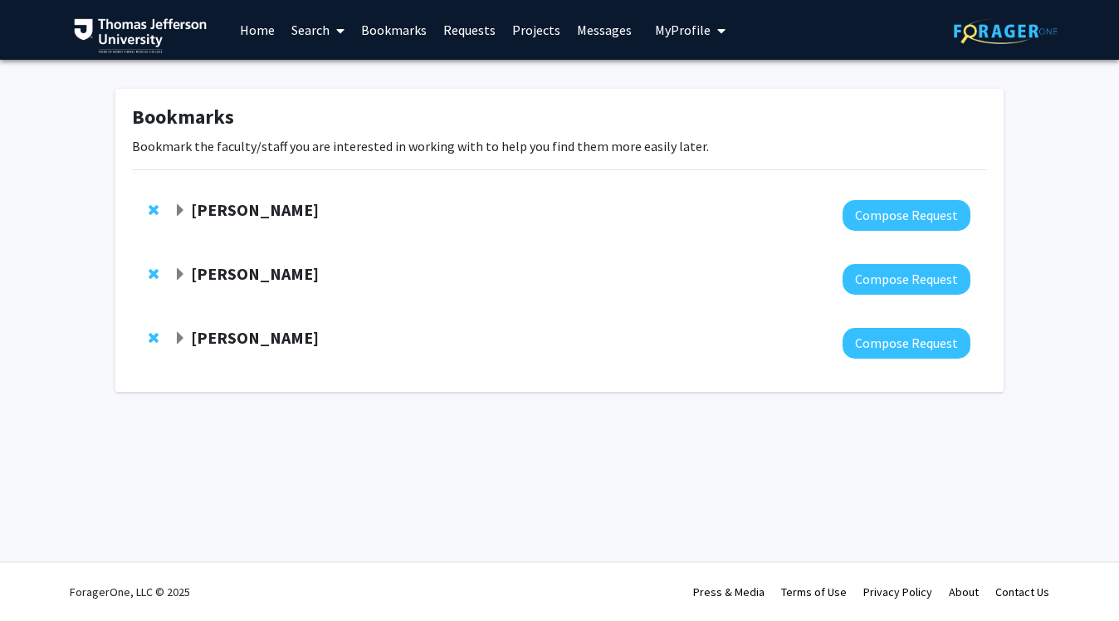
click at [181, 213] on span "Expand Elizabeth Wright-Jin Bookmark" at bounding box center [180, 210] width 13 height 13
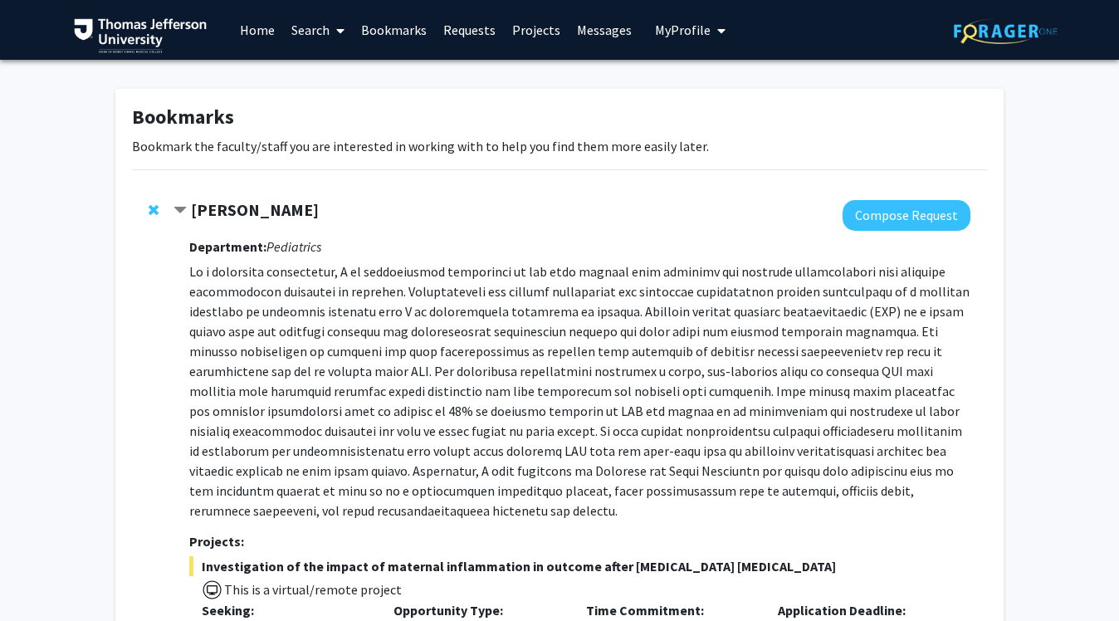
click at [181, 213] on span "Contract Elizabeth Wright-Jin Bookmark" at bounding box center [180, 210] width 13 height 13
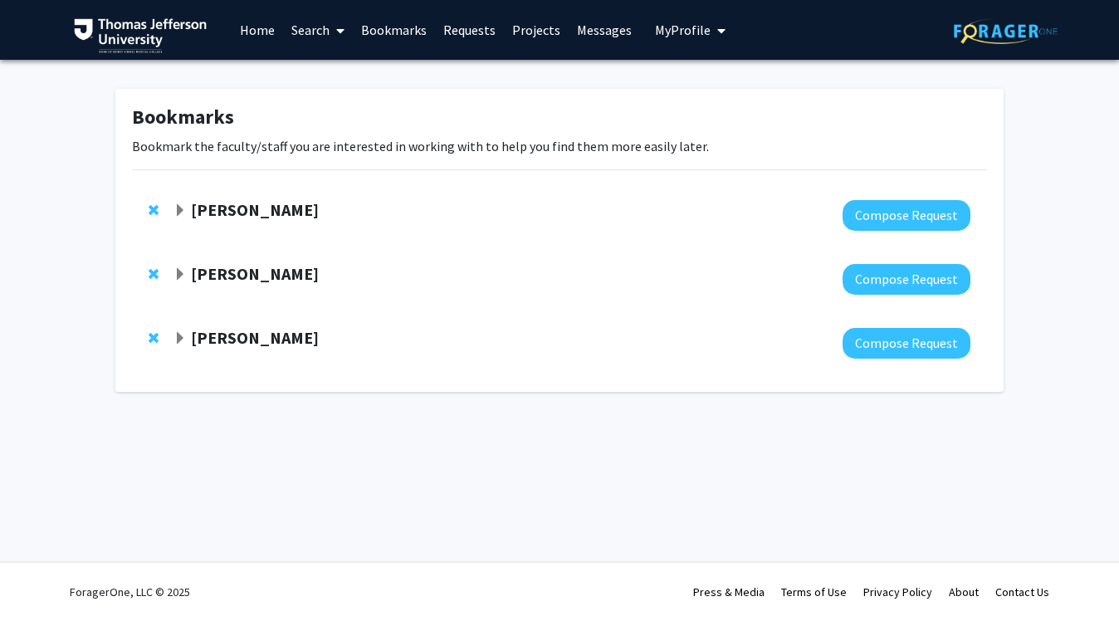
click at [185, 340] on span "Expand Danielle Tholey Bookmark" at bounding box center [180, 338] width 13 height 13
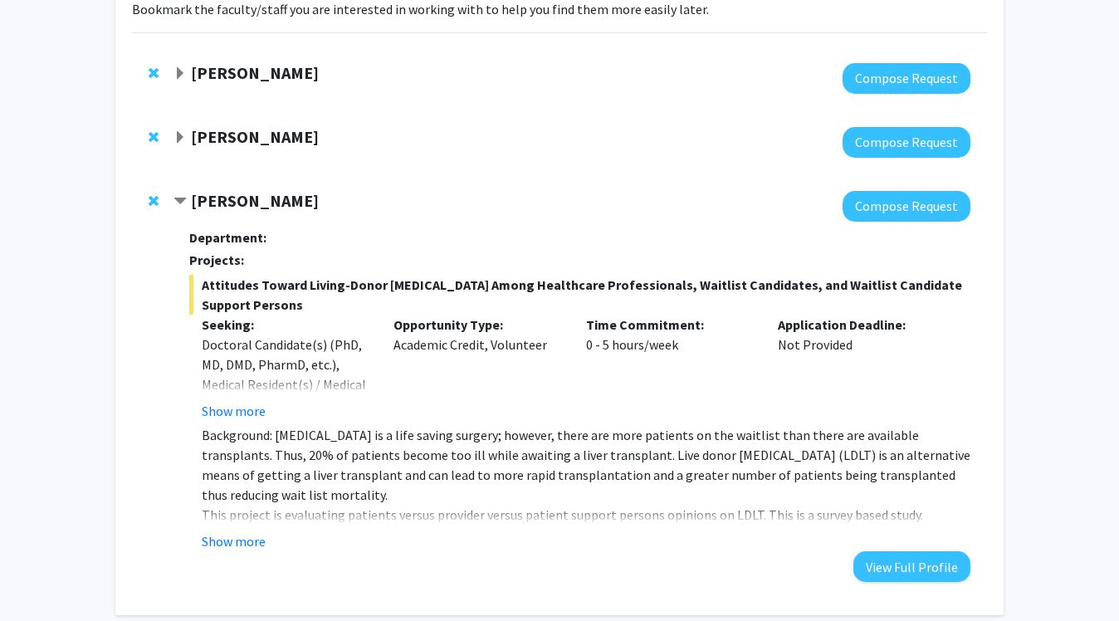
scroll to position [139, 0]
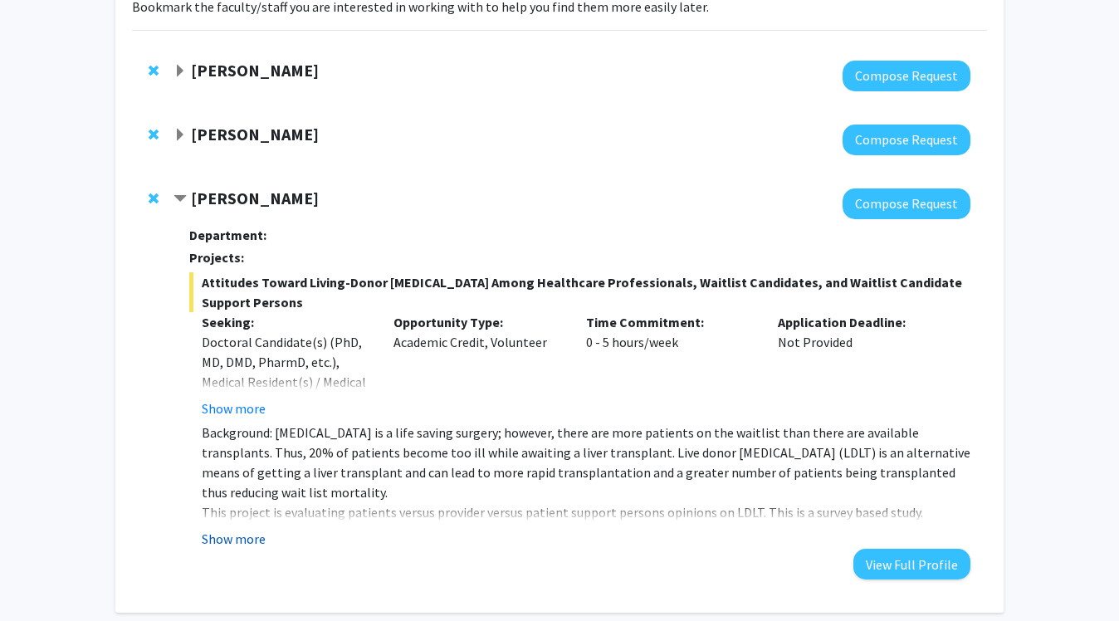
click at [245, 538] on button "Show more" at bounding box center [234, 539] width 64 height 20
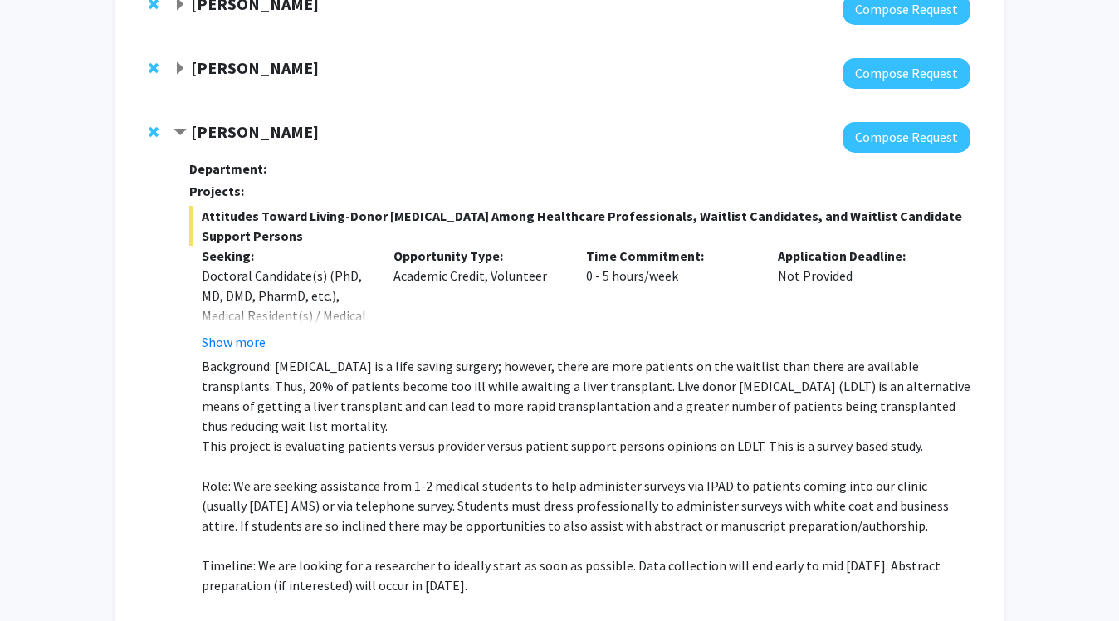
scroll to position [183, 0]
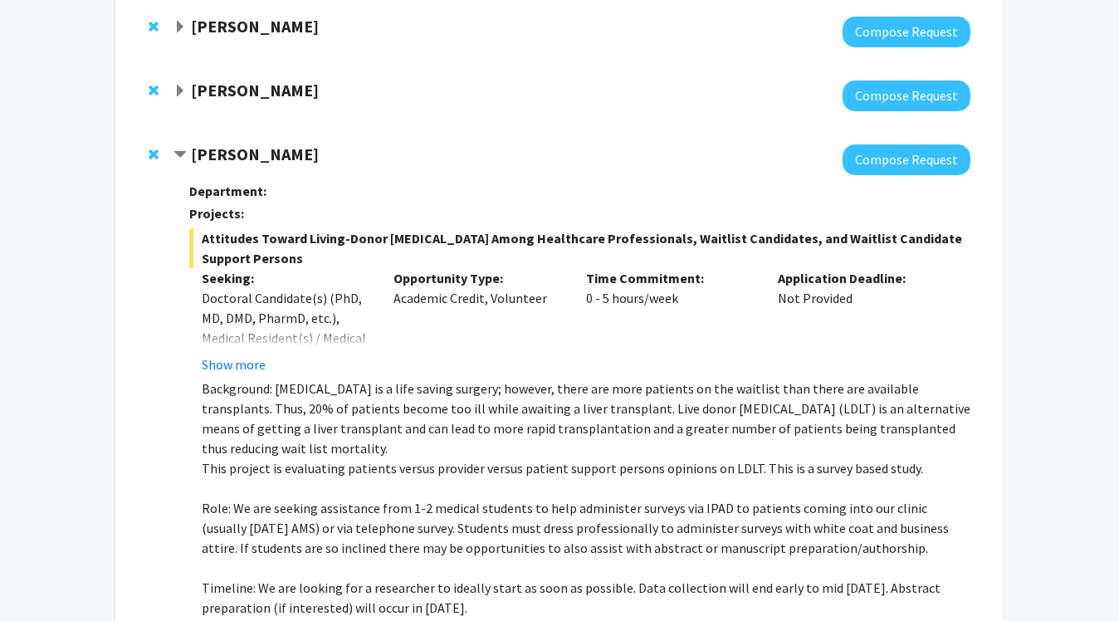
click at [149, 157] on span "Remove Danielle Tholey from bookmarks" at bounding box center [154, 154] width 10 height 13
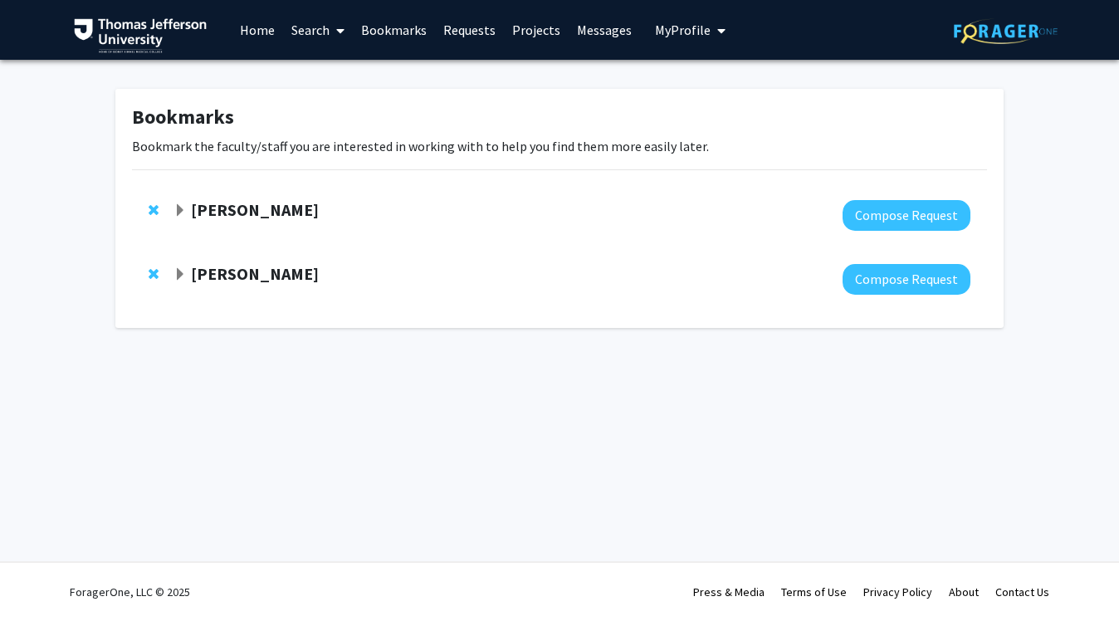
scroll to position [0, 0]
click at [186, 208] on span "Expand Elizabeth Wright-Jin Bookmark" at bounding box center [180, 210] width 13 height 13
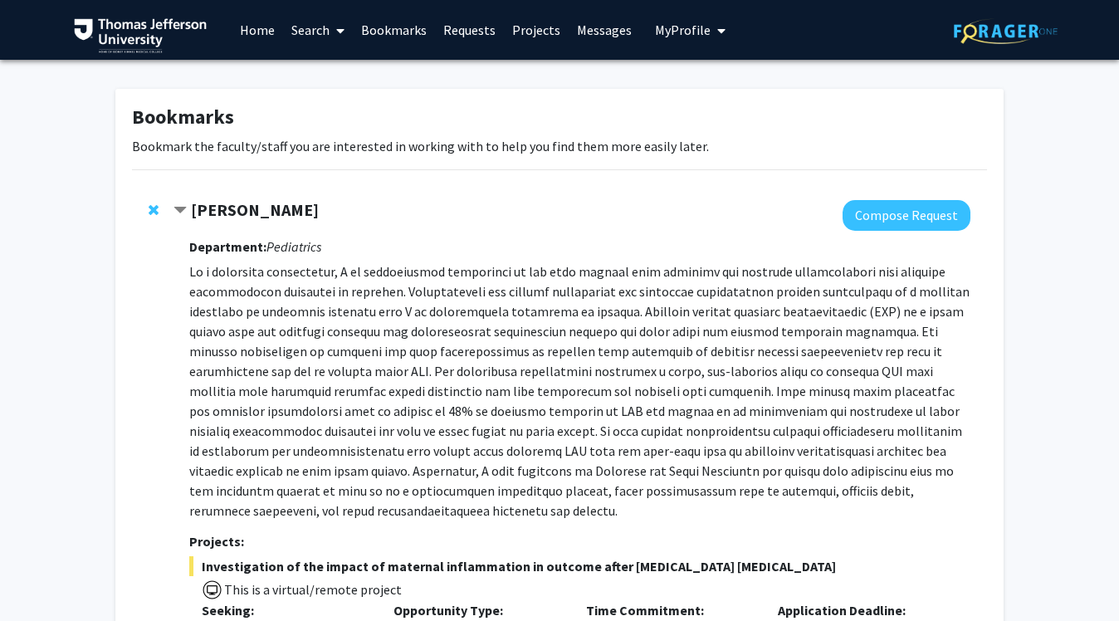
click at [186, 208] on span "Contract Elizabeth Wright-Jin Bookmark" at bounding box center [180, 210] width 13 height 13
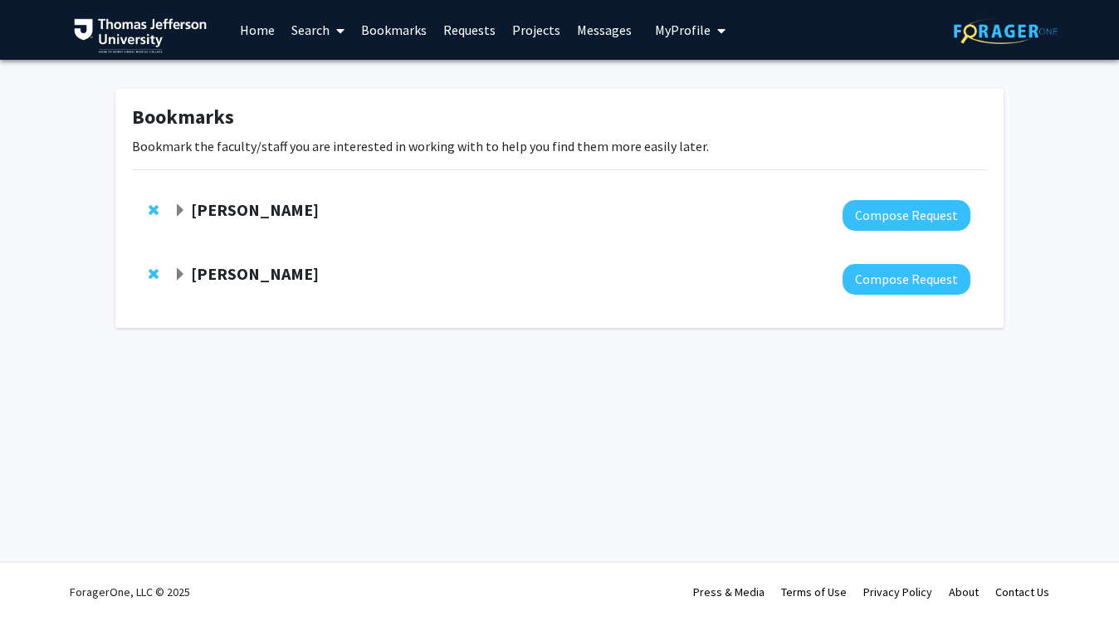
click at [177, 277] on span "Expand Alexander Macnow Bookmark" at bounding box center [180, 274] width 13 height 13
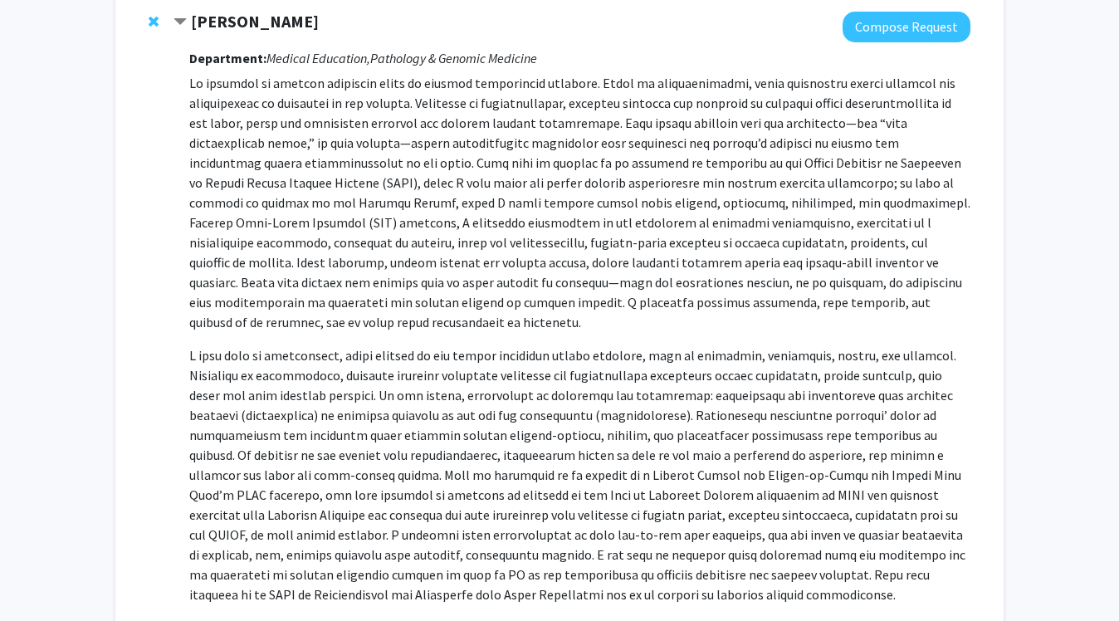
scroll to position [56, 0]
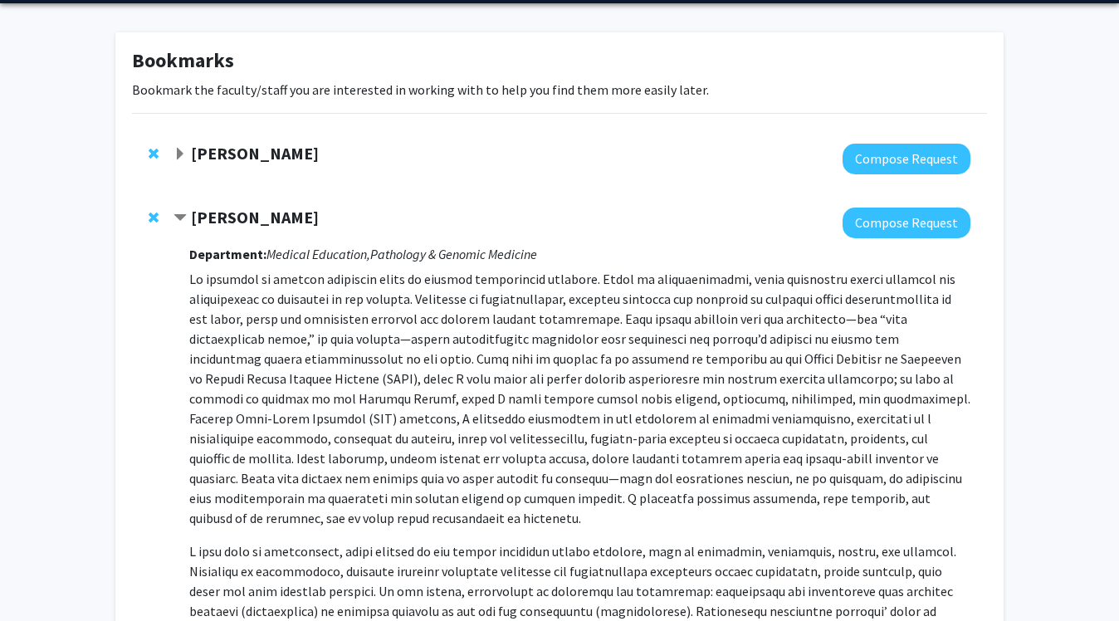
click at [183, 217] on span "Contract Alexander Macnow Bookmark" at bounding box center [180, 218] width 13 height 13
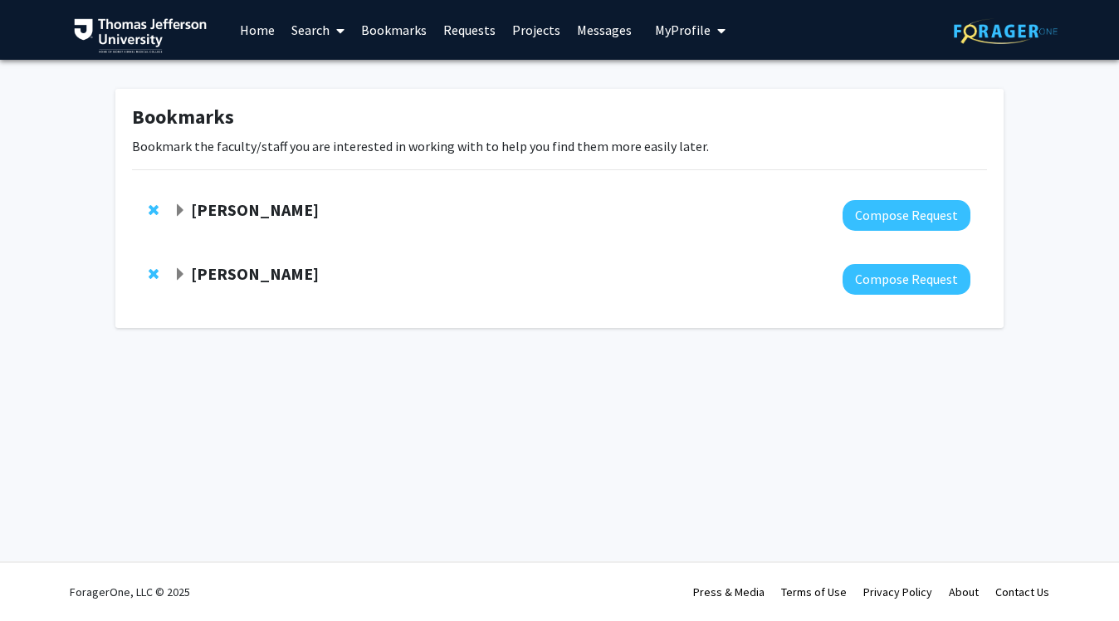
click at [182, 205] on span "Expand Elizabeth Wright-Jin Bookmark" at bounding box center [180, 210] width 13 height 13
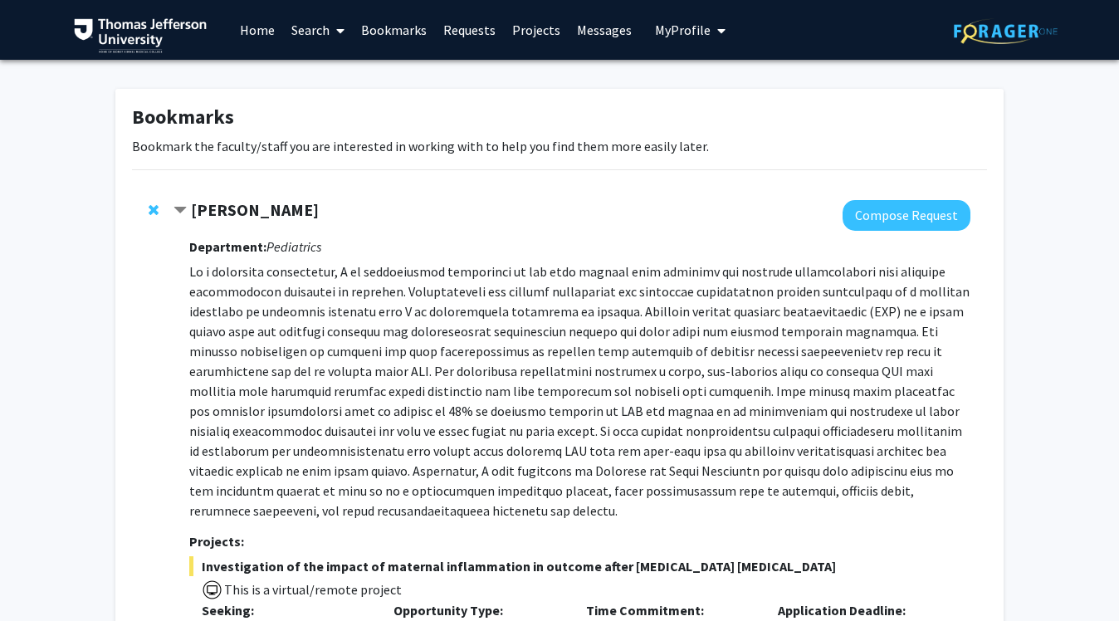
click at [267, 216] on strong "[PERSON_NAME]" at bounding box center [255, 209] width 128 height 21
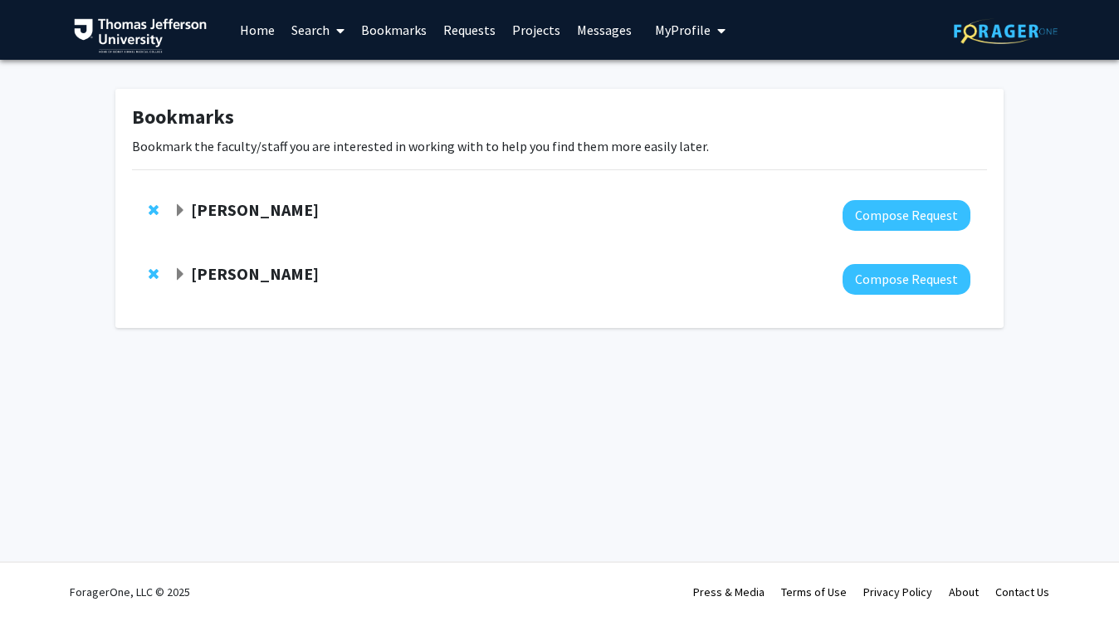
click at [267, 216] on strong "[PERSON_NAME]" at bounding box center [255, 209] width 128 height 21
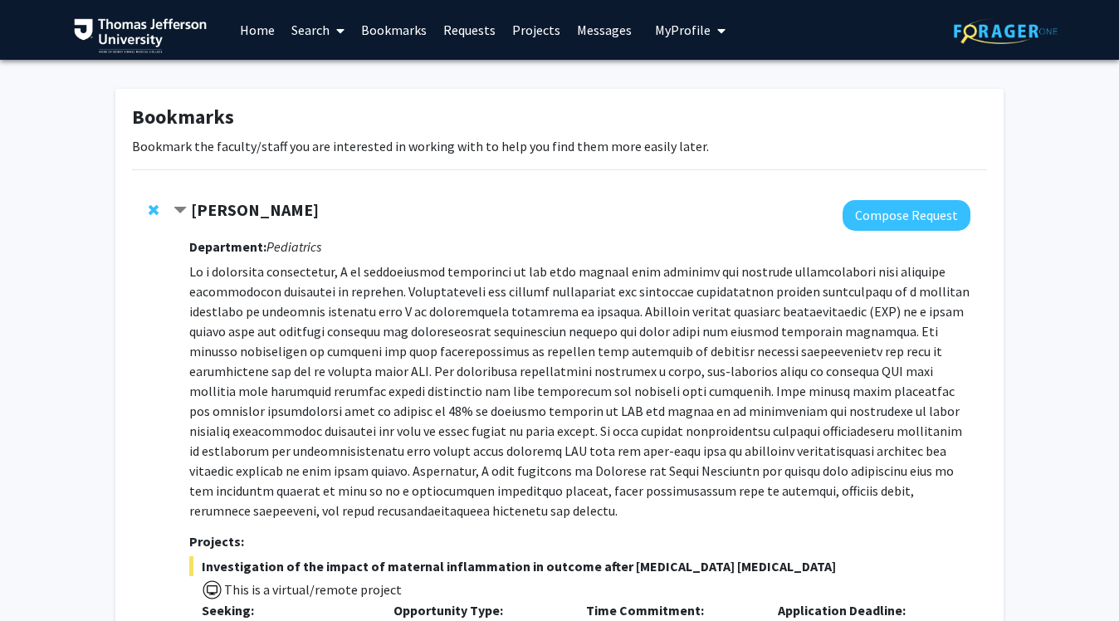
click at [267, 216] on strong "[PERSON_NAME]" at bounding box center [255, 209] width 128 height 21
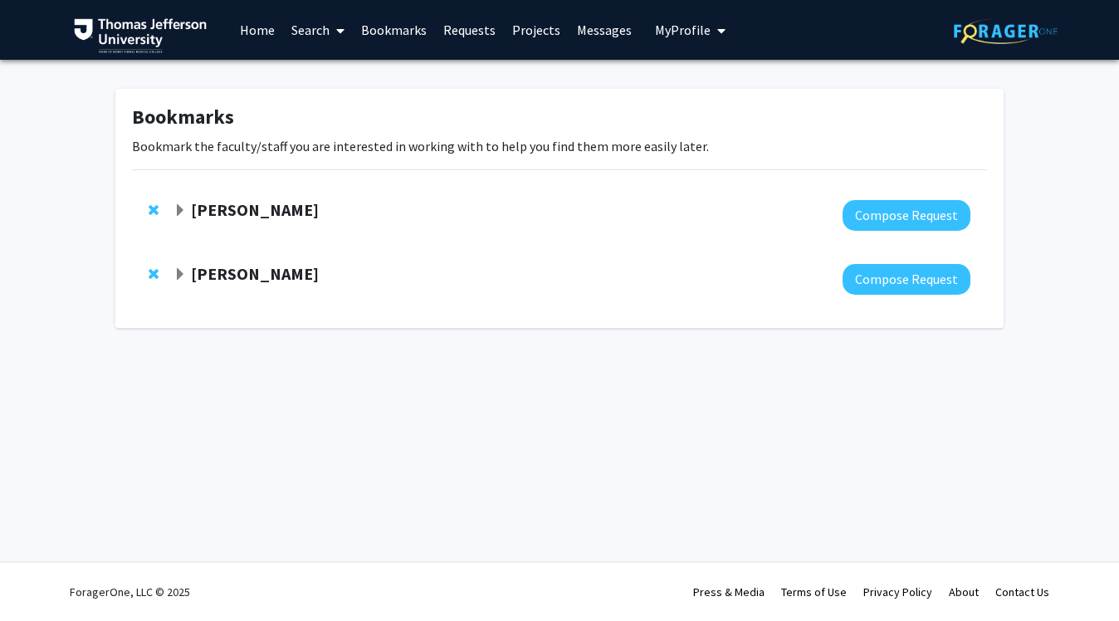
click at [267, 216] on strong "[PERSON_NAME]" at bounding box center [255, 209] width 128 height 21
click at [684, 26] on span "My Profile" at bounding box center [683, 30] width 56 height 17
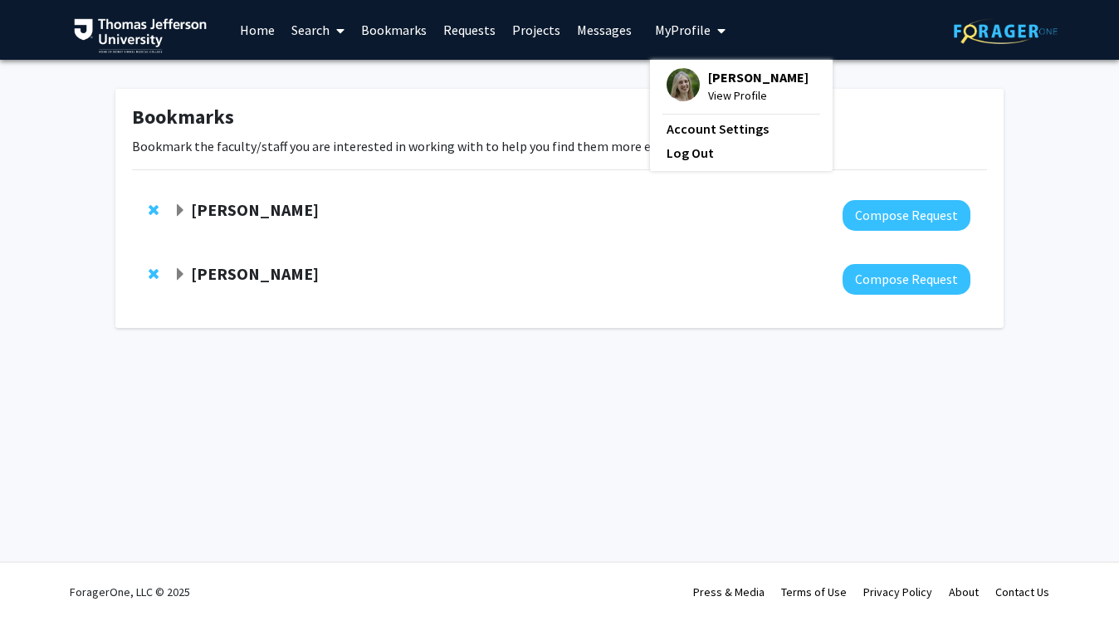
click at [696, 83] on div "Isabel Bruckman View Profile" at bounding box center [738, 86] width 142 height 37
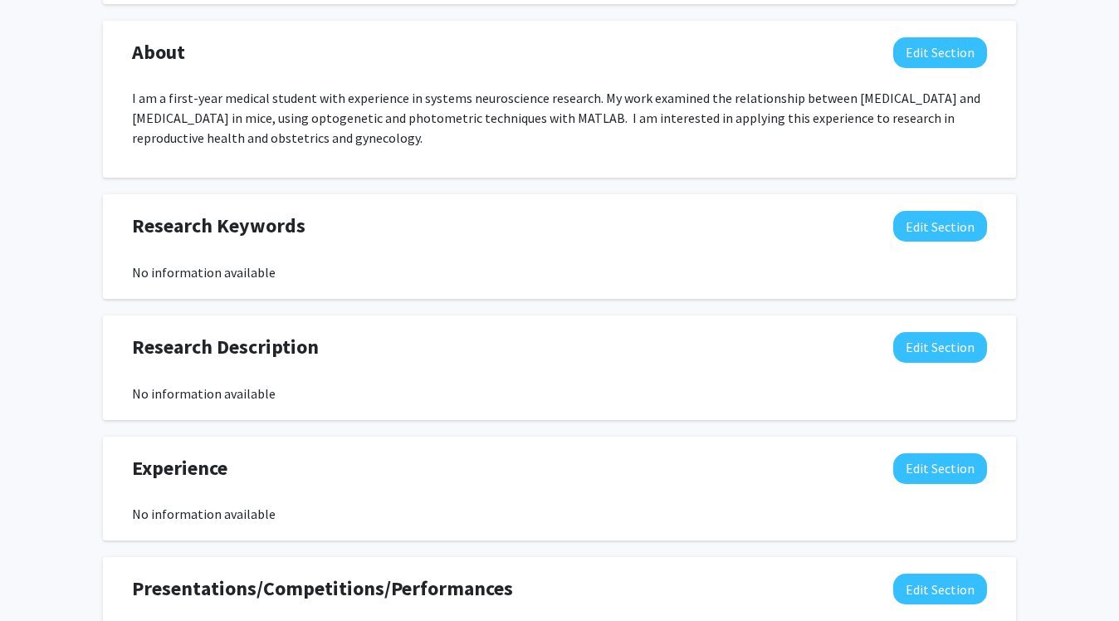
scroll to position [697, 0]
click at [920, 51] on button "Edit Section" at bounding box center [940, 53] width 94 height 31
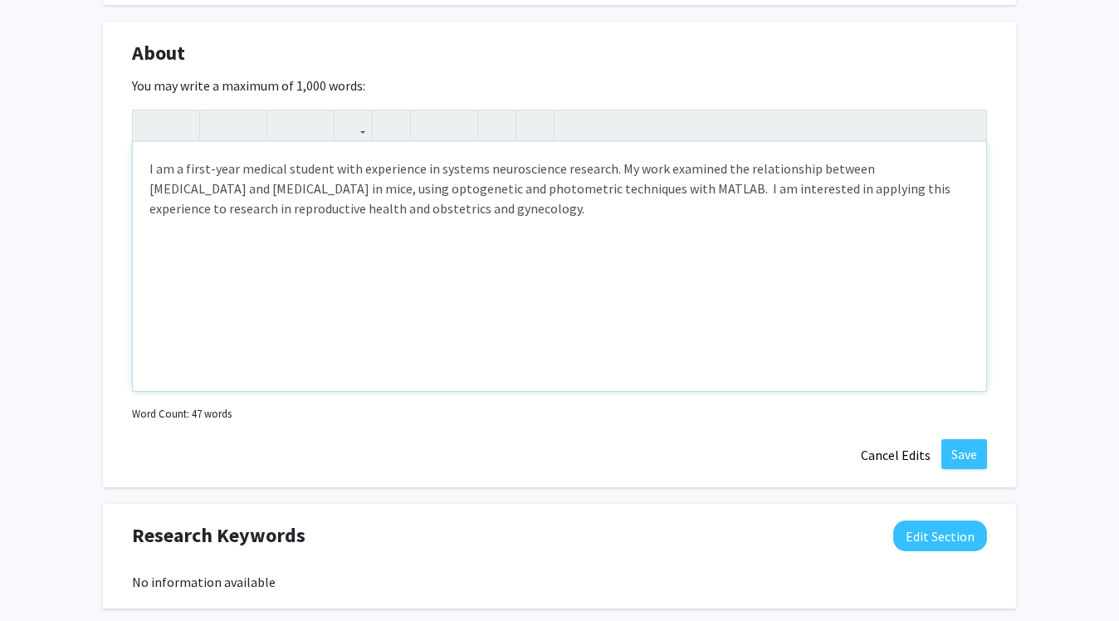
click at [658, 196] on p "I am a first-year medical student with experience in systems neuroscience resea…" at bounding box center [559, 189] width 820 height 60
drag, startPoint x: 680, startPoint y: 192, endPoint x: 682, endPoint y: 222, distance: 30.0
click at [682, 222] on div "I am a first-year medical student with experience in systems neuroscience resea…" at bounding box center [559, 266] width 853 height 249
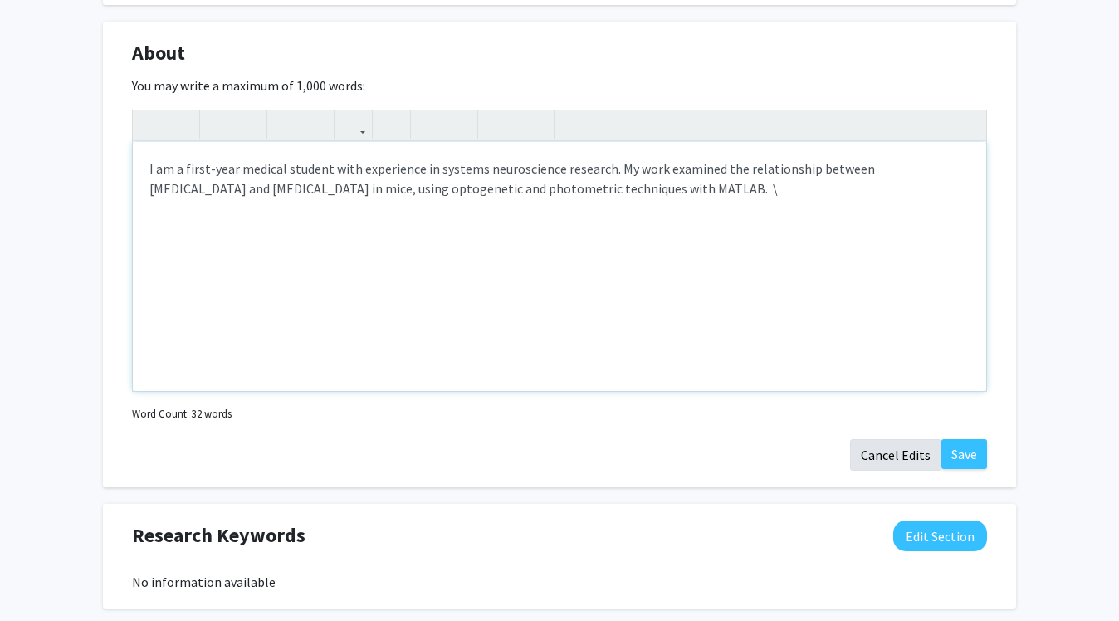
type textarea "<p>I am a first-year medical student with experience in systems neuroscience re…"
click at [957, 444] on button "Save" at bounding box center [964, 454] width 46 height 30
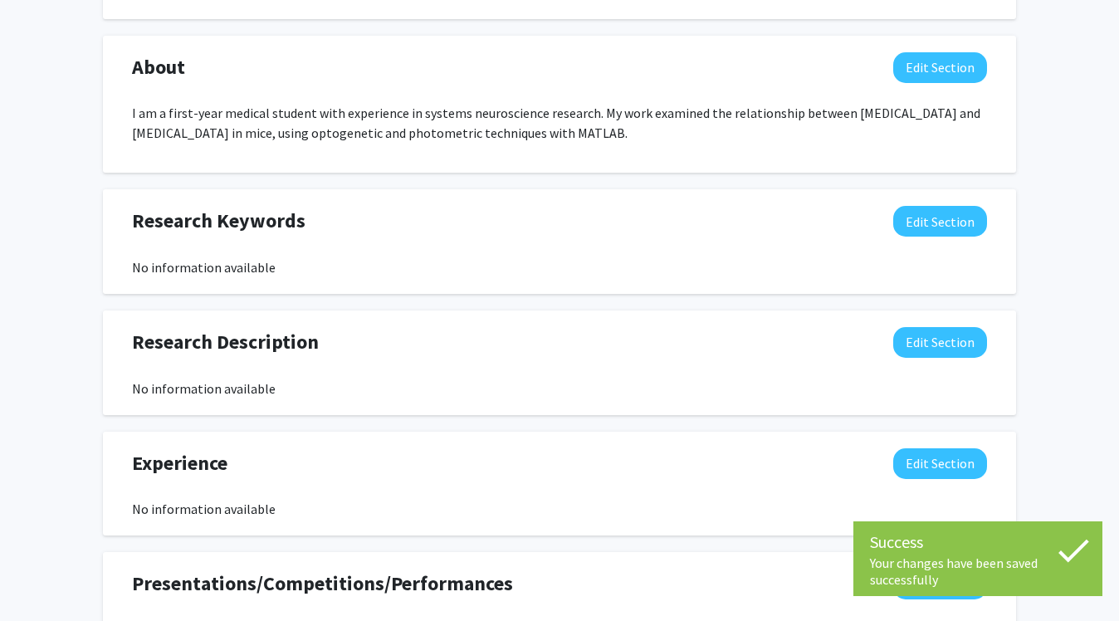
scroll to position [681, 0]
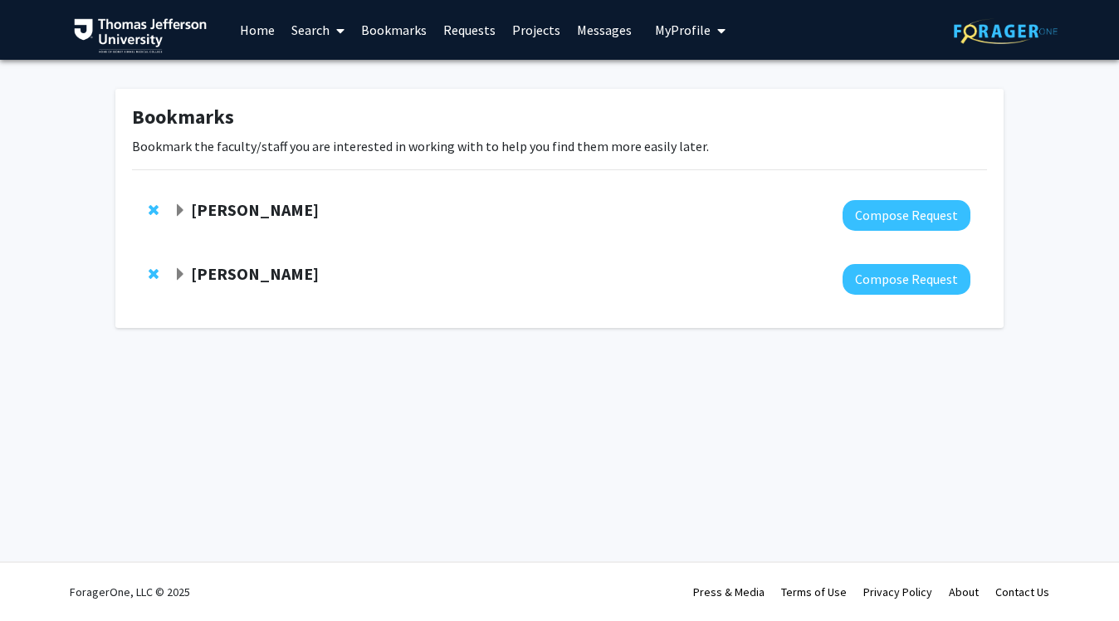
click at [633, 23] on div "Skip navigation Home Search Bookmarks Requests Projects Messages My Profile Isa…" at bounding box center [402, 30] width 657 height 60
click at [683, 23] on span "My Profile" at bounding box center [683, 30] width 56 height 17
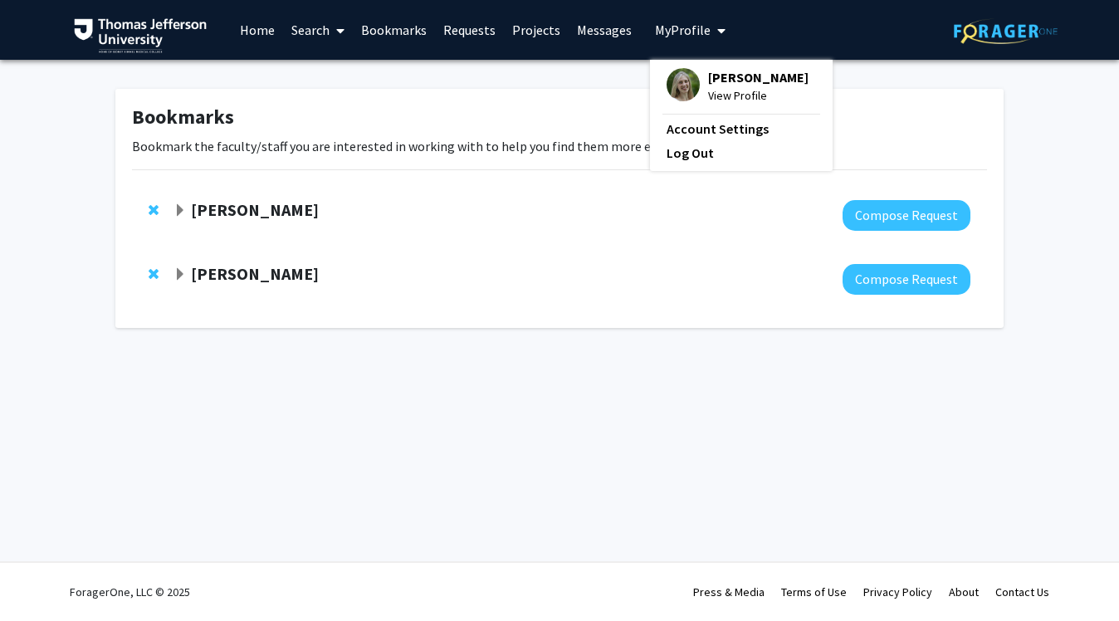
click at [682, 86] on img at bounding box center [683, 84] width 33 height 33
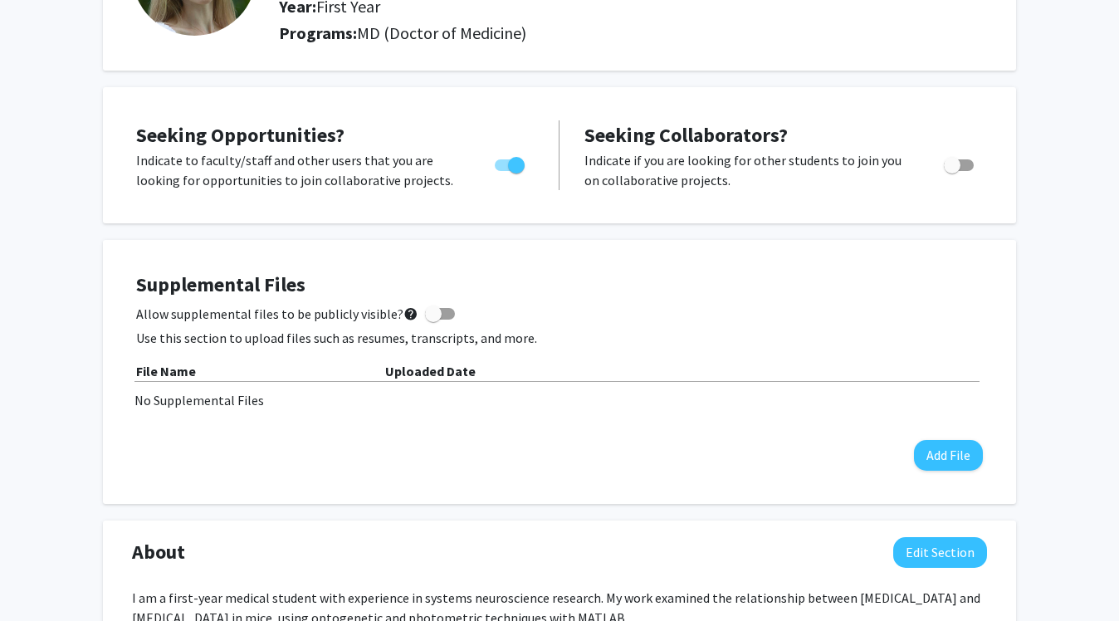
scroll to position [411, 0]
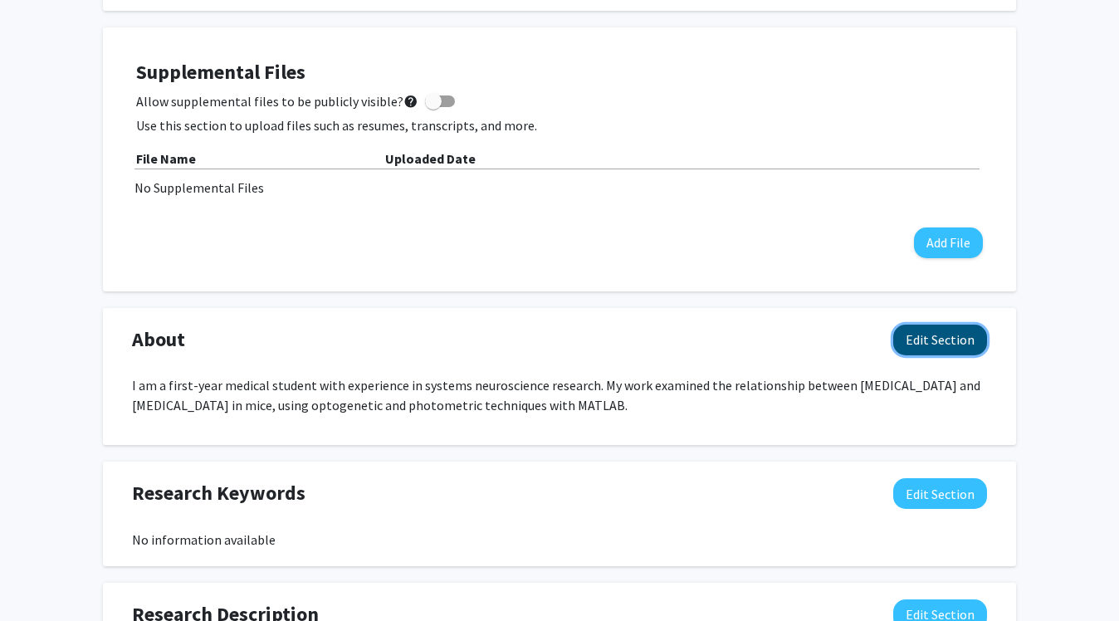
click at [914, 340] on button "Edit Section" at bounding box center [940, 340] width 94 height 31
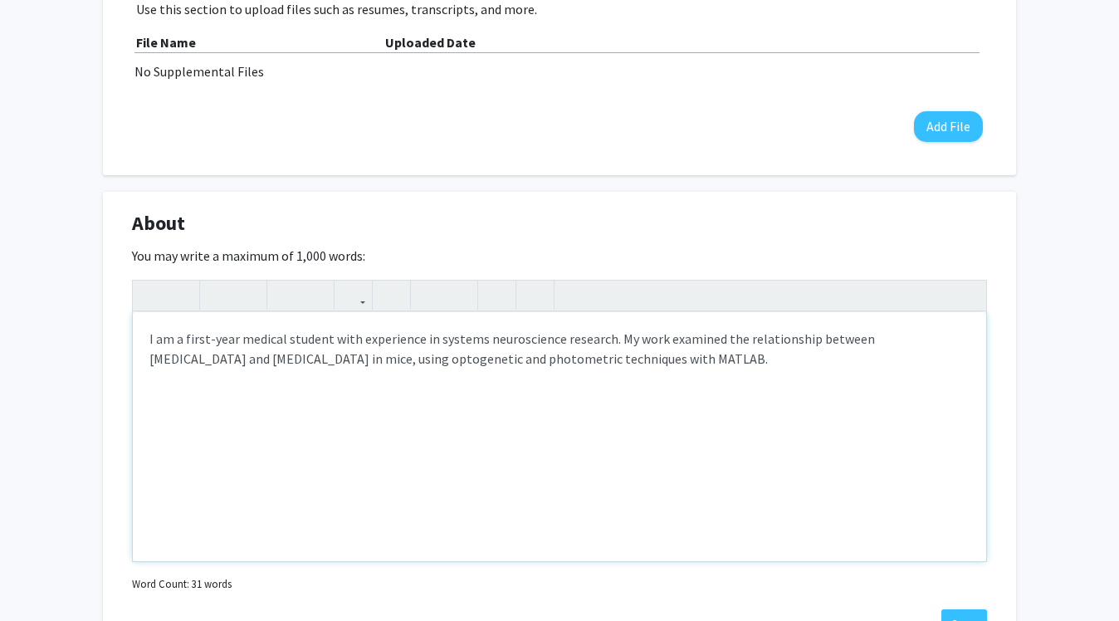
scroll to position [528, 0]
click at [351, 339] on p "I am a first-year medical student with experience in systems neuroscience resea…" at bounding box center [559, 348] width 820 height 40
type textarea "<p>I am a first-year medical student with three years of experience in systems …"
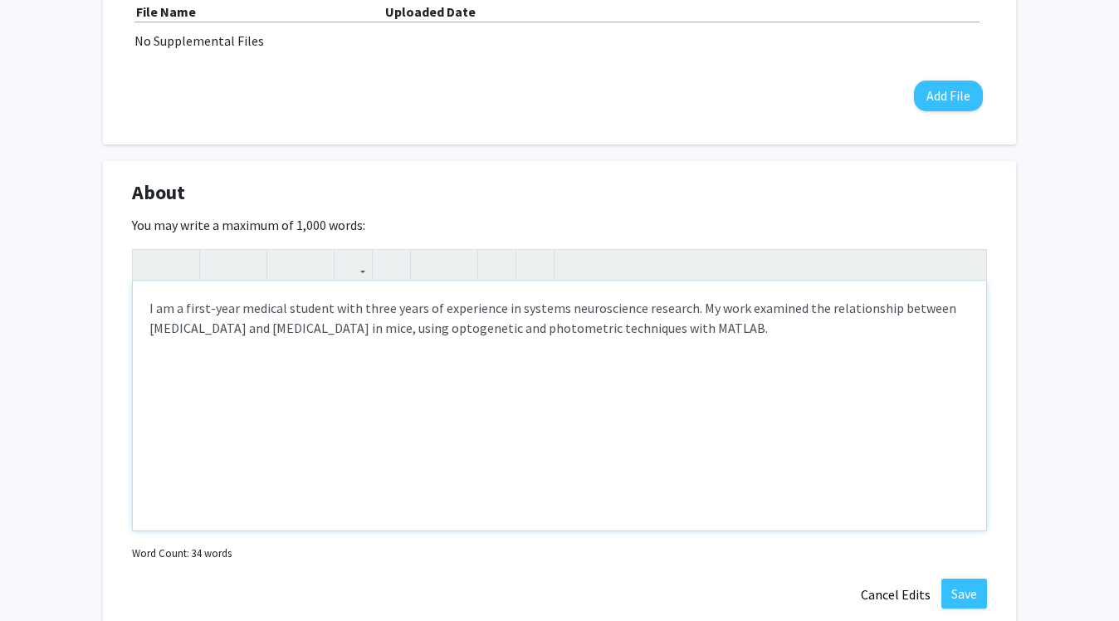
scroll to position [562, 0]
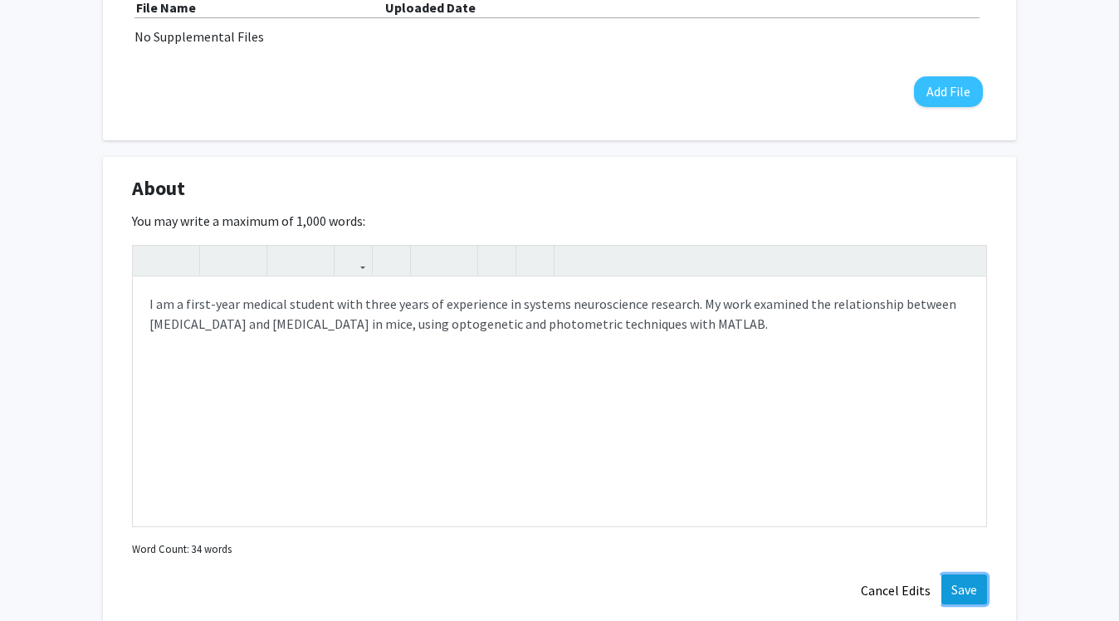
click at [966, 587] on button "Save" at bounding box center [964, 590] width 46 height 30
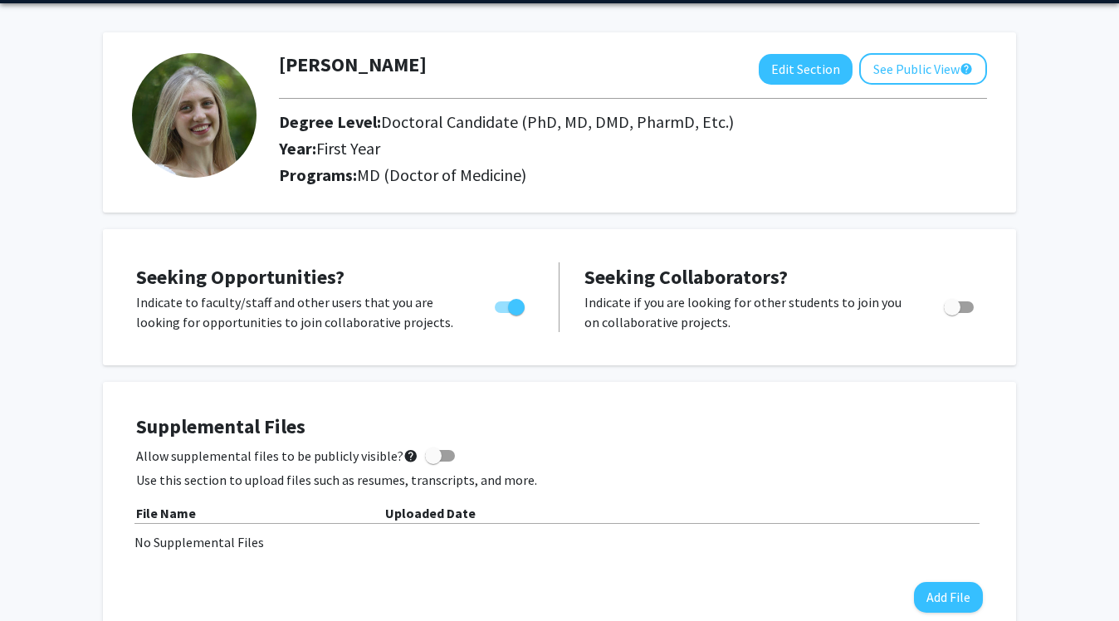
scroll to position [18, 0]
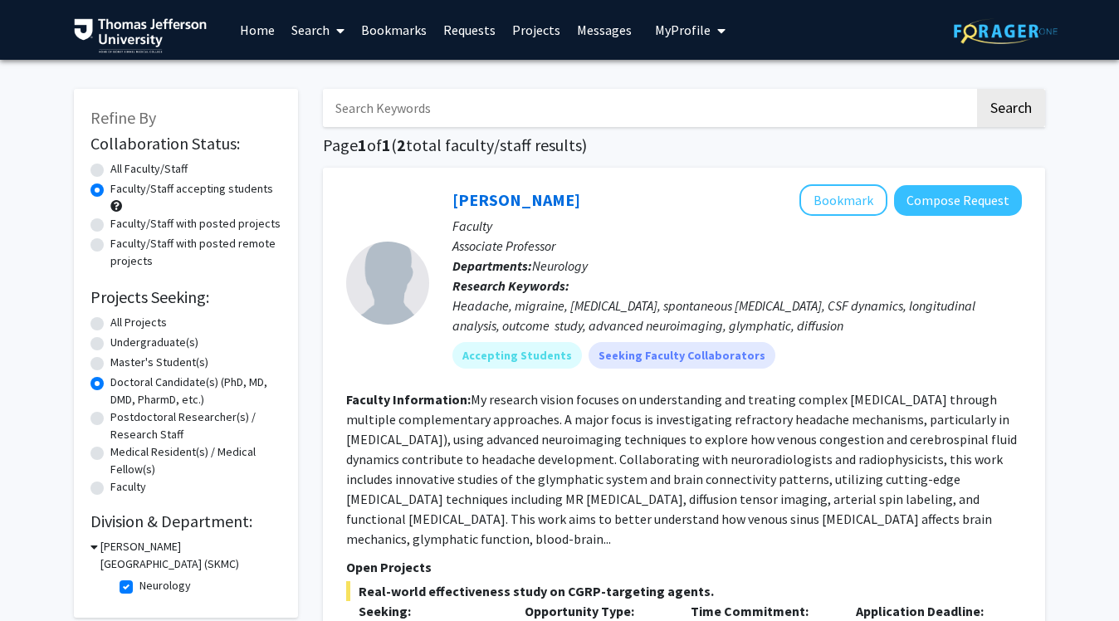
click at [482, 100] on input "Search Keywords" at bounding box center [649, 108] width 652 height 38
click at [131, 171] on label "All Faculty/Staff" at bounding box center [148, 168] width 77 height 17
click at [121, 171] on input "All Faculty/Staff" at bounding box center [115, 165] width 11 height 11
radio input "true"
click at [110, 325] on label "All Projects" at bounding box center [138, 322] width 56 height 17
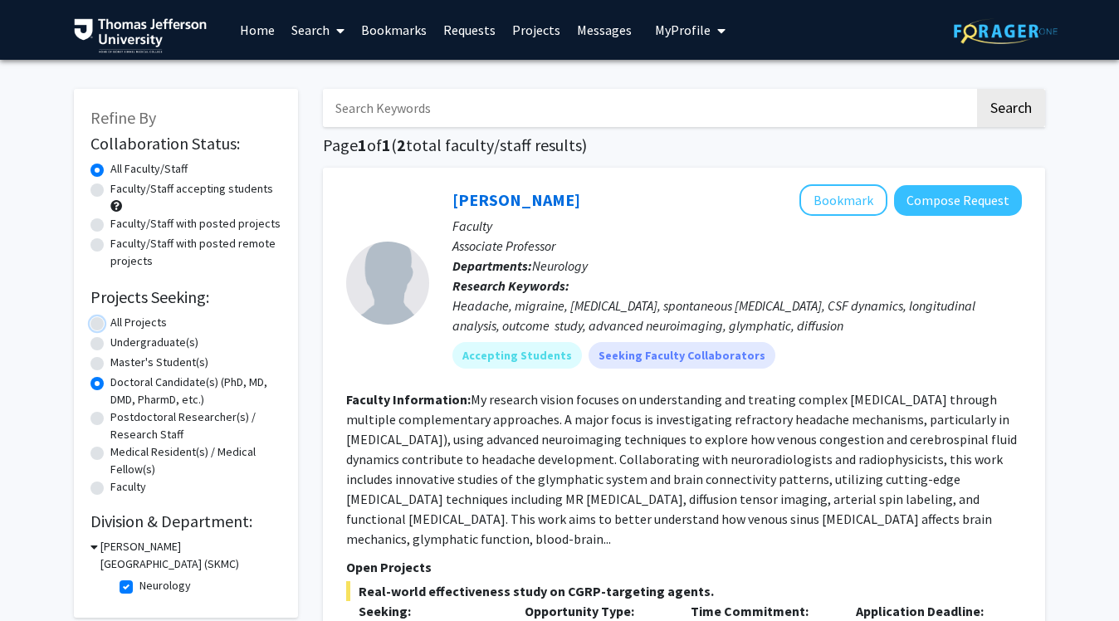
click at [110, 325] on input "All Projects" at bounding box center [115, 319] width 11 height 11
radio input "true"
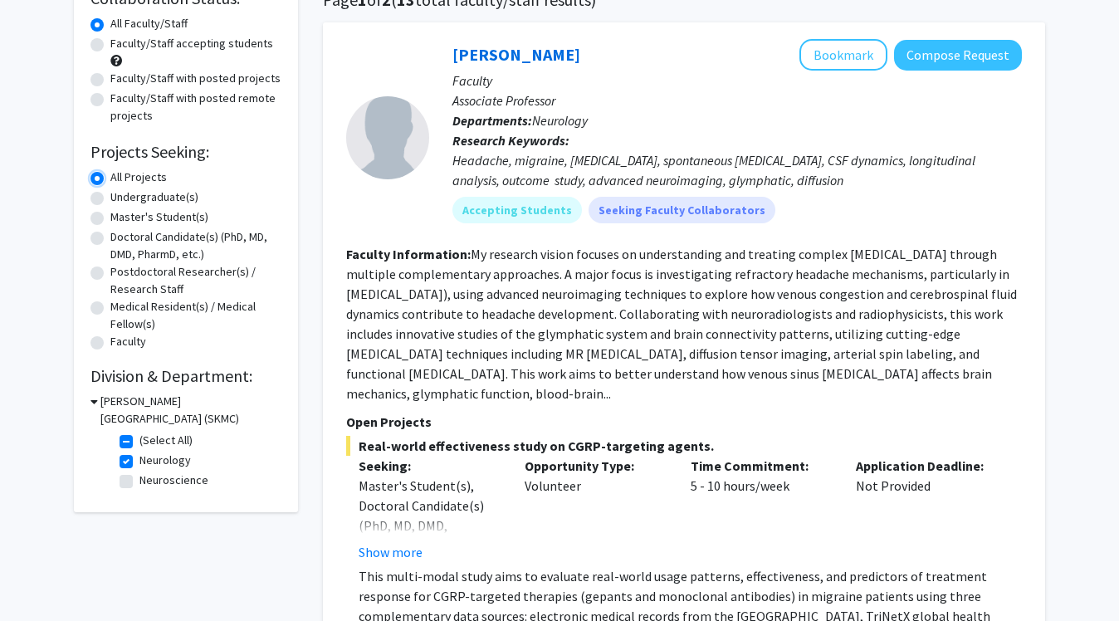
scroll to position [161, 0]
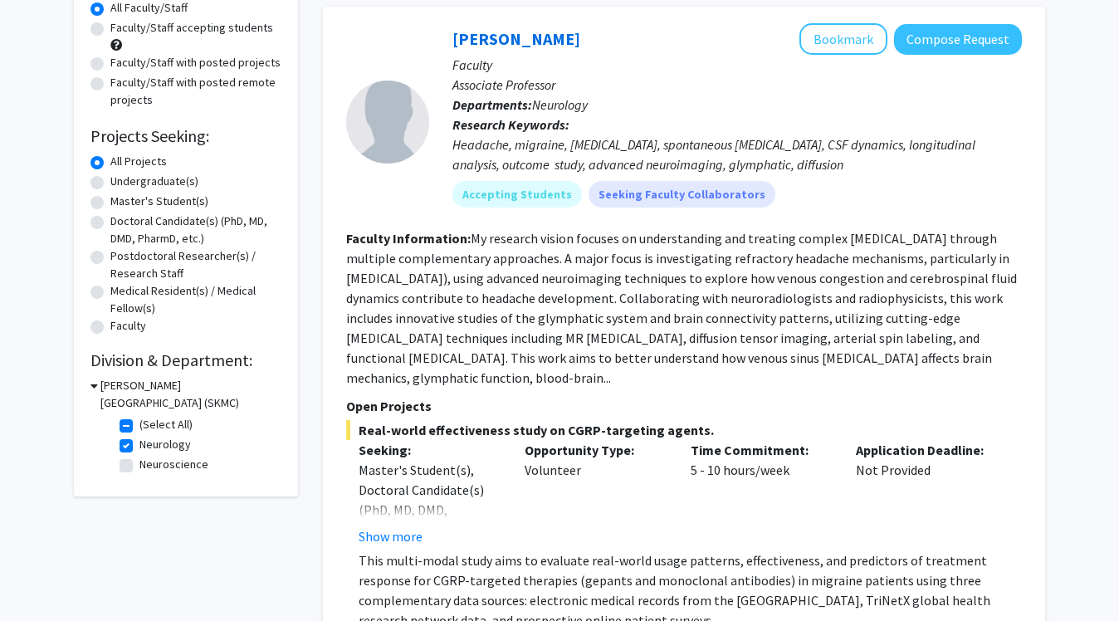
click at [139, 440] on label "Neurology" at bounding box center [164, 444] width 51 height 17
click at [139, 440] on input "Neurology" at bounding box center [144, 441] width 11 height 11
checkbox input "false"
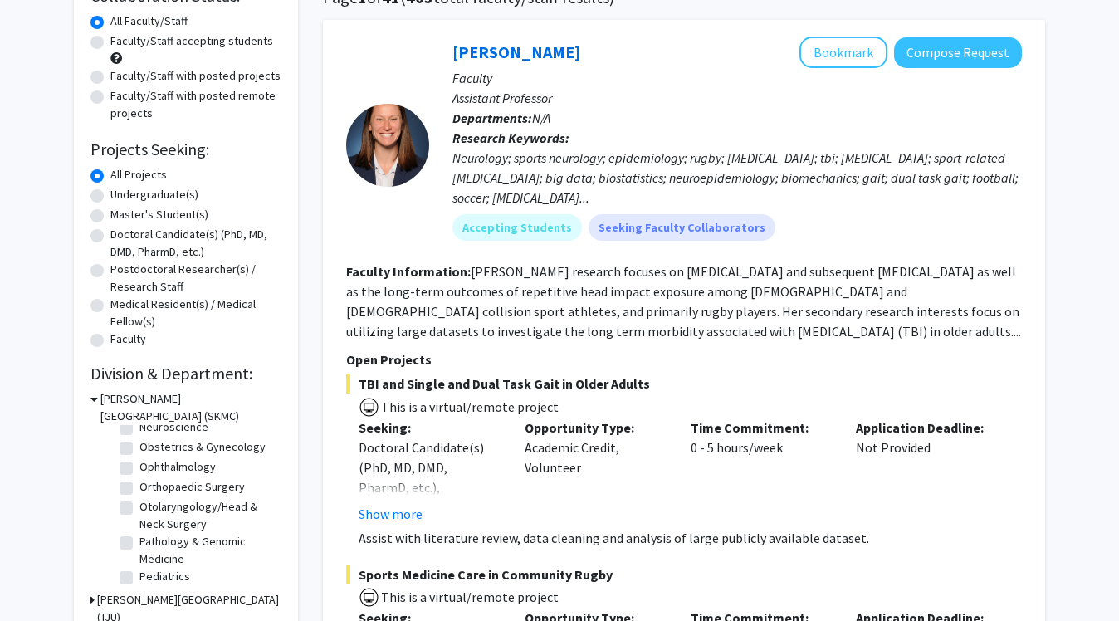
scroll to position [479, 0]
click at [126, 457] on fg-checkbox "Obstetrics & Gynecology Obstetrics & Gynecology" at bounding box center [199, 466] width 158 height 20
click at [139, 466] on label "Obstetrics & Gynecology" at bounding box center [202, 464] width 126 height 17
click at [139, 466] on input "Obstetrics & Gynecology" at bounding box center [144, 461] width 11 height 11
checkbox input "true"
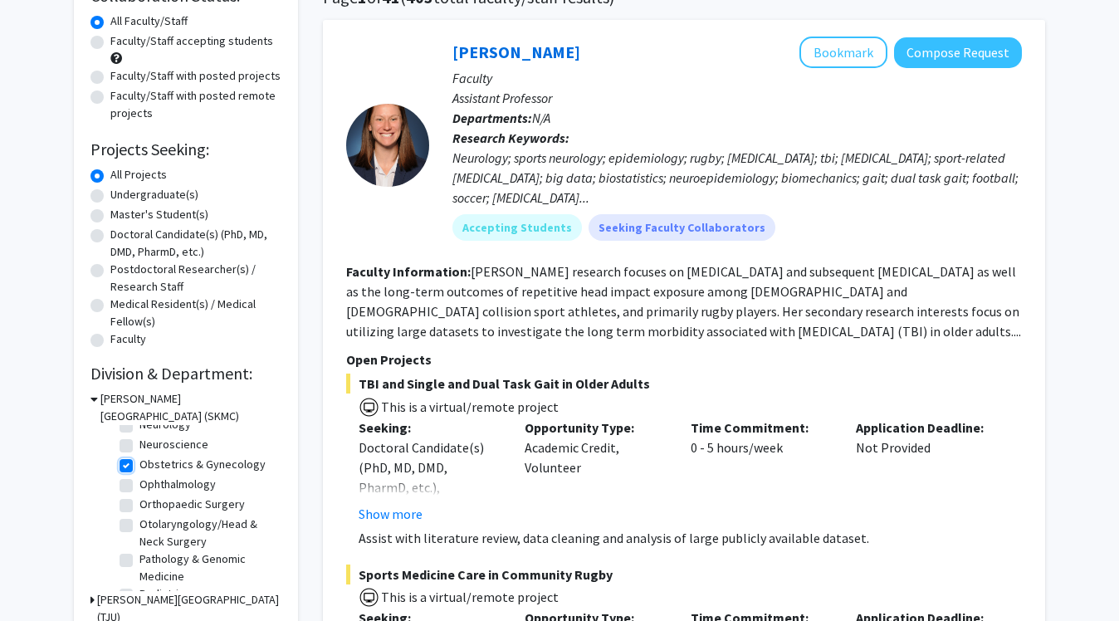
checkbox input "true"
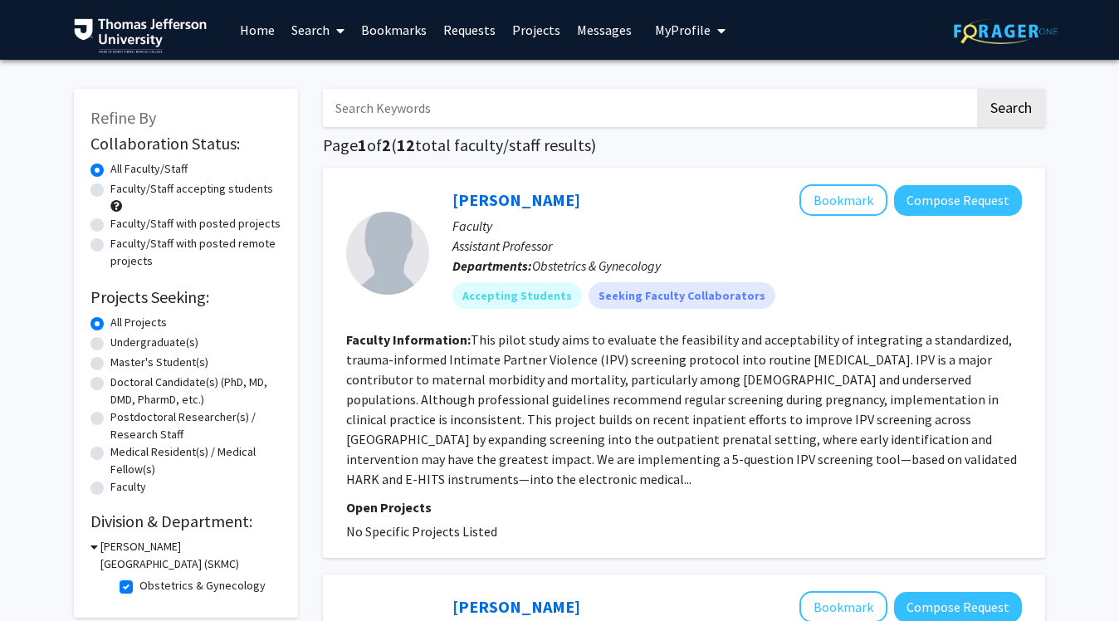
click at [110, 381] on label "Doctoral Candidate(s) (PhD, MD, DMD, PharmD, etc.)" at bounding box center [195, 391] width 171 height 35
click at [110, 381] on input "Doctoral Candidate(s) (PhD, MD, DMD, PharmD, etc.)" at bounding box center [115, 379] width 11 height 11
radio input "true"
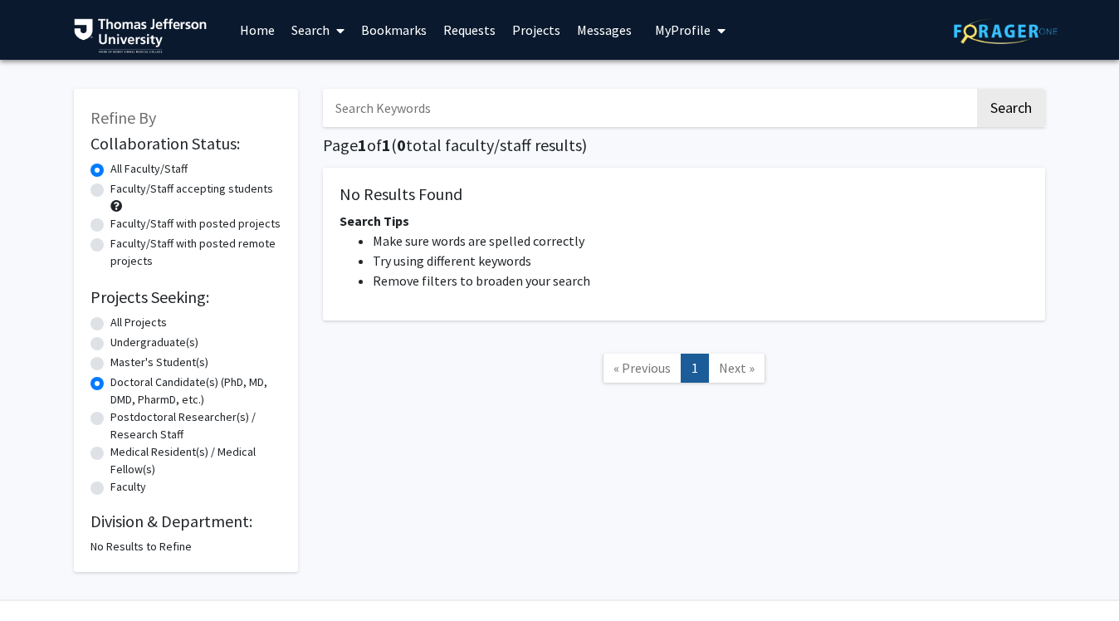
click at [110, 381] on label "Doctoral Candidate(s) (PhD, MD, DMD, PharmD, etc.)" at bounding box center [195, 391] width 171 height 35
click at [110, 381] on input "Doctoral Candidate(s) (PhD, MD, DMD, PharmD, etc.)" at bounding box center [115, 379] width 11 height 11
click at [110, 381] on label "Doctoral Candidate(s) (PhD, MD, DMD, PharmD, etc.)" at bounding box center [195, 391] width 171 height 35
click at [110, 381] on input "Doctoral Candidate(s) (PhD, MD, DMD, PharmD, etc.)" at bounding box center [115, 379] width 11 height 11
click at [110, 320] on label "All Projects" at bounding box center [138, 322] width 56 height 17
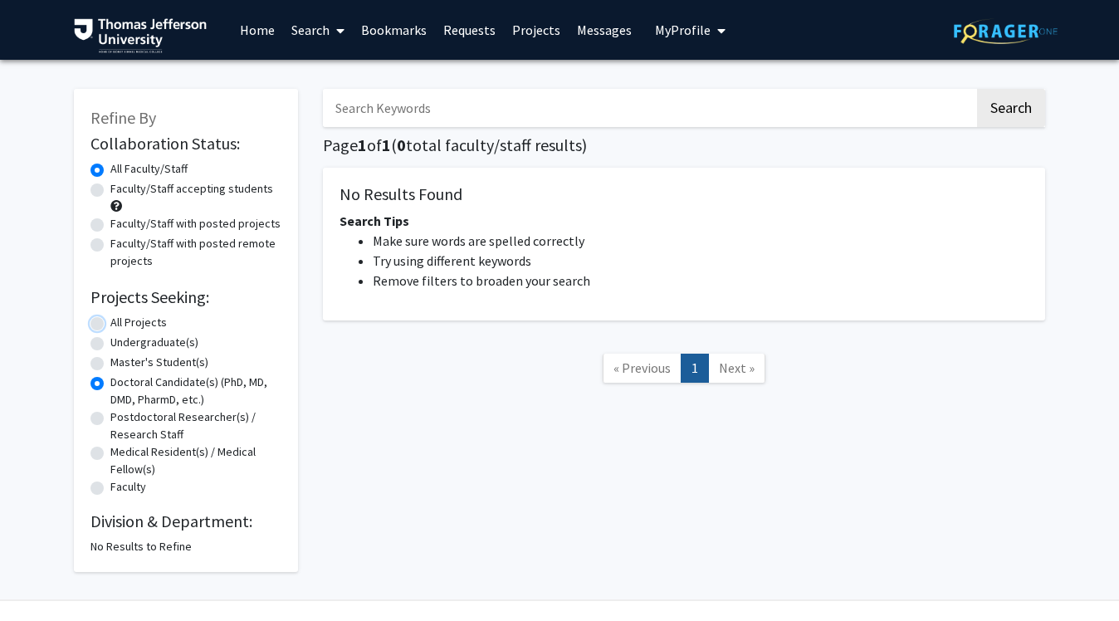
click at [110, 320] on input "All Projects" at bounding box center [115, 319] width 11 height 11
radio input "true"
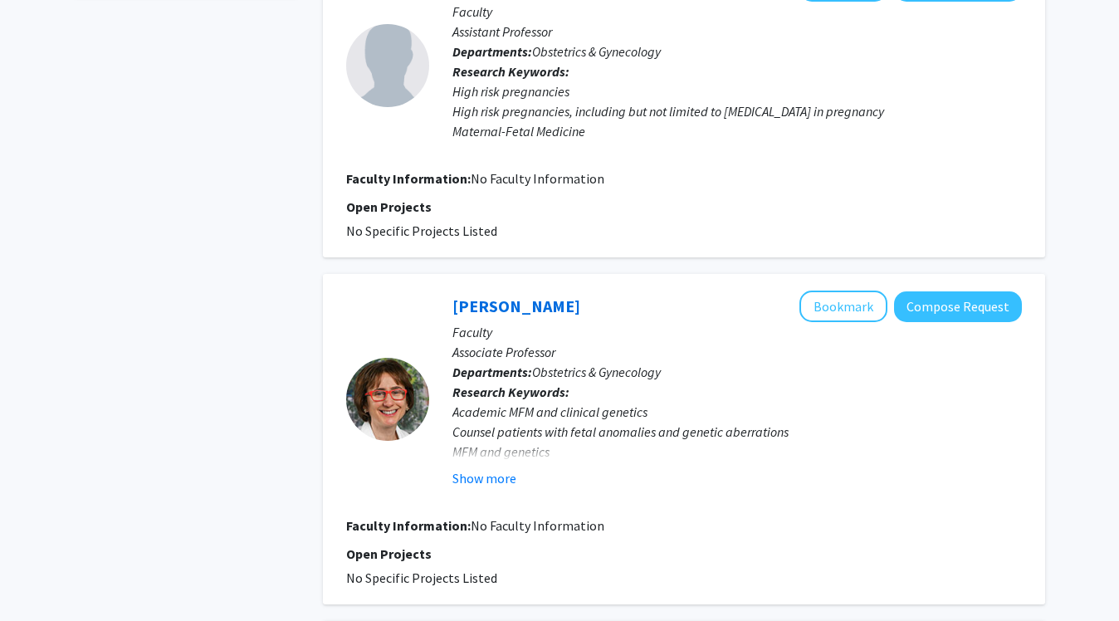
scroll to position [702, 0]
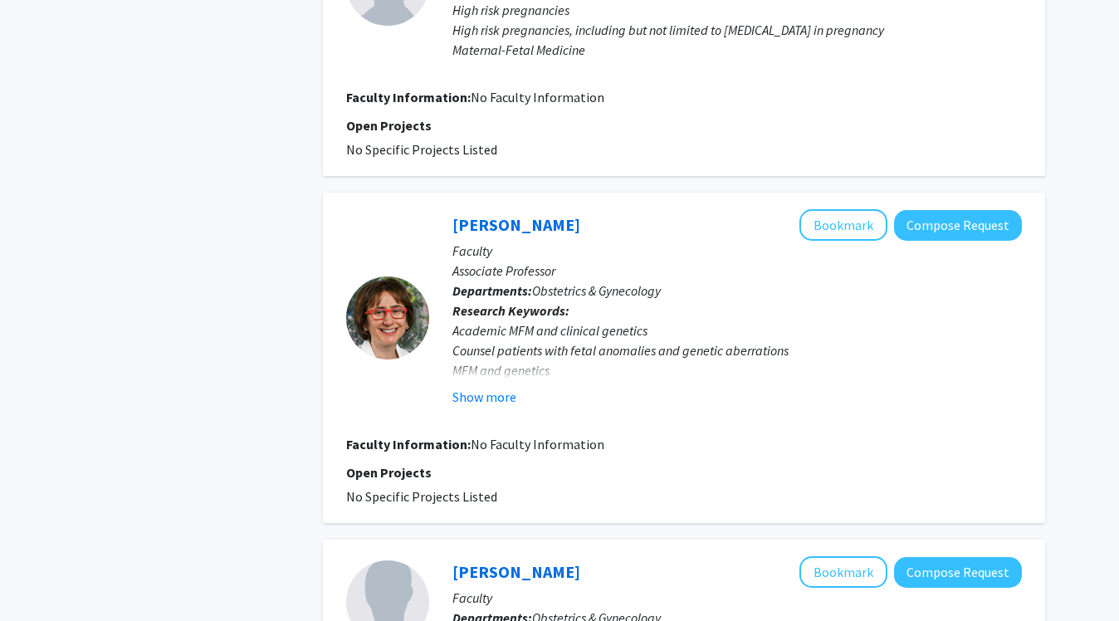
click at [516, 401] on div "Show more" at bounding box center [737, 397] width 570 height 20
click at [494, 391] on button "Show more" at bounding box center [484, 397] width 64 height 20
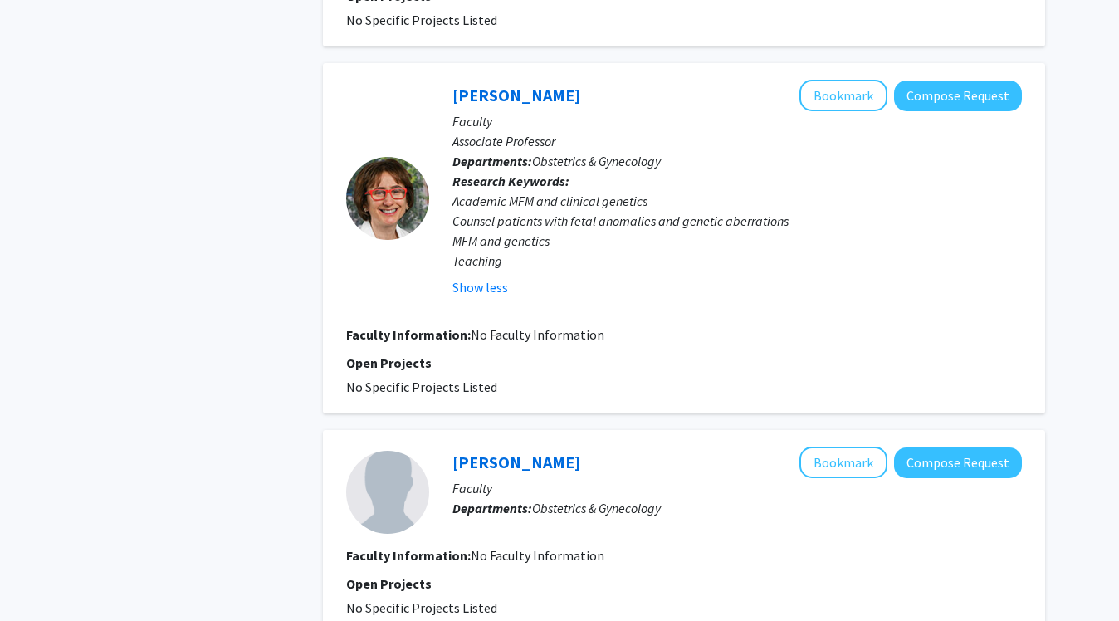
scroll to position [0, 0]
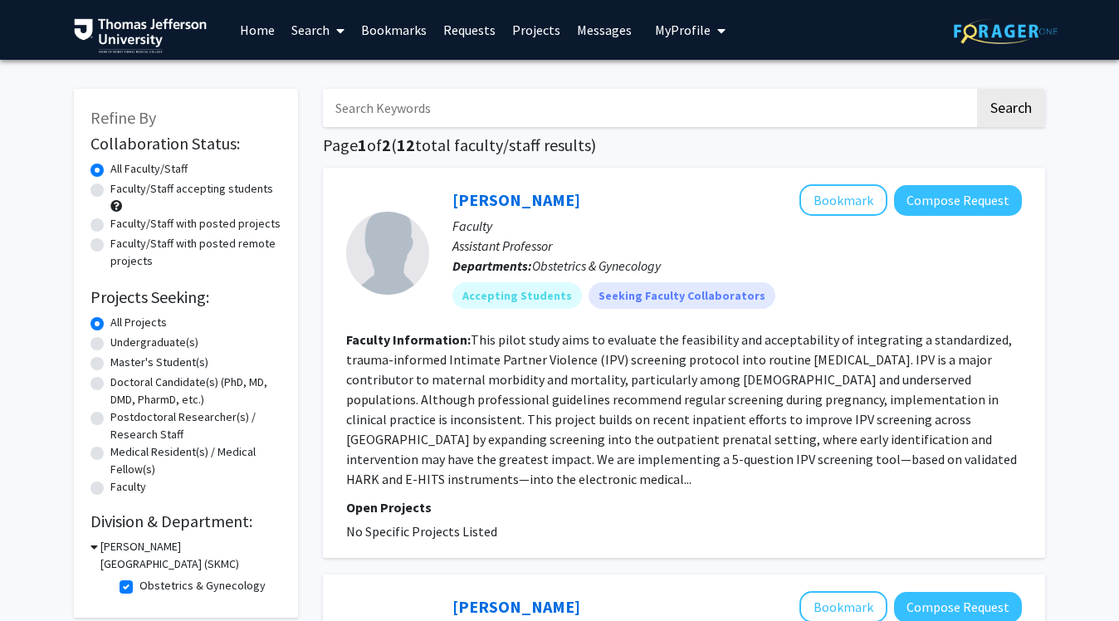
click at [671, 38] on button "My Profile" at bounding box center [690, 30] width 81 height 60
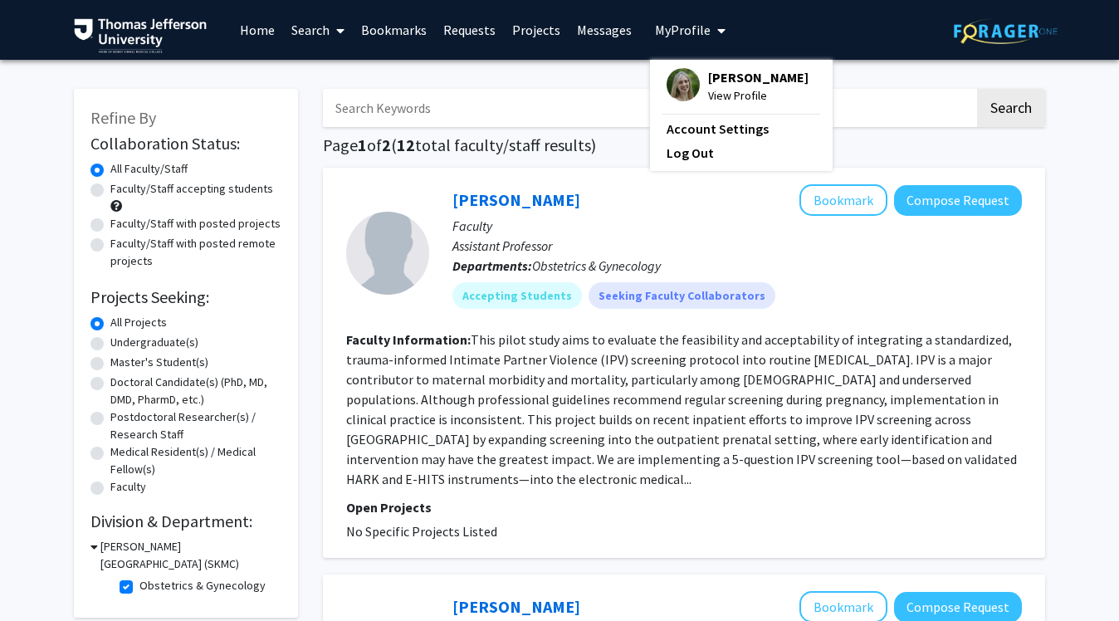
click at [681, 76] on img at bounding box center [683, 84] width 33 height 33
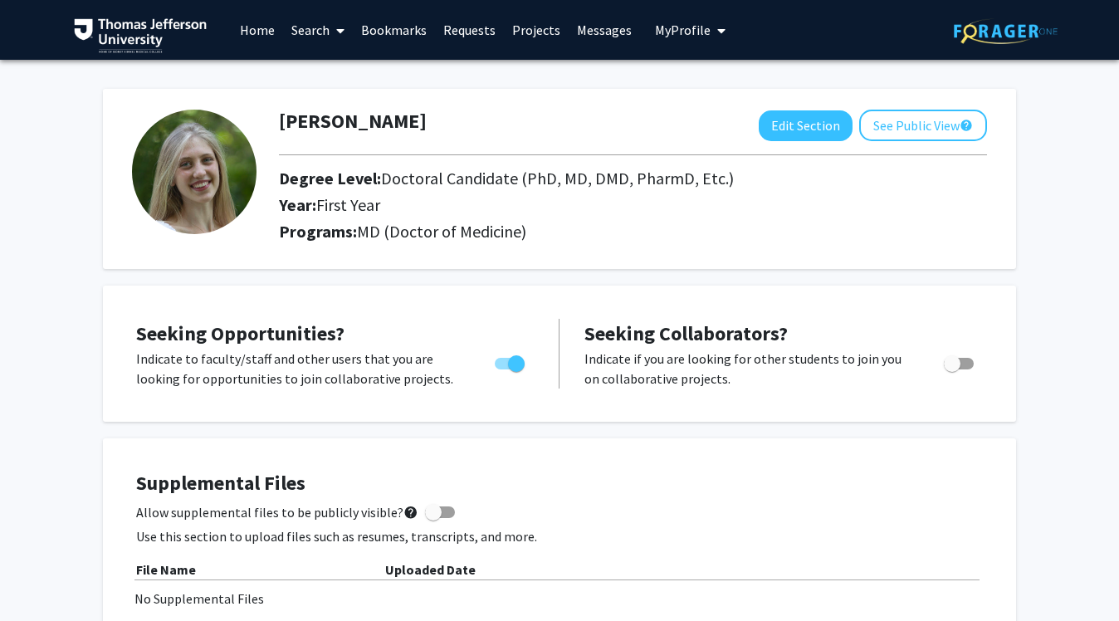
click at [385, 32] on link "Bookmarks" at bounding box center [394, 30] width 82 height 58
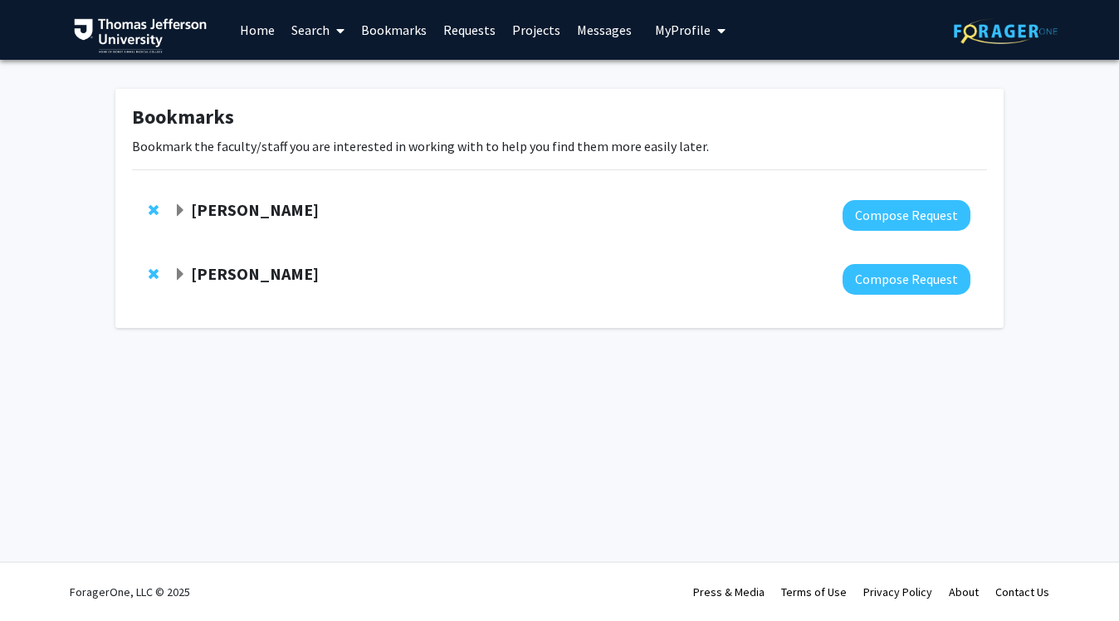
click at [327, 197] on div "Elizabeth Wright-Jin Compose Request" at bounding box center [559, 215] width 855 height 64
click at [306, 218] on strong "[PERSON_NAME]" at bounding box center [255, 209] width 128 height 21
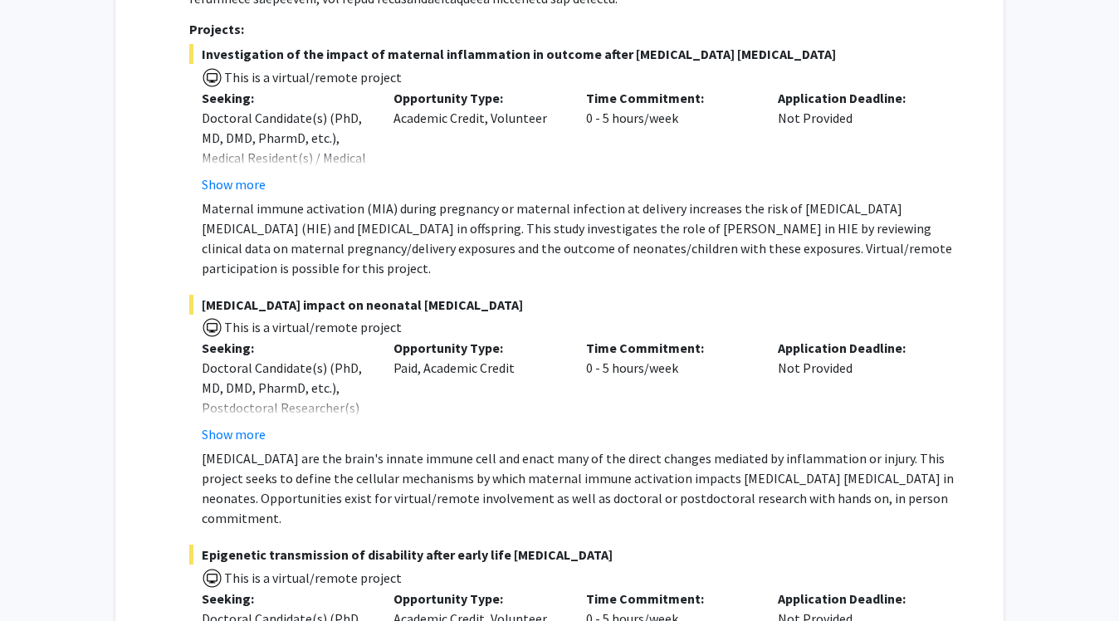
scroll to position [513, 0]
click at [244, 423] on button "Show more" at bounding box center [234, 433] width 64 height 20
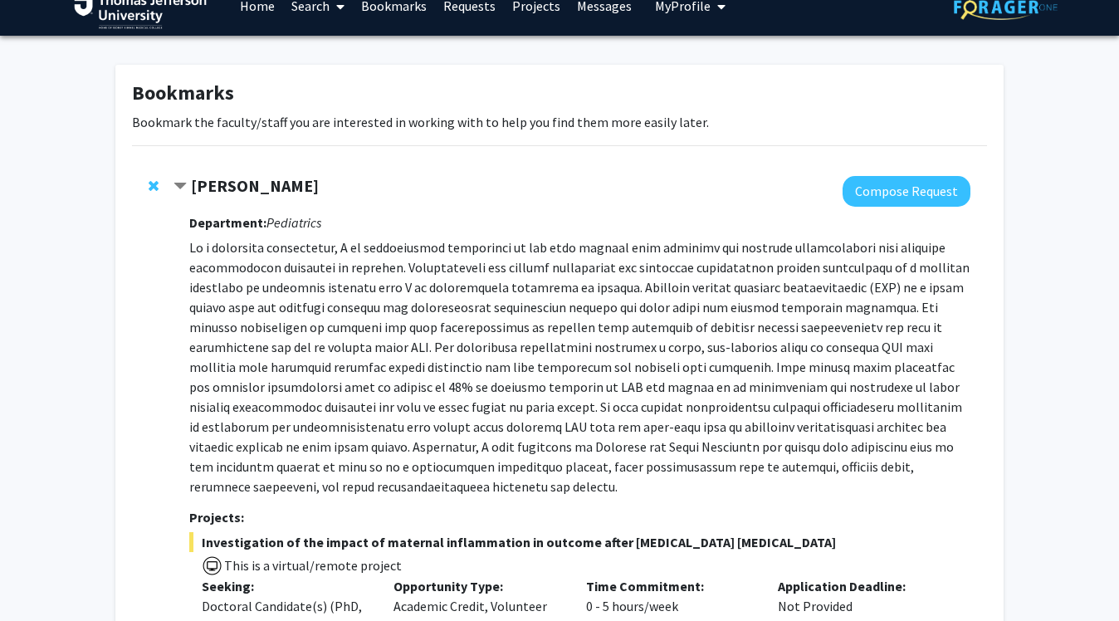
scroll to position [11, 0]
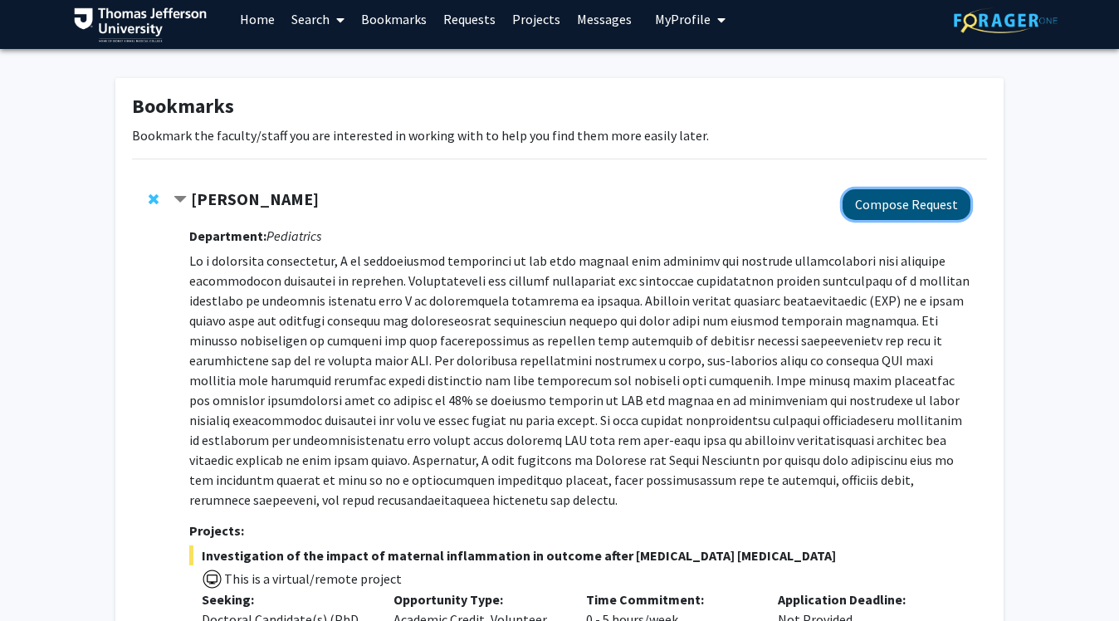
click at [886, 207] on button "Compose Request" at bounding box center [907, 204] width 128 height 31
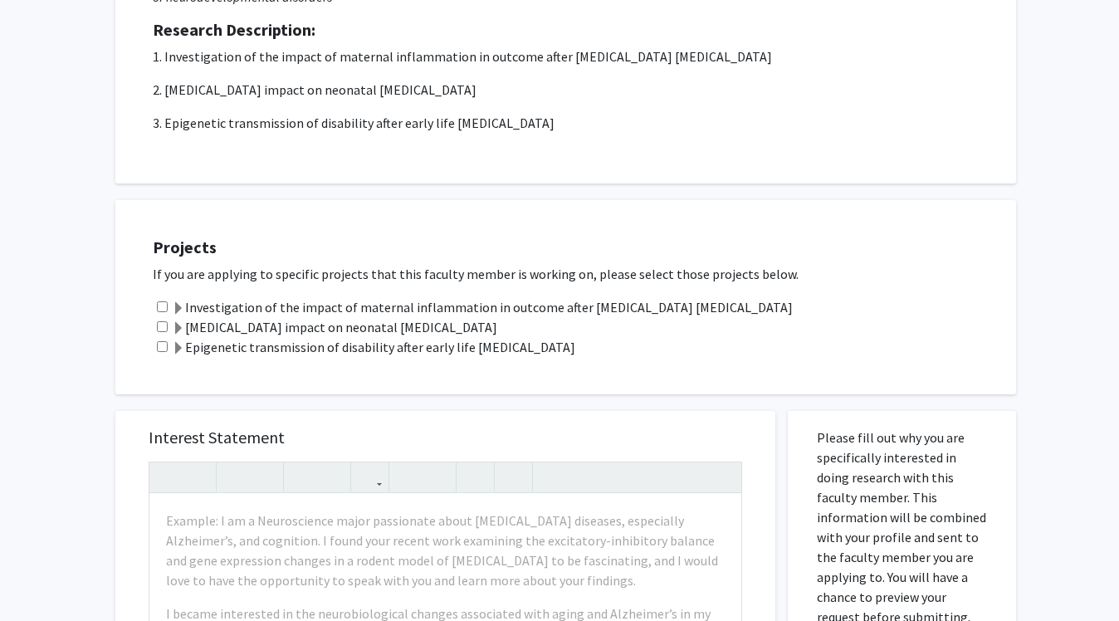
scroll to position [308, 0]
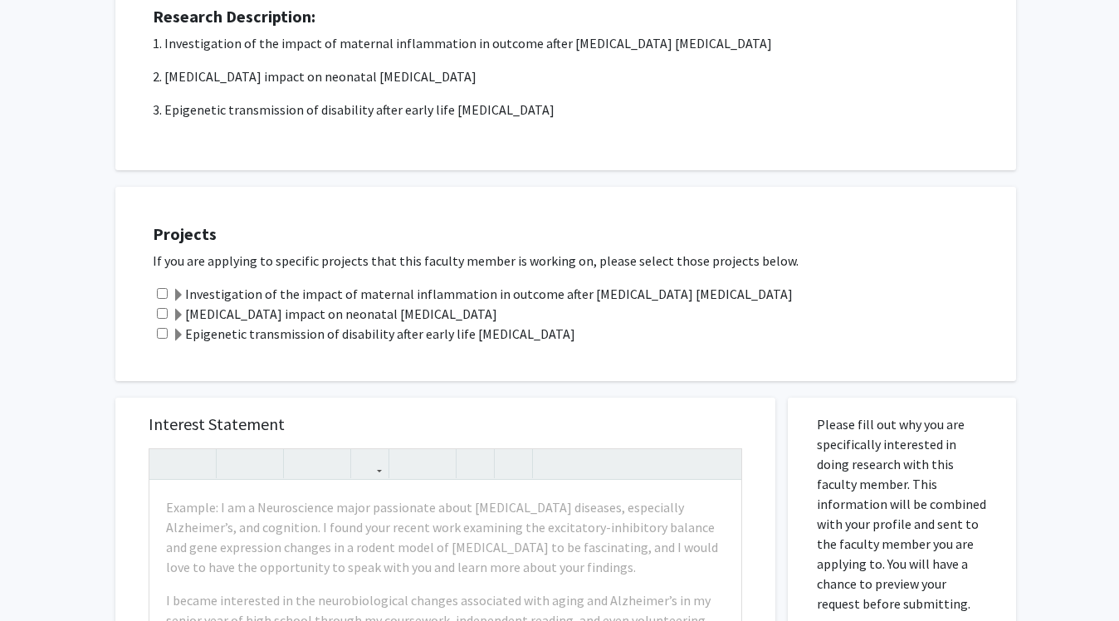
click at [163, 299] on div "Investigation of the impact of maternal inflammation in outcome after [MEDICAL_…" at bounding box center [576, 294] width 847 height 20
click at [162, 293] on input "checkbox" at bounding box center [162, 293] width 11 height 11
checkbox input "true"
click at [162, 305] on div "[MEDICAL_DATA] impact on neonatal [MEDICAL_DATA]" at bounding box center [576, 314] width 847 height 20
click at [163, 311] on input "checkbox" at bounding box center [162, 313] width 11 height 11
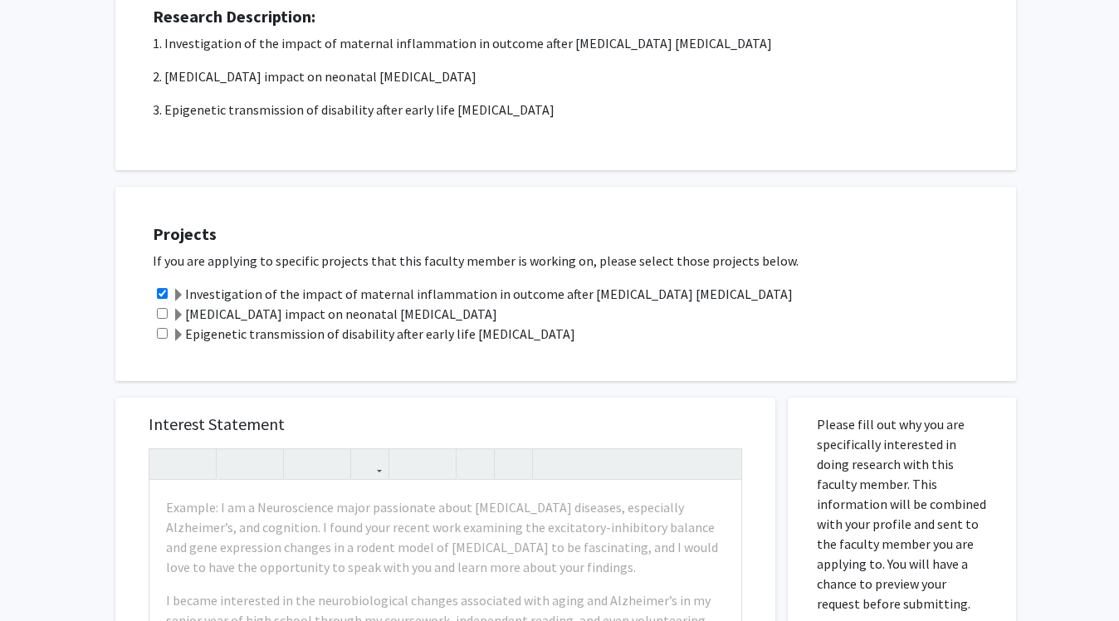
checkbox input "true"
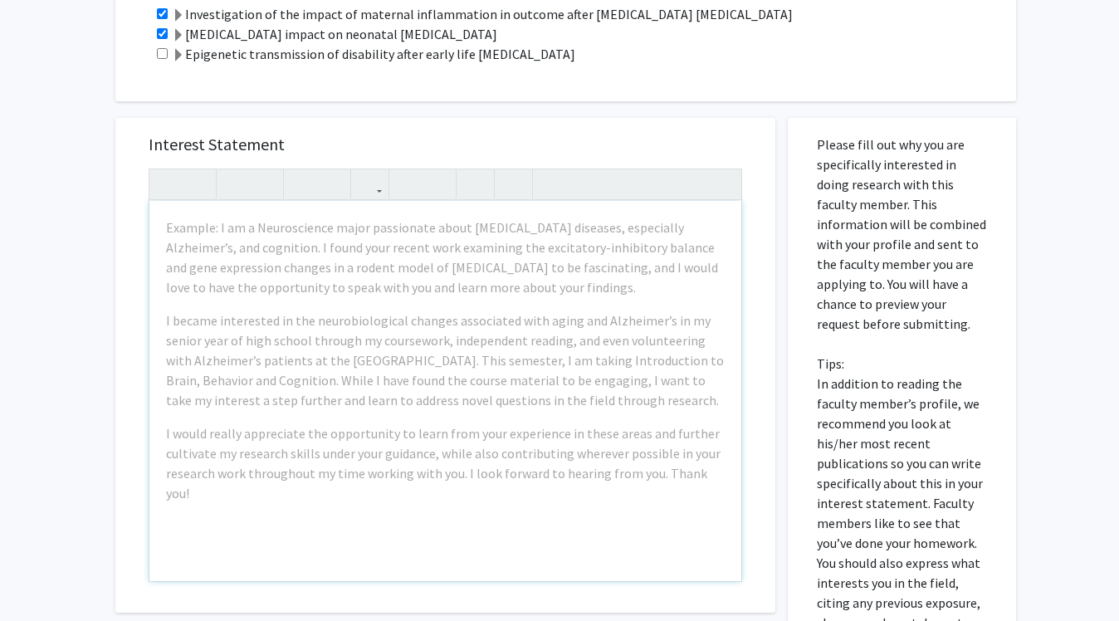
scroll to position [597, 0]
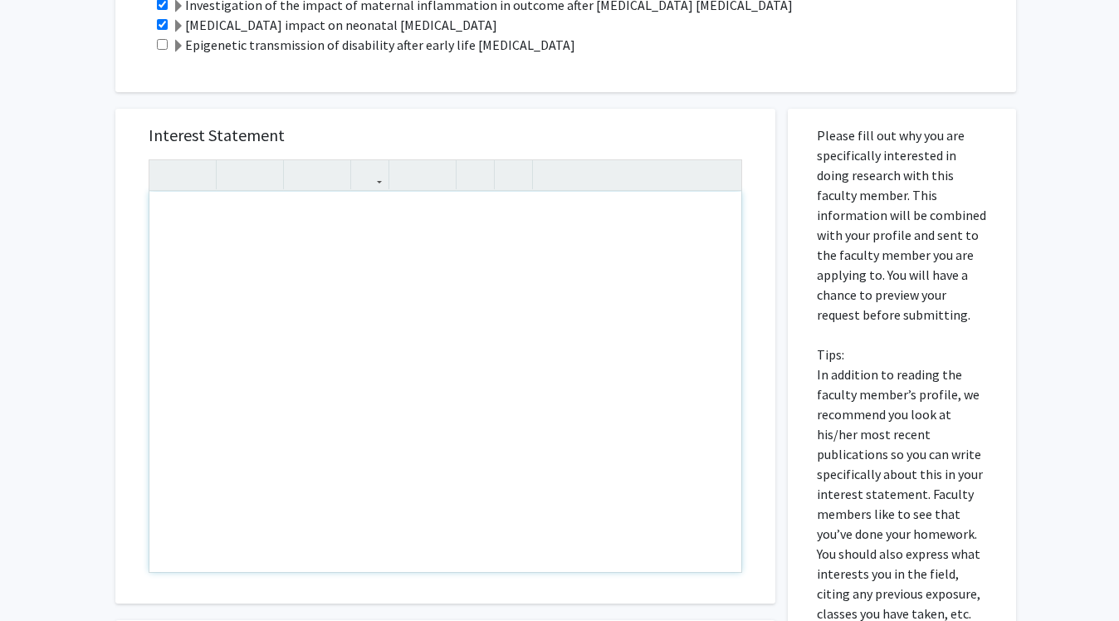
click at [174, 338] on div "Note to users with screen readers: Please press Alt+0 or Option+0 to deactivate…" at bounding box center [445, 382] width 592 height 380
click at [92, 198] on div "All Requests Request for Elizabeth Wright-Jin Request for Elizabeth Wright-Jin …" at bounding box center [559, 171] width 1119 height 1417
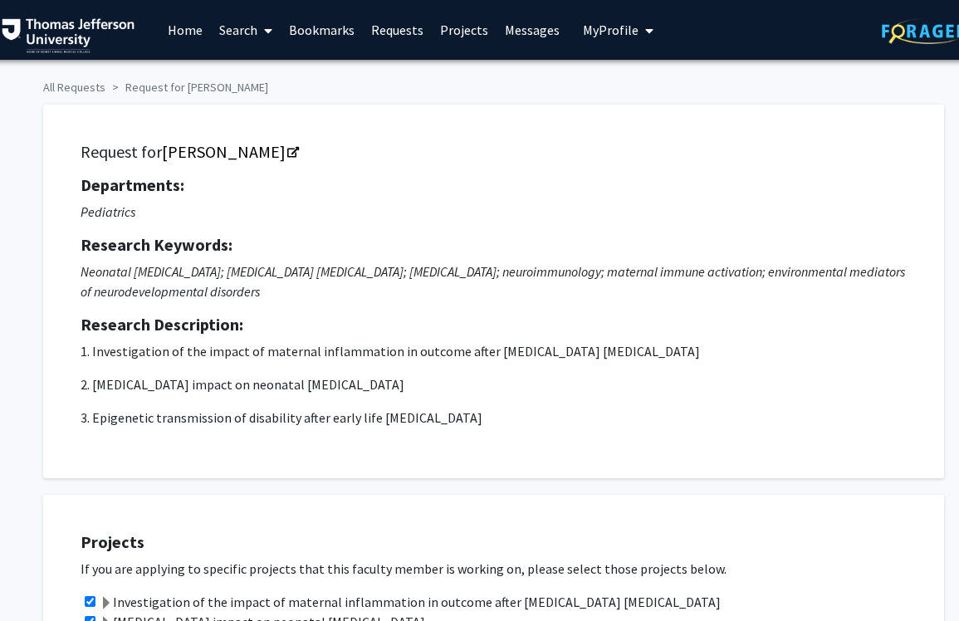
scroll to position [0, 8]
click at [294, 128] on div "Request for Elizabeth Wright-Jin Departments: Pediatrics Research Keywords: Neo…" at bounding box center [495, 291] width 859 height 332
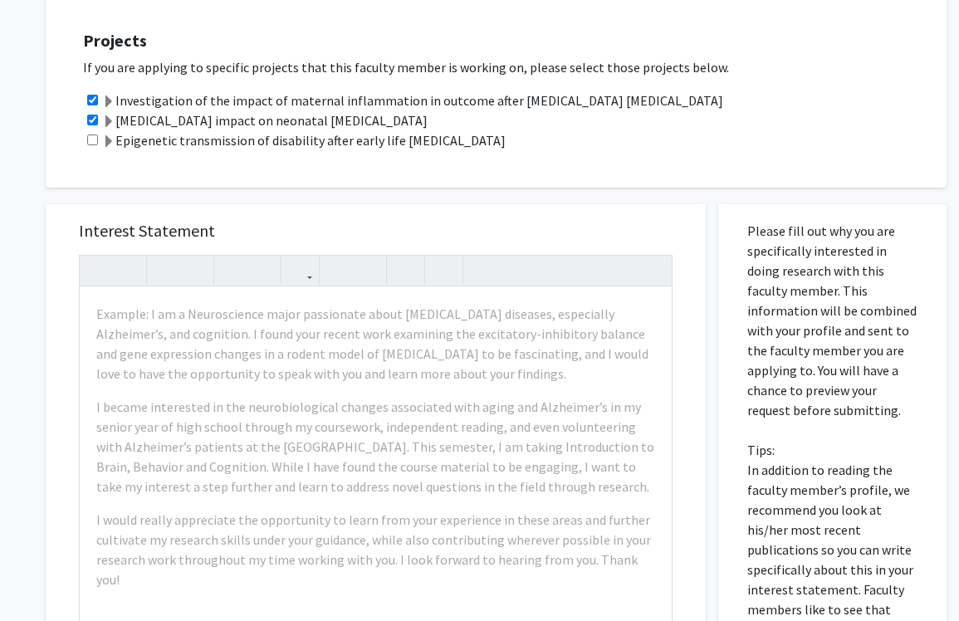
scroll to position [544, 8]
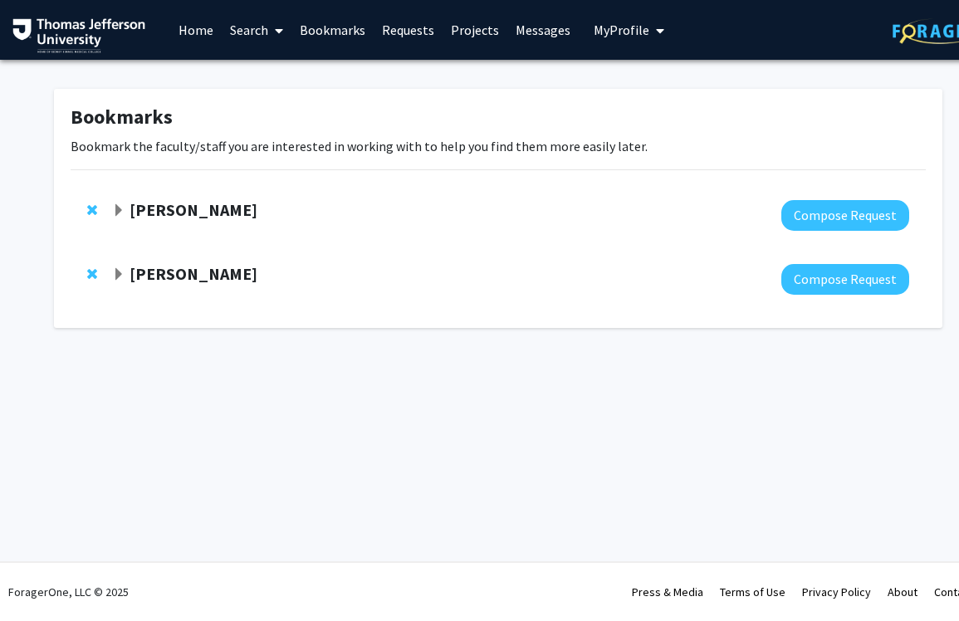
click at [145, 278] on strong "Alexander Macnow" at bounding box center [194, 273] width 128 height 21
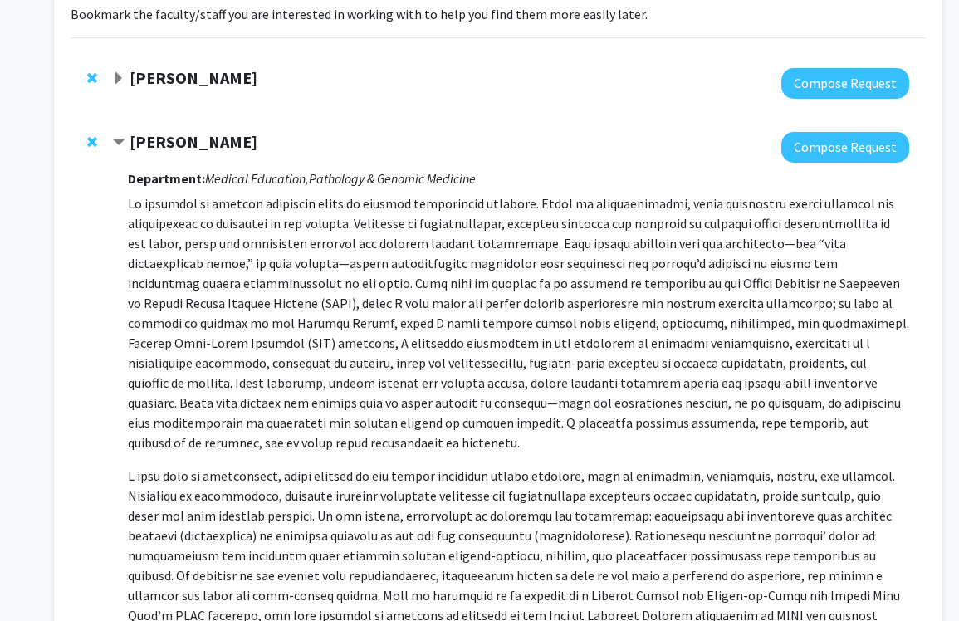
scroll to position [95, 0]
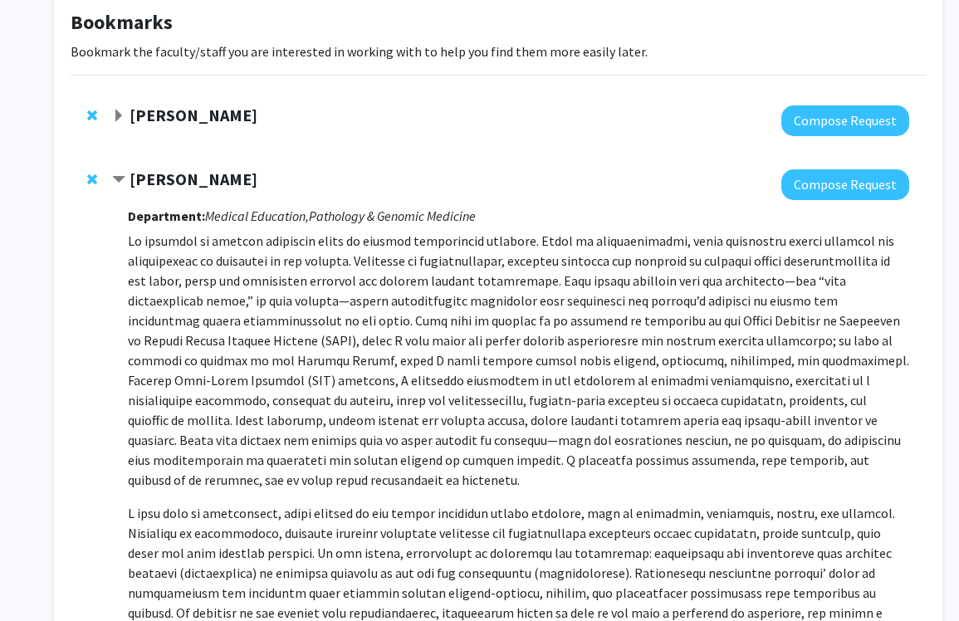
click at [150, 101] on div "Elizabeth Wright-Jin Compose Request" at bounding box center [498, 121] width 855 height 64
click at [150, 119] on strong "[PERSON_NAME]" at bounding box center [194, 115] width 128 height 21
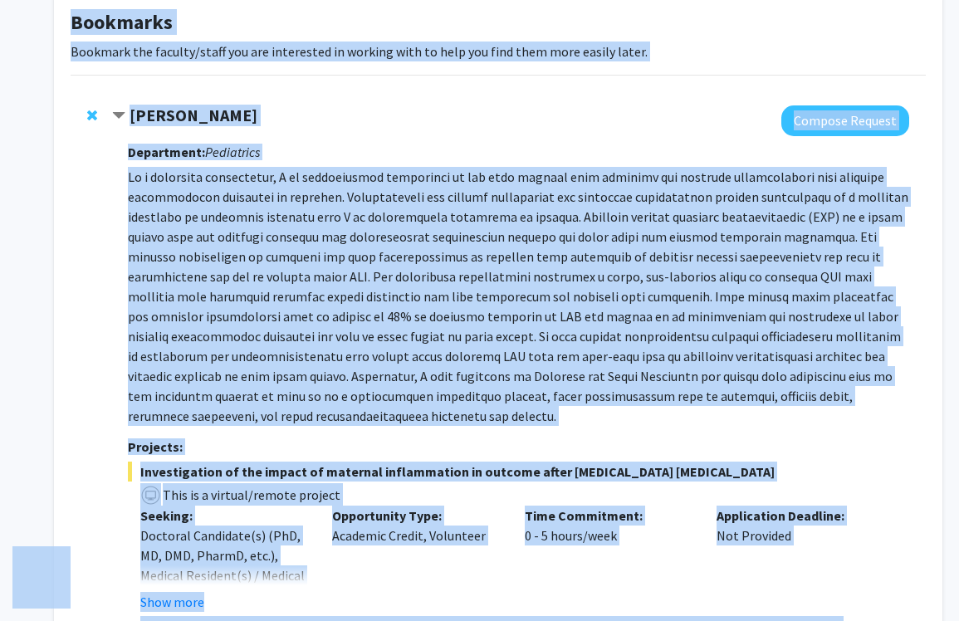
scroll to position [357, 0]
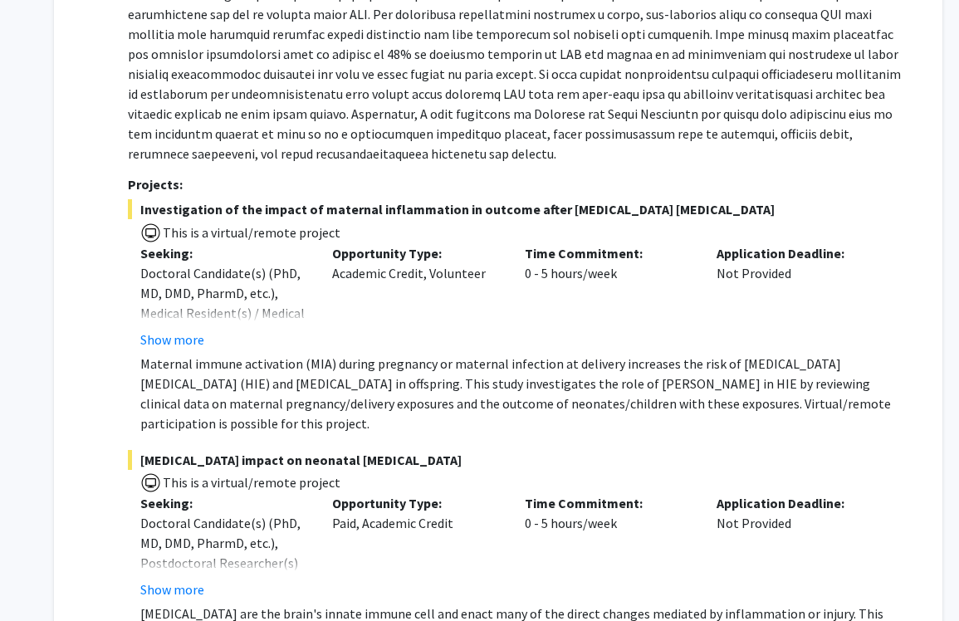
click at [185, 224] on span "This is a virtual/remote project" at bounding box center [250, 232] width 179 height 17
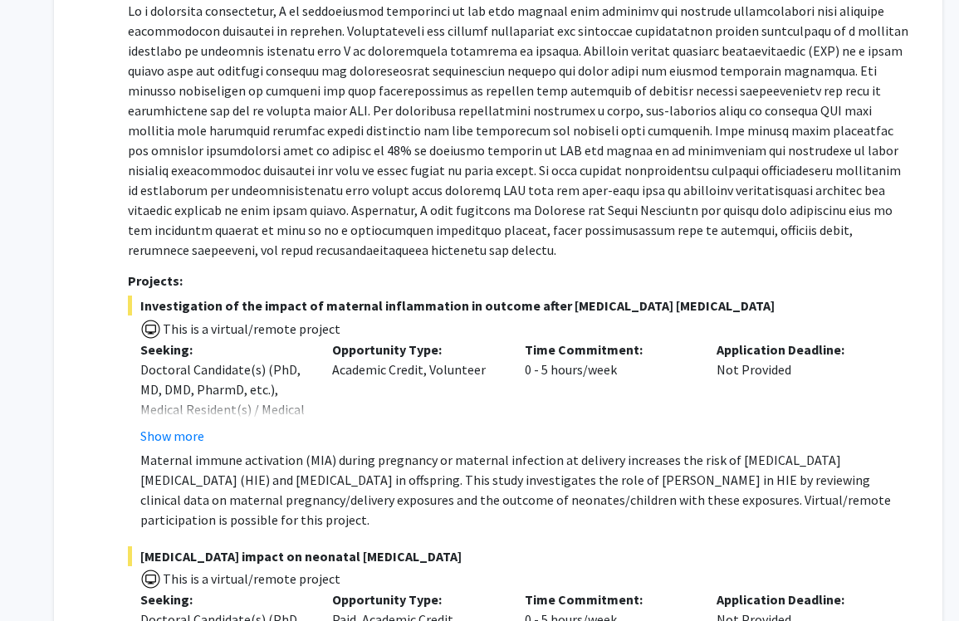
scroll to position [118, 0]
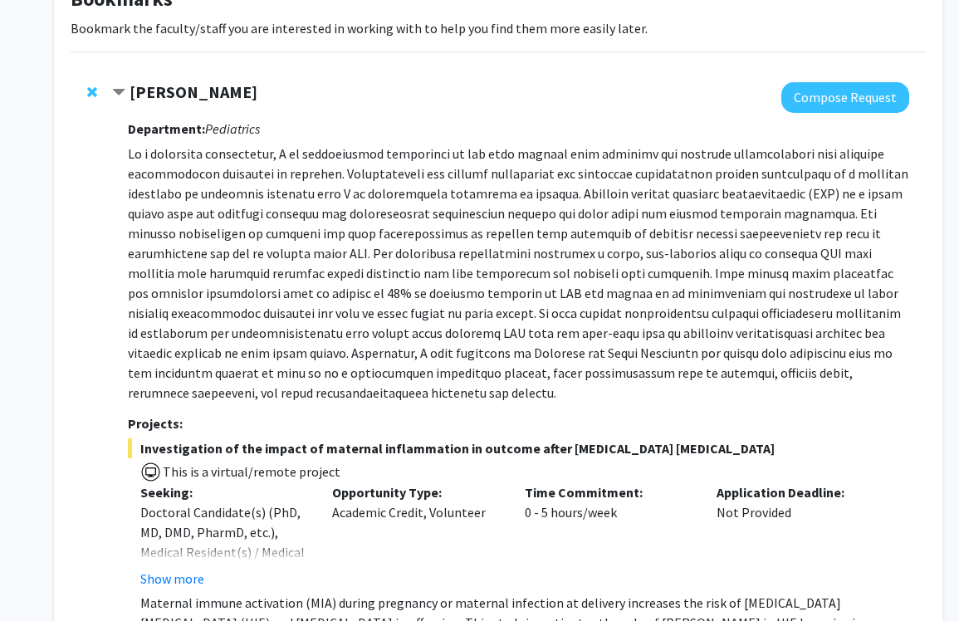
click at [134, 154] on p at bounding box center [518, 273] width 781 height 259
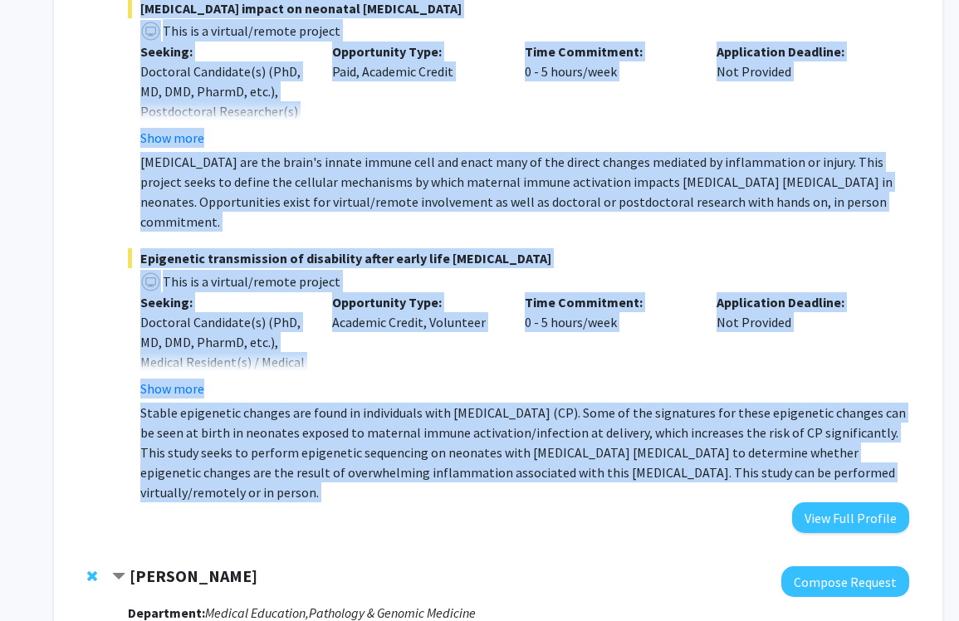
scroll to position [854, 0]
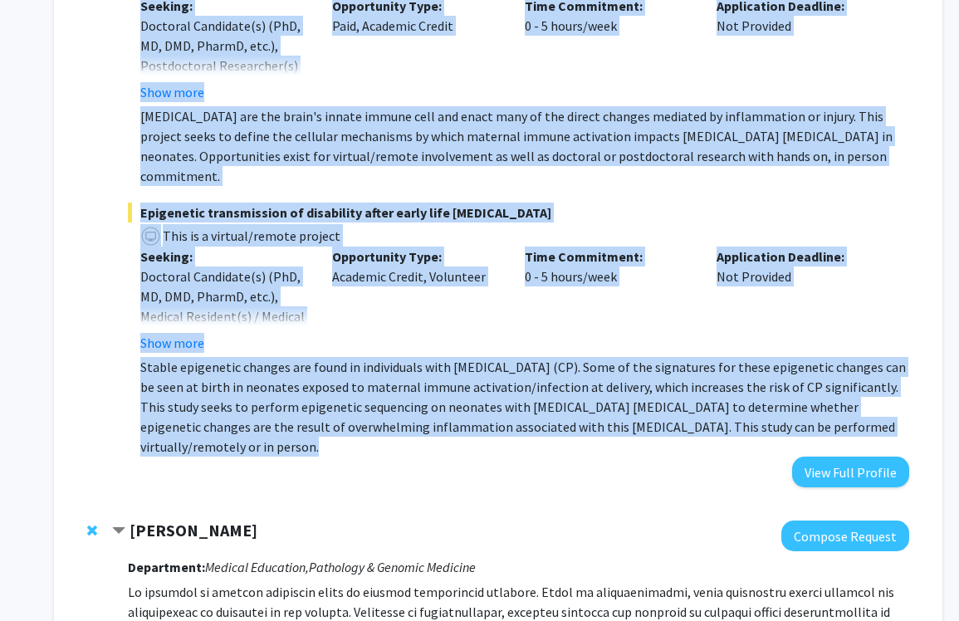
drag, startPoint x: 127, startPoint y: 145, endPoint x: 230, endPoint y: 390, distance: 265.7
copy div "As a pediatric neurologist, I am specifically interested in the risk factors th…"
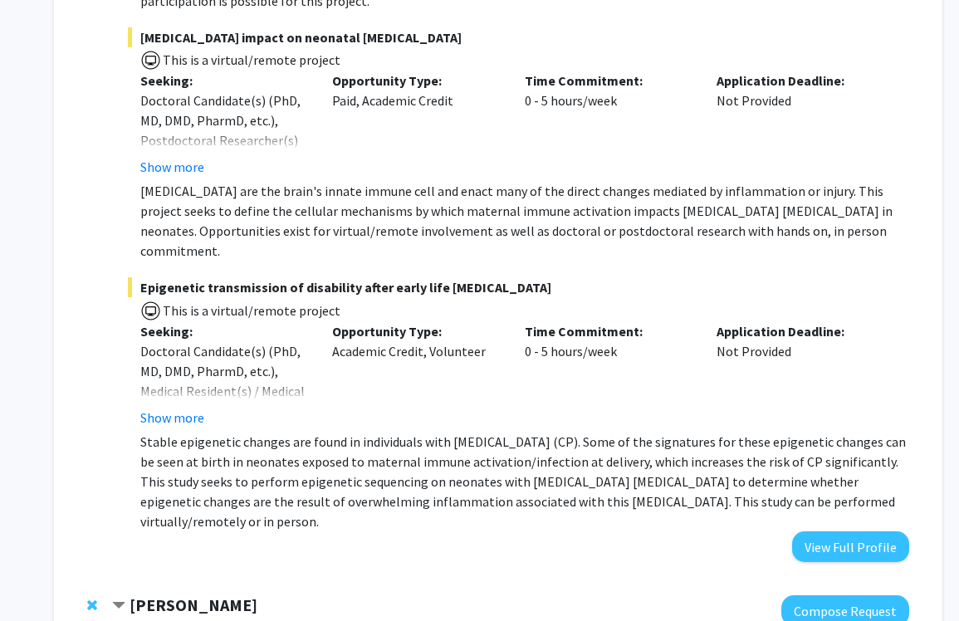
click at [267, 321] on p "Seeking:" at bounding box center [224, 331] width 168 height 20
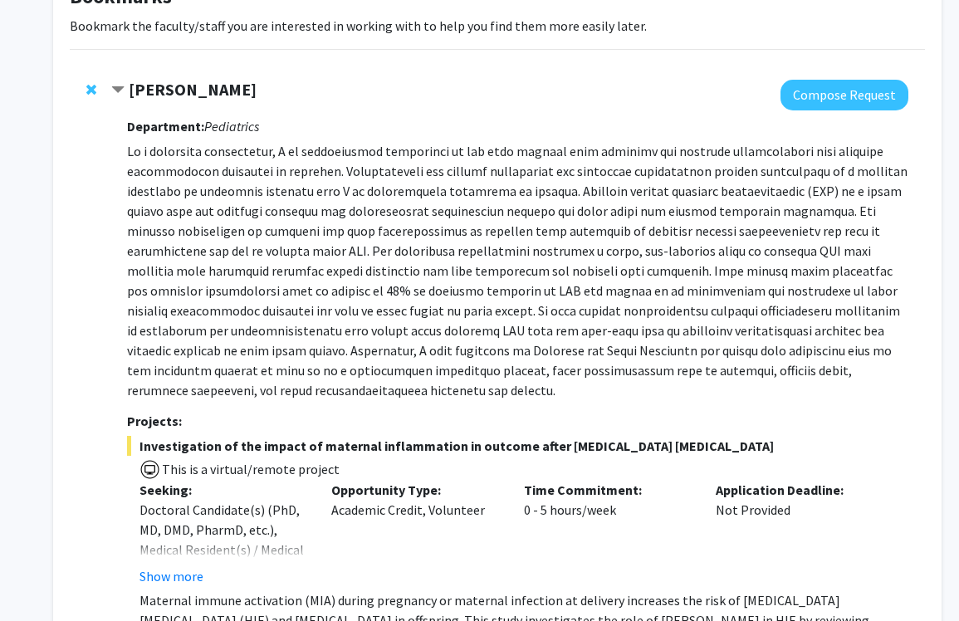
scroll to position [135, 1]
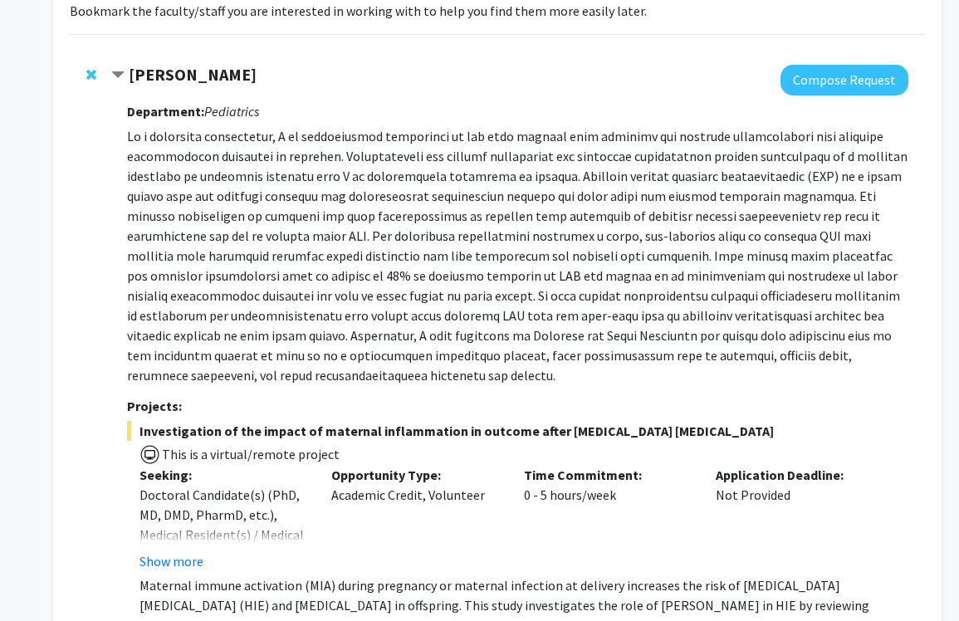
click at [818, 85] on button "Compose Request" at bounding box center [844, 80] width 128 height 31
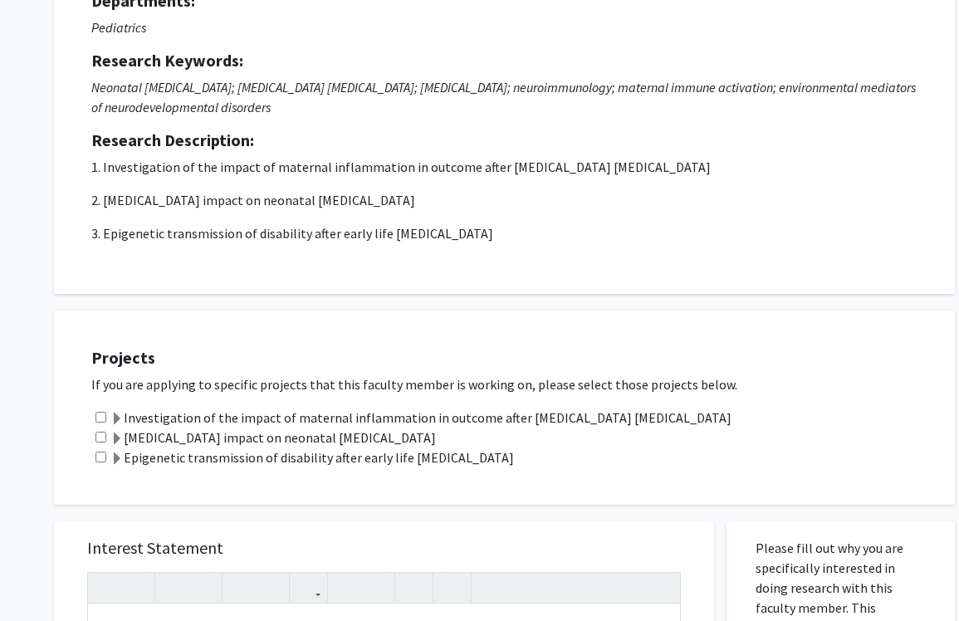
scroll to position [400, 0]
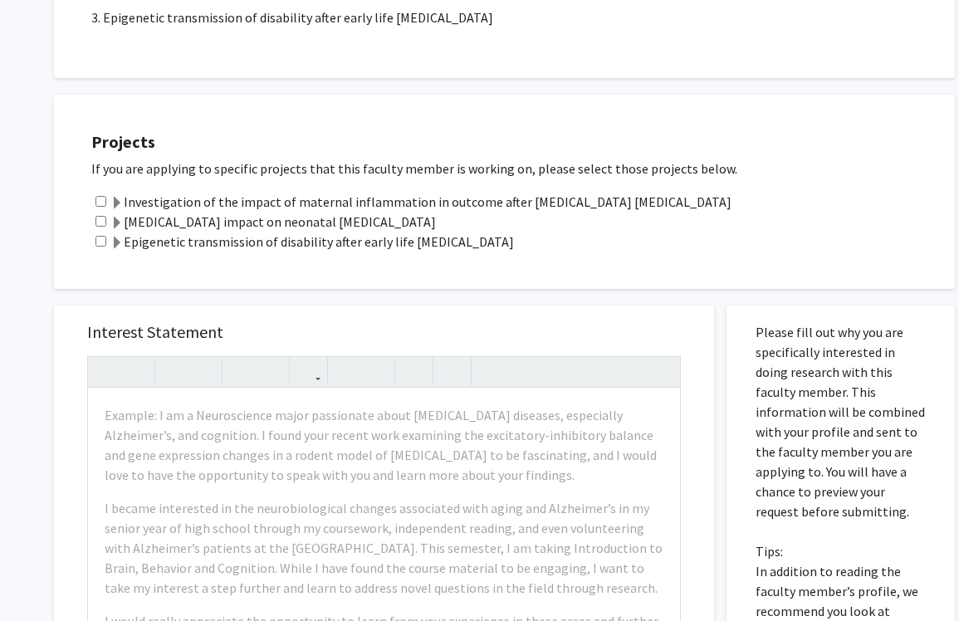
click at [137, 210] on label "Investigation of the impact of maternal inflammation in outcome after [MEDICAL_…" at bounding box center [420, 202] width 621 height 20
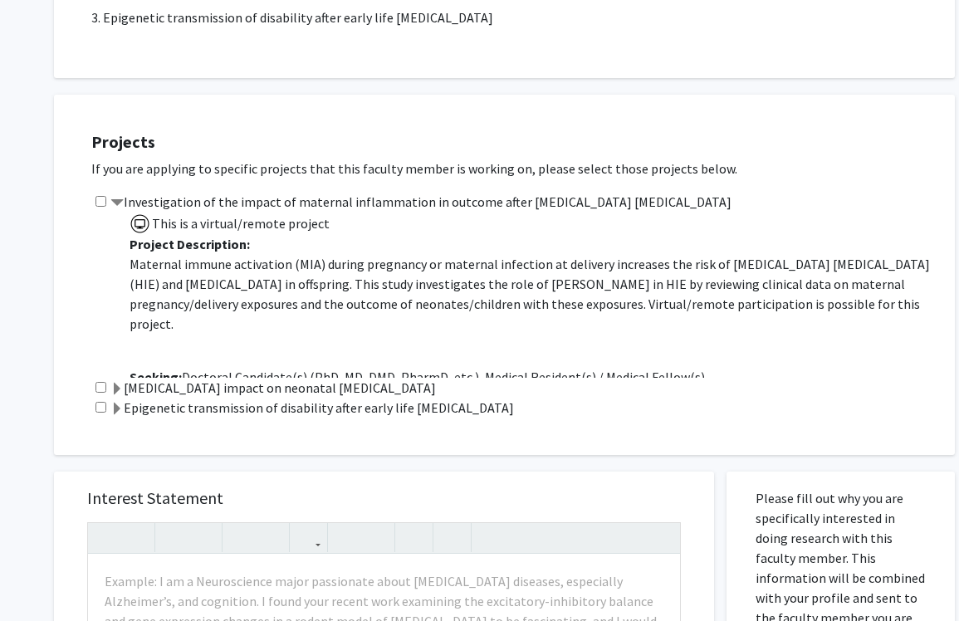
click at [120, 199] on span at bounding box center [116, 203] width 13 height 13
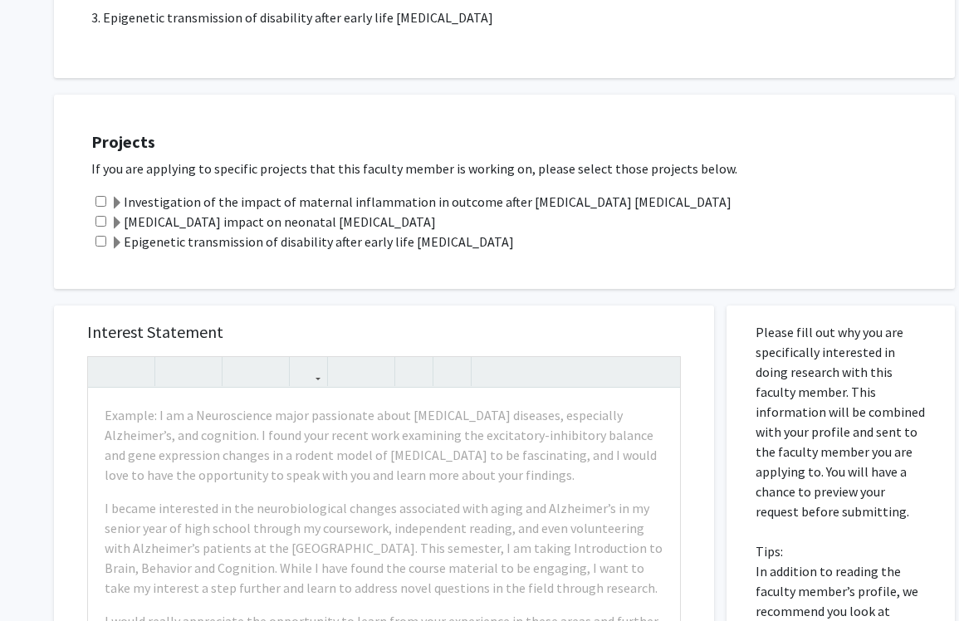
click at [99, 201] on input "checkbox" at bounding box center [100, 201] width 11 height 11
checkbox input "true"
click at [103, 220] on input "checkbox" at bounding box center [100, 221] width 11 height 11
checkbox input "true"
click at [123, 207] on span at bounding box center [116, 203] width 13 height 13
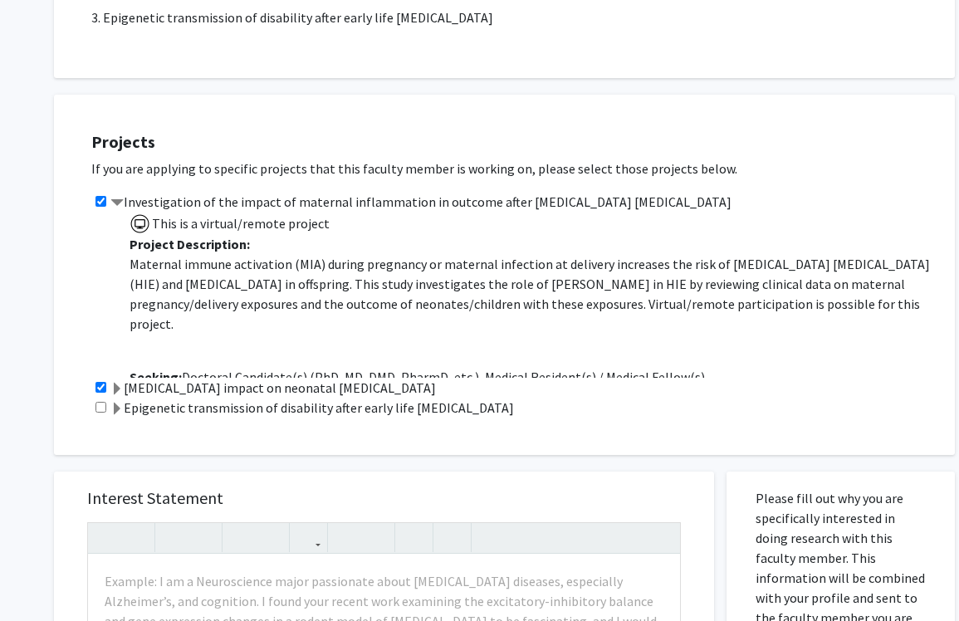
scroll to position [42, 0]
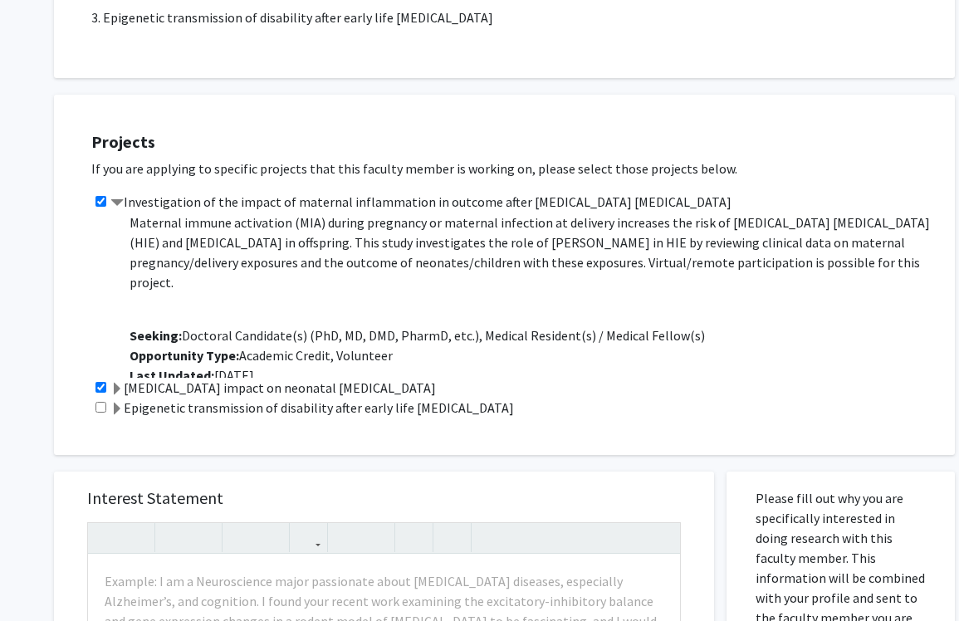
click at [169, 385] on label "[MEDICAL_DATA] impact on neonatal [MEDICAL_DATA]" at bounding box center [272, 388] width 325 height 20
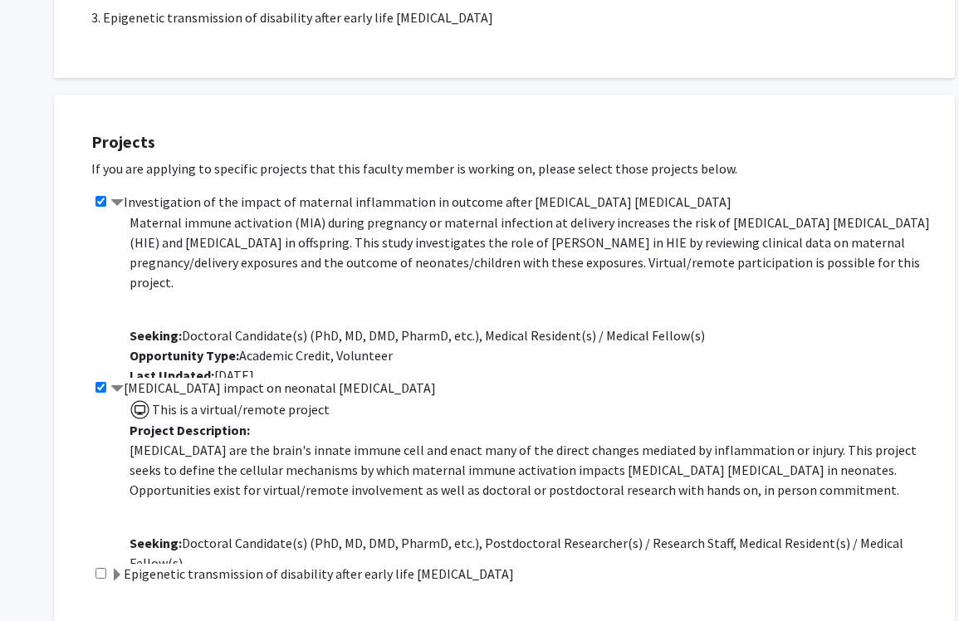
click at [169, 385] on label "[MEDICAL_DATA] impact on neonatal [MEDICAL_DATA]" at bounding box center [272, 388] width 325 height 20
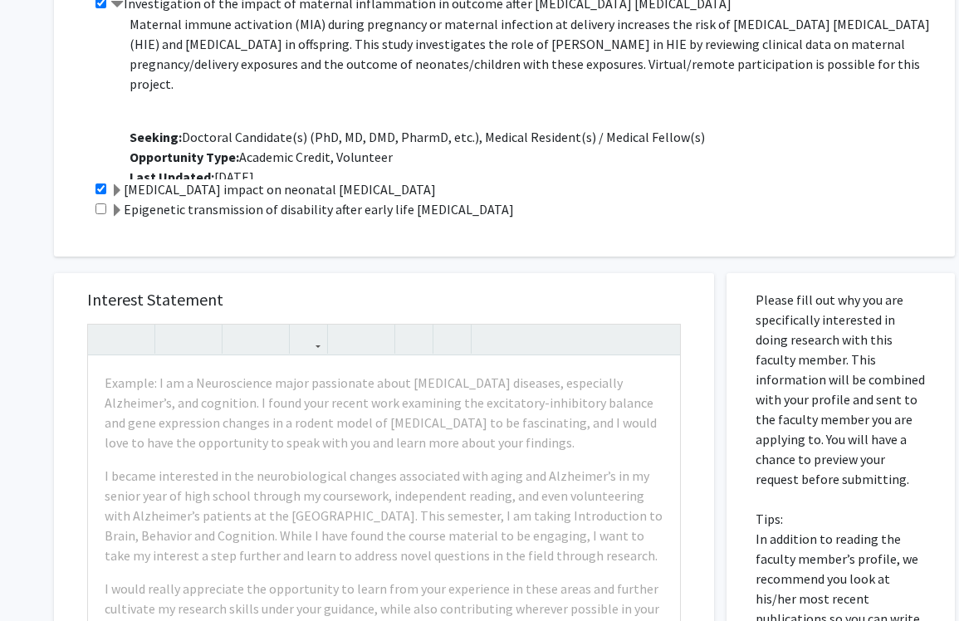
scroll to position [609, 0]
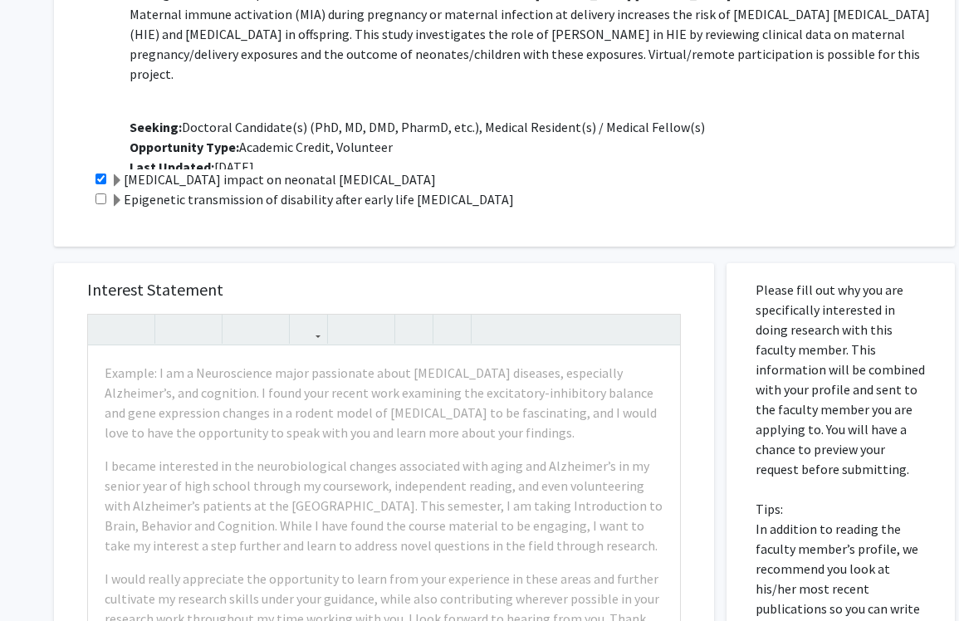
click at [157, 172] on label "[MEDICAL_DATA] impact on neonatal [MEDICAL_DATA]" at bounding box center [272, 179] width 325 height 20
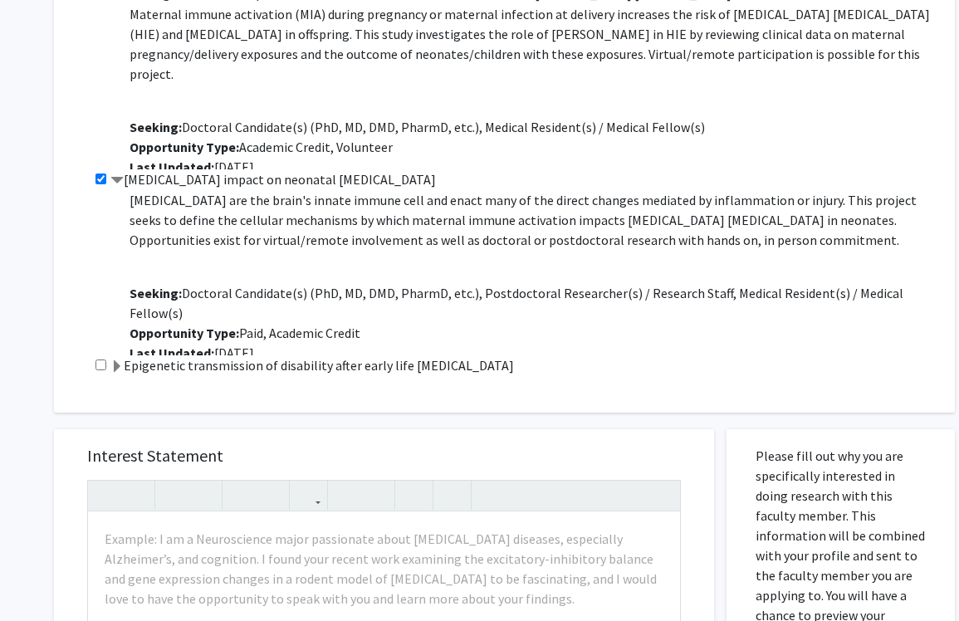
scroll to position [0, 0]
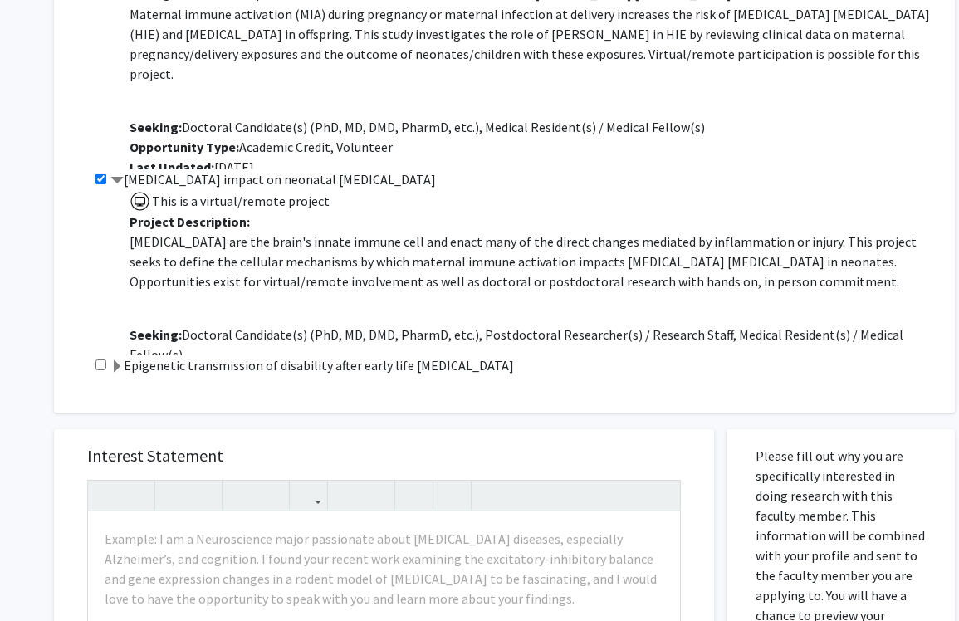
click at [120, 182] on span at bounding box center [116, 180] width 13 height 13
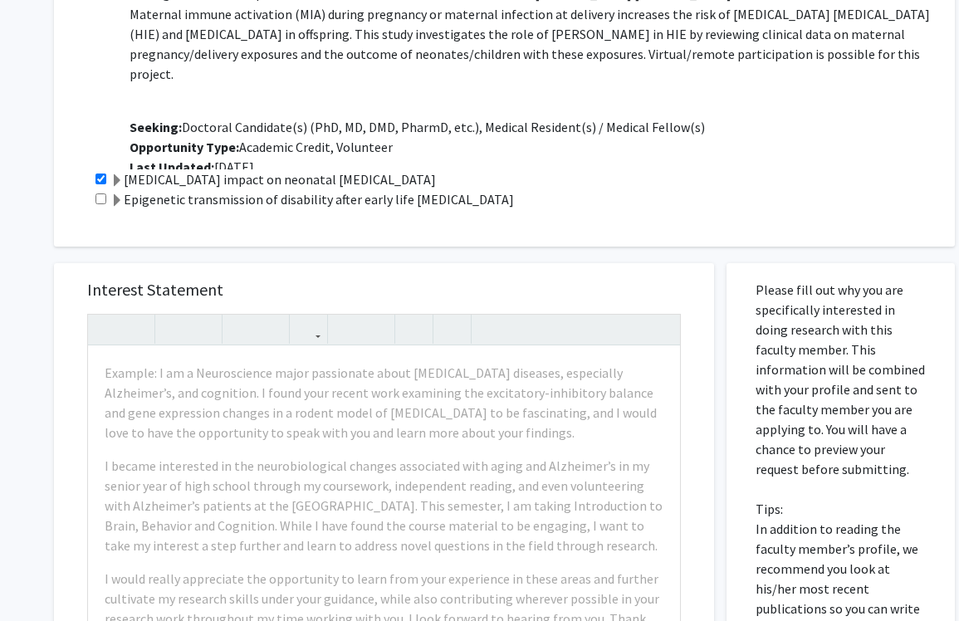
click at [120, 182] on span at bounding box center [116, 180] width 13 height 13
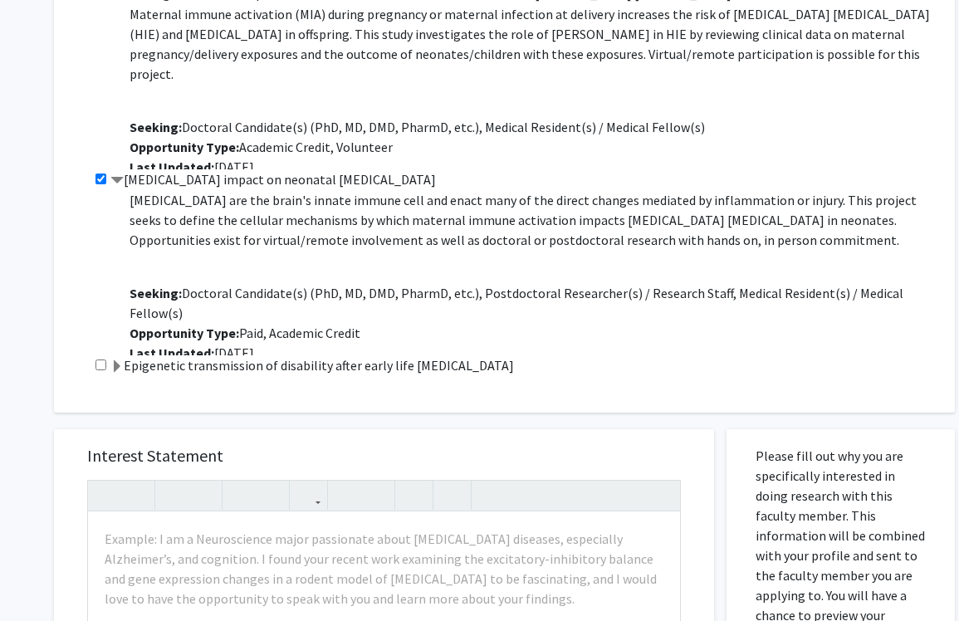
scroll to position [618, 0]
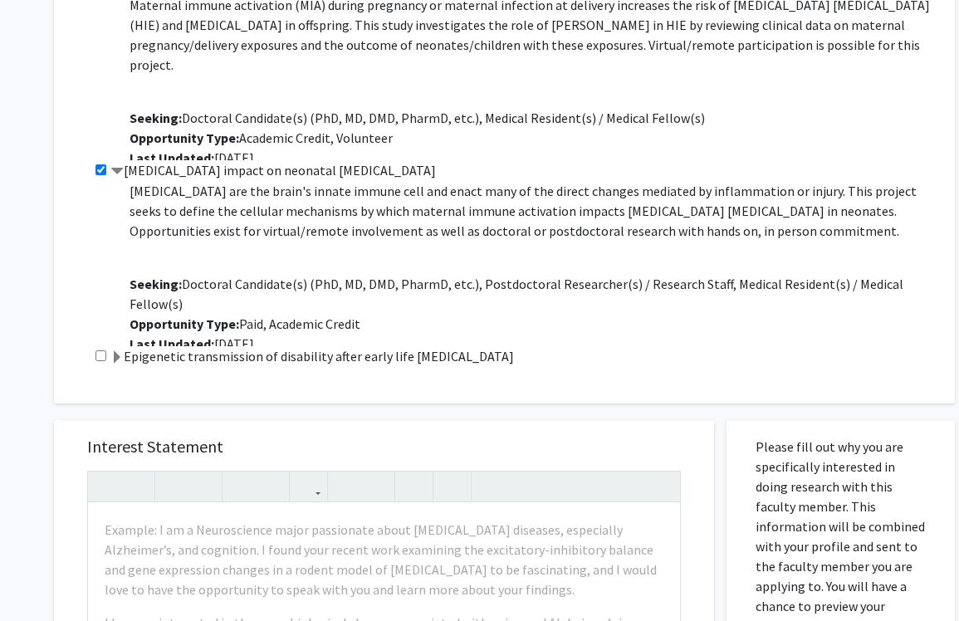
click at [117, 169] on span at bounding box center [116, 171] width 13 height 13
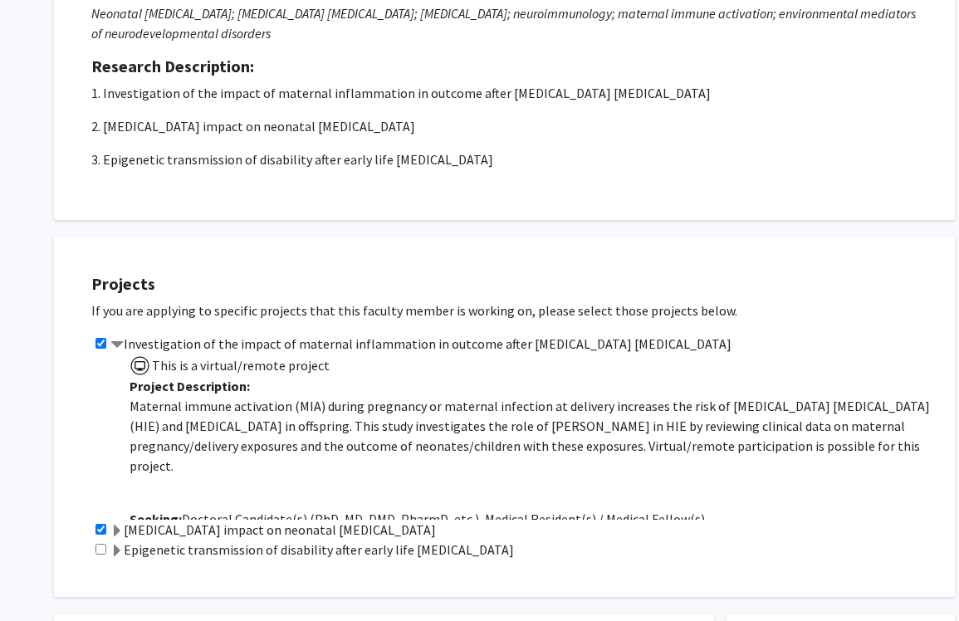
scroll to position [0, 0]
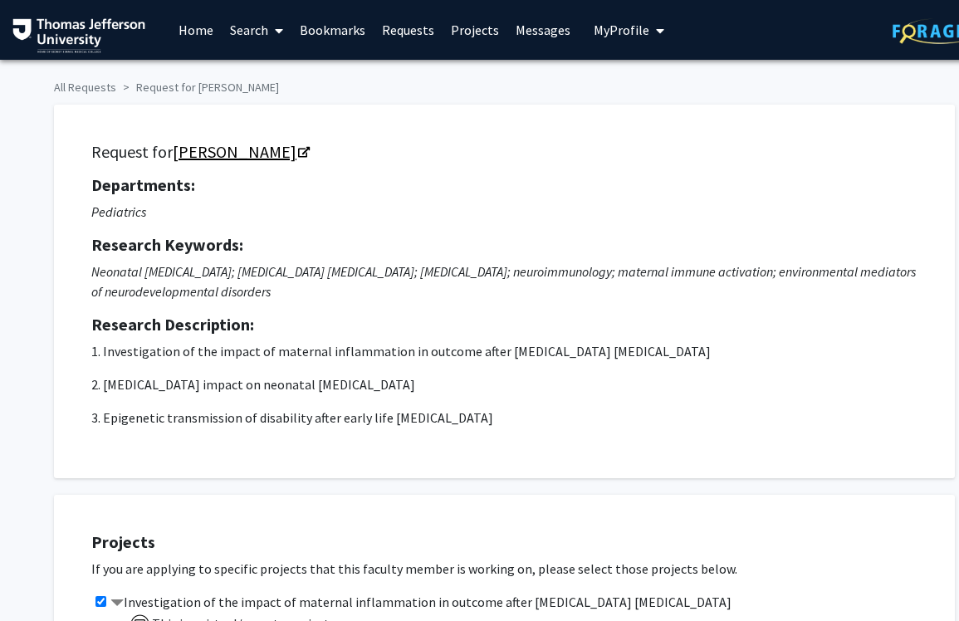
click at [209, 155] on link "[PERSON_NAME]" at bounding box center [240, 151] width 135 height 21
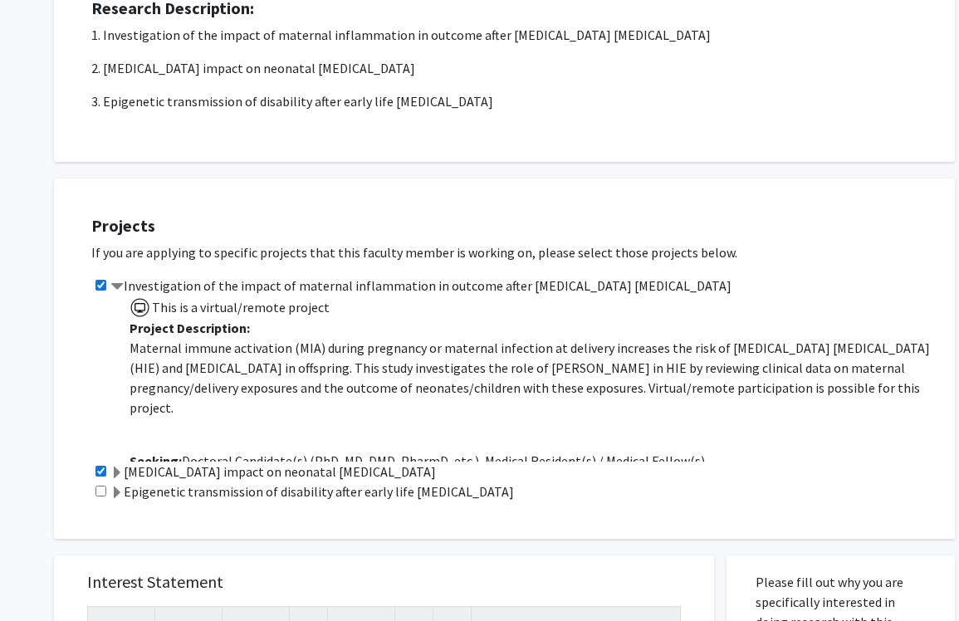
scroll to position [320, 0]
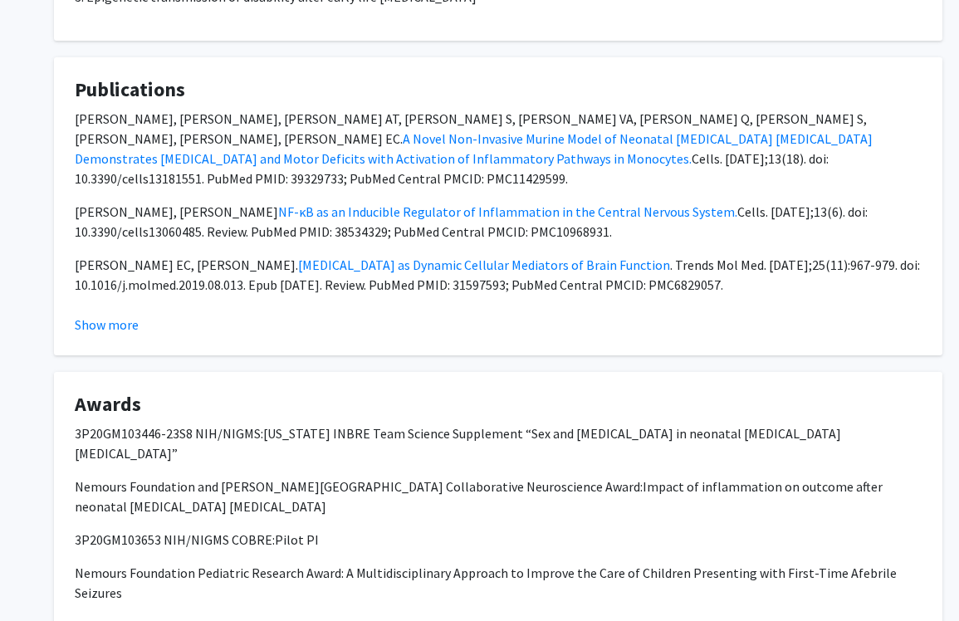
scroll to position [1623, 0]
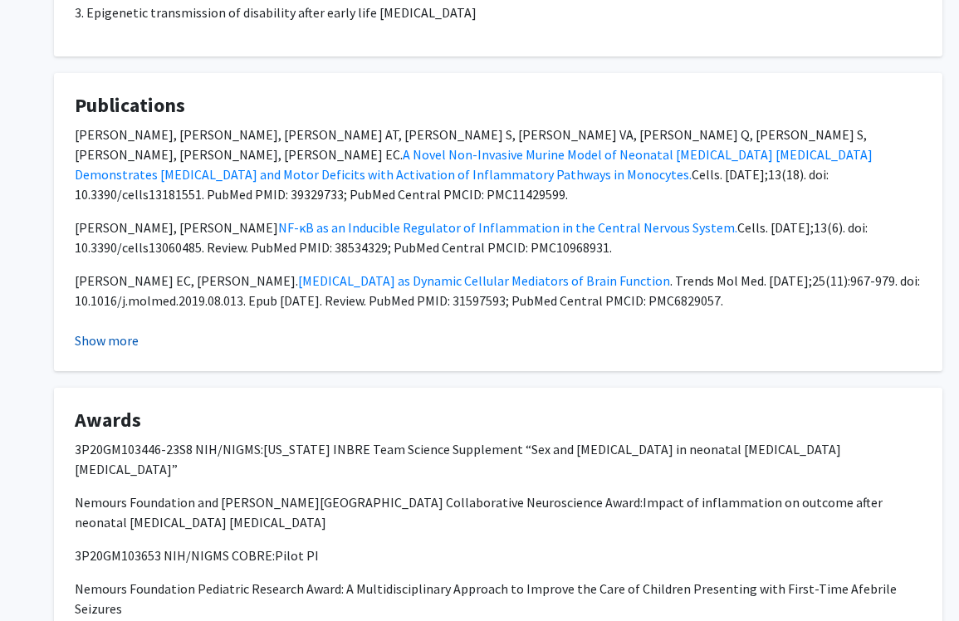
click at [116, 330] on button "Show more" at bounding box center [107, 340] width 64 height 20
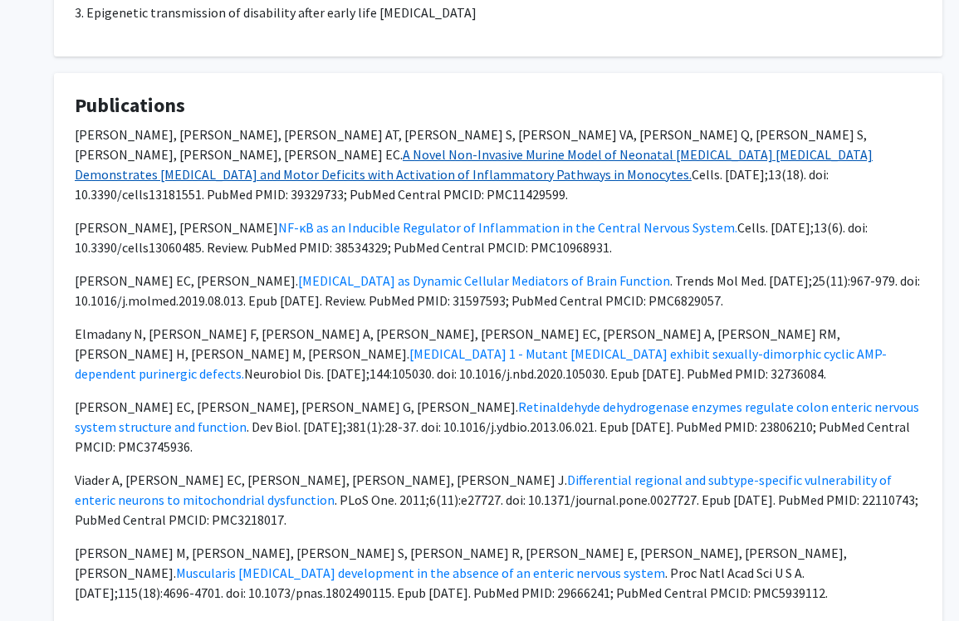
click at [178, 146] on link "A Novel Non-Invasive Murine Model of Neonatal [MEDICAL_DATA] [MEDICAL_DATA] Dem…" at bounding box center [474, 164] width 798 height 37
